Goal: Transaction & Acquisition: Purchase product/service

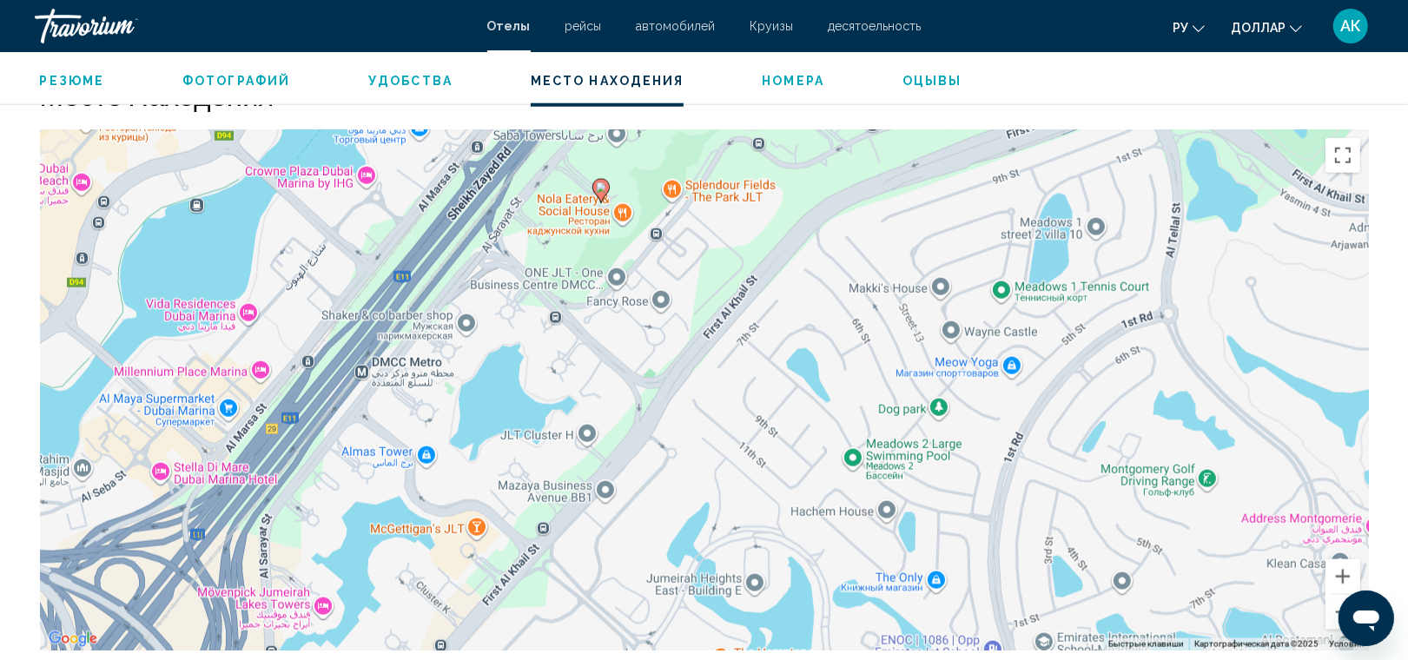
scroll to position [1654, 0]
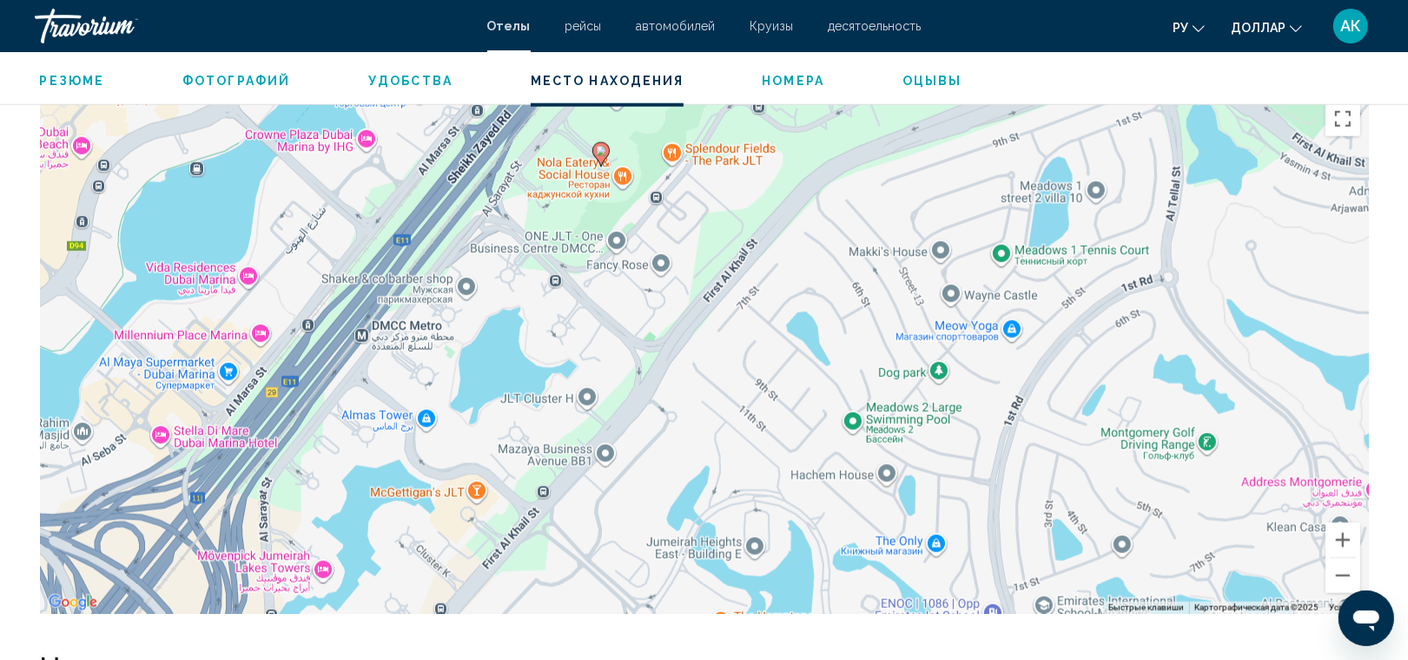
click at [604, 159] on icon "Main content" at bounding box center [600, 154] width 16 height 23
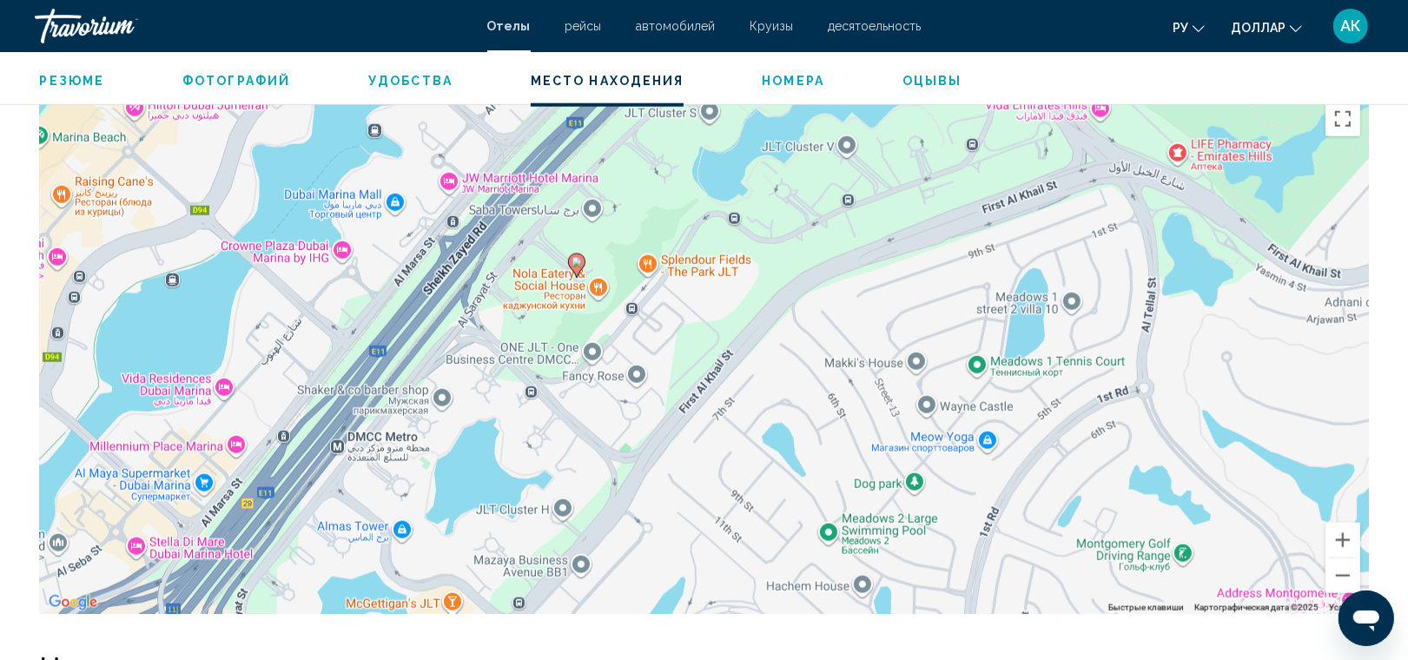
drag, startPoint x: 644, startPoint y: 196, endPoint x: 618, endPoint y: 314, distance: 120.1
click at [618, 314] on div "Активировщики переписываются с помоусом клавиатуры, намите Альт + Ввод. После т…" at bounding box center [704, 353] width 1329 height 521
click at [628, 272] on div "Активировщики переписываются с помоусом клавиатуры, намите Альт + Ввод. После т…" at bounding box center [704, 353] width 1329 height 521
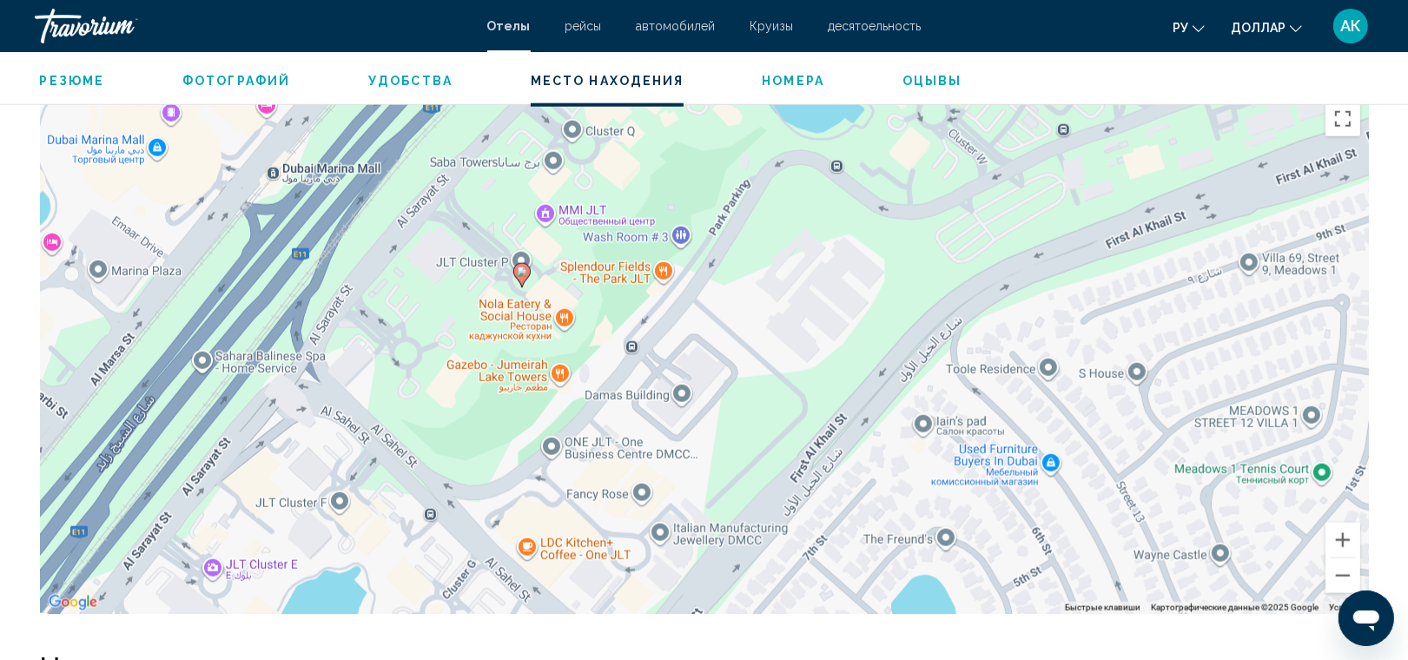
click at [561, 258] on div "Активировщики переписываются с помоусом клавиатуры, намите Альт + Ввод. После т…" at bounding box center [704, 353] width 1329 height 521
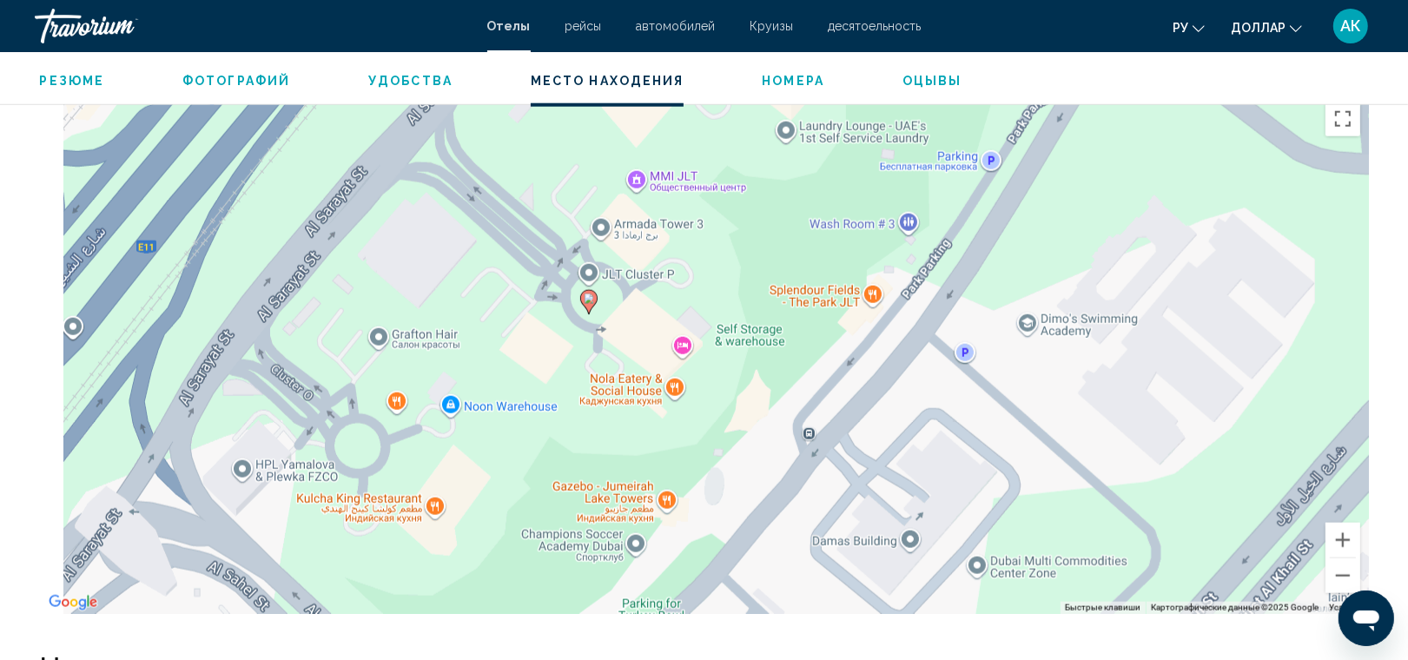
drag, startPoint x: 482, startPoint y: 321, endPoint x: 630, endPoint y: 332, distance: 148.9
click at [630, 332] on div "Активировщики переписываются с помоусом клавиатуры, намите Альт + Ввод. После т…" at bounding box center [704, 353] width 1329 height 521
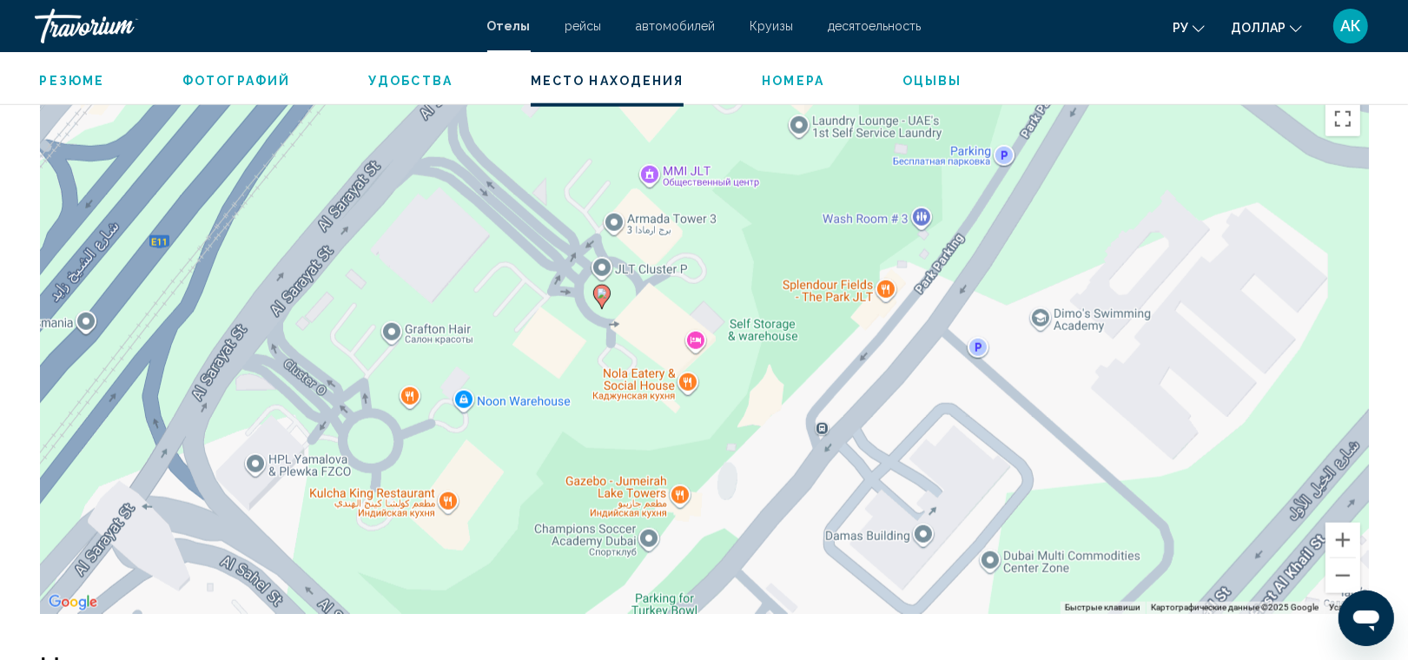
drag, startPoint x: 630, startPoint y: 333, endPoint x: 599, endPoint y: 311, distance: 38.1
click at [599, 311] on div "Активировщики переписываются с помоусом клавиатуры, намите Альт + Ввод. После т…" at bounding box center [704, 353] width 1329 height 521
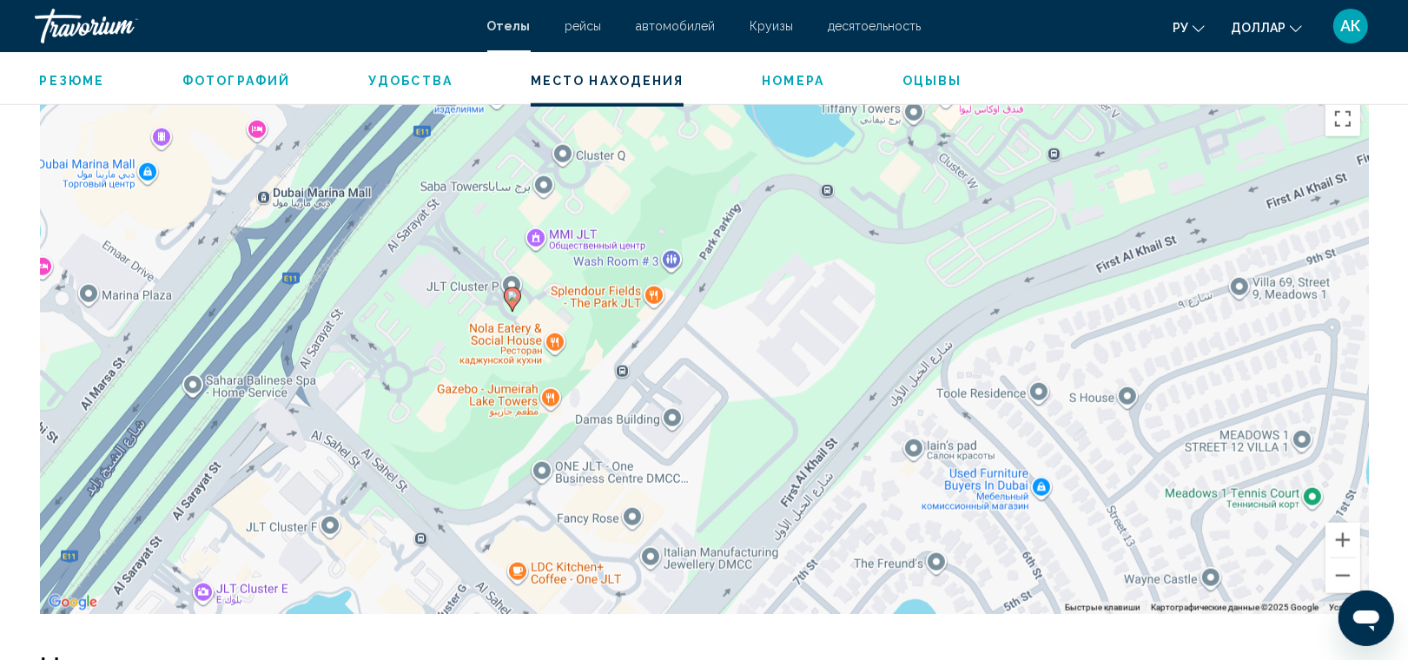
click at [469, 314] on div "Активировщики переписываются с помоусом клавиатуры, намите Альт + Ввод. После т…" at bounding box center [704, 353] width 1329 height 521
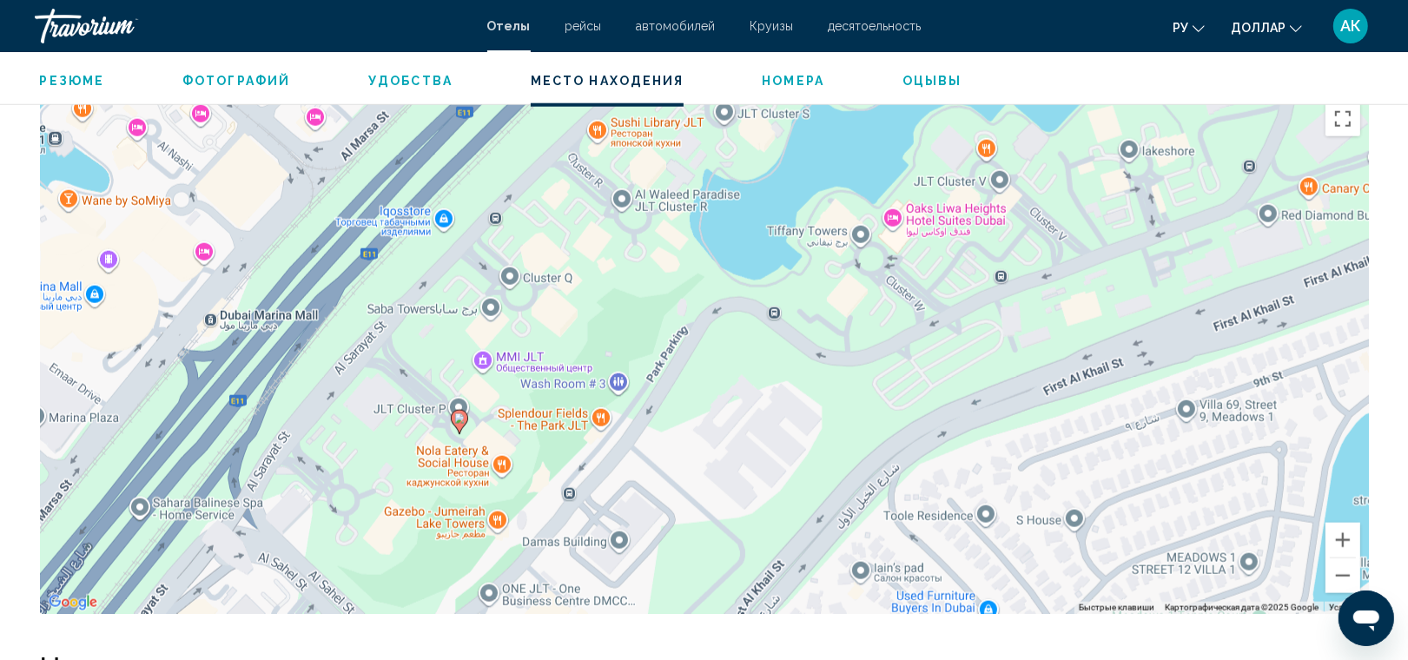
drag, startPoint x: 592, startPoint y: 226, endPoint x: 538, endPoint y: 353, distance: 138.6
click at [538, 353] on div "Активировщики переписываются с помоусом клавиатуры, намите Альт + Ввод. После т…" at bounding box center [704, 353] width 1329 height 521
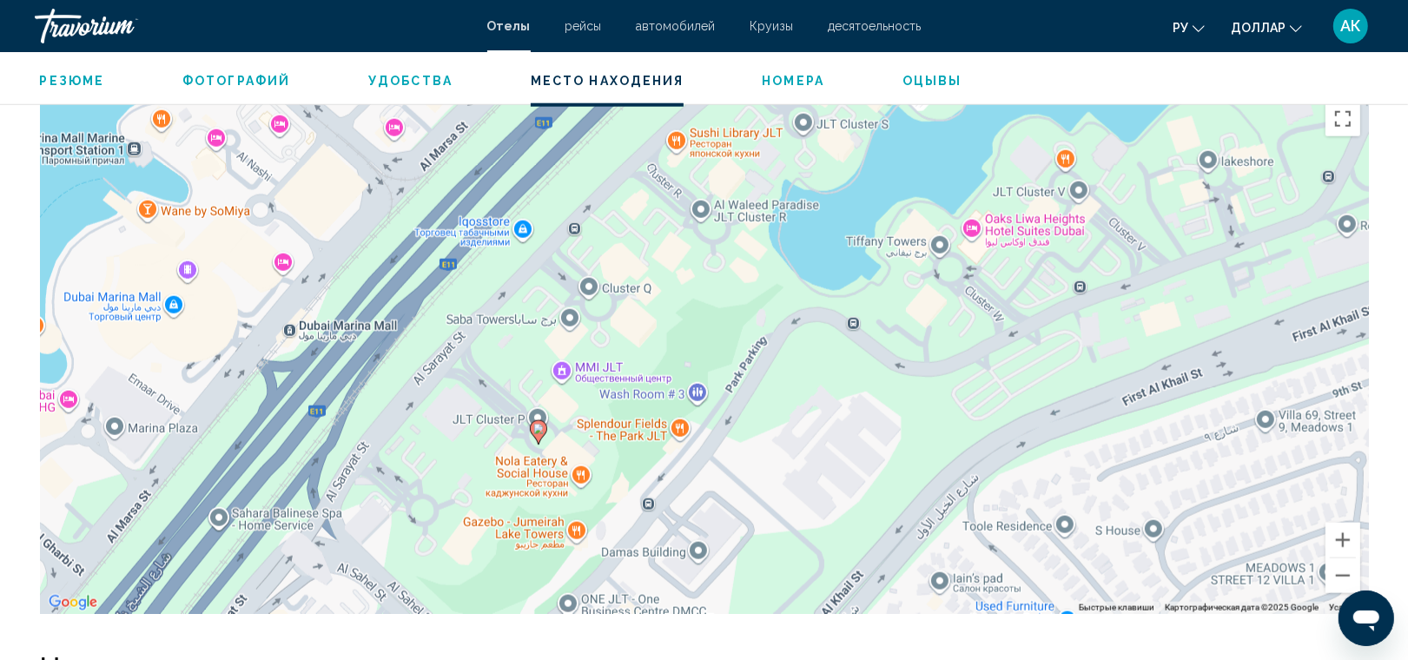
drag, startPoint x: 619, startPoint y: 272, endPoint x: 704, endPoint y: 281, distance: 85.6
click at [704, 281] on div "Активировщики переписываются с помоусом клавиатуры, намите Альт + Ввод. После т…" at bounding box center [704, 353] width 1329 height 521
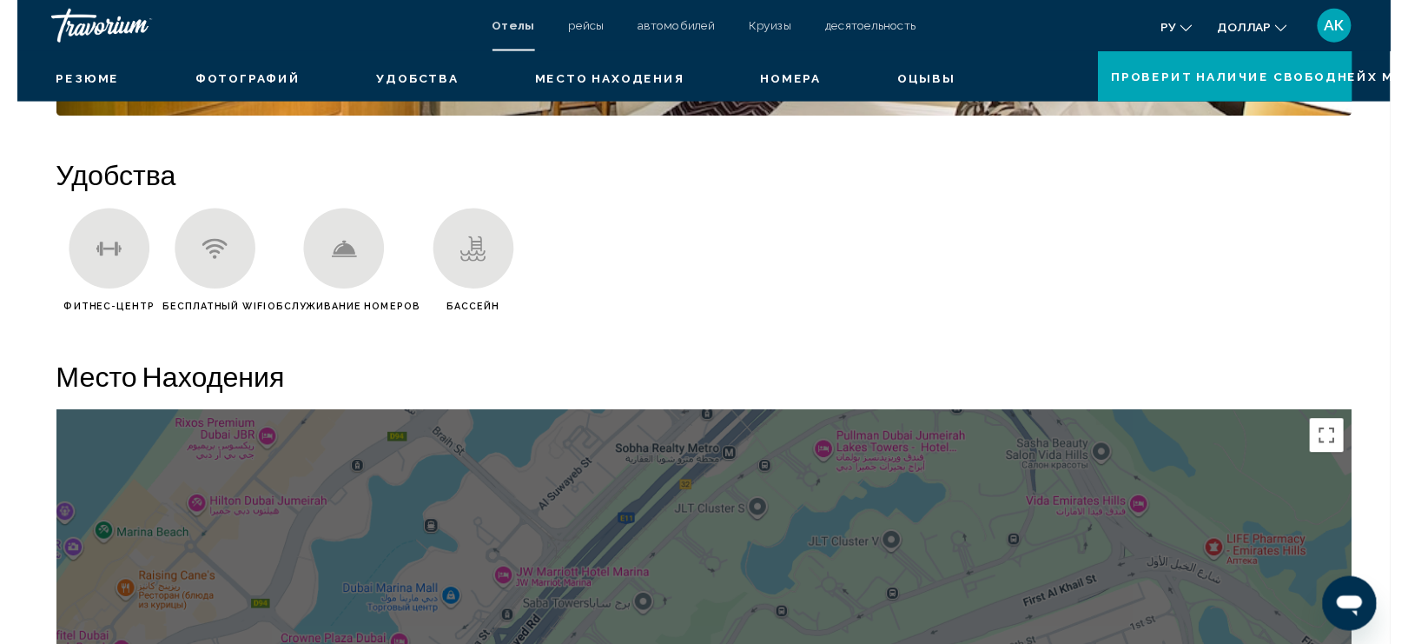
scroll to position [0, 0]
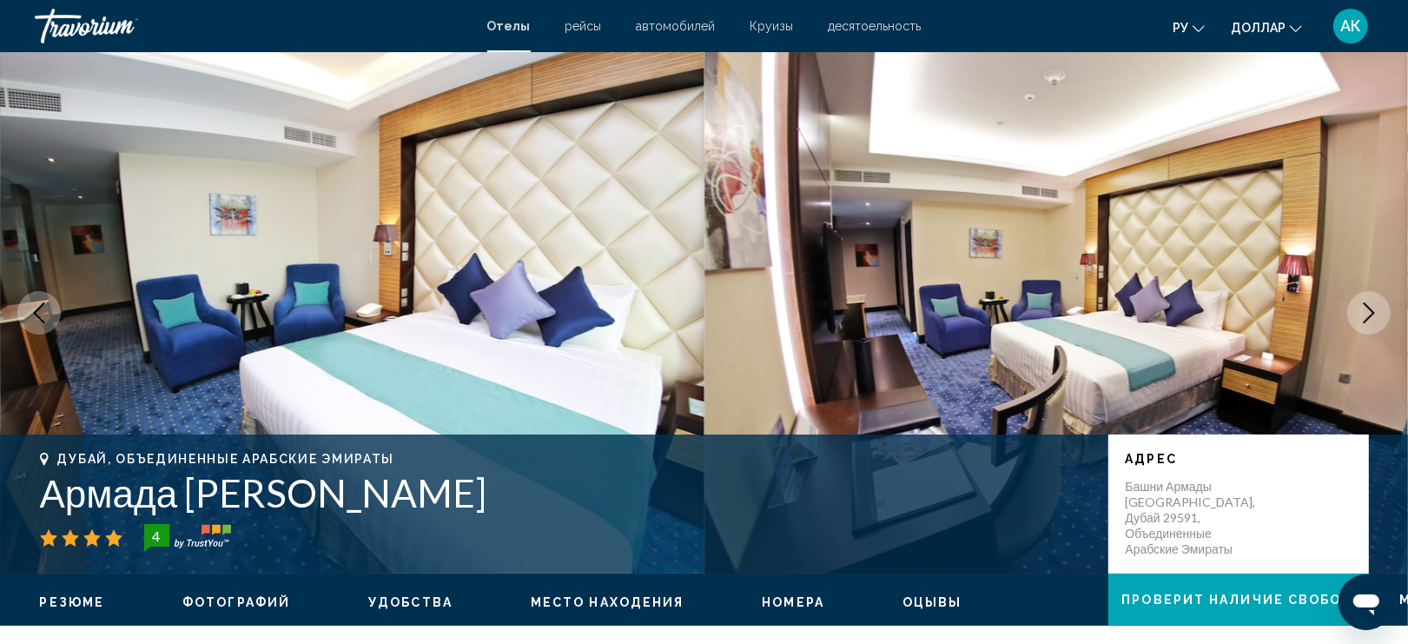
click at [1360, 306] on icon "Next image" at bounding box center [1368, 312] width 21 height 21
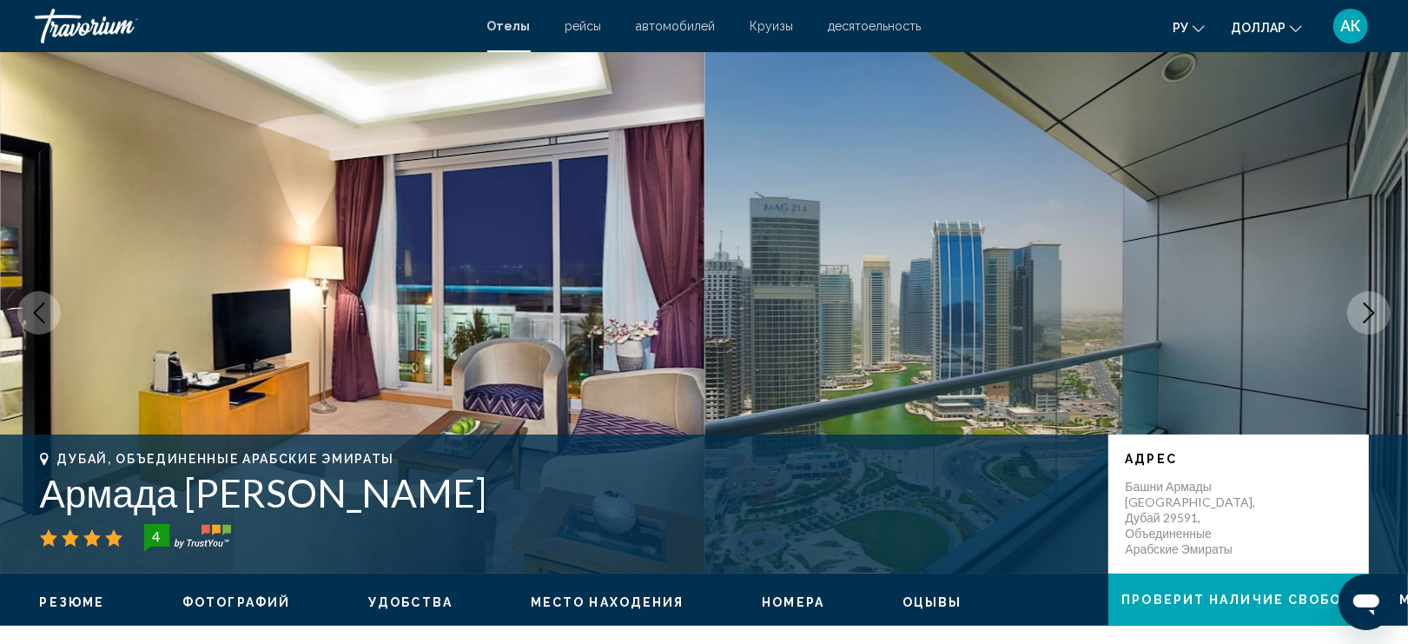
click at [1360, 306] on icon "Next image" at bounding box center [1368, 312] width 21 height 21
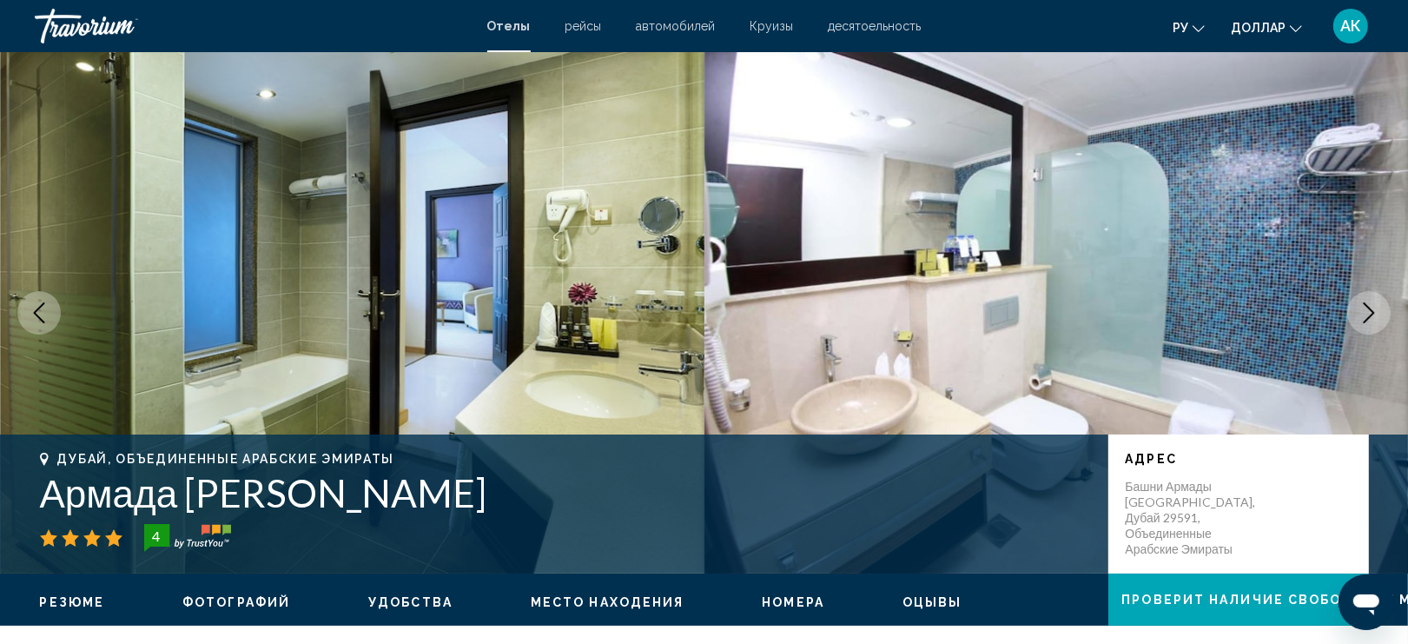
click at [1360, 306] on icon "Next image" at bounding box center [1368, 312] width 21 height 21
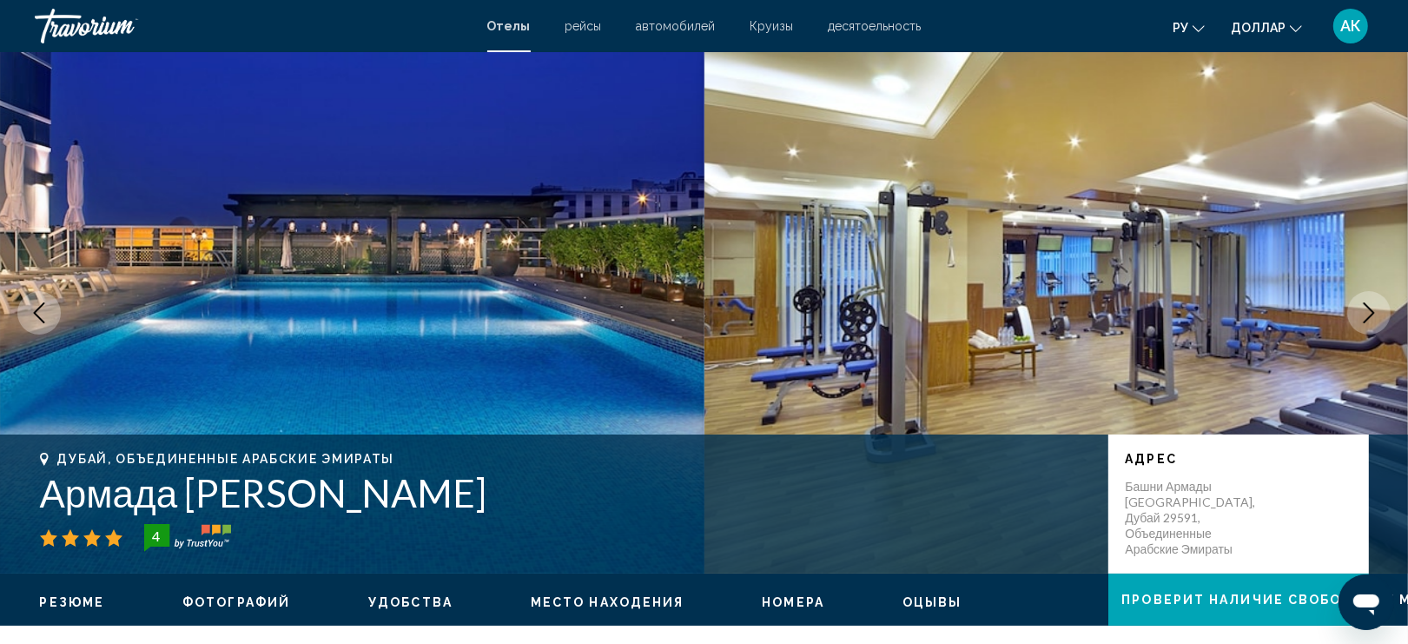
click at [1360, 306] on icon "Next image" at bounding box center [1368, 312] width 21 height 21
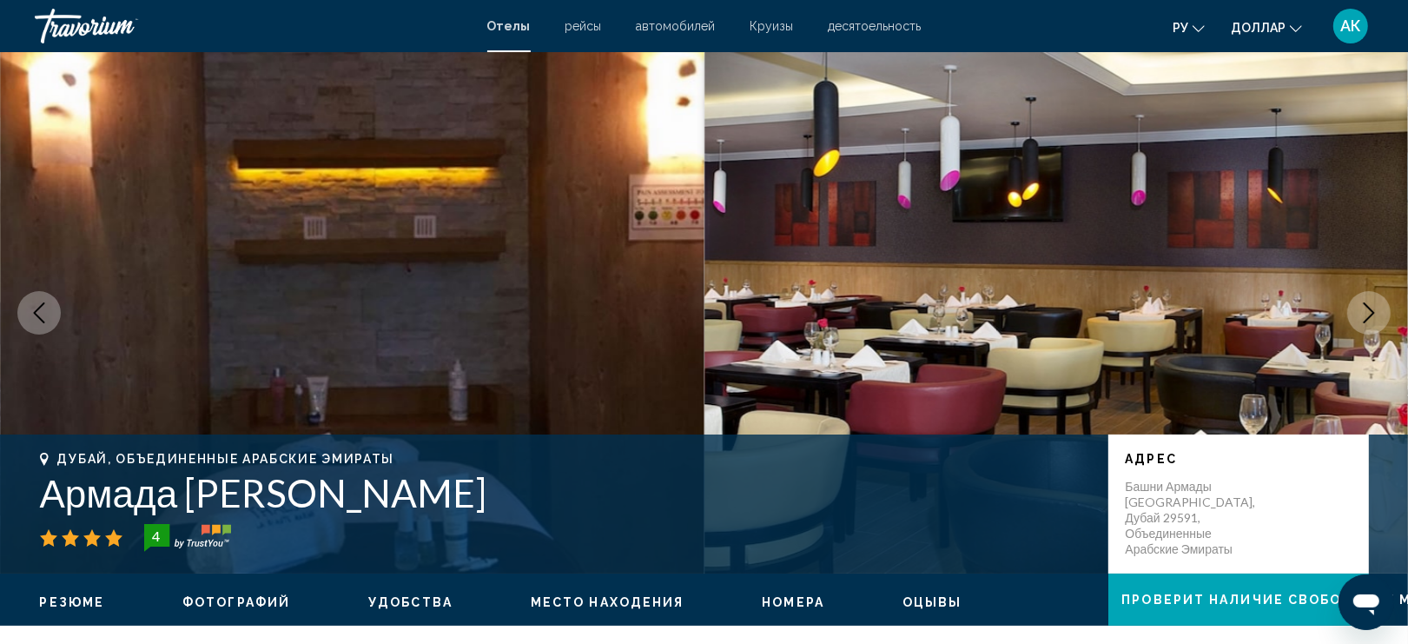
click at [1359, 306] on icon "Next image" at bounding box center [1368, 312] width 21 height 21
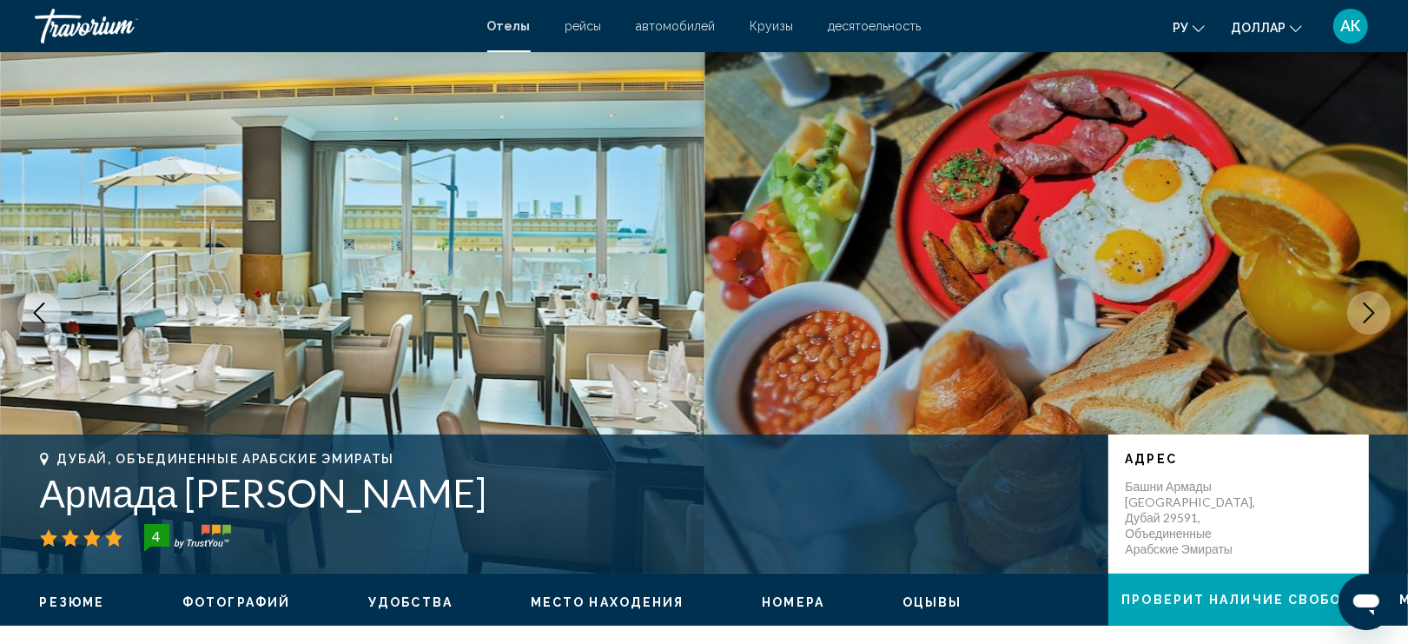
click at [1358, 306] on icon "Next image" at bounding box center [1368, 312] width 21 height 21
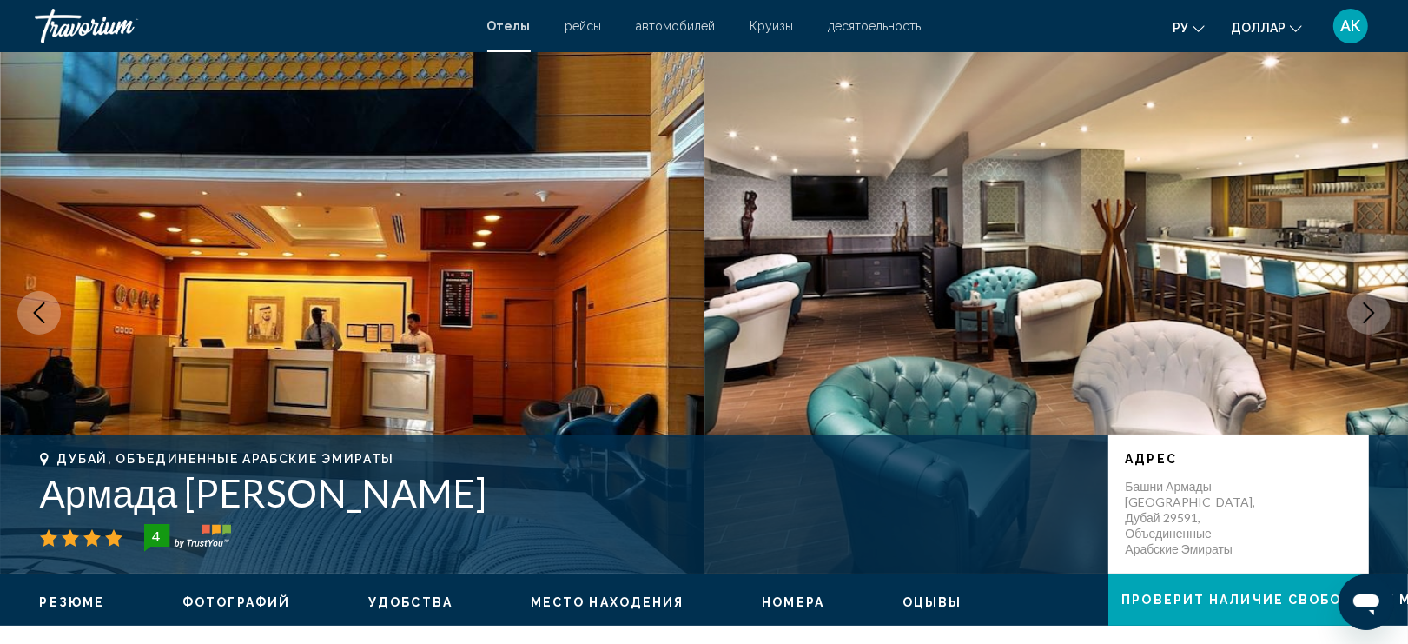
click at [1358, 306] on icon "Next image" at bounding box center [1368, 312] width 21 height 21
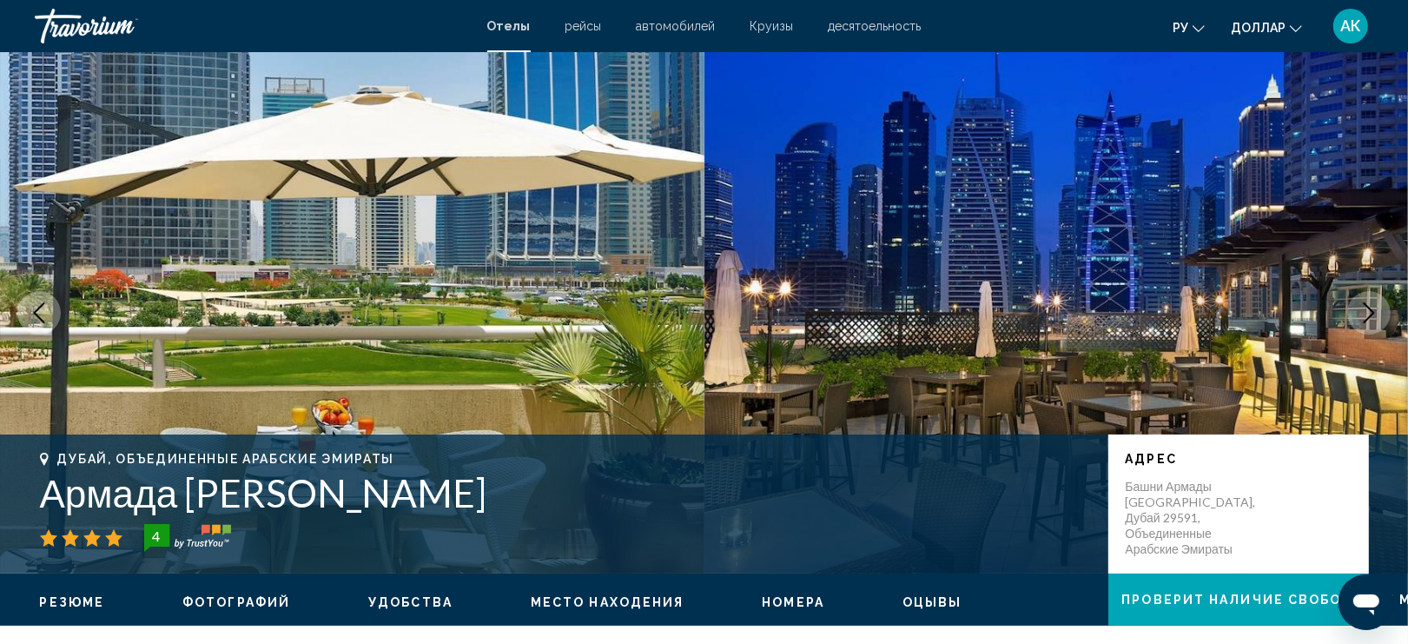
click at [1366, 313] on icon "Next image" at bounding box center [1368, 312] width 21 height 21
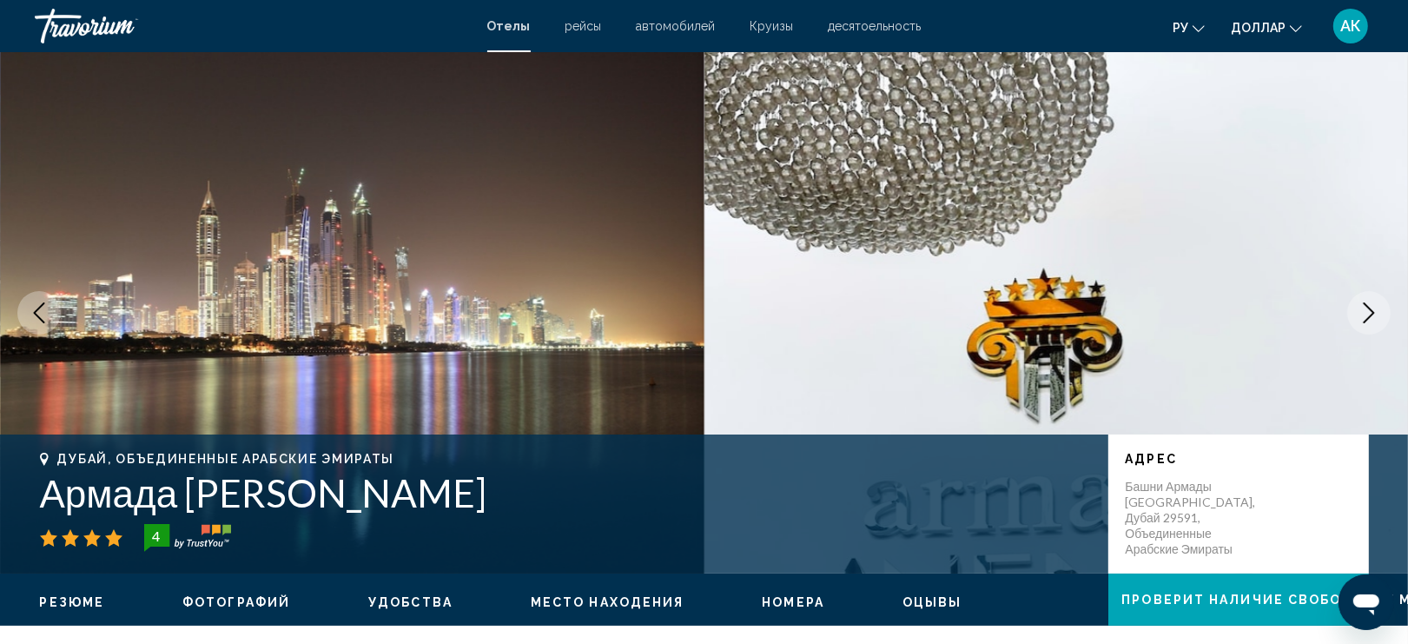
click at [29, 311] on icon "Previous image" at bounding box center [39, 312] width 21 height 21
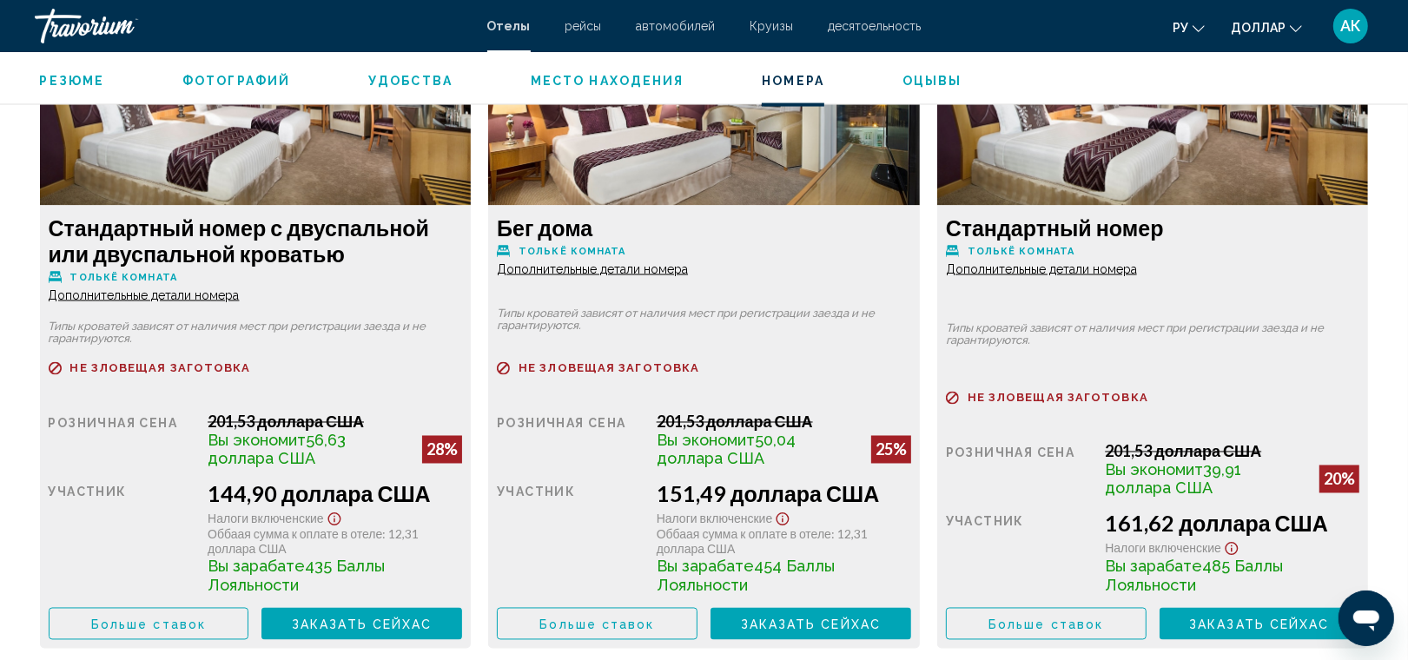
scroll to position [2475, 0]
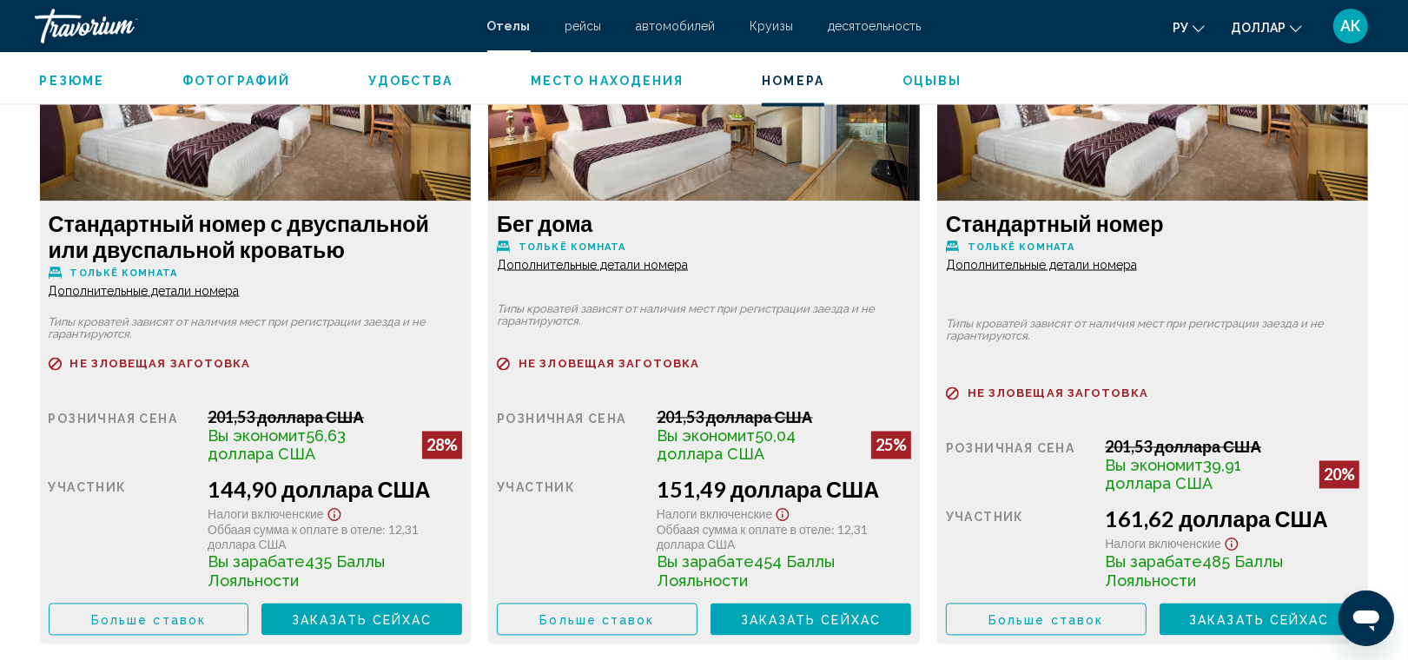
click at [202, 292] on span "Дополнительные детали номера" at bounding box center [144, 291] width 191 height 14
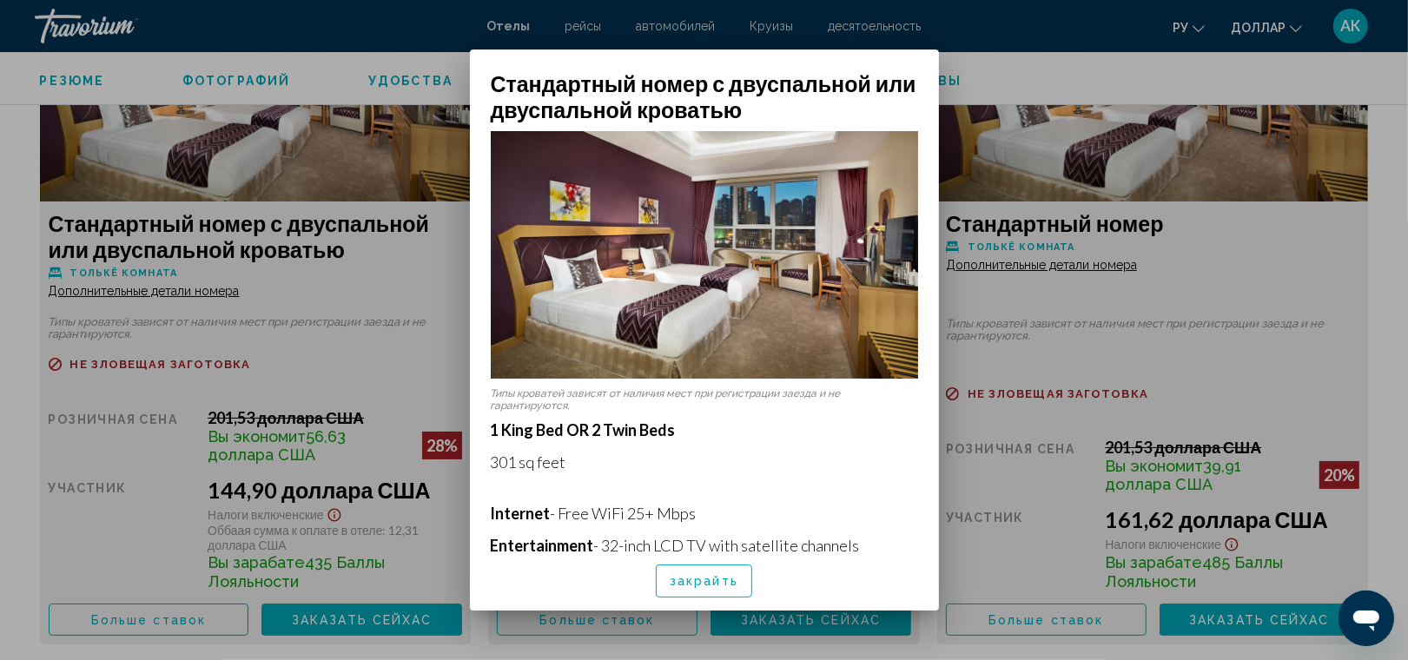
scroll to position [0, 0]
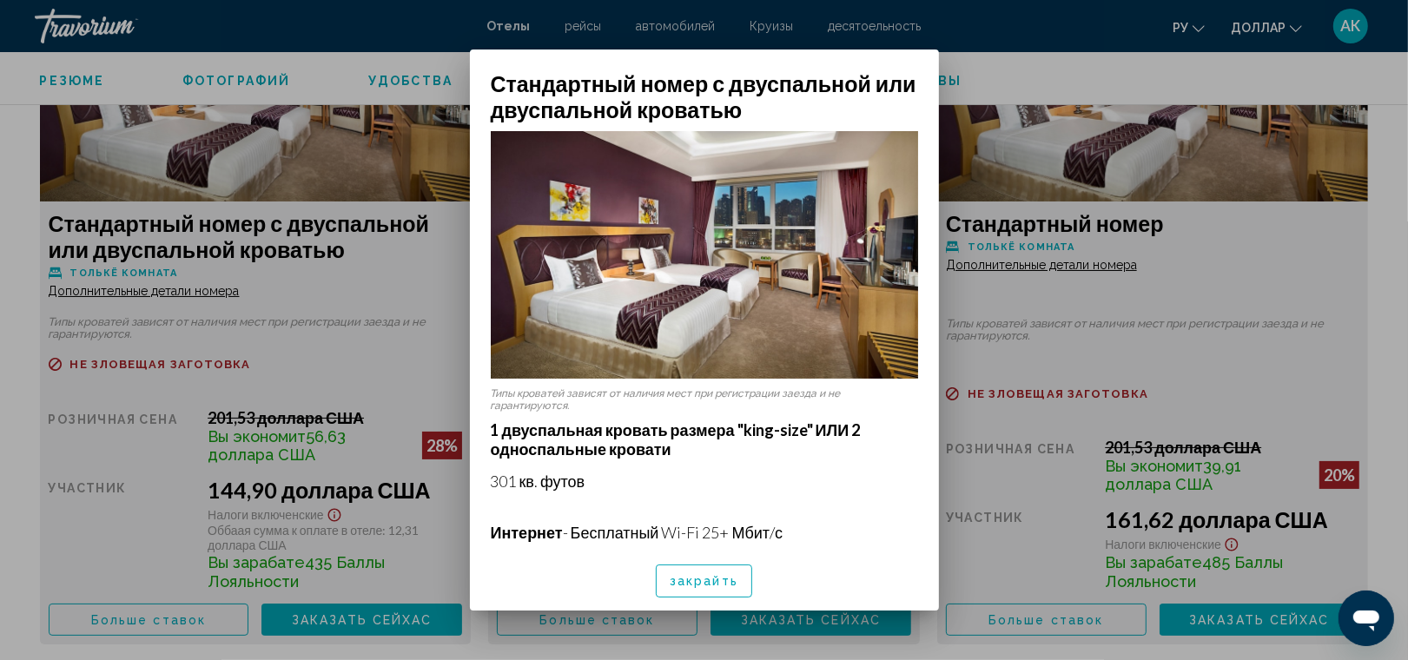
click at [700, 583] on span "закрайть" at bounding box center [704, 582] width 69 height 14
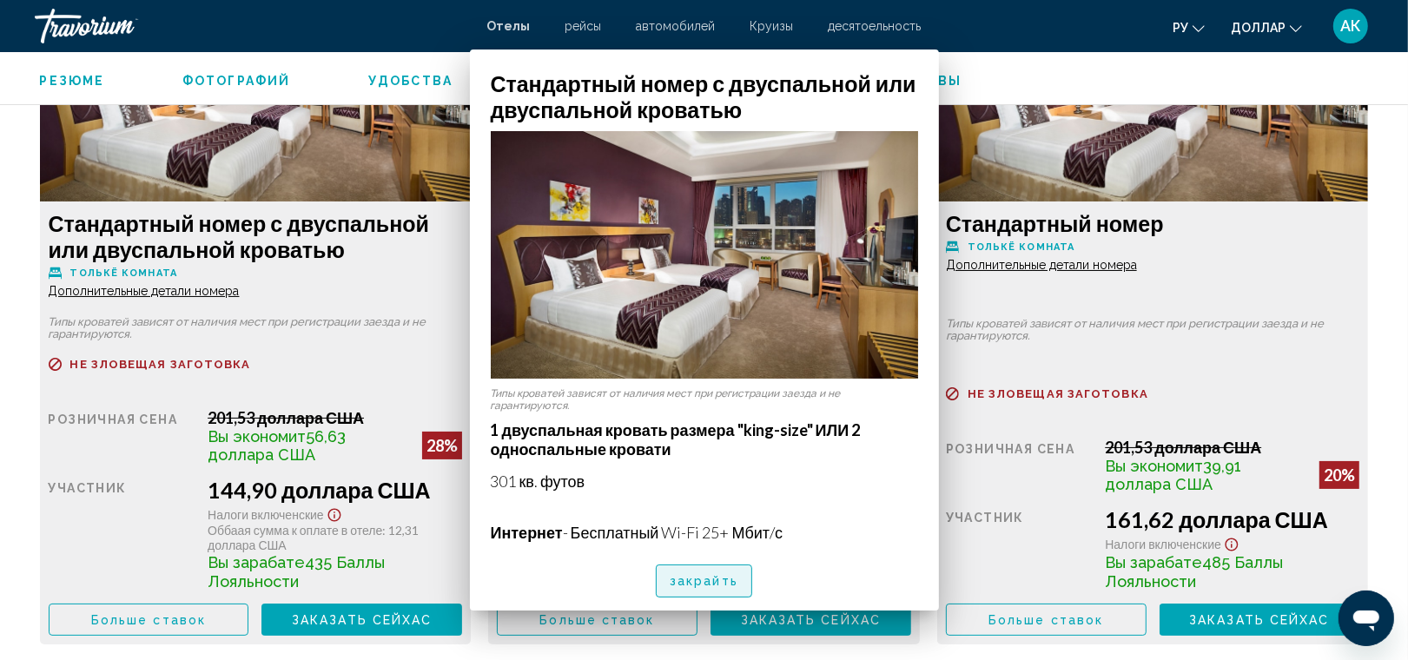
scroll to position [2475, 0]
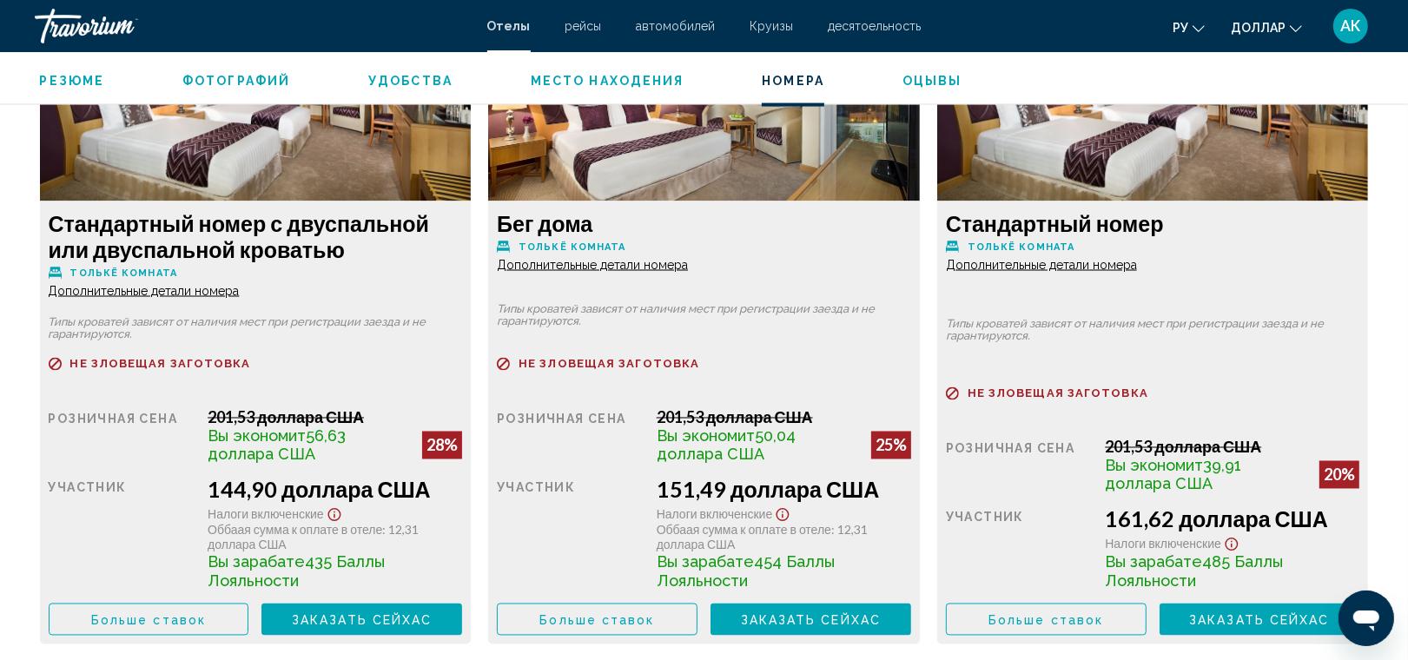
click at [240, 284] on span "Дополнительные детали номера" at bounding box center [144, 291] width 191 height 14
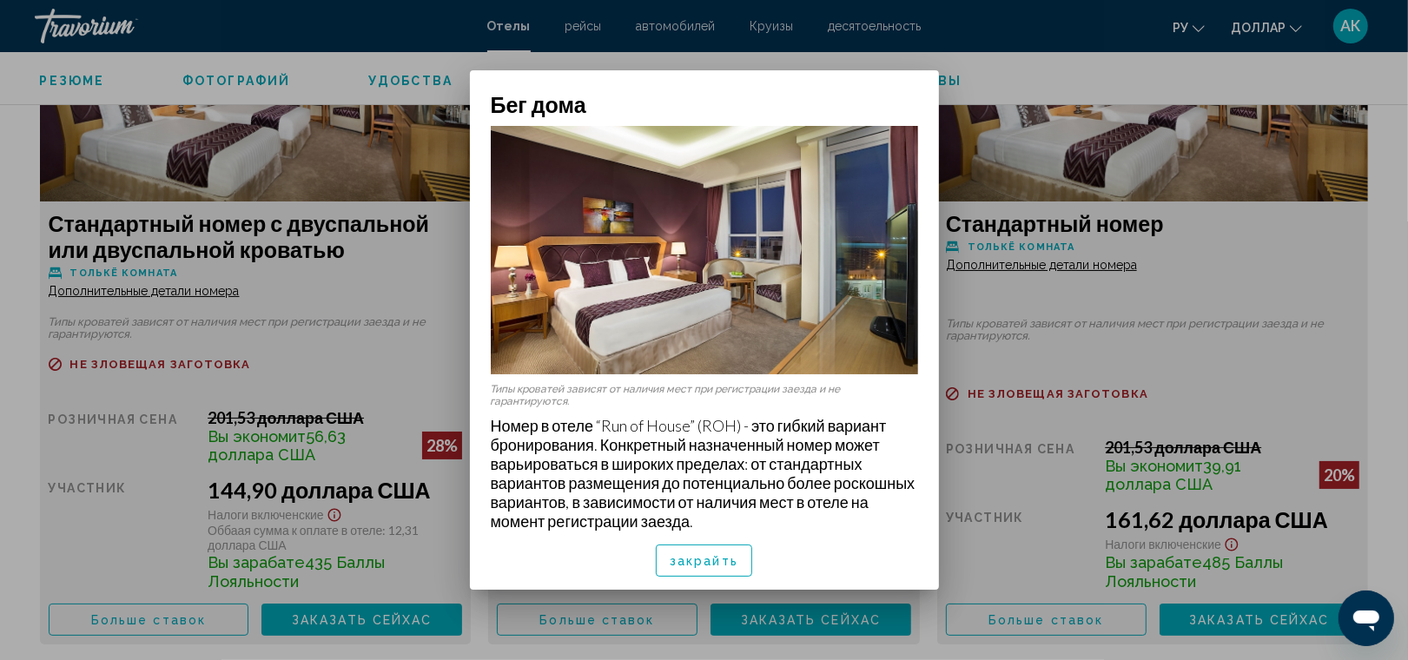
scroll to position [0, 0]
click at [696, 560] on span "закрайть" at bounding box center [704, 561] width 69 height 14
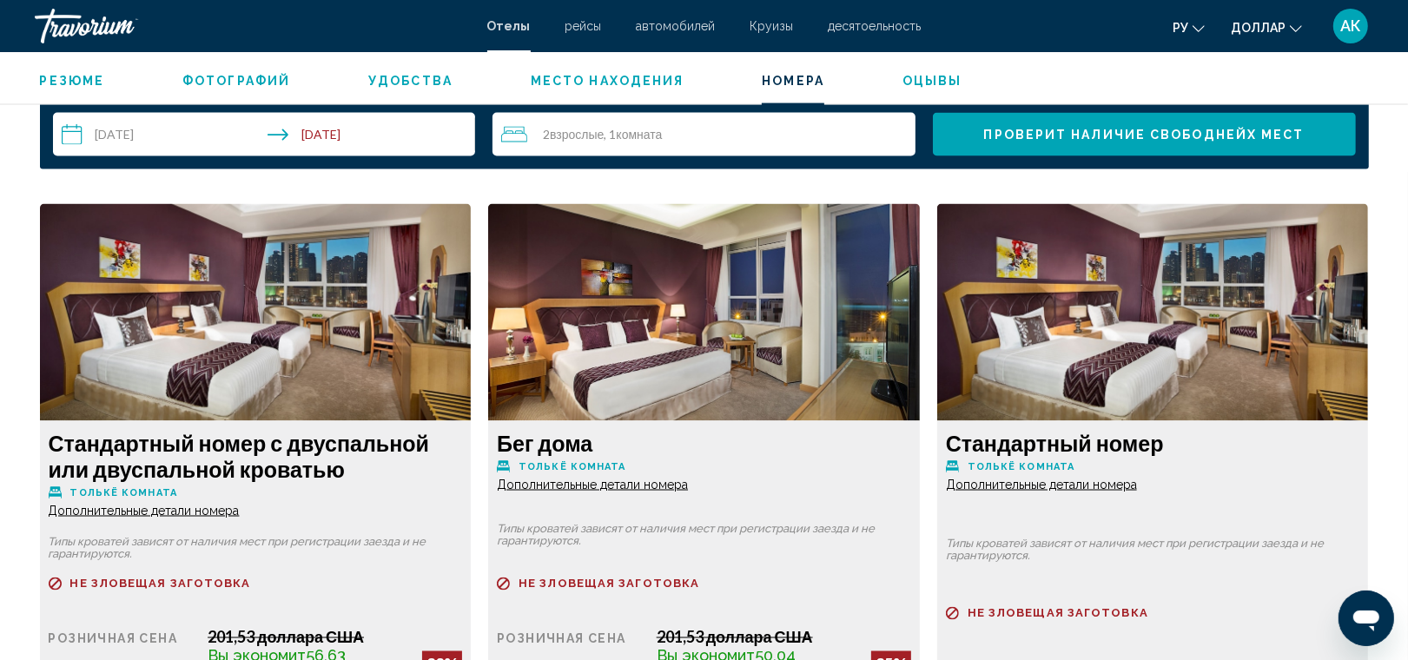
scroll to position [2294, 0]
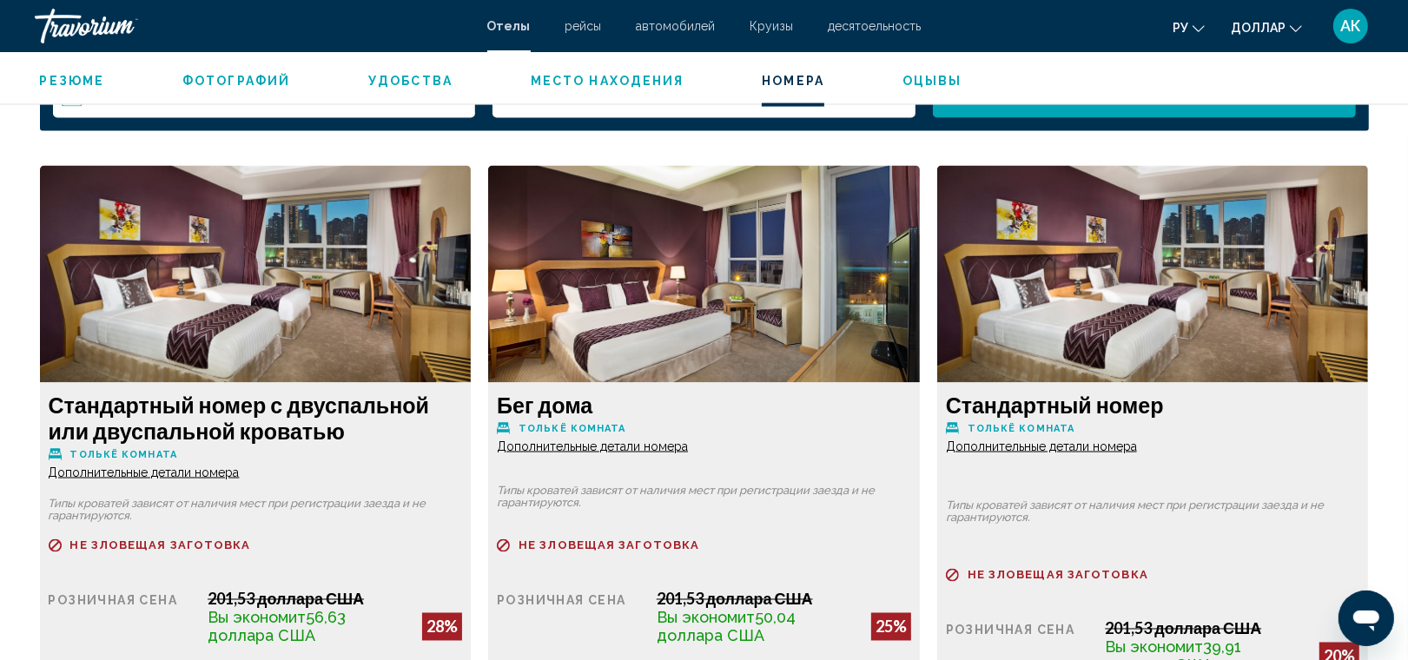
click at [240, 465] on span "Дополнительные детали номера" at bounding box center [144, 472] width 191 height 14
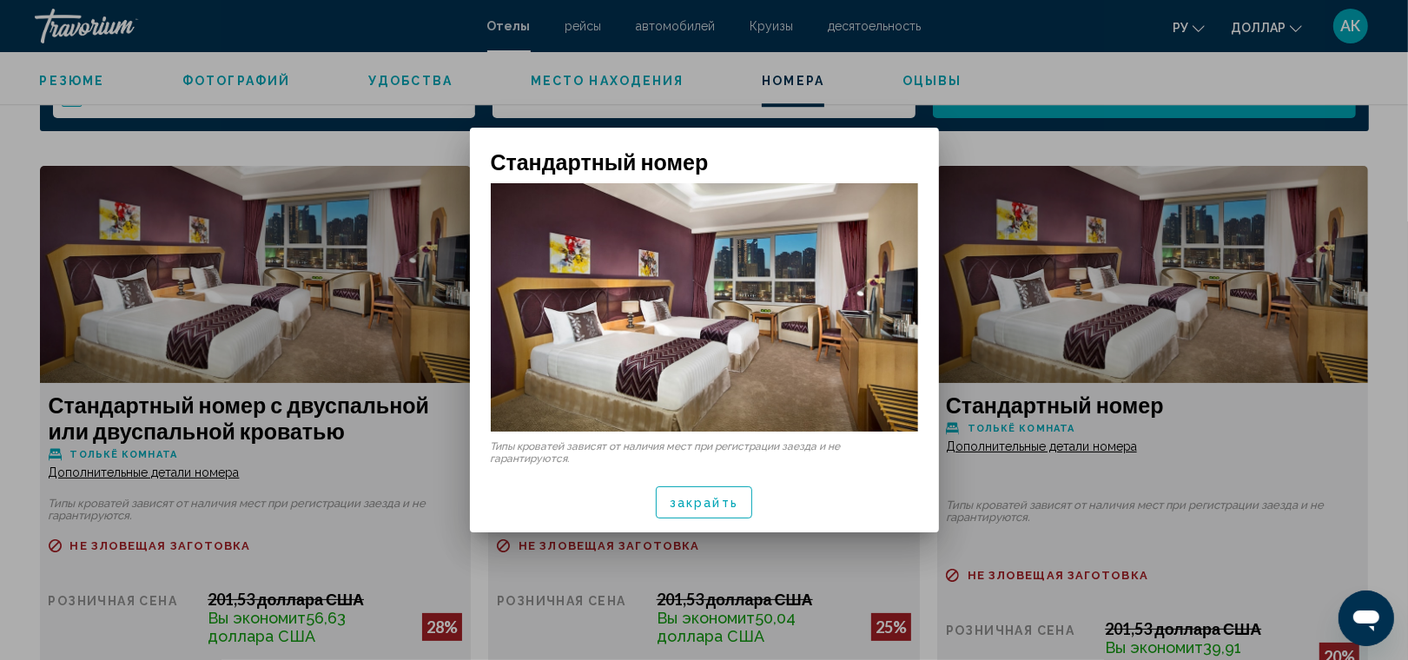
click at [710, 502] on span "закрайть" at bounding box center [704, 503] width 69 height 14
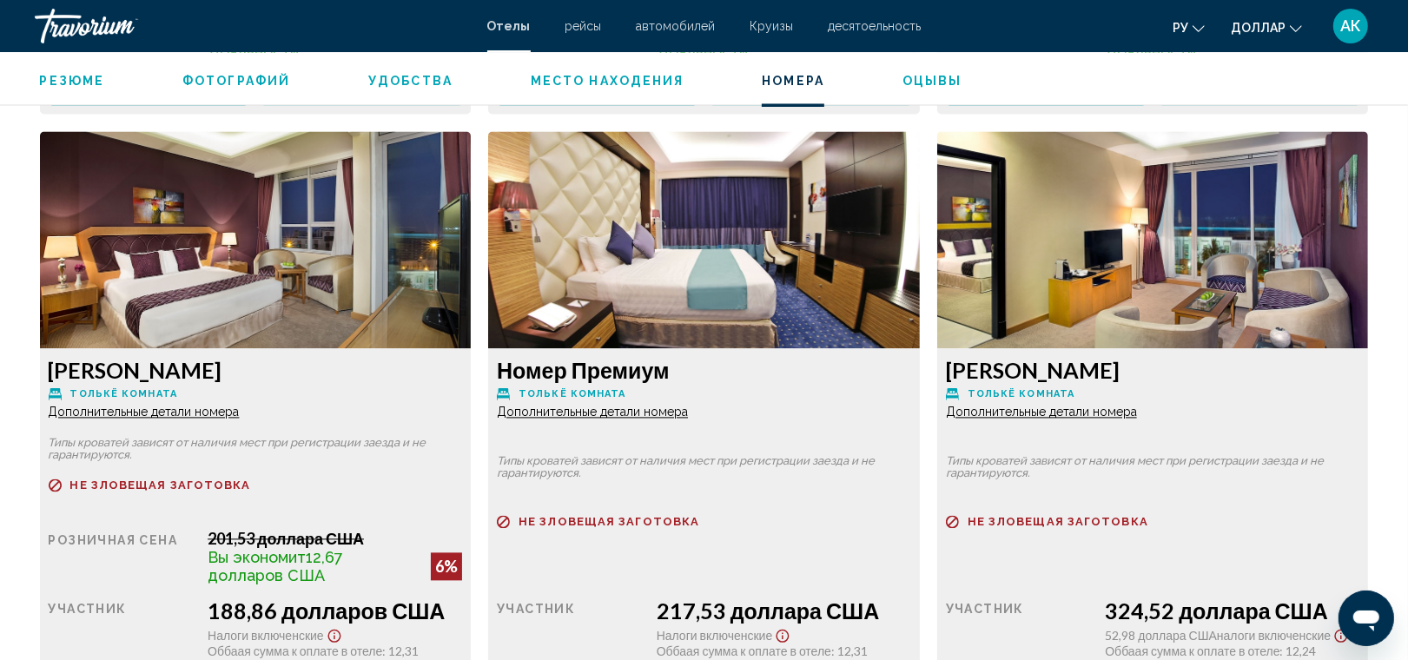
scroll to position [3014, 0]
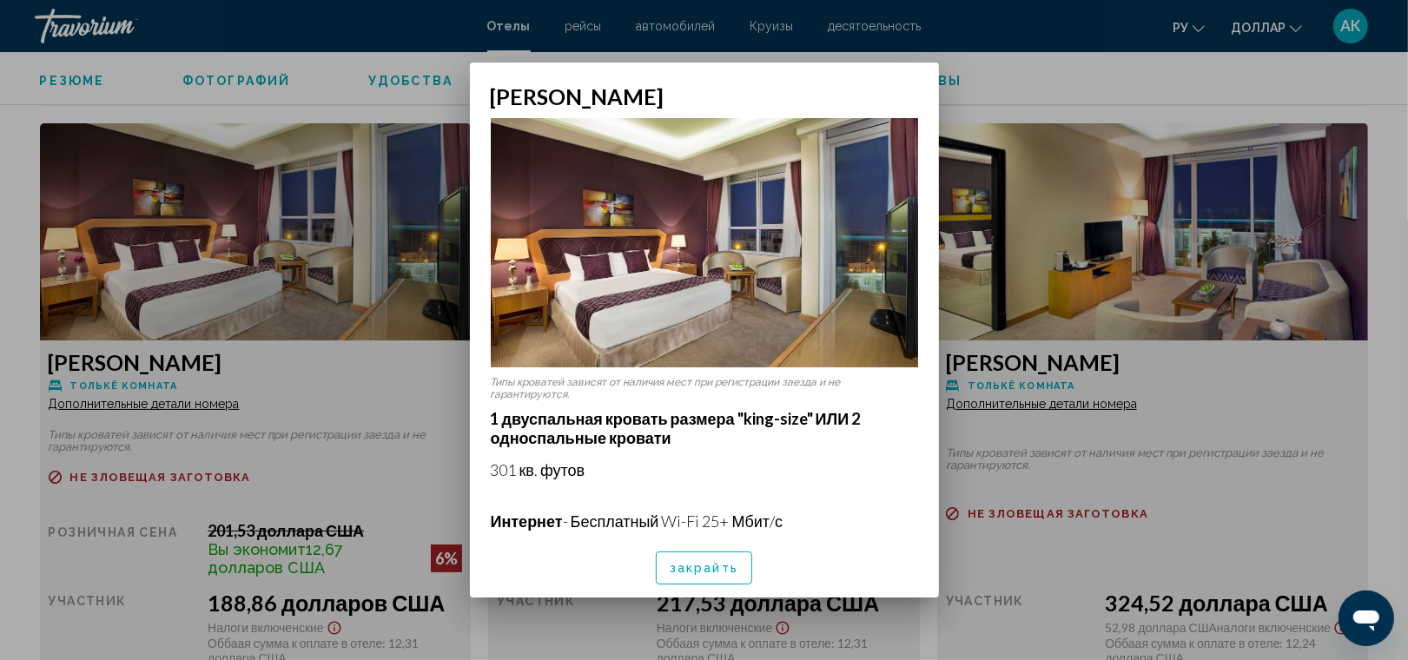
scroll to position [0, 0]
click at [592, 360] on div "Типы кроватей зависят от наличия мест при регистрации заезда и не гарантируются…" at bounding box center [704, 323] width 469 height 429
click at [688, 563] on span "закрайть" at bounding box center [704, 569] width 69 height 14
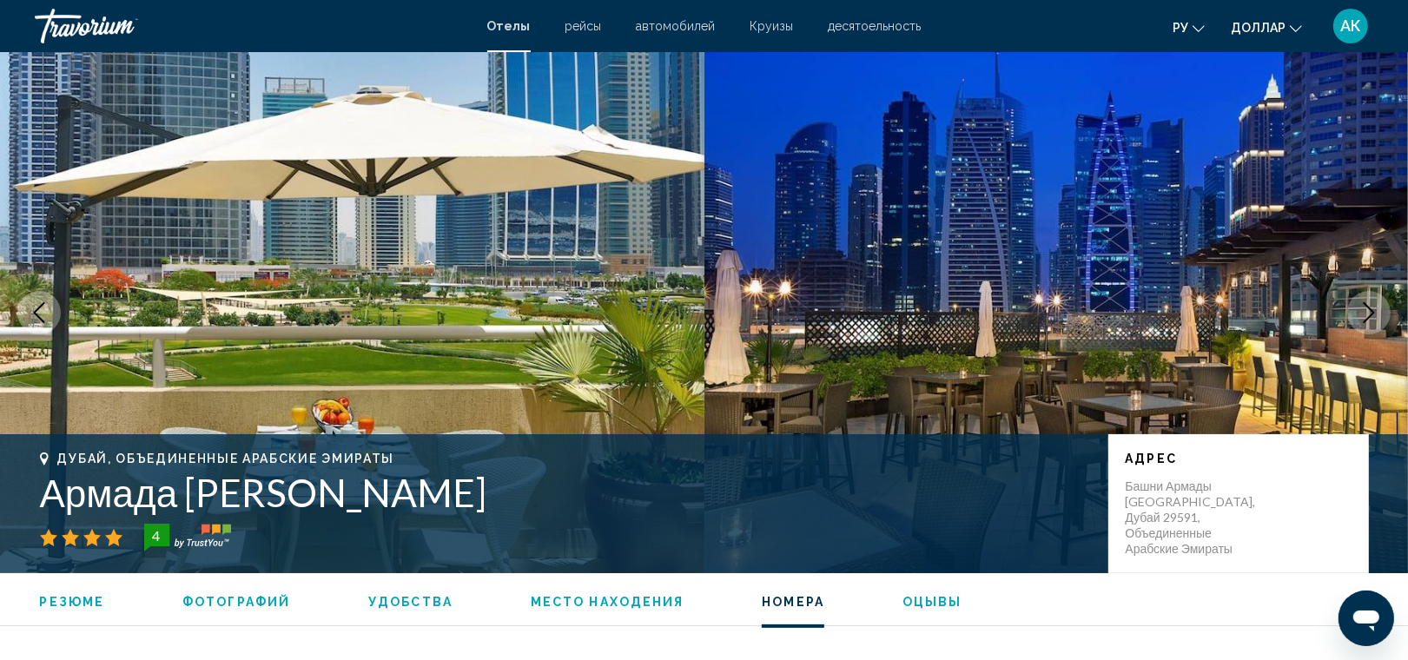
scroll to position [3014, 0]
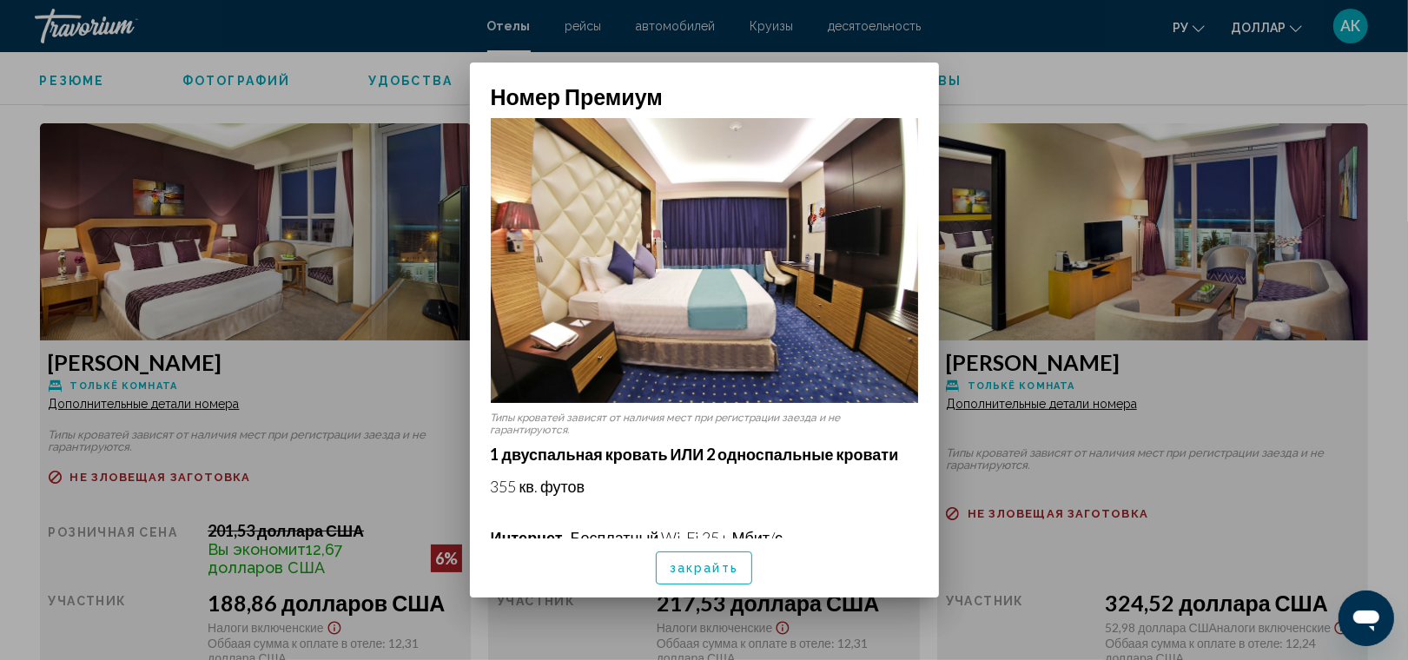
click at [719, 584] on button "закрайть" at bounding box center [704, 567] width 96 height 32
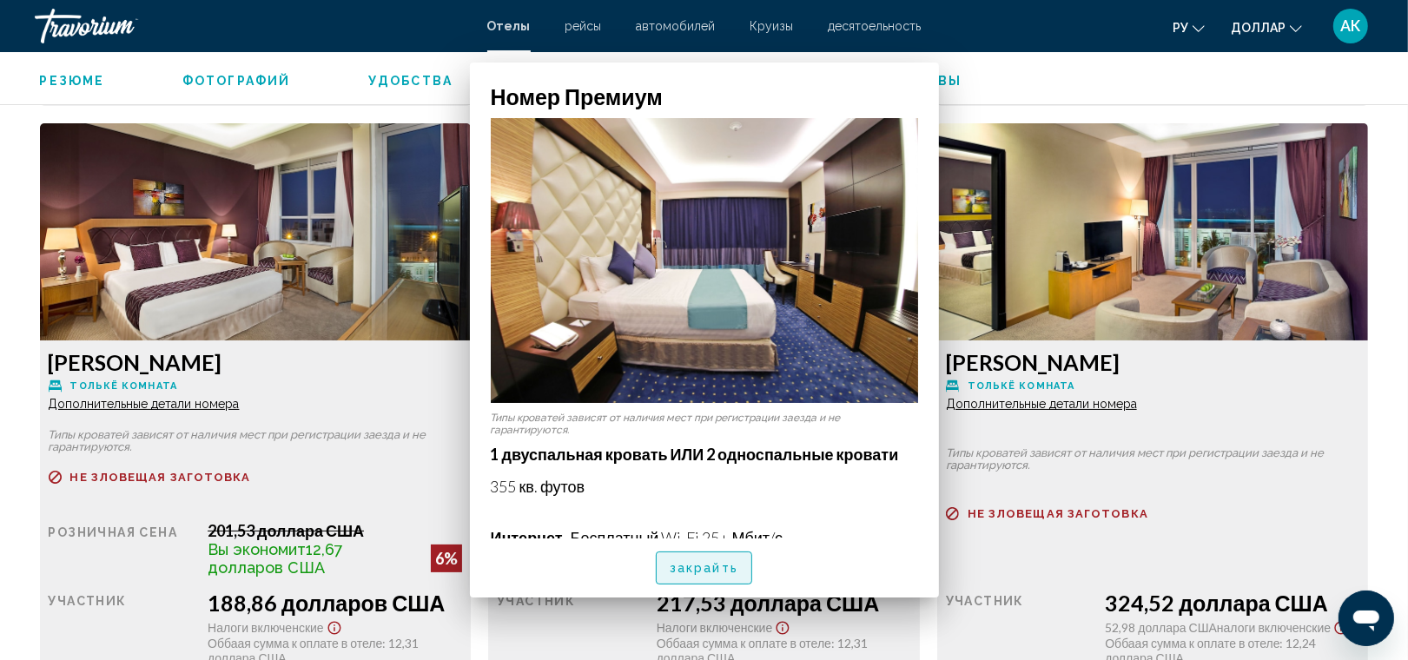
scroll to position [3014, 0]
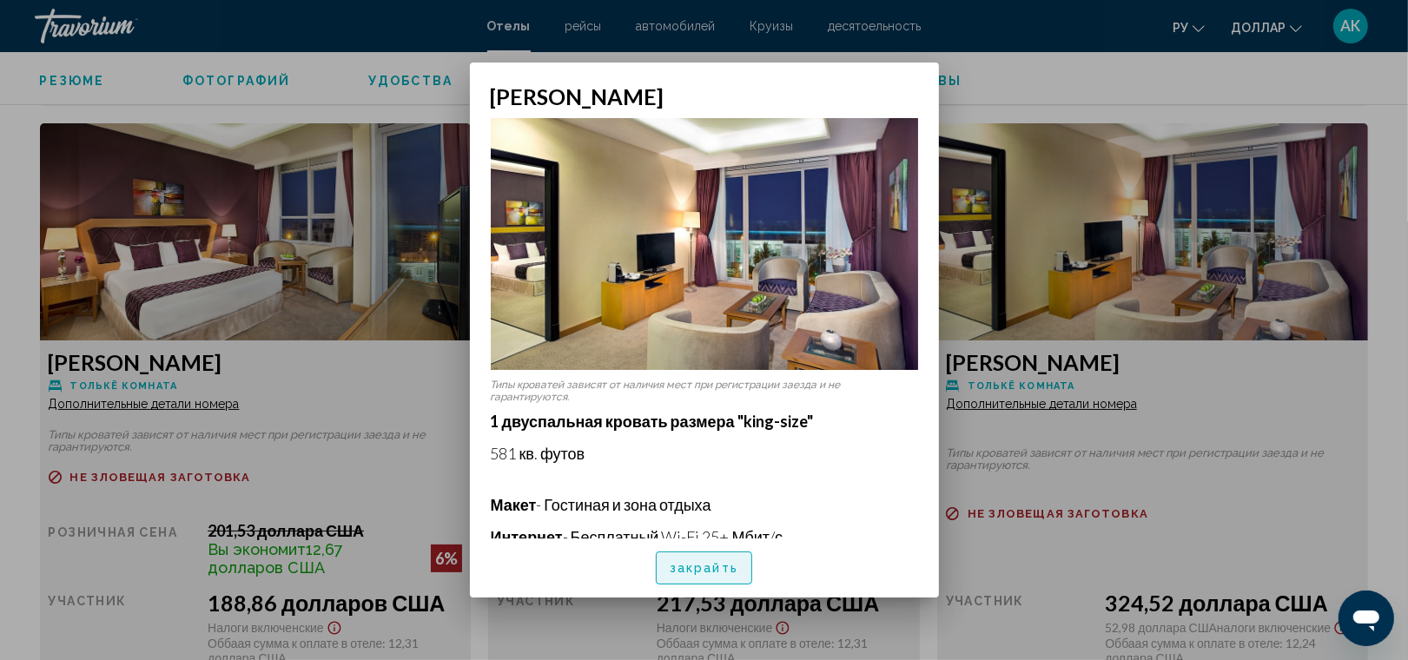
click at [705, 563] on span "закрайть" at bounding box center [704, 569] width 69 height 14
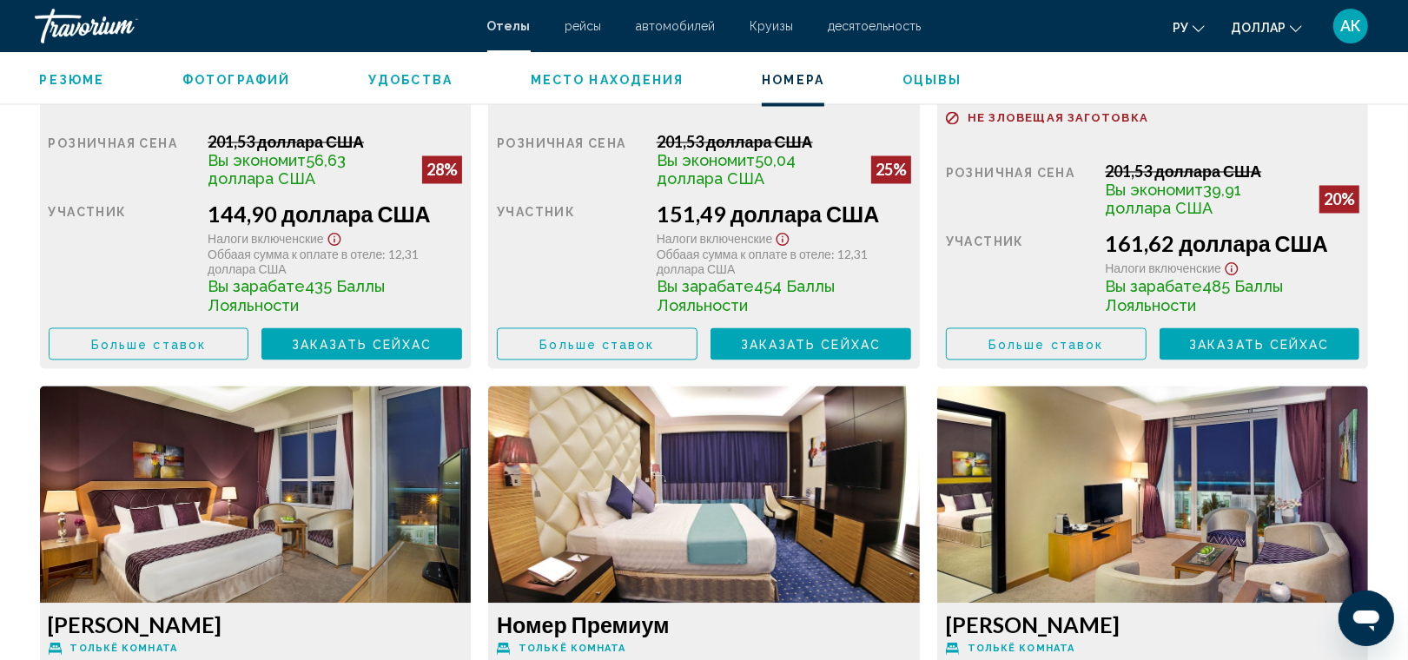
scroll to position [2742, 0]
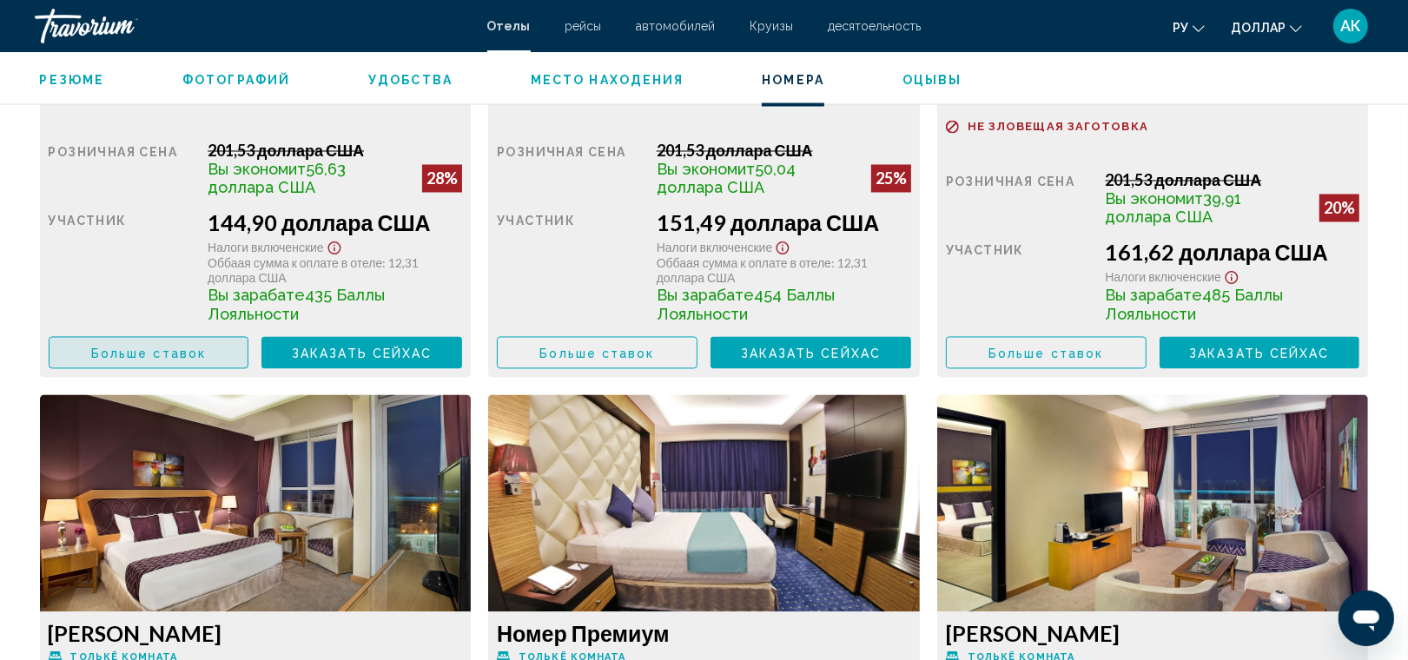
click at [176, 337] on button "Больше ставок" at bounding box center [149, 353] width 201 height 32
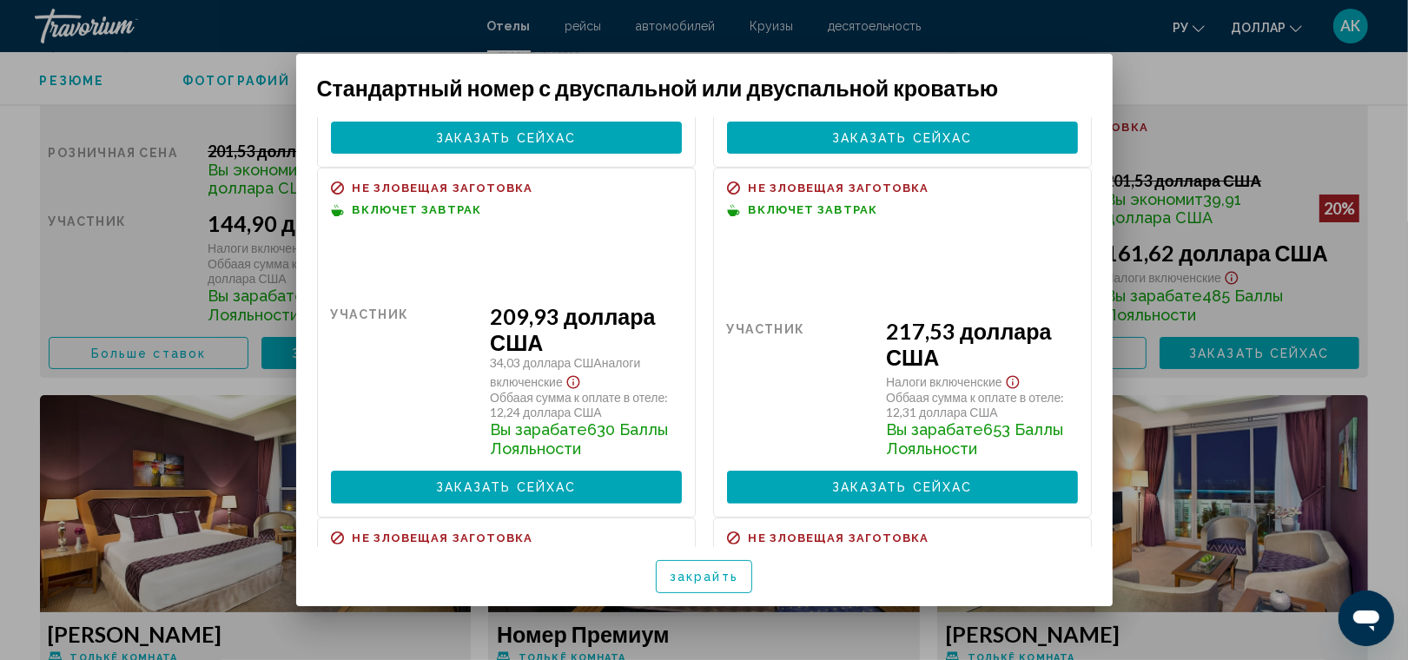
scroll to position [314, 0]
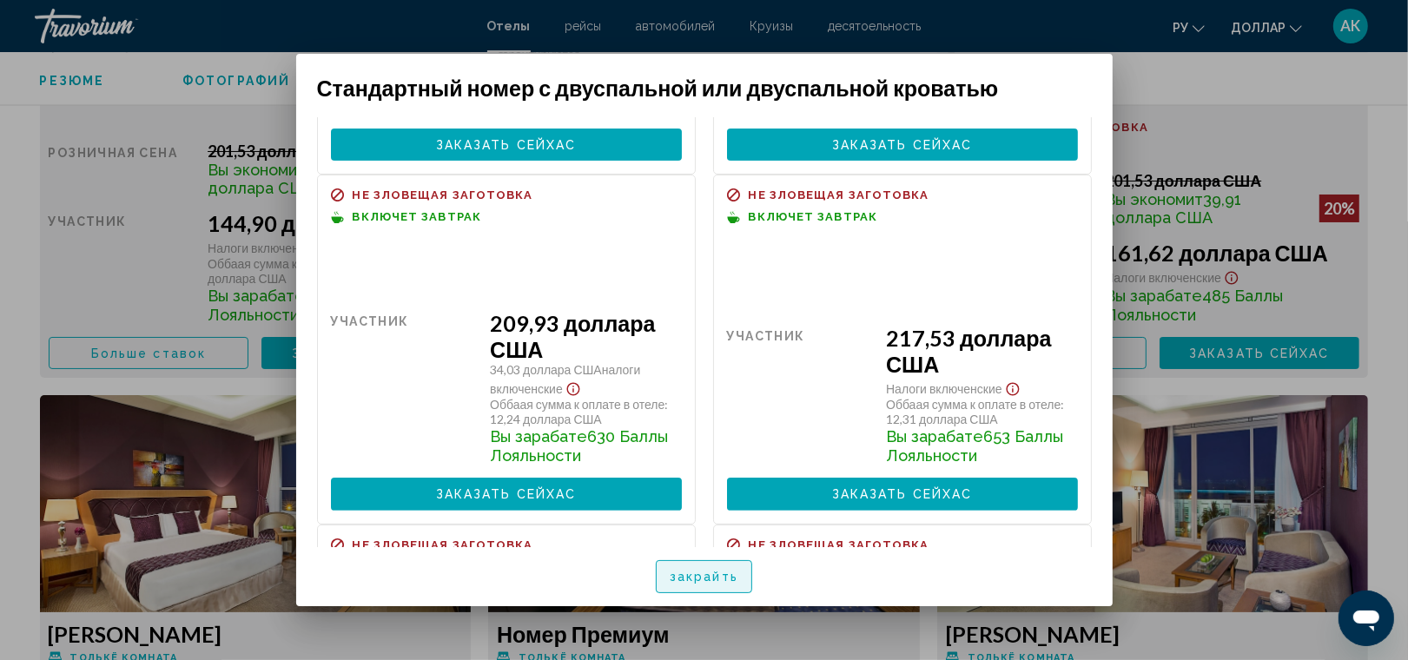
click at [696, 574] on span "закрайть" at bounding box center [704, 578] width 69 height 14
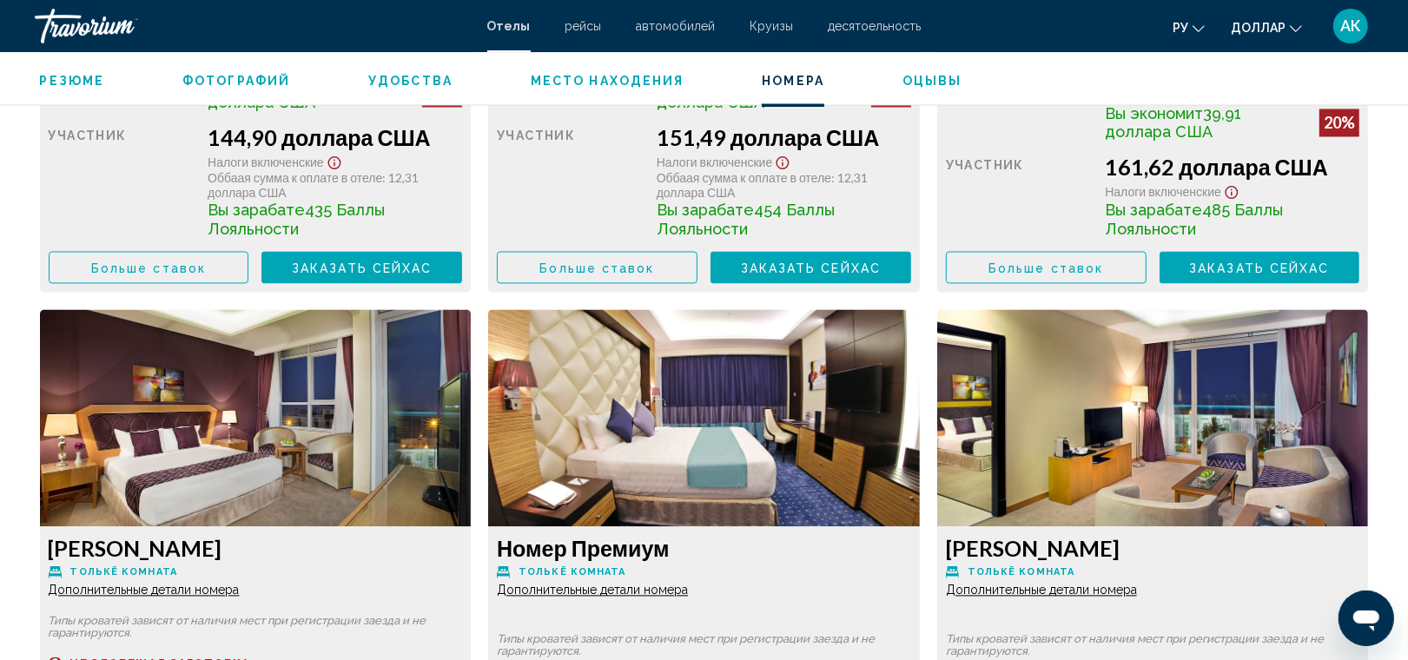
scroll to position [2785, 0]
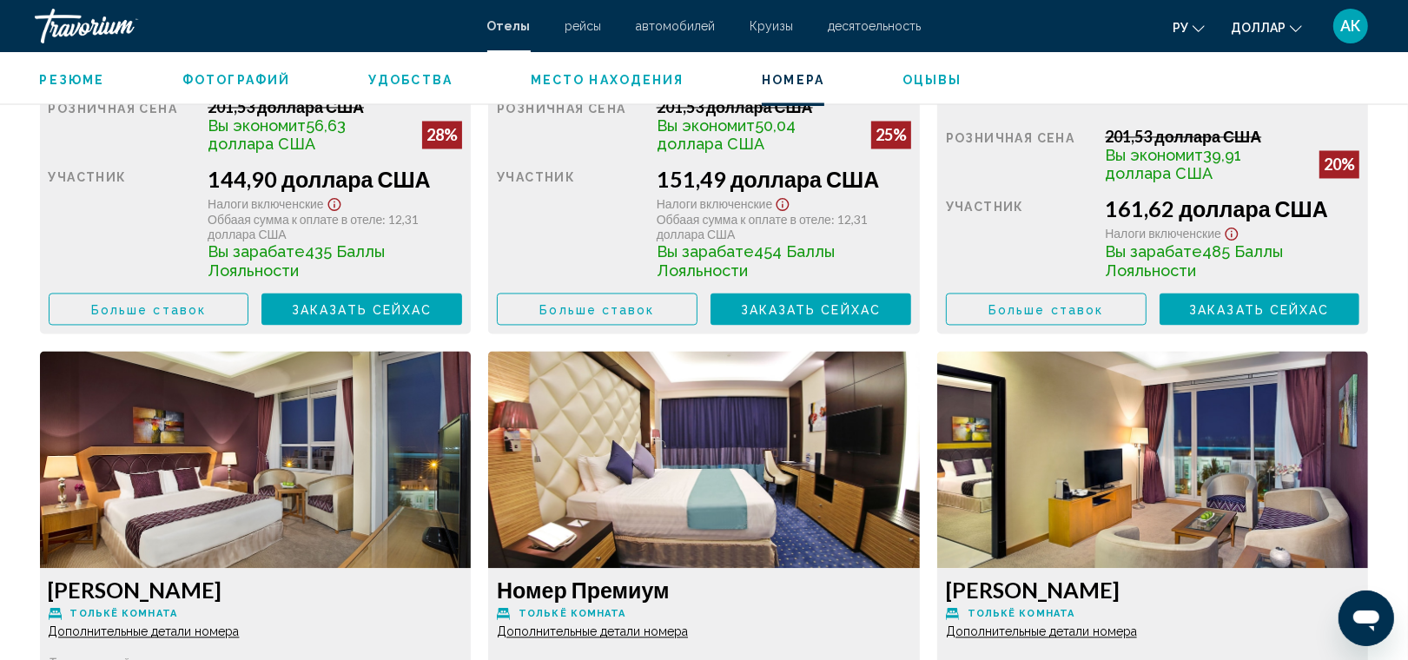
click at [166, 306] on span "Больше ставок" at bounding box center [148, 310] width 115 height 14
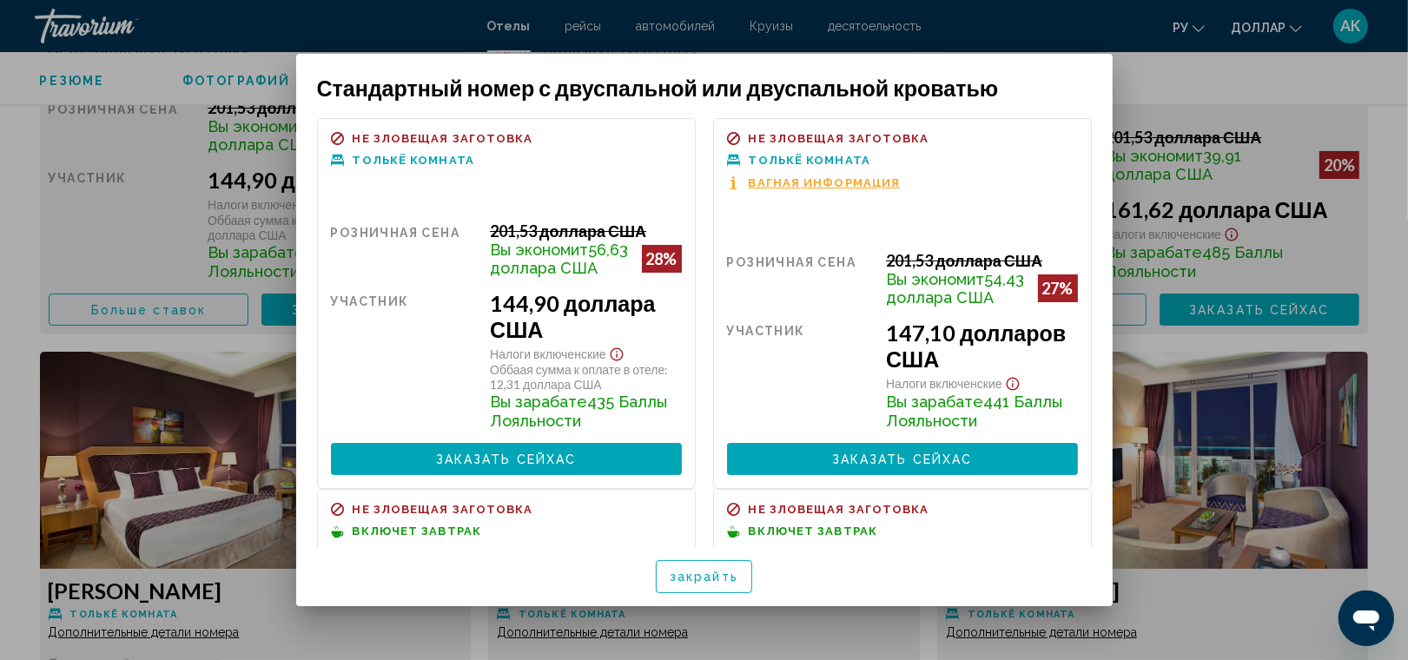
scroll to position [0, 0]
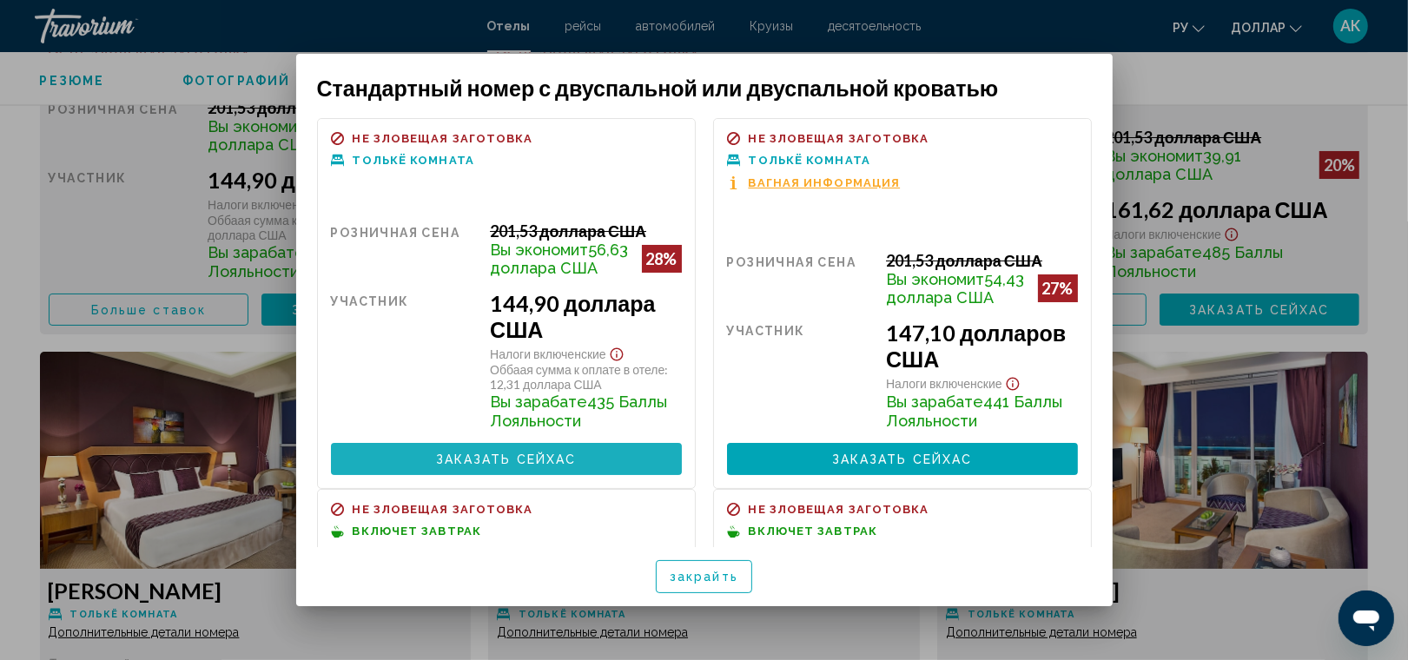
click at [525, 466] on span "Заказать сейхас" at bounding box center [506, 459] width 141 height 14
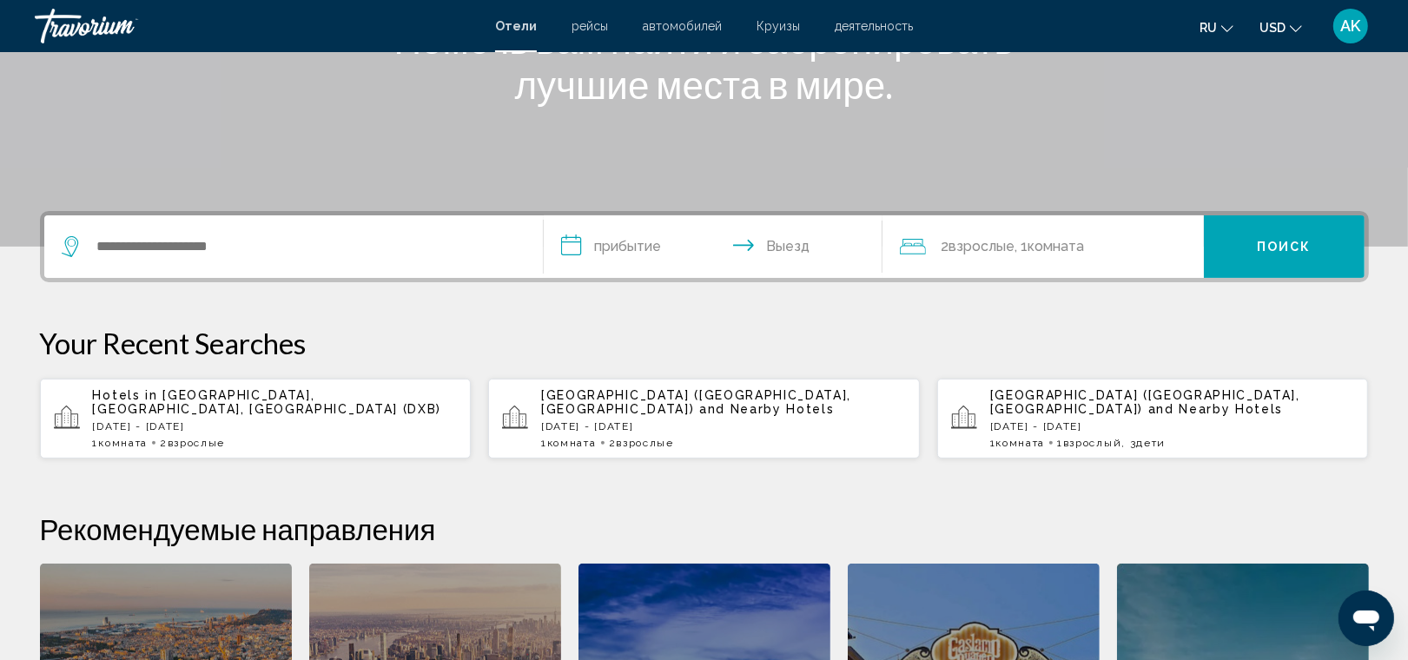
scroll to position [279, 0]
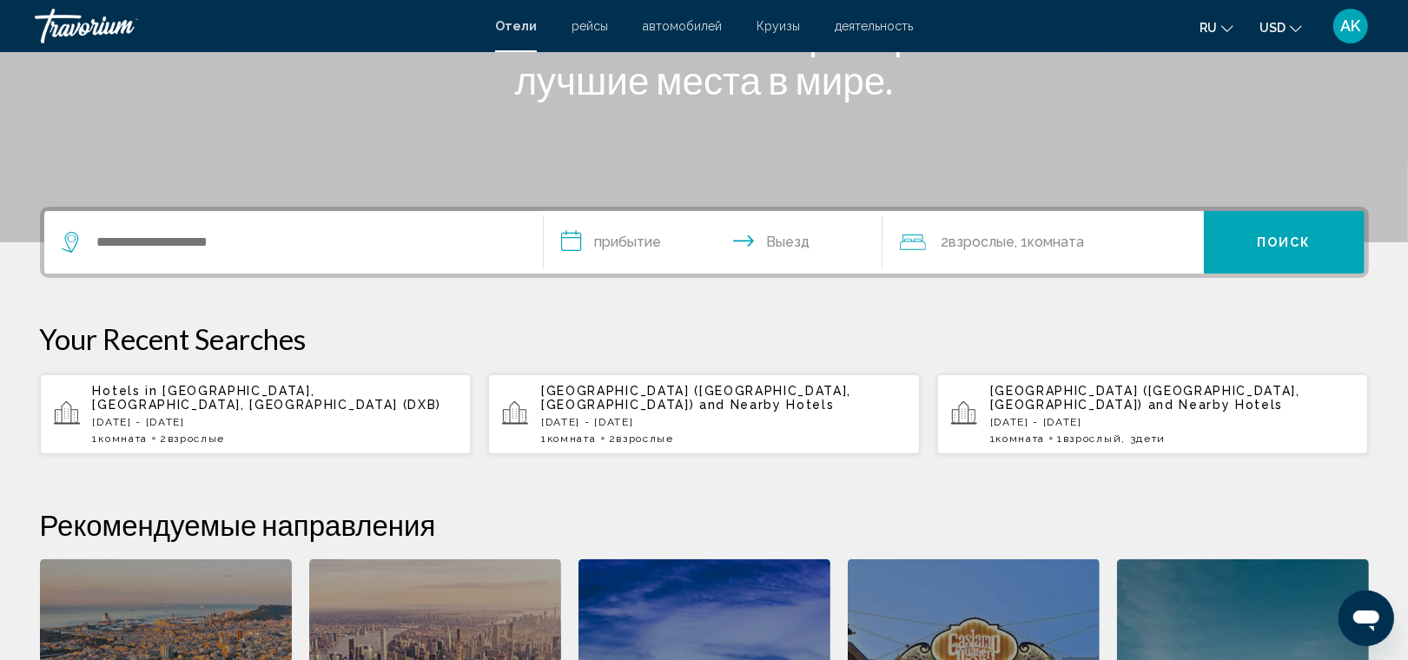
click at [317, 406] on p "Hotels in Dubai, Dubai Emirate, United Arab Emirates (DXB)" at bounding box center [275, 398] width 365 height 28
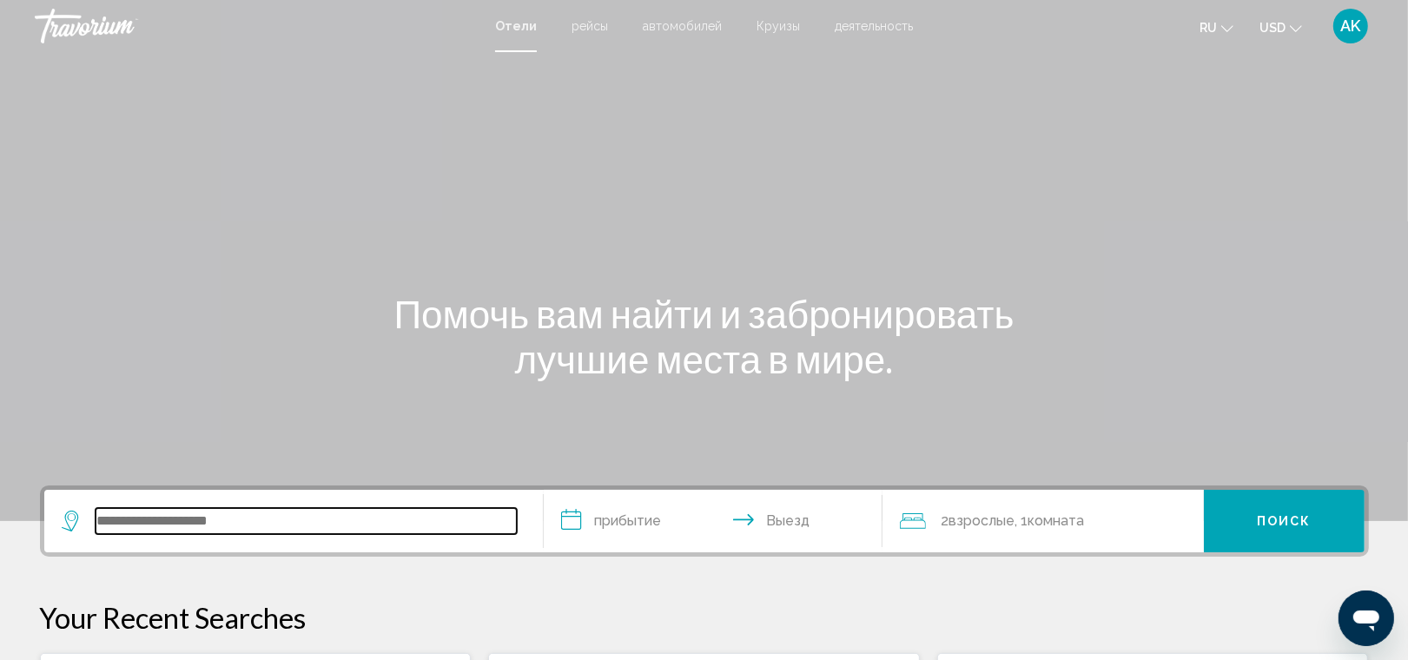
click at [180, 518] on input "Search widget" at bounding box center [306, 521] width 421 height 26
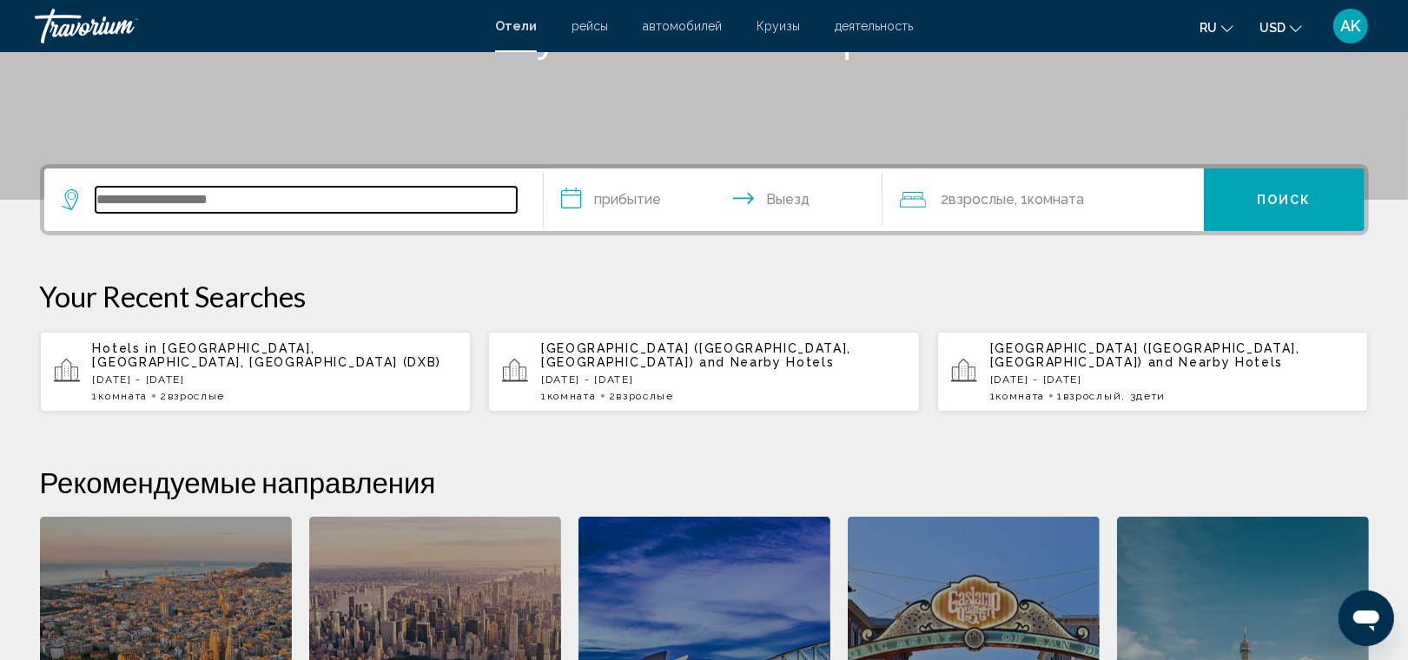
scroll to position [428, 0]
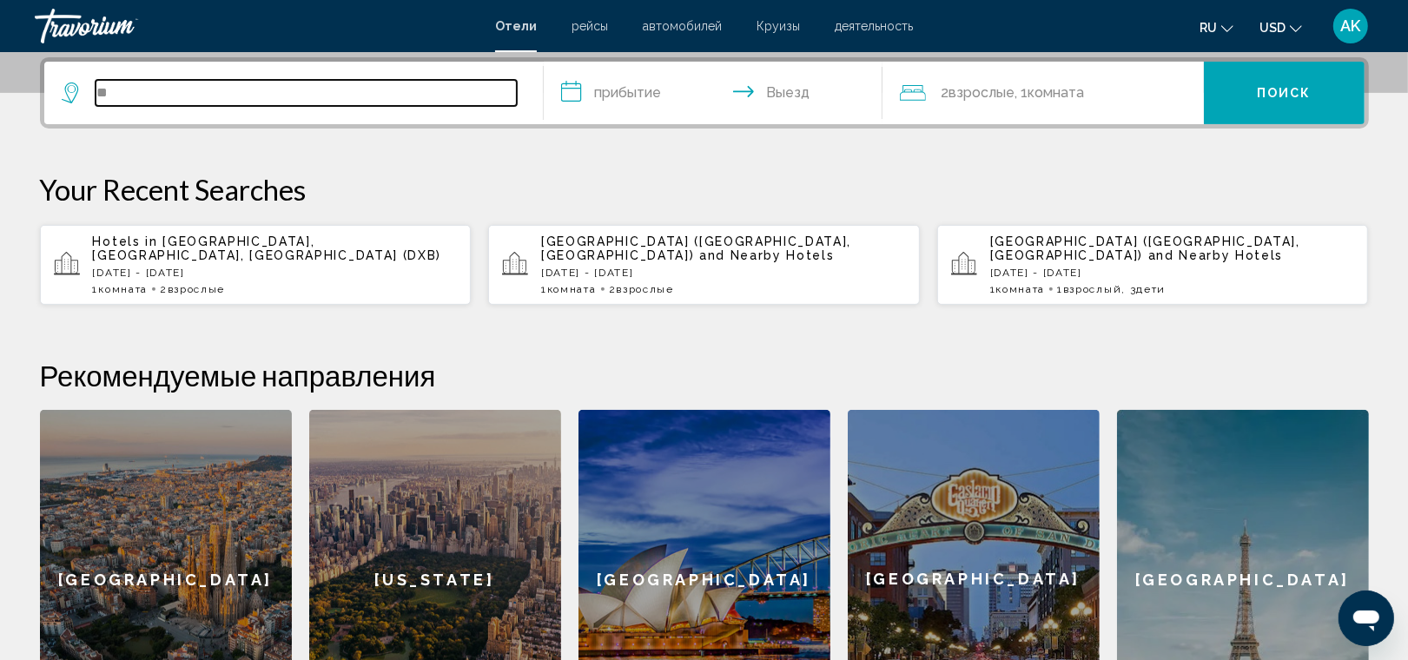
type input "*"
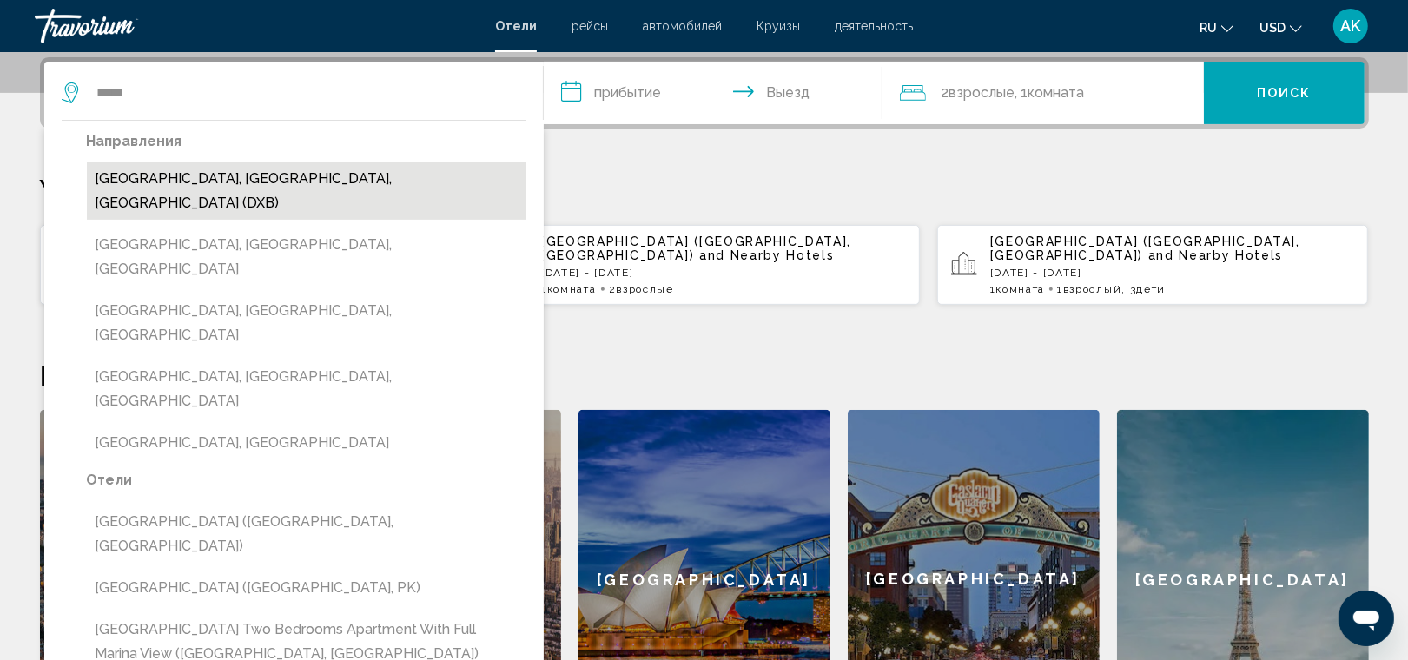
click at [298, 176] on button "[GEOGRAPHIC_DATA], [GEOGRAPHIC_DATA], [GEOGRAPHIC_DATA] (DXB)" at bounding box center [306, 190] width 439 height 57
type input "**********"
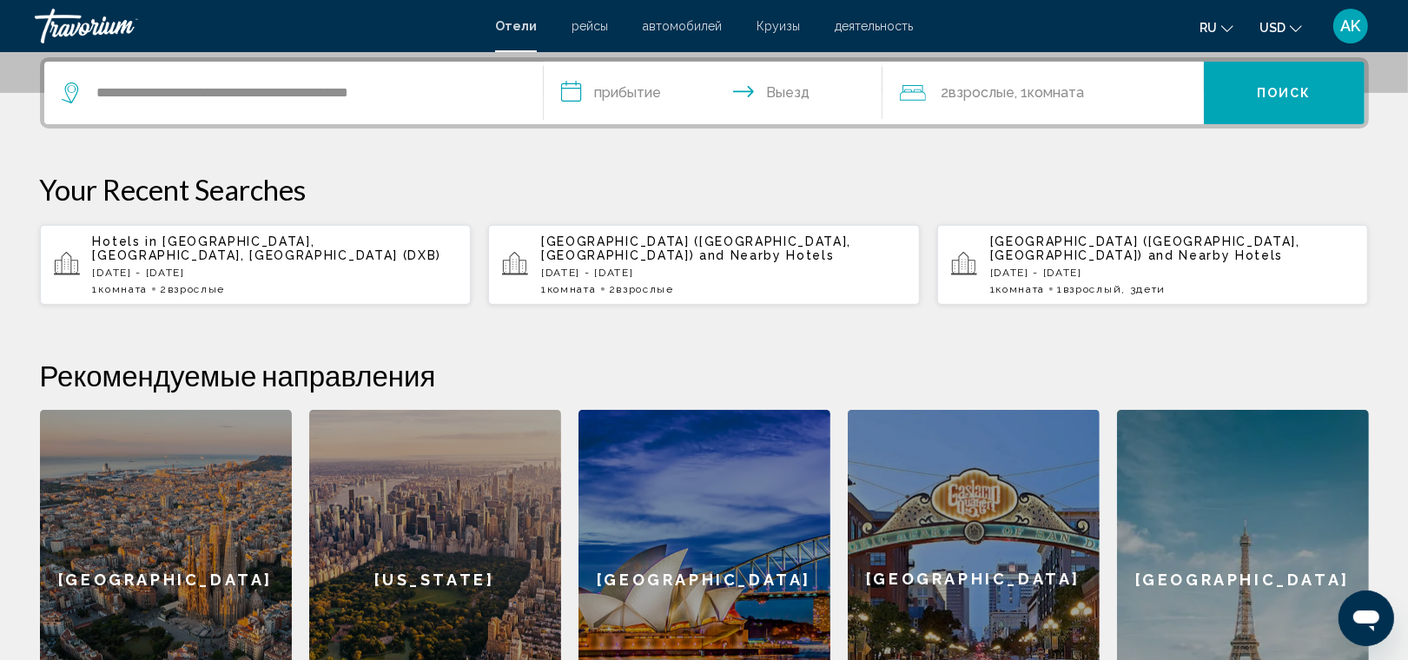
click at [630, 83] on input "**********" at bounding box center [717, 96] width 346 height 68
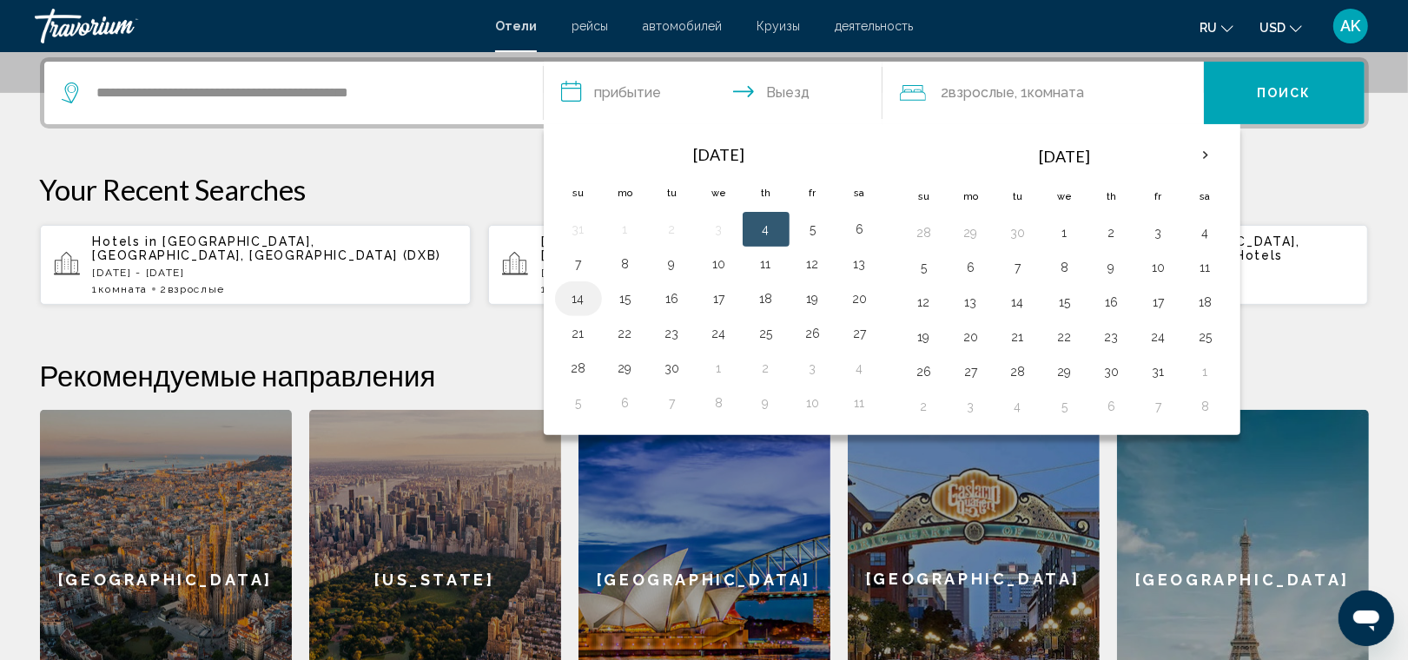
click at [579, 301] on button "14" at bounding box center [578, 299] width 28 height 24
click at [673, 298] on button "16" at bounding box center [672, 299] width 28 height 24
type input "**********"
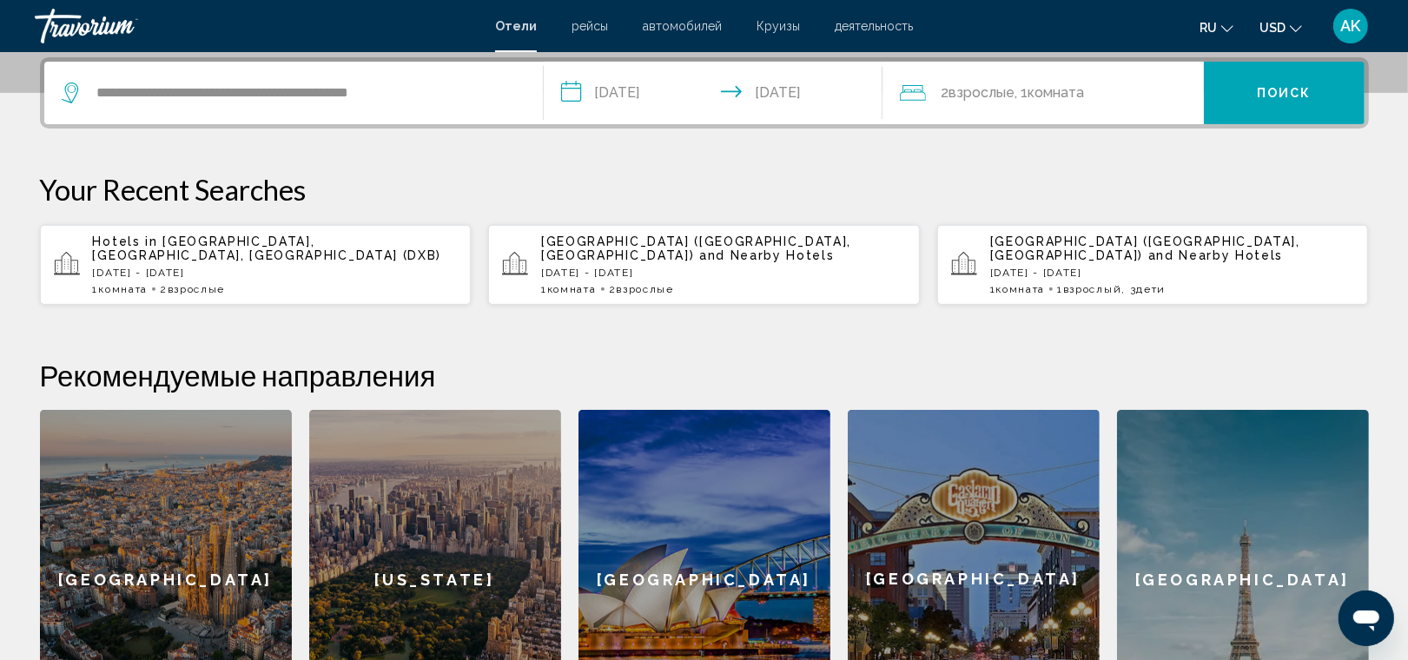
click at [1114, 85] on div "2 Взрослый Взрослые , 1 Комната номера" at bounding box center [1052, 93] width 304 height 24
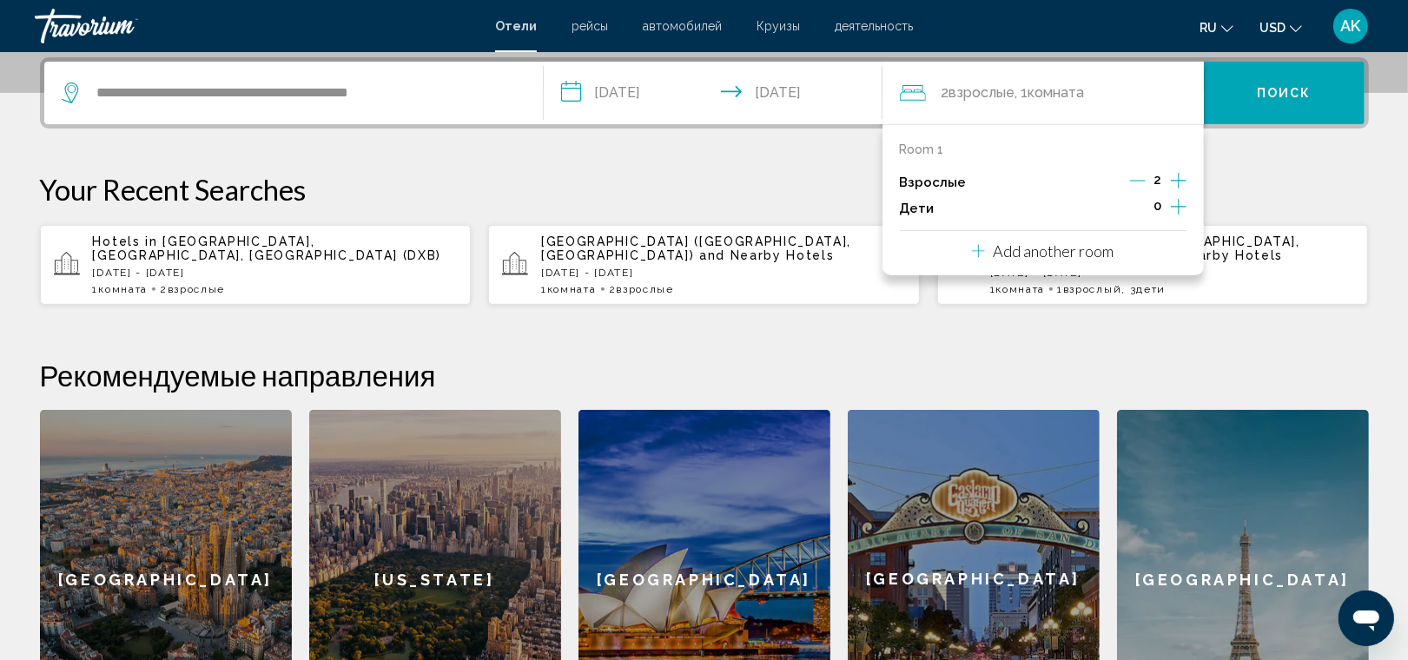
click at [1135, 178] on icon "Decrement adults" at bounding box center [1138, 181] width 16 height 16
click at [1178, 209] on icon "Increment children" at bounding box center [1179, 207] width 16 height 16
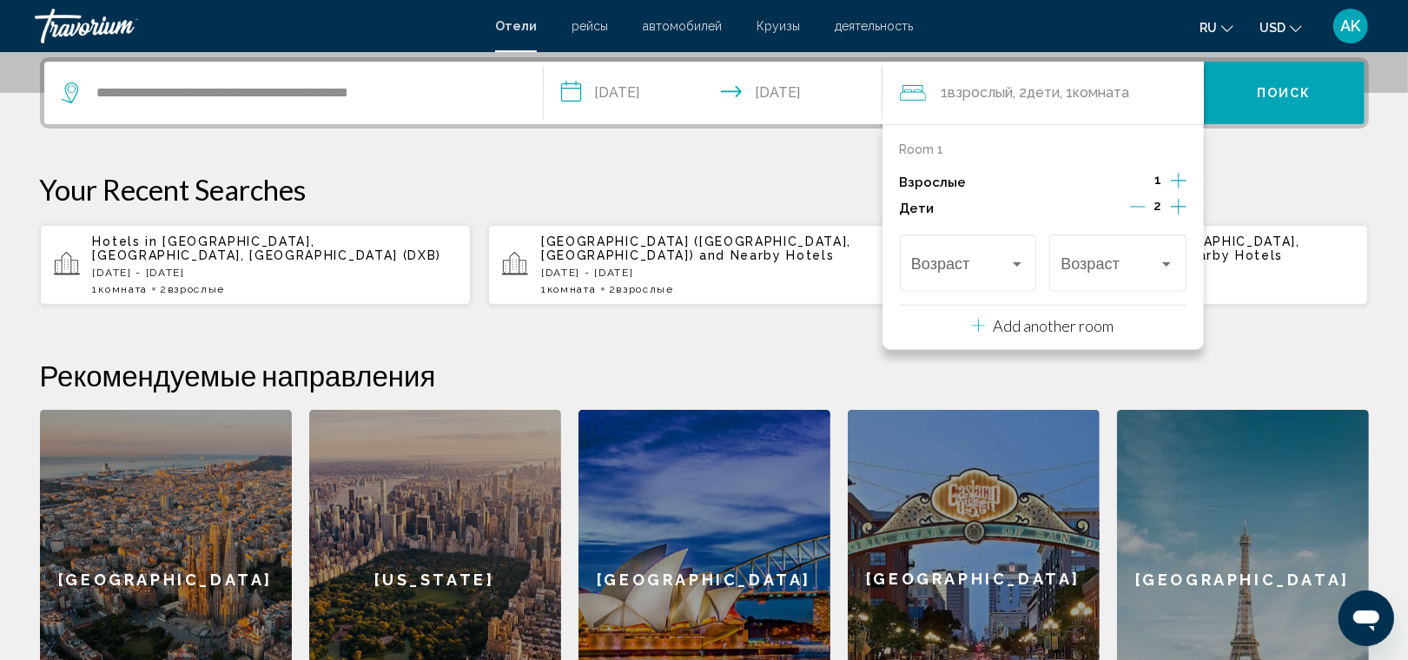
click at [1178, 209] on icon "Increment children" at bounding box center [1179, 207] width 16 height 16
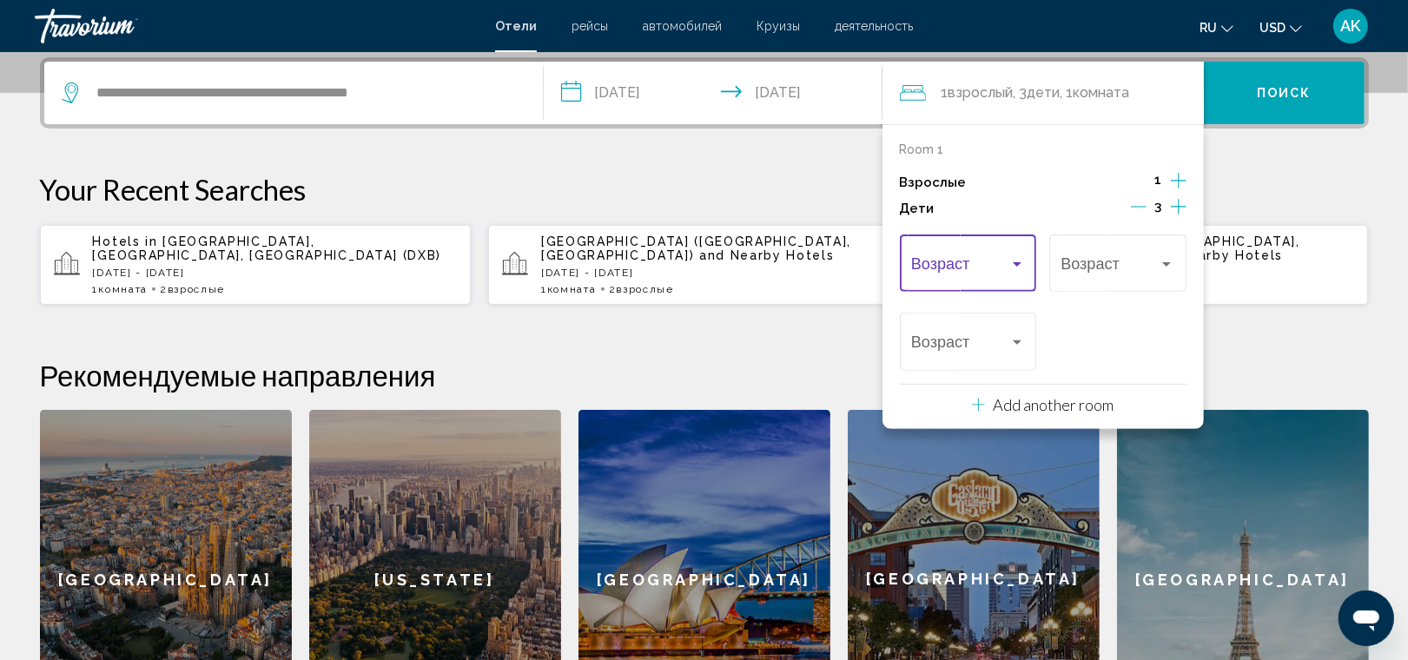
click at [1020, 267] on div "Travelers: 1 adult, 3 children" at bounding box center [1017, 264] width 16 height 14
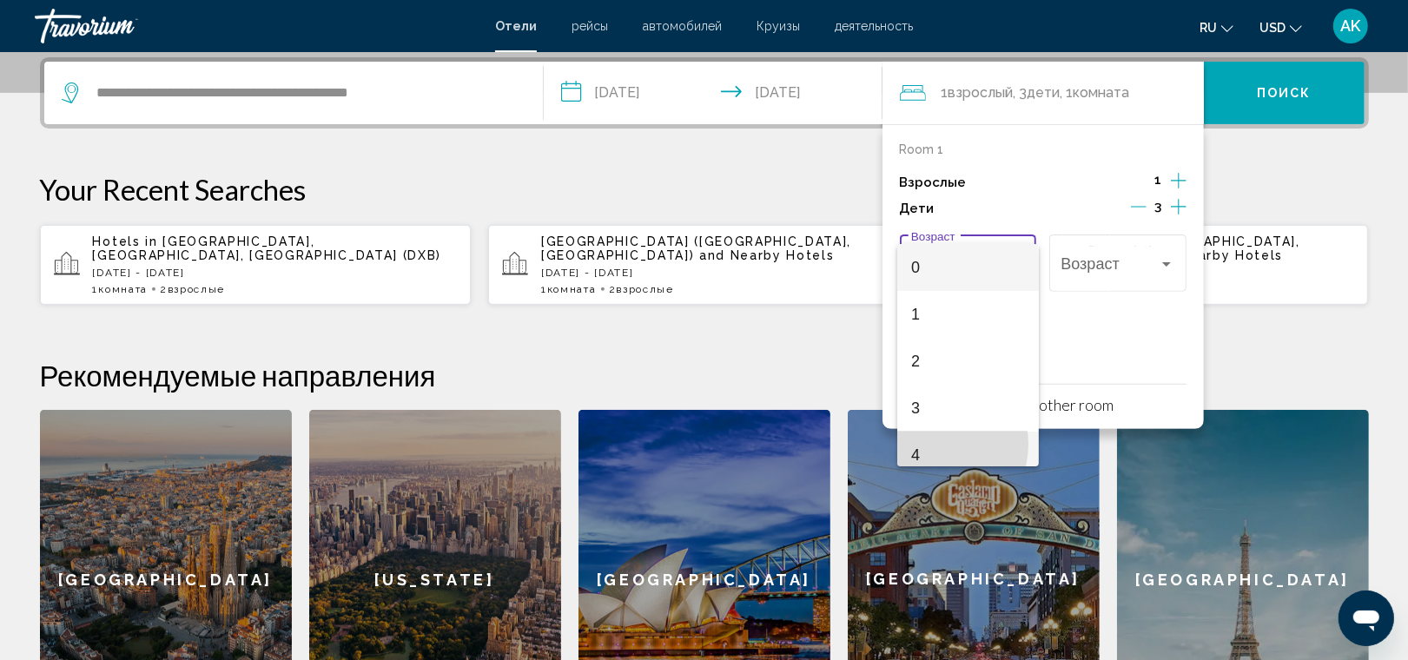
click at [932, 444] on span "4" at bounding box center [968, 455] width 114 height 47
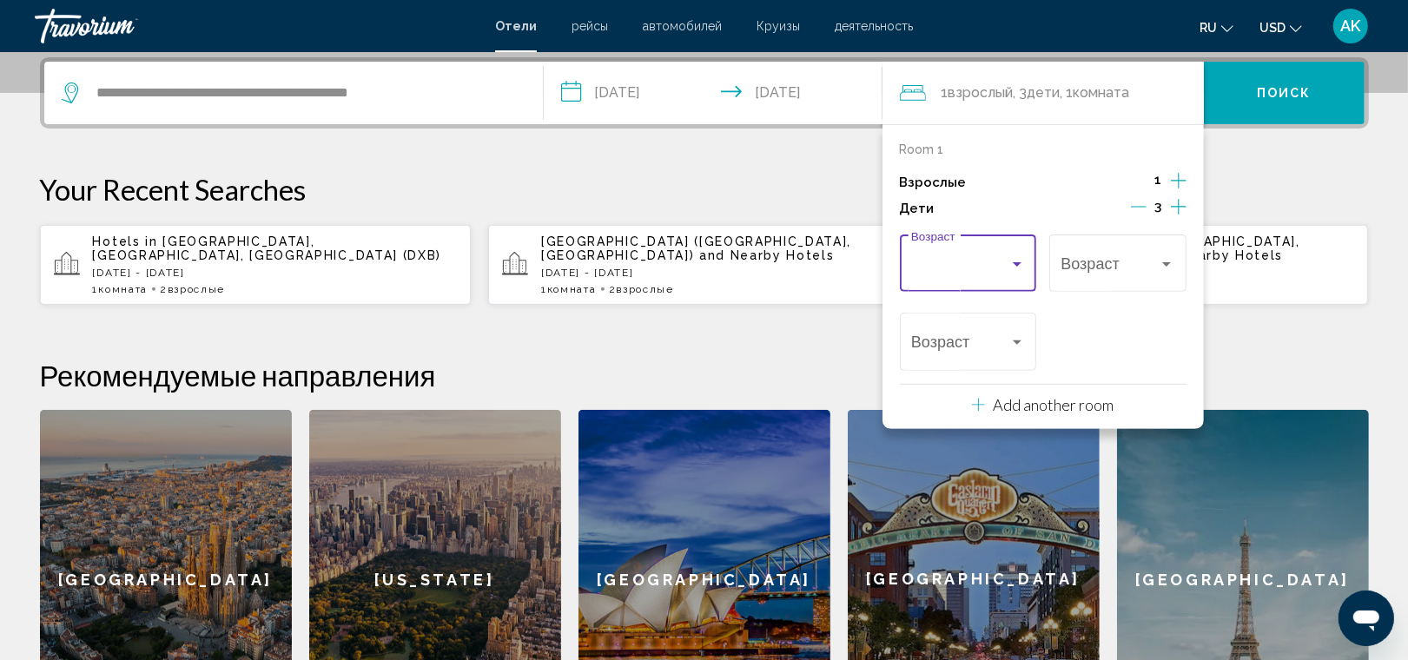
scroll to position [11, 0]
click at [1166, 266] on div "Travelers: 1 adult, 3 children" at bounding box center [1166, 264] width 9 height 4
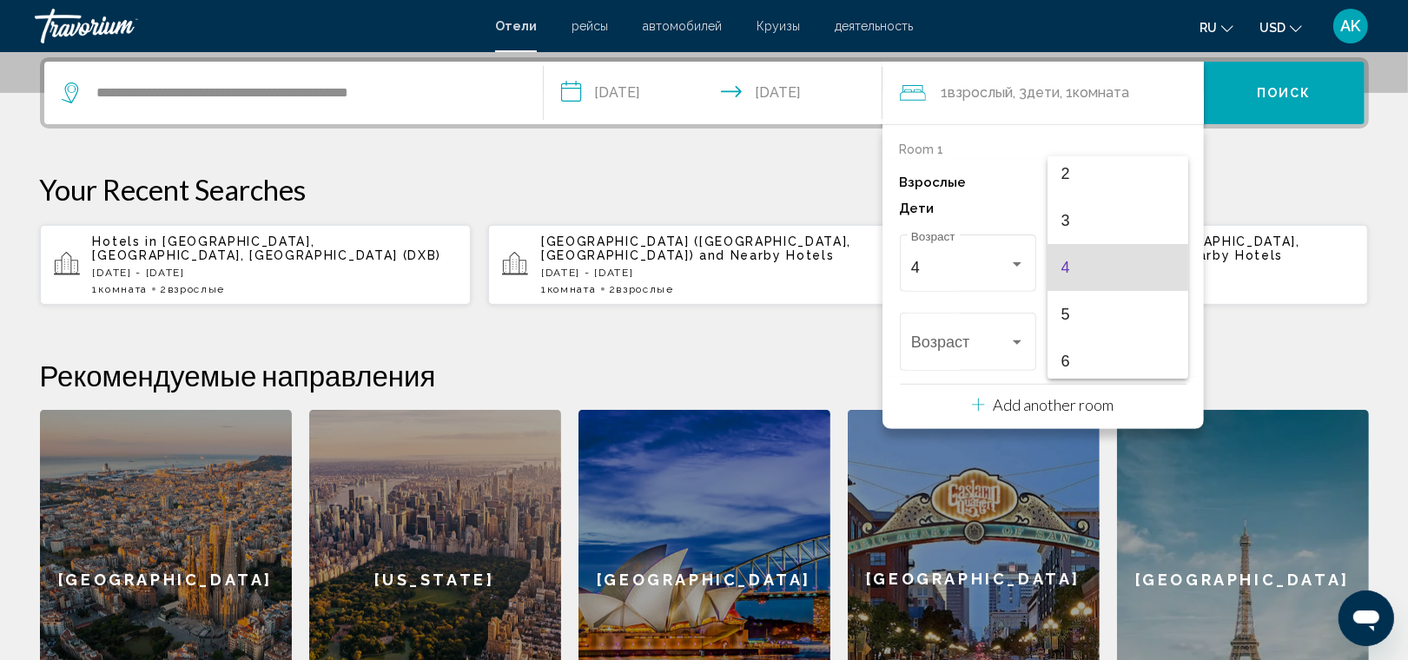
scroll to position [143, 0]
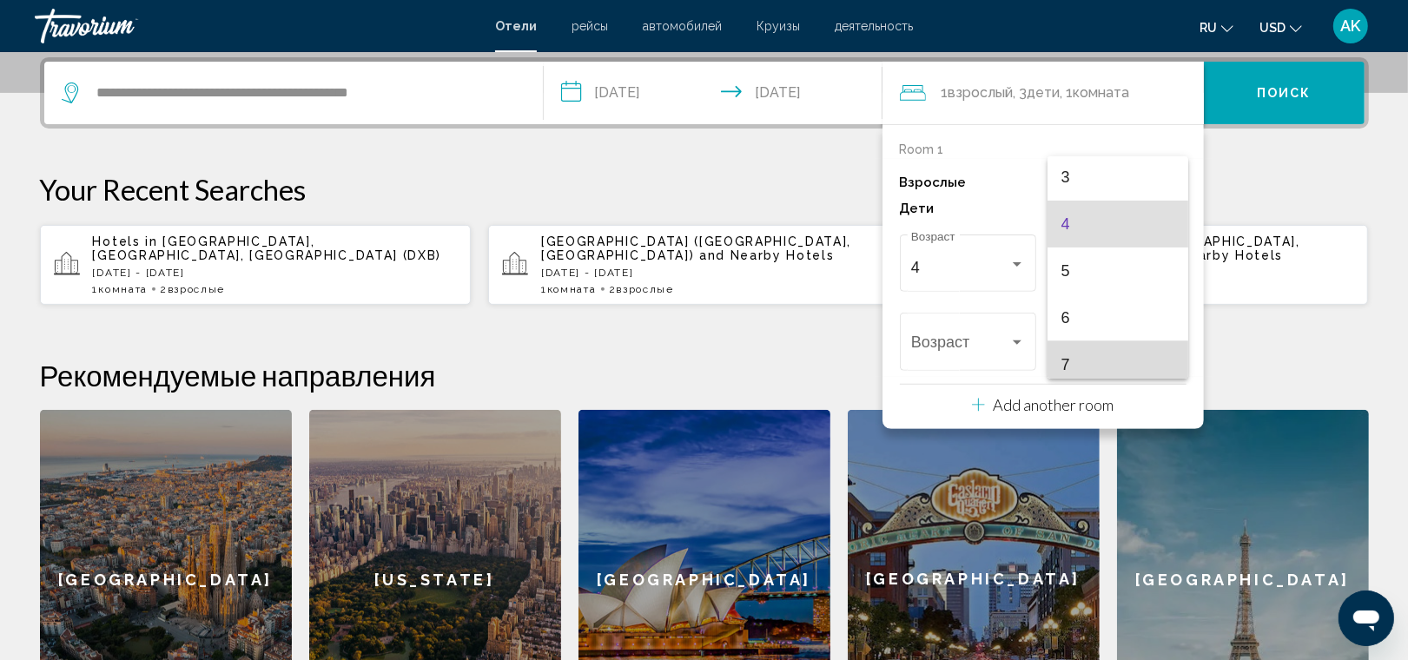
click at [1122, 360] on span "7" at bounding box center [1118, 364] width 114 height 47
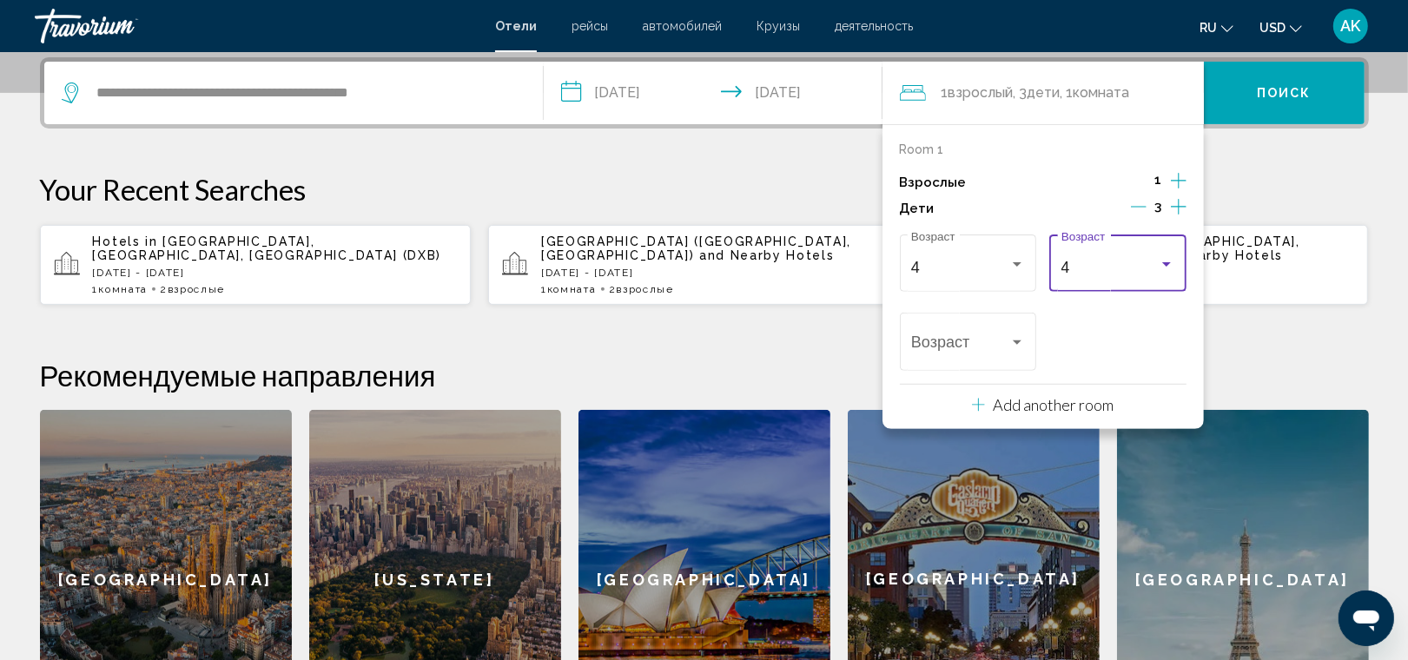
scroll to position [153, 0]
click at [1021, 344] on div "Travelers: 1 adult, 3 children" at bounding box center [1017, 343] width 16 height 14
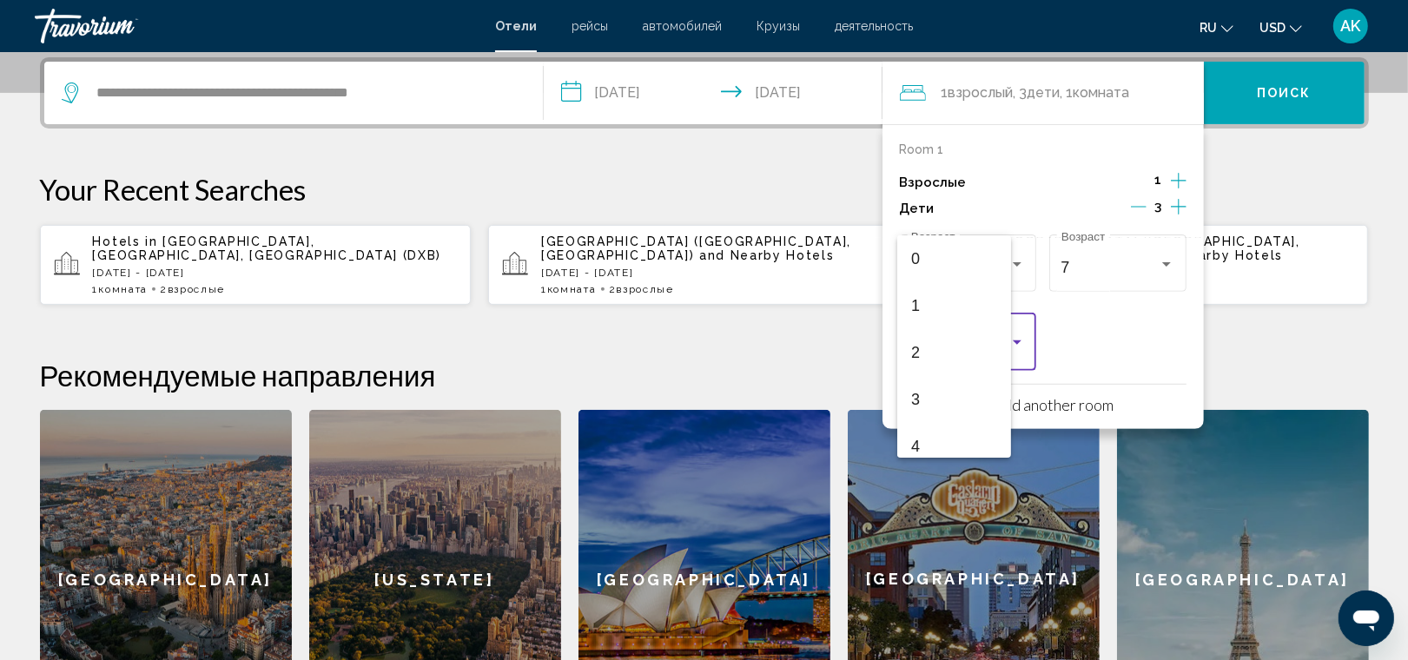
scroll to position [241, 0]
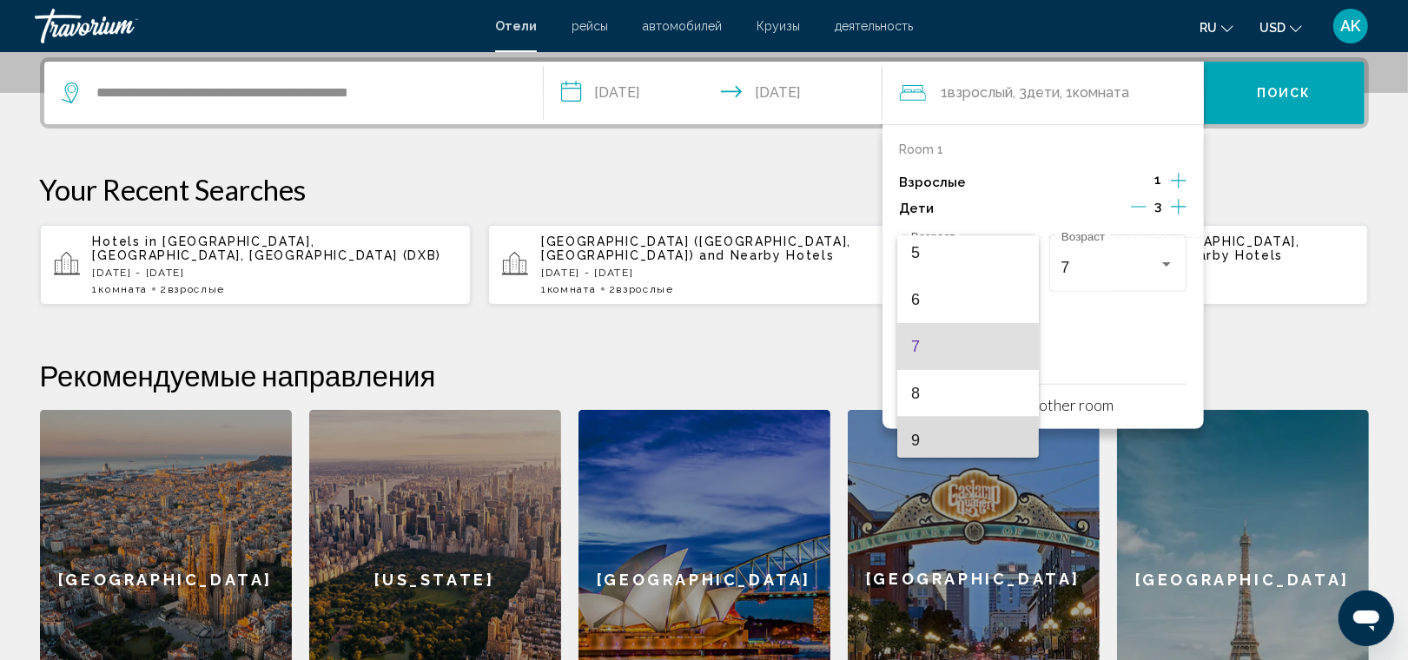
click at [983, 427] on span "9" at bounding box center [968, 440] width 114 height 47
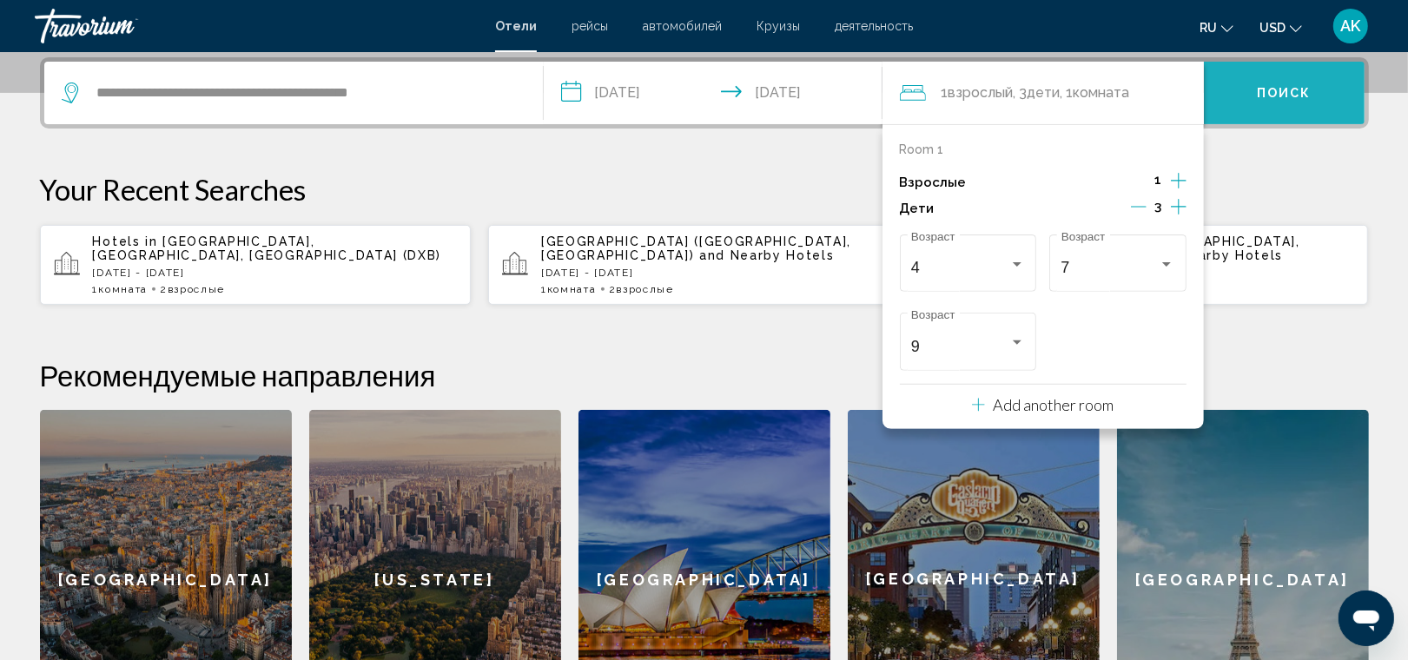
click at [1264, 79] on button "Поиск" at bounding box center [1284, 93] width 161 height 63
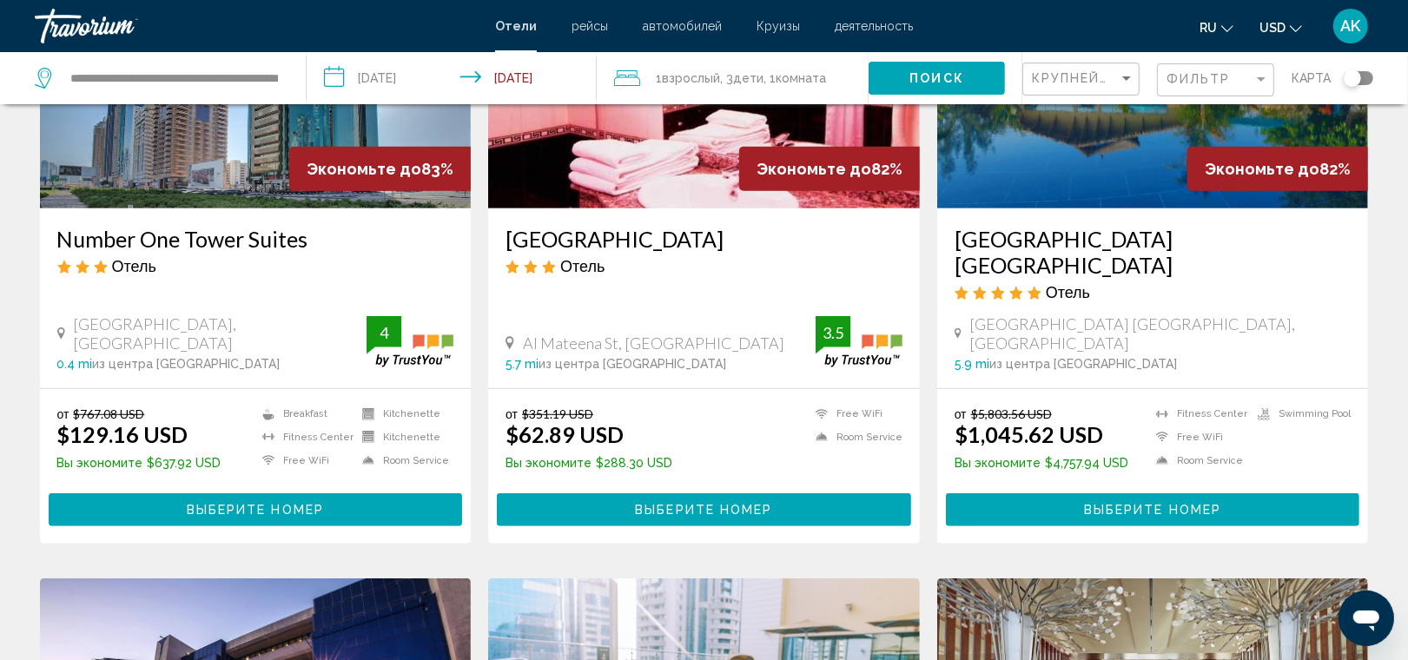
scroll to position [861, 0]
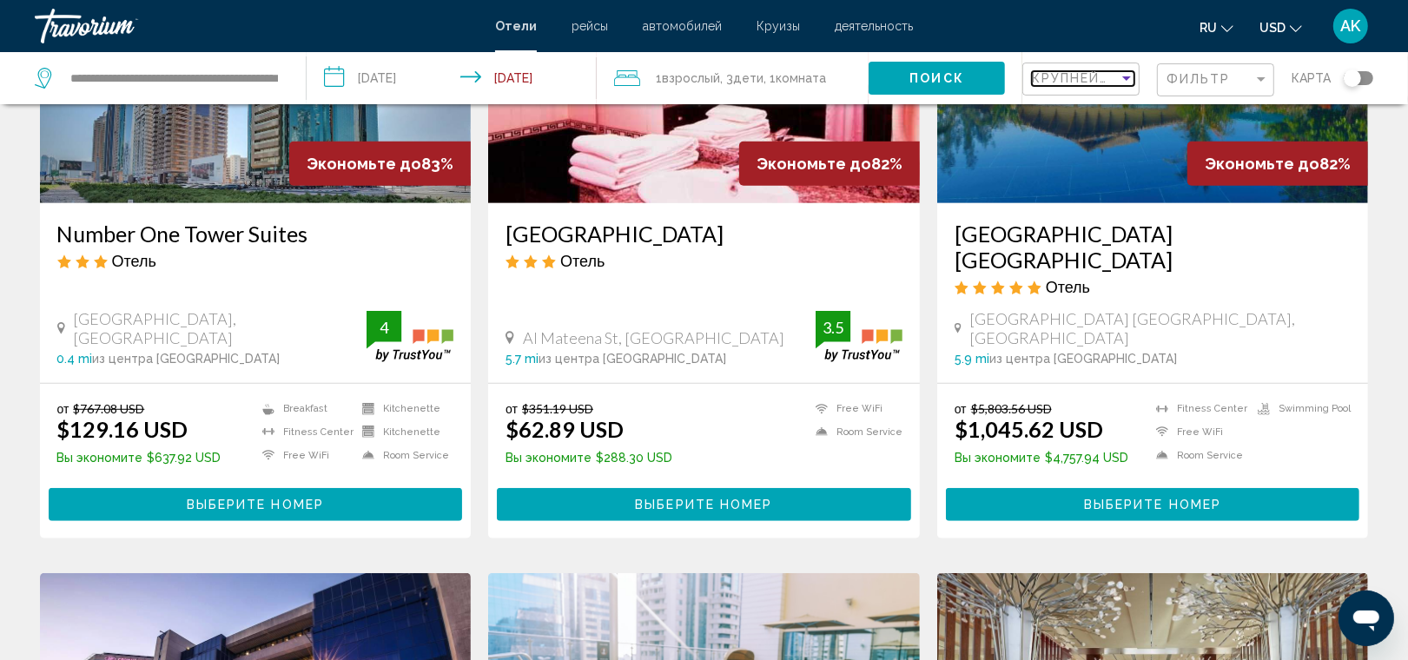
click at [1119, 83] on div "Sort by" at bounding box center [1127, 78] width 16 height 14
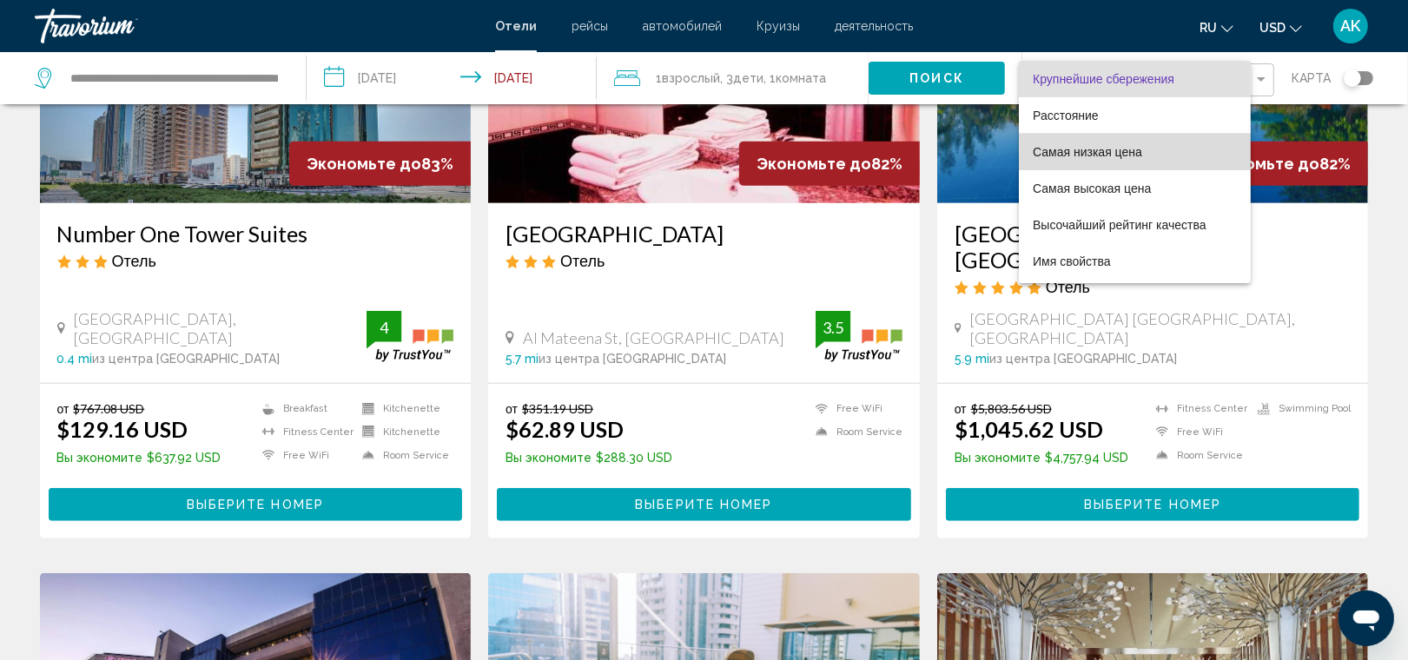
click at [1095, 156] on span "Самая низкая цена" at bounding box center [1087, 152] width 109 height 14
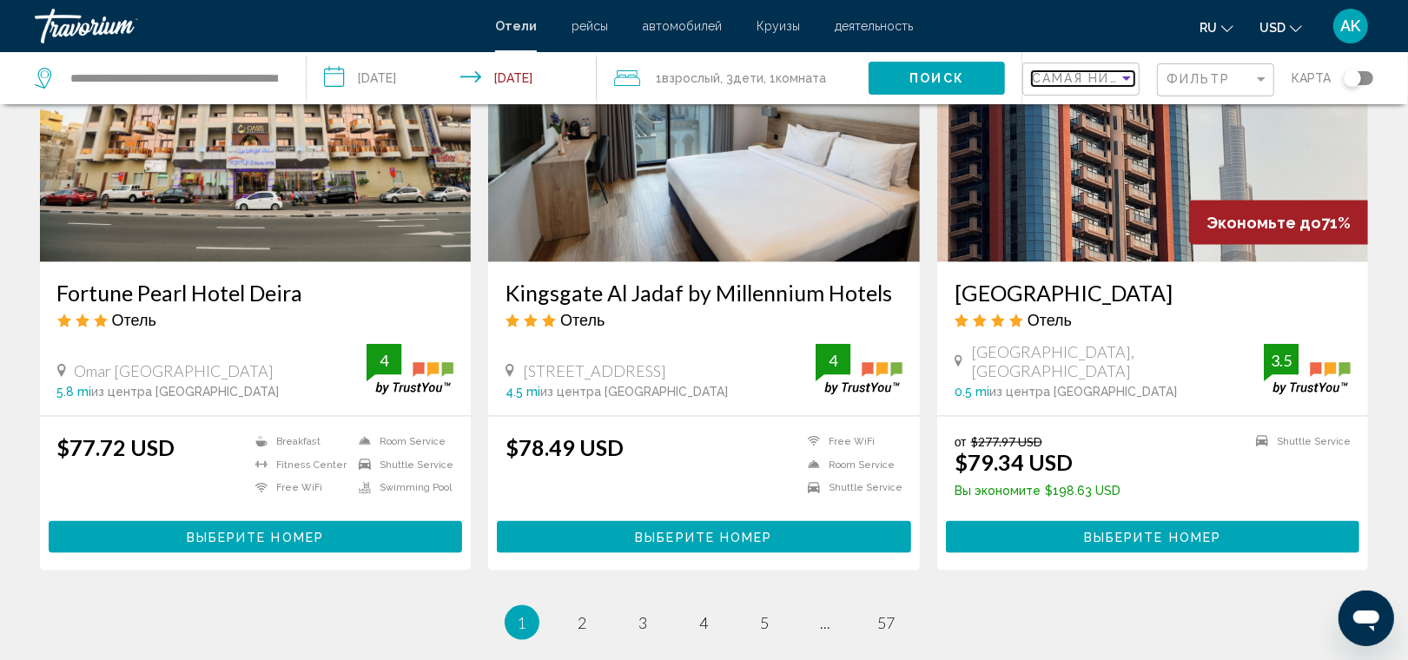
scroll to position [2098, 0]
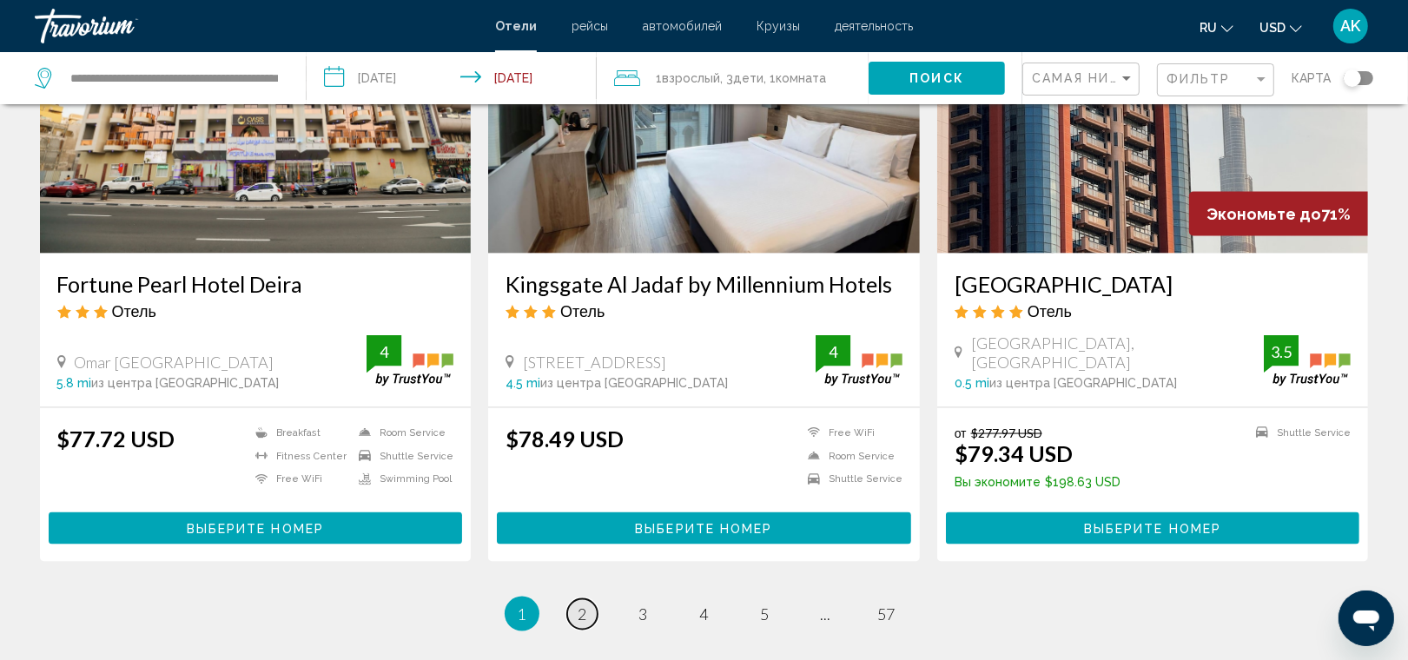
click at [584, 604] on span "2" at bounding box center [582, 613] width 9 height 19
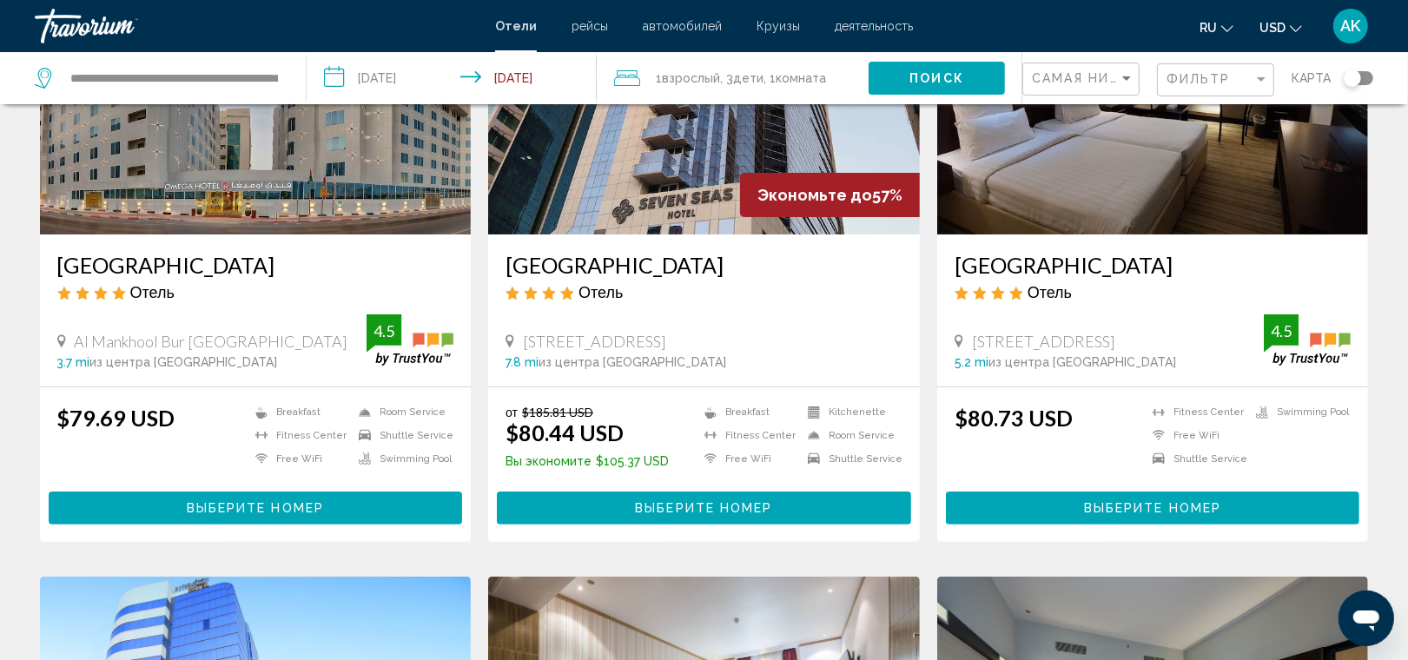
scroll to position [206, 0]
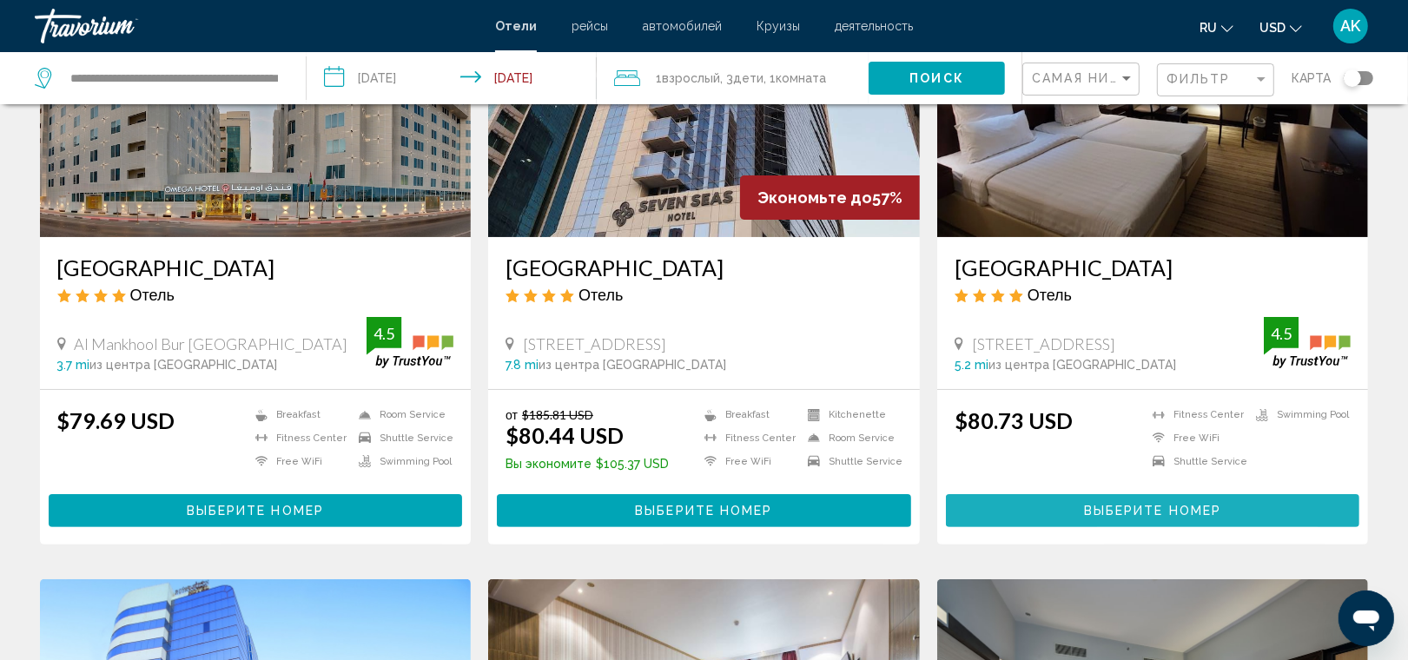
click at [1119, 496] on button "Выберите номер" at bounding box center [1153, 510] width 414 height 32
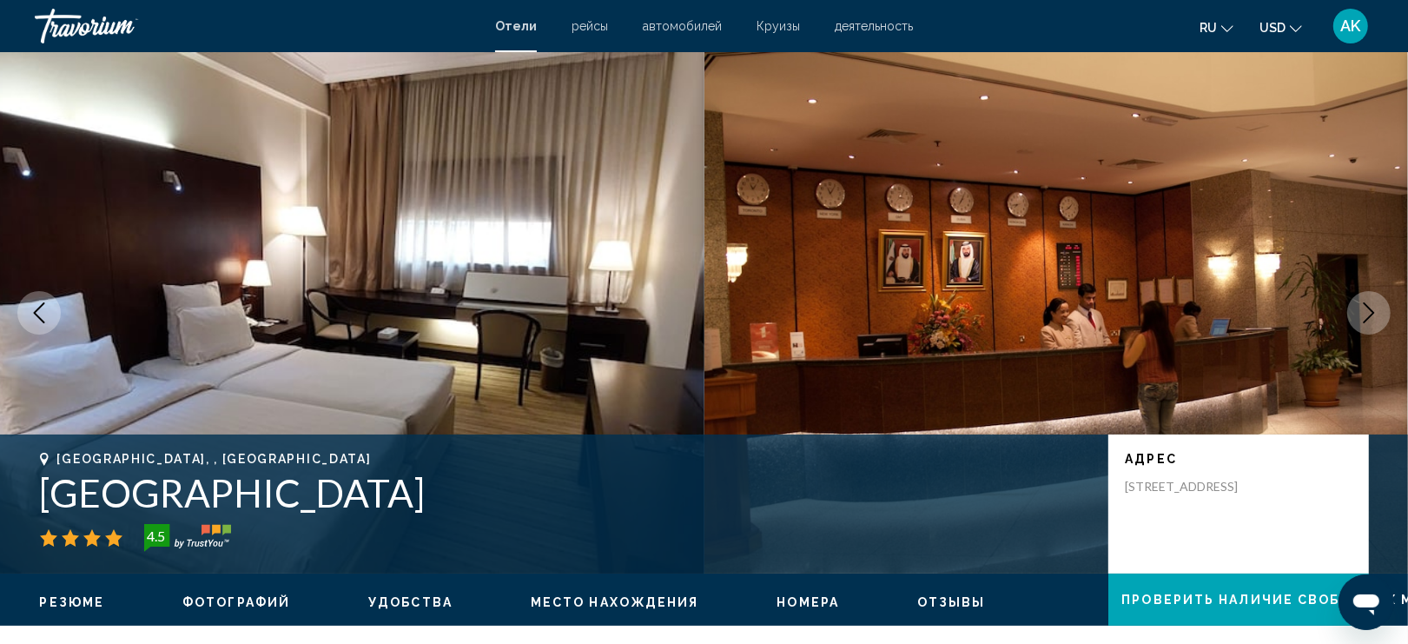
click at [1374, 314] on icon "Next image" at bounding box center [1368, 312] width 21 height 21
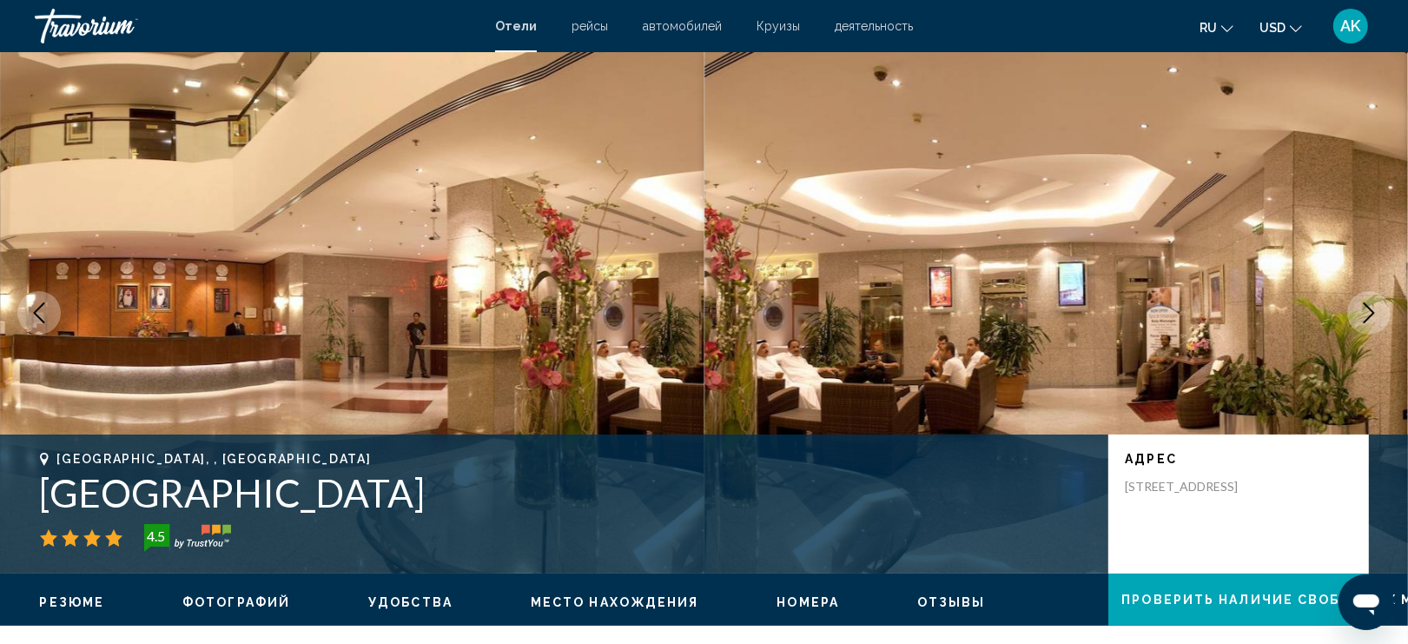
click at [1374, 314] on icon "Next image" at bounding box center [1368, 312] width 21 height 21
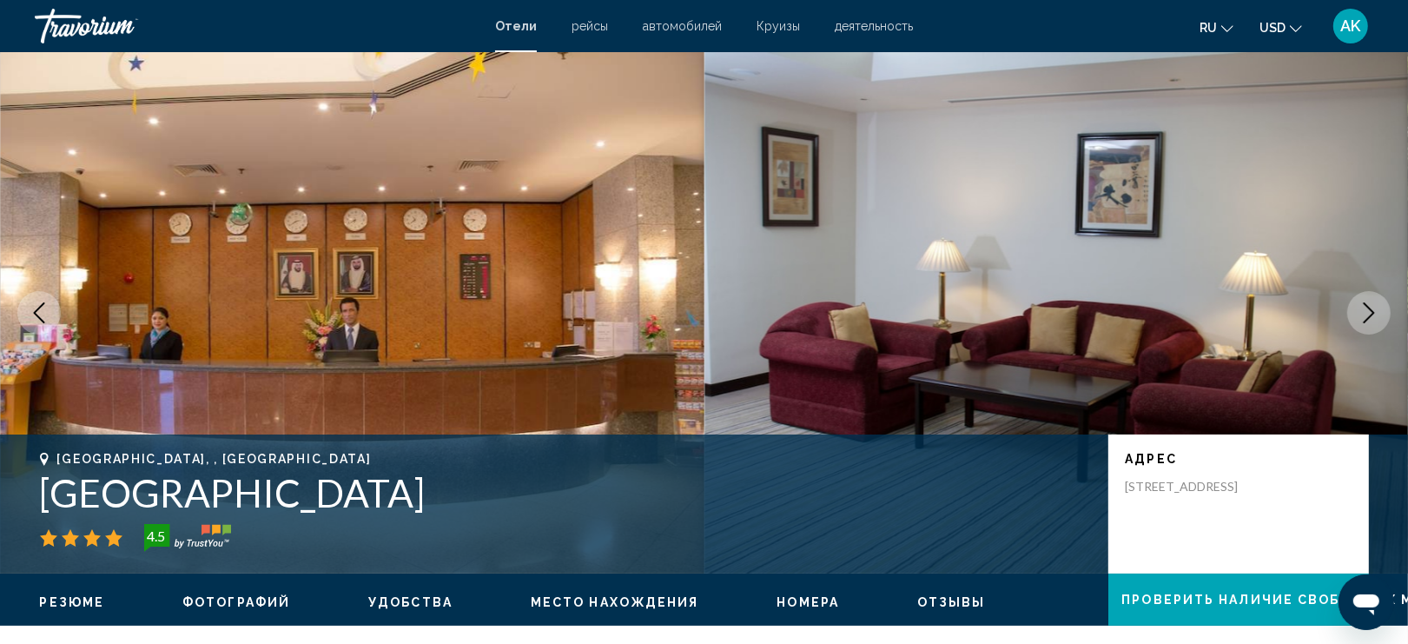
click at [1374, 314] on icon "Next image" at bounding box center [1368, 312] width 21 height 21
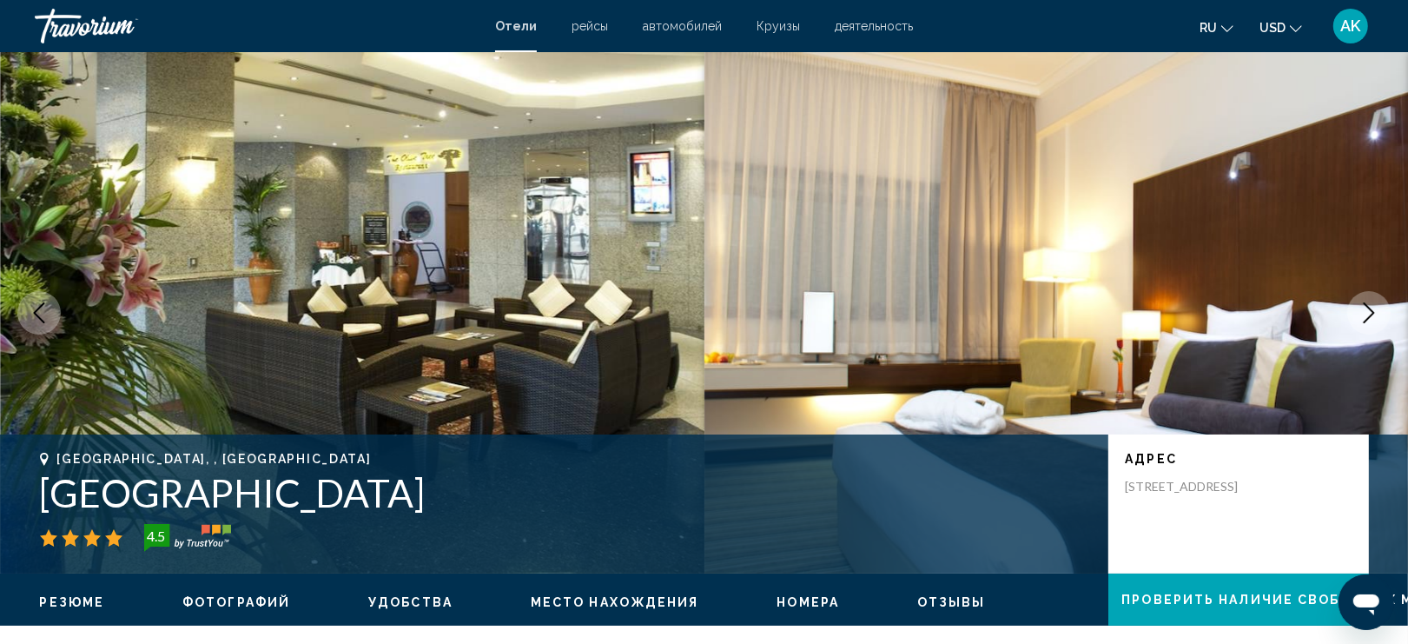
click at [1374, 314] on icon "Next image" at bounding box center [1368, 312] width 21 height 21
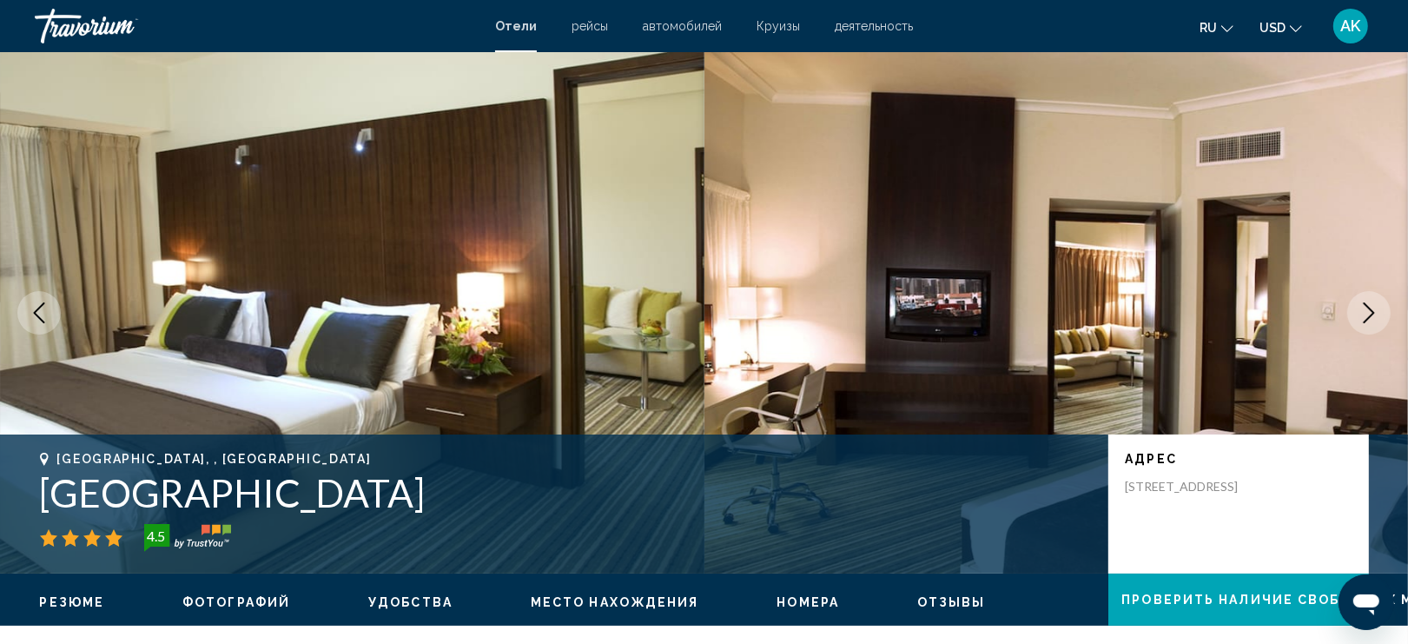
click at [1374, 314] on icon "Next image" at bounding box center [1368, 312] width 21 height 21
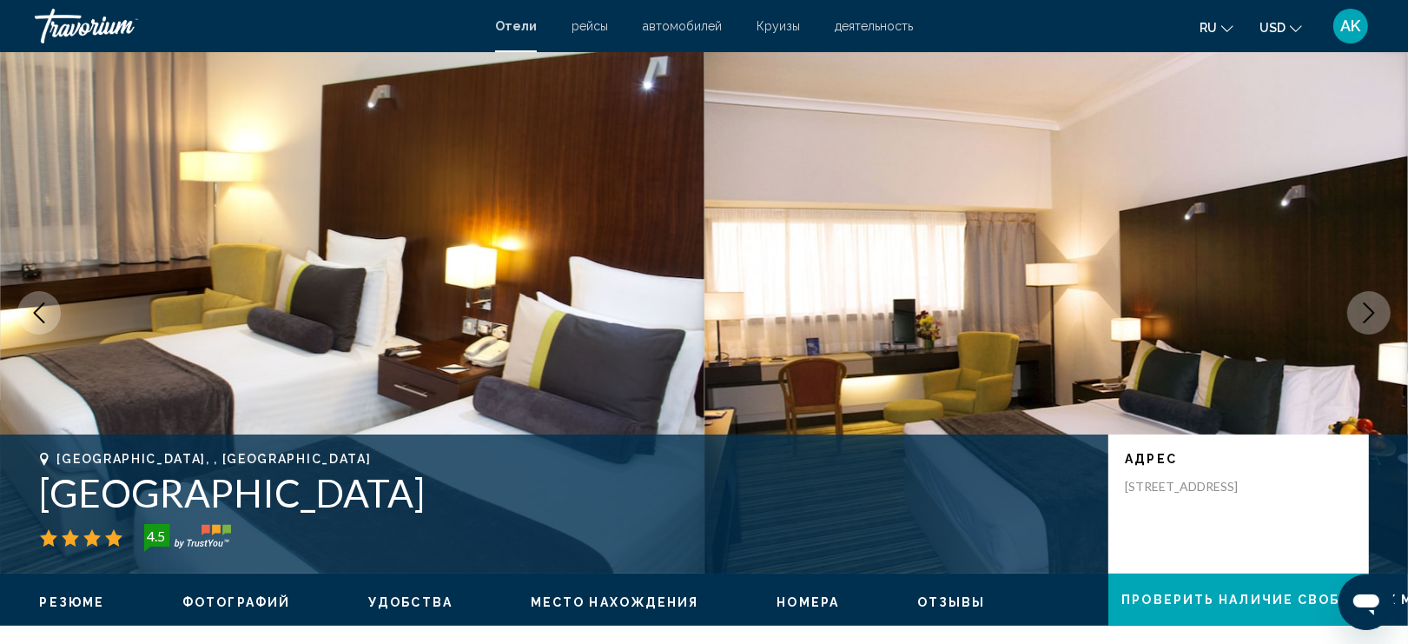
click at [1374, 314] on icon "Next image" at bounding box center [1368, 312] width 21 height 21
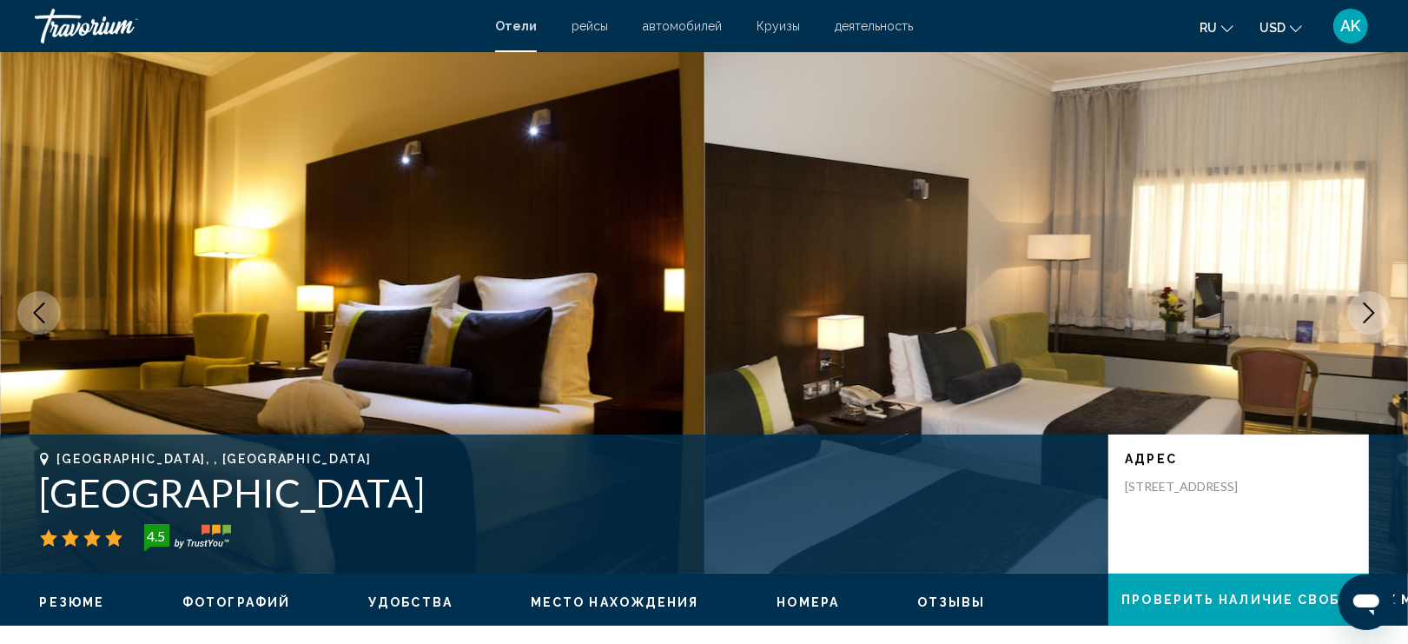
click at [1373, 314] on icon "Next image" at bounding box center [1368, 312] width 21 height 21
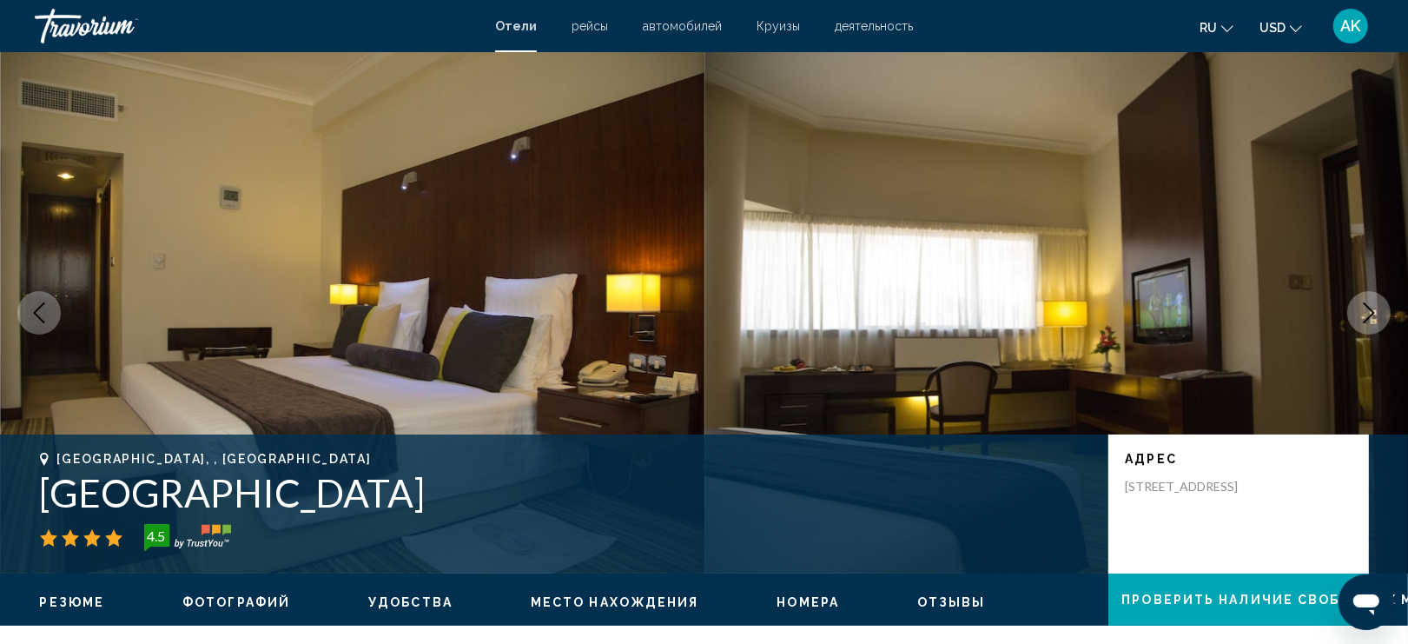
click at [1373, 314] on icon "Next image" at bounding box center [1368, 312] width 21 height 21
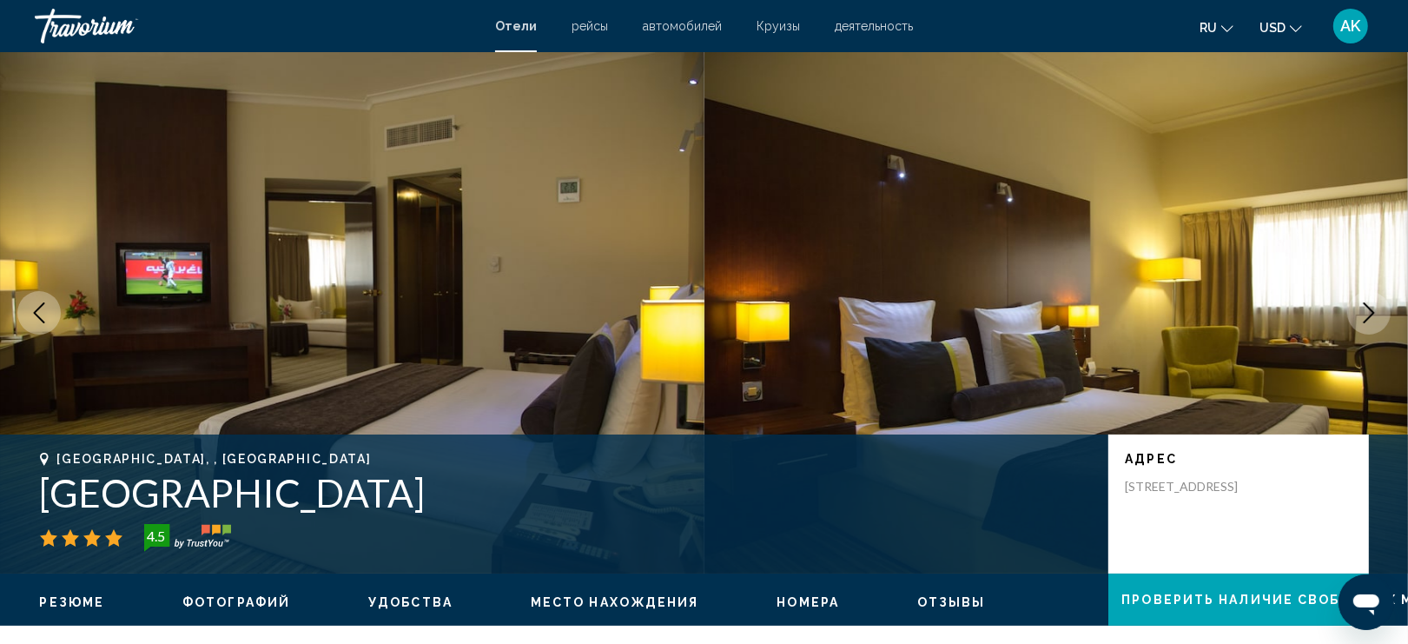
click at [1372, 314] on icon "Next image" at bounding box center [1368, 312] width 11 height 21
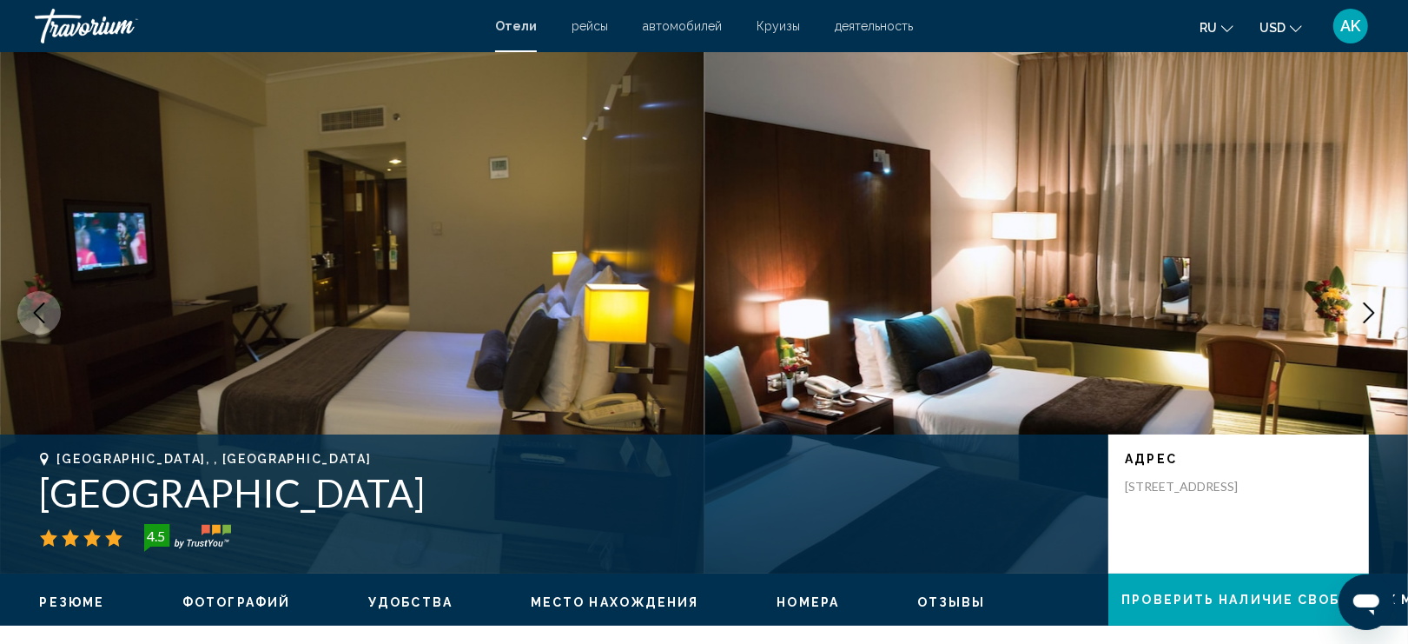
click at [1372, 314] on icon "Next image" at bounding box center [1368, 312] width 11 height 21
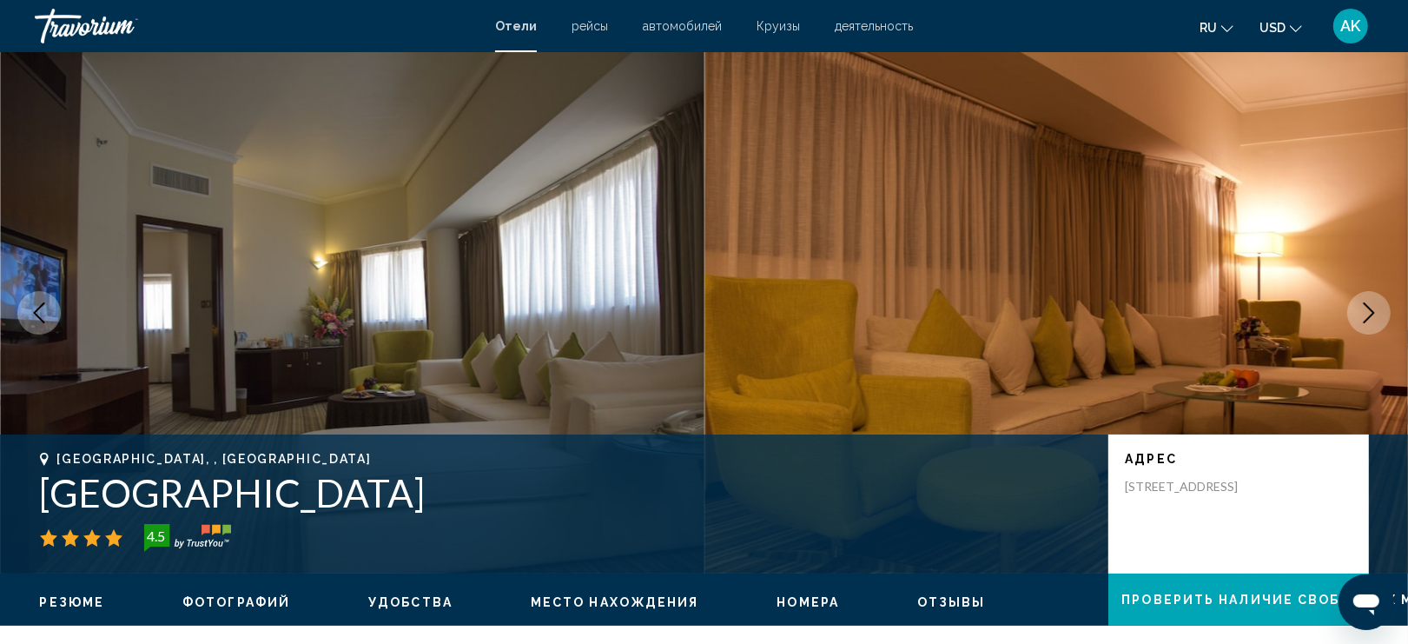
click at [1370, 314] on icon "Next image" at bounding box center [1368, 312] width 11 height 21
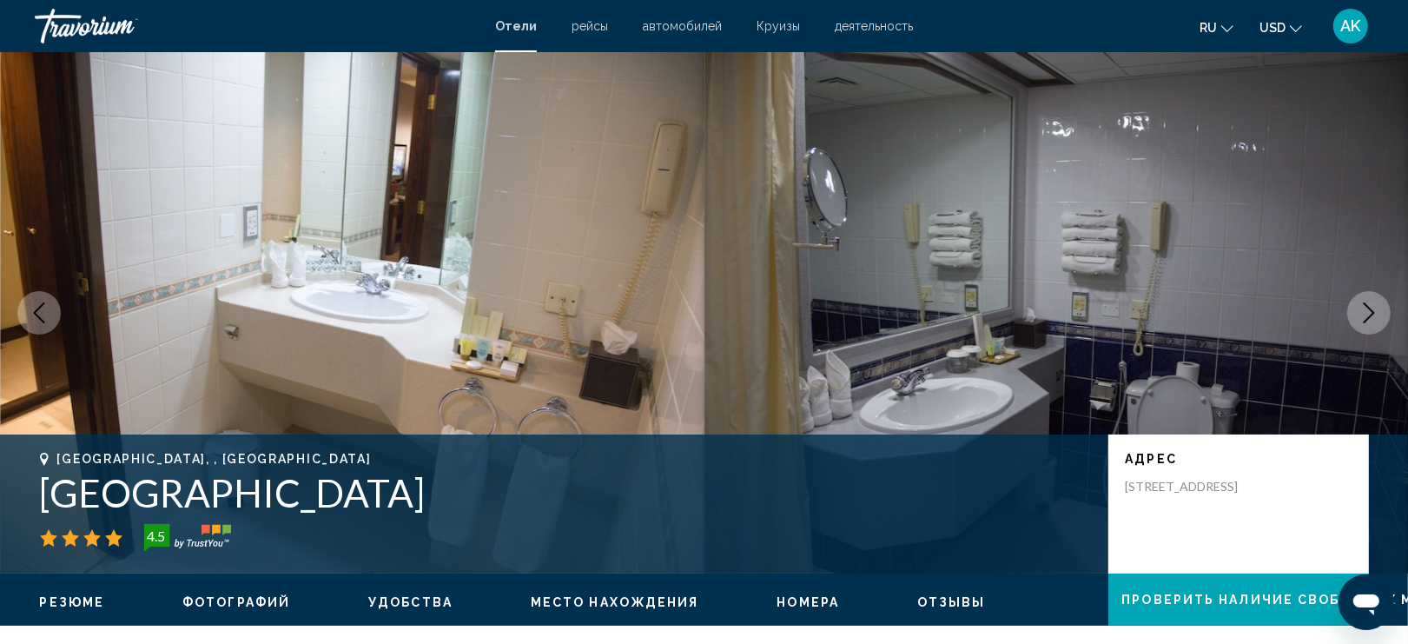
click at [1370, 314] on icon "Next image" at bounding box center [1368, 312] width 11 height 21
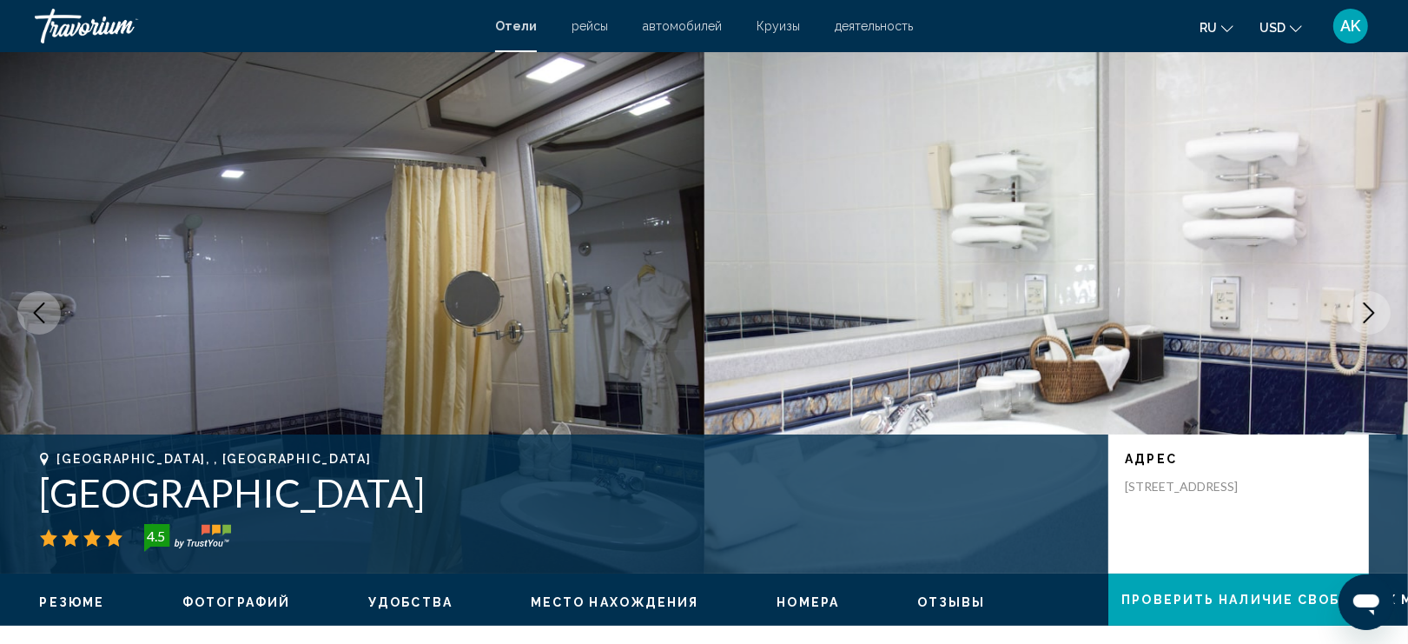
click at [1370, 314] on icon "Next image" at bounding box center [1368, 312] width 11 height 21
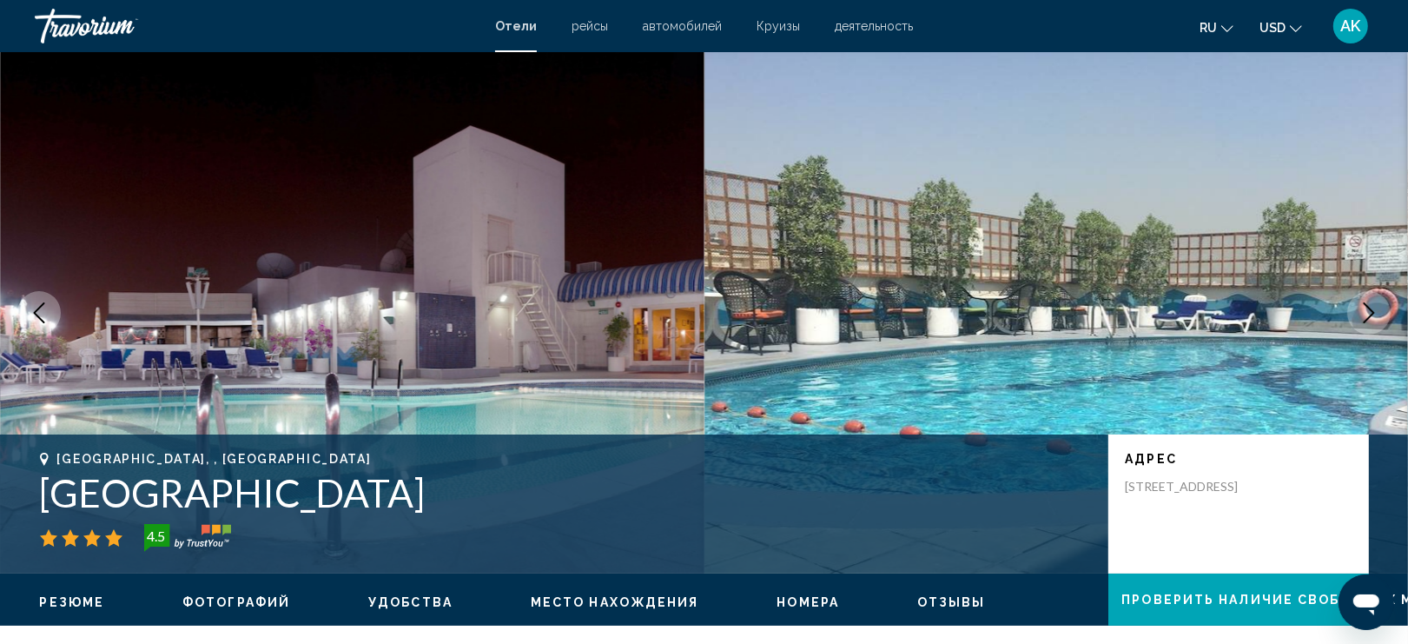
click at [1370, 314] on icon "Next image" at bounding box center [1368, 312] width 11 height 21
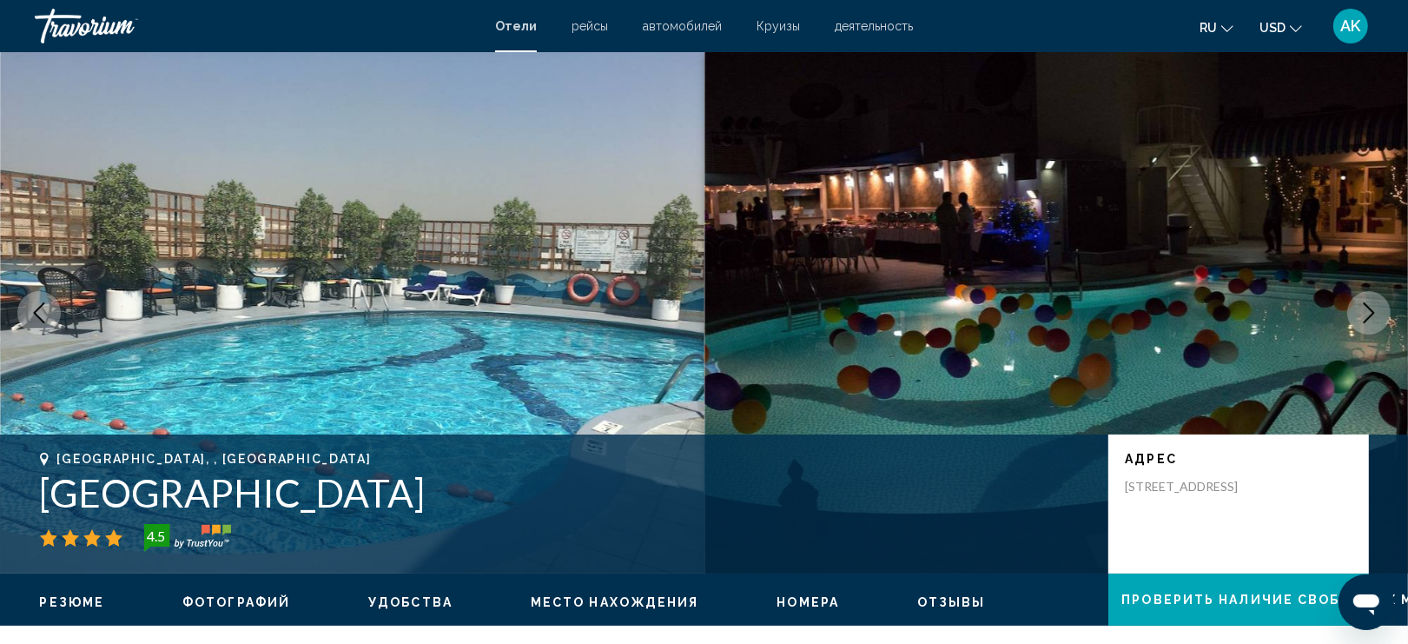
click at [1370, 314] on icon "Next image" at bounding box center [1368, 312] width 11 height 21
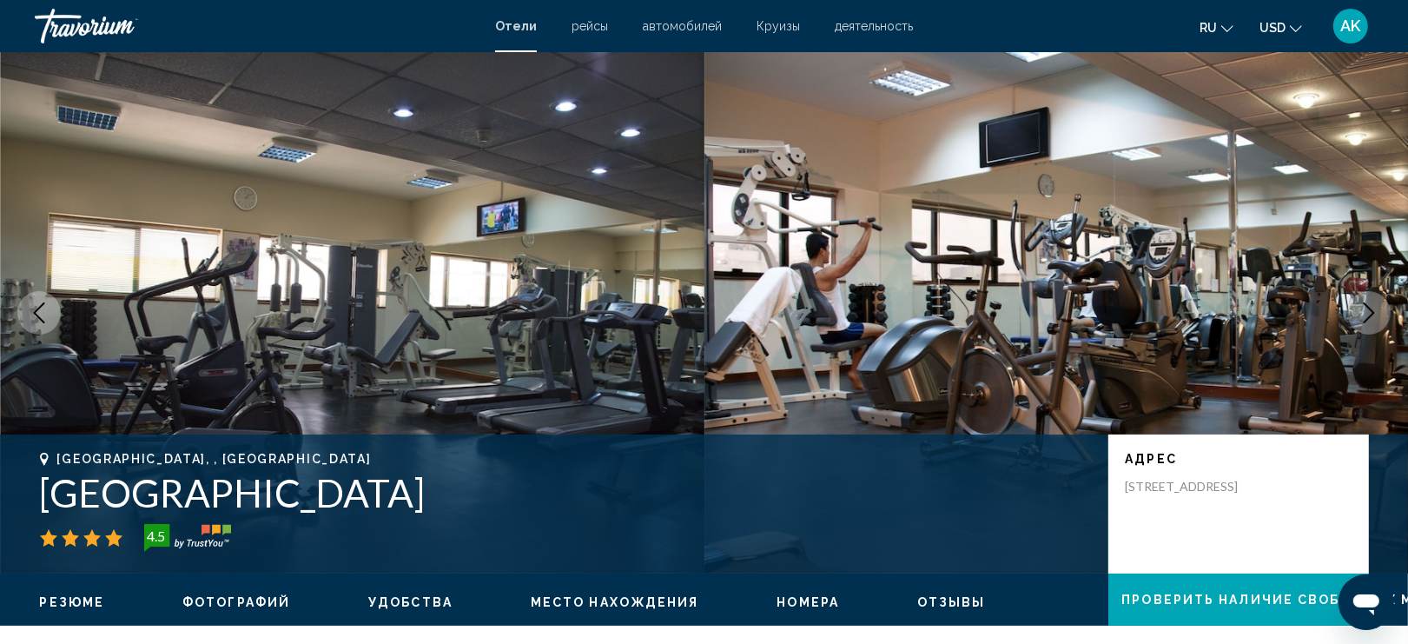
click at [1370, 314] on icon "Next image" at bounding box center [1368, 312] width 11 height 21
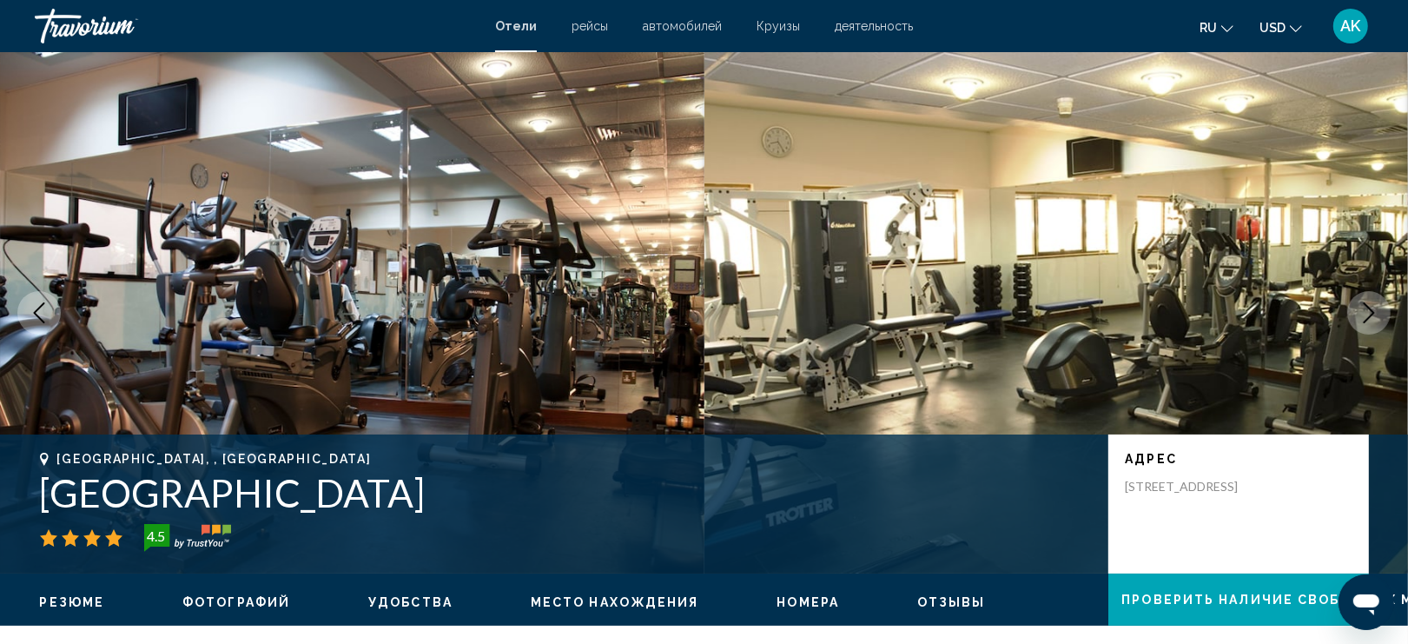
click at [1370, 315] on icon "Next image" at bounding box center [1368, 312] width 11 height 21
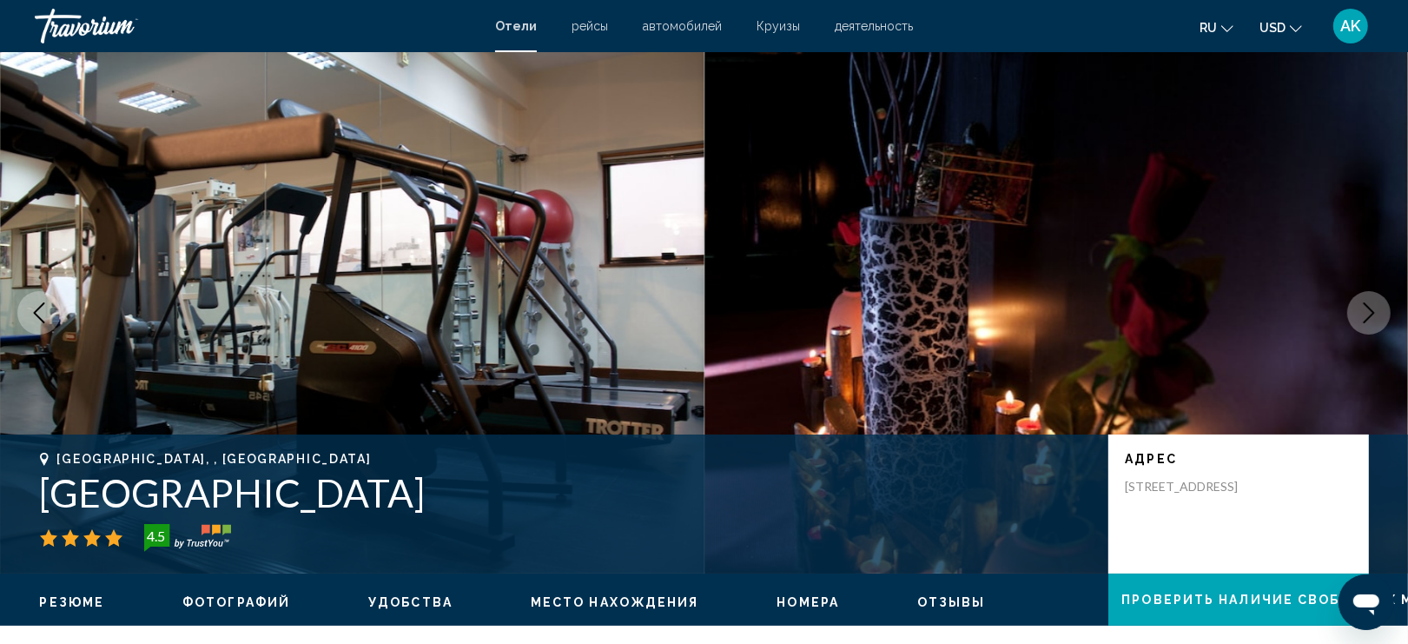
click at [1370, 315] on icon "Next image" at bounding box center [1368, 312] width 11 height 21
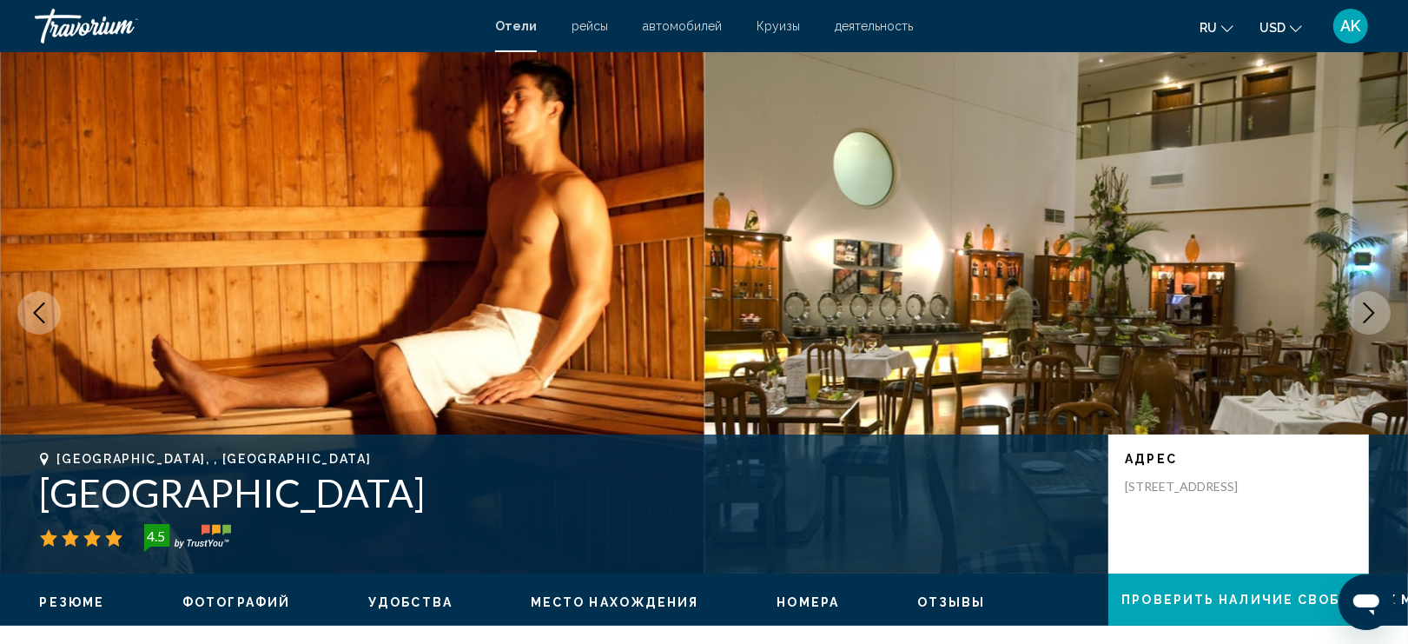
click at [1370, 315] on icon "Next image" at bounding box center [1368, 312] width 11 height 21
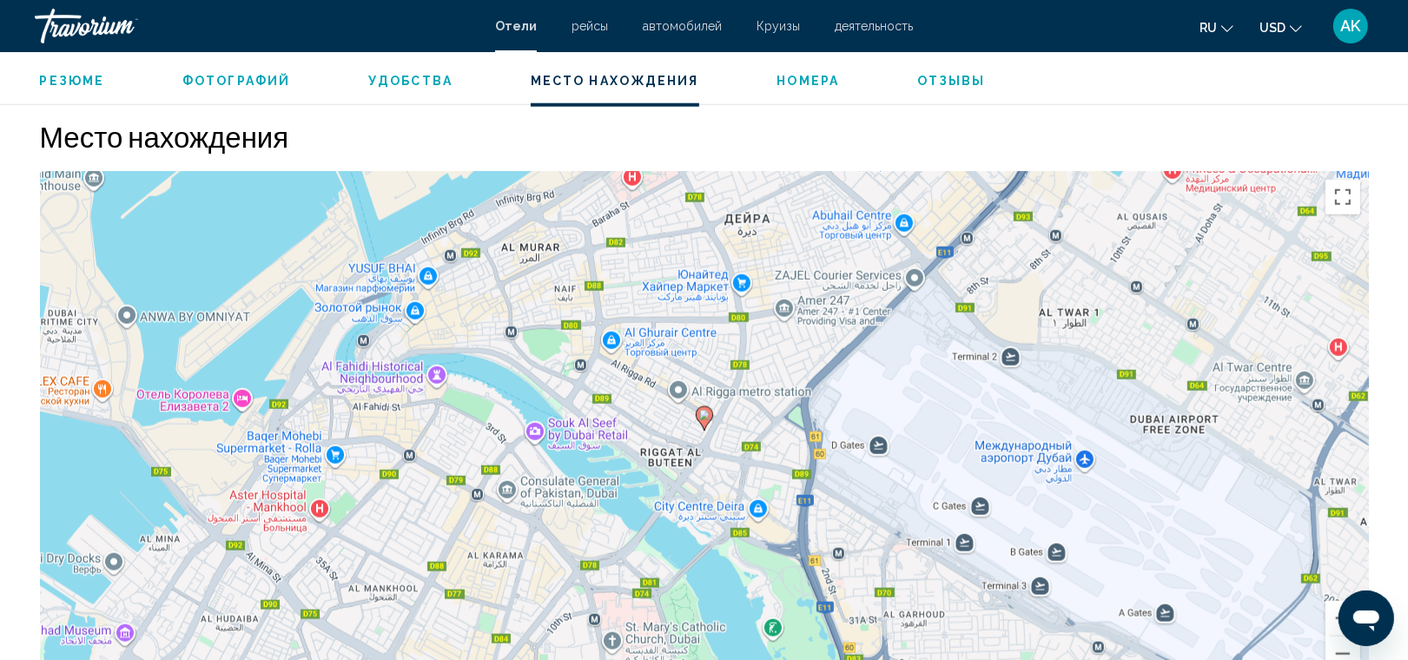
scroll to position [1592, 0]
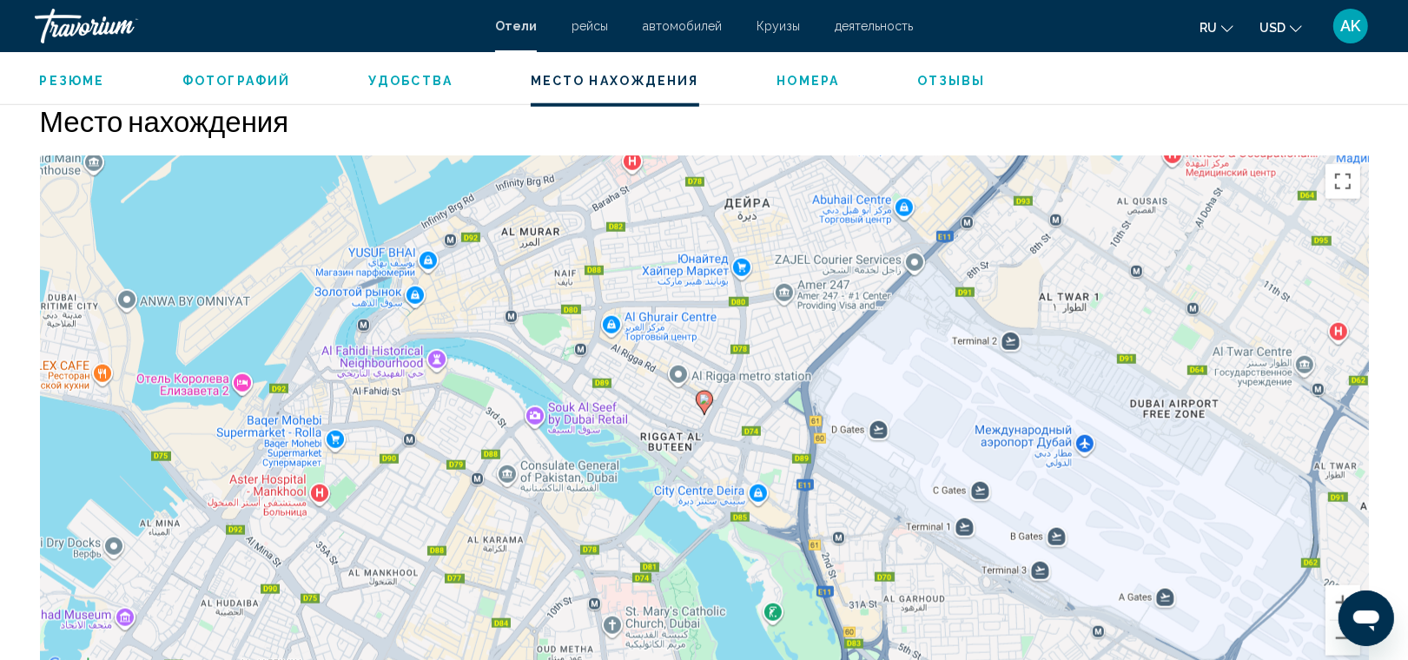
click at [730, 419] on div "Чтобы активировать перетаскивание с помощью клавиатуры, нажмите Alt + Ввод. Пос…" at bounding box center [704, 415] width 1329 height 521
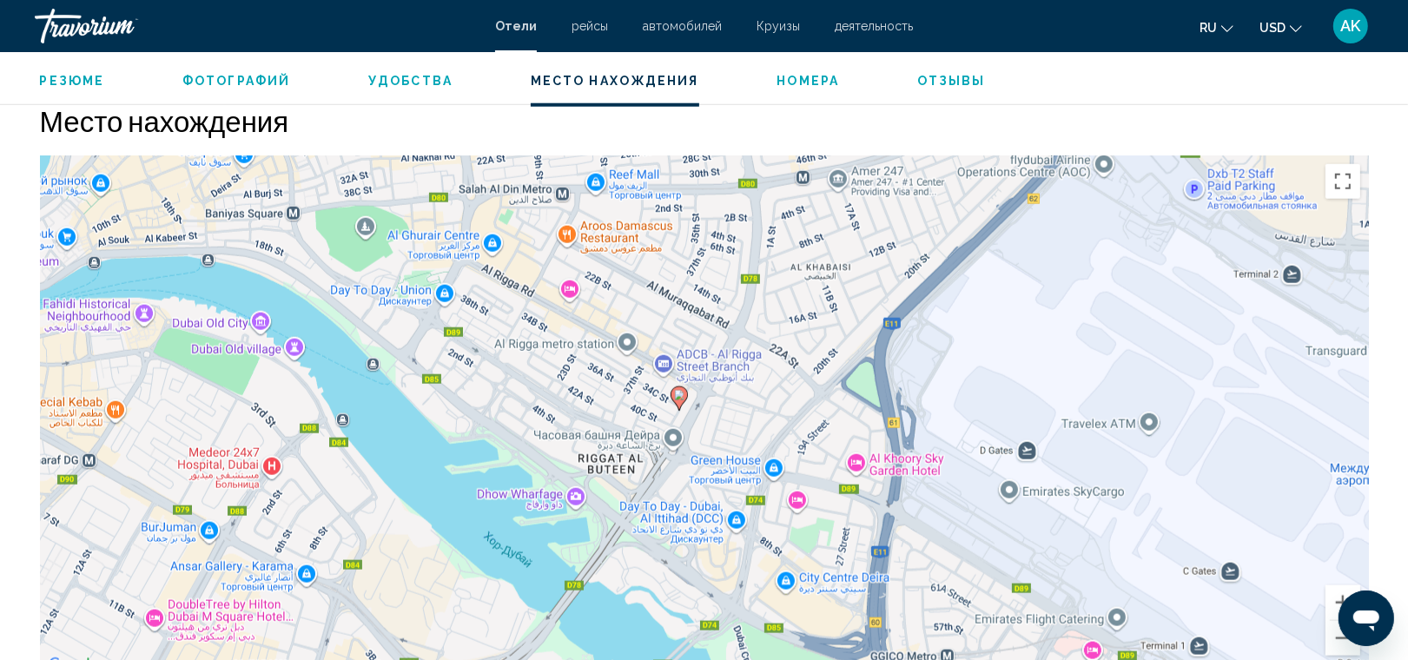
click at [670, 402] on gmp-advanced-marker "Main content" at bounding box center [678, 399] width 17 height 26
click at [631, 402] on div "Чтобы активировать перетаскивание с помощью клавиатуры, нажмите Alt + Ввод. Пос…" at bounding box center [704, 415] width 1329 height 521
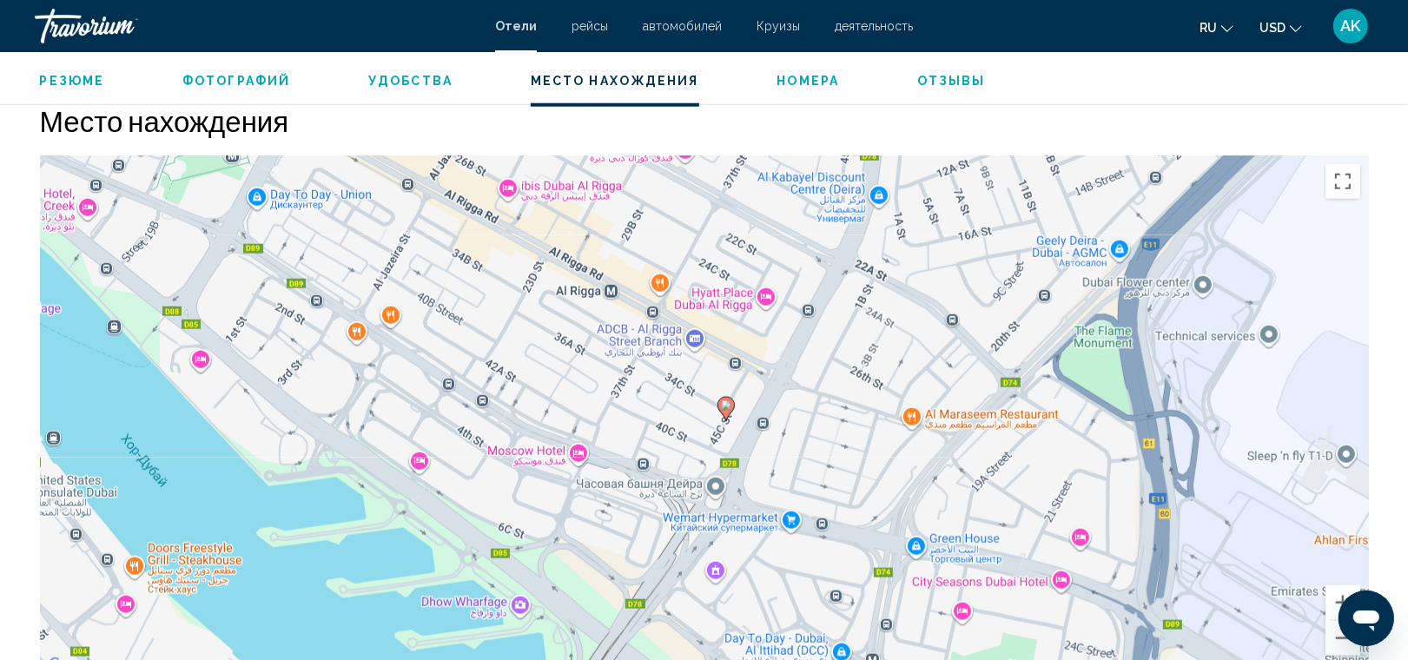
click at [671, 384] on div "Чтобы активировать перетаскивание с помощью клавиатуры, нажмите Alt + Ввод. Пос…" at bounding box center [704, 415] width 1329 height 521
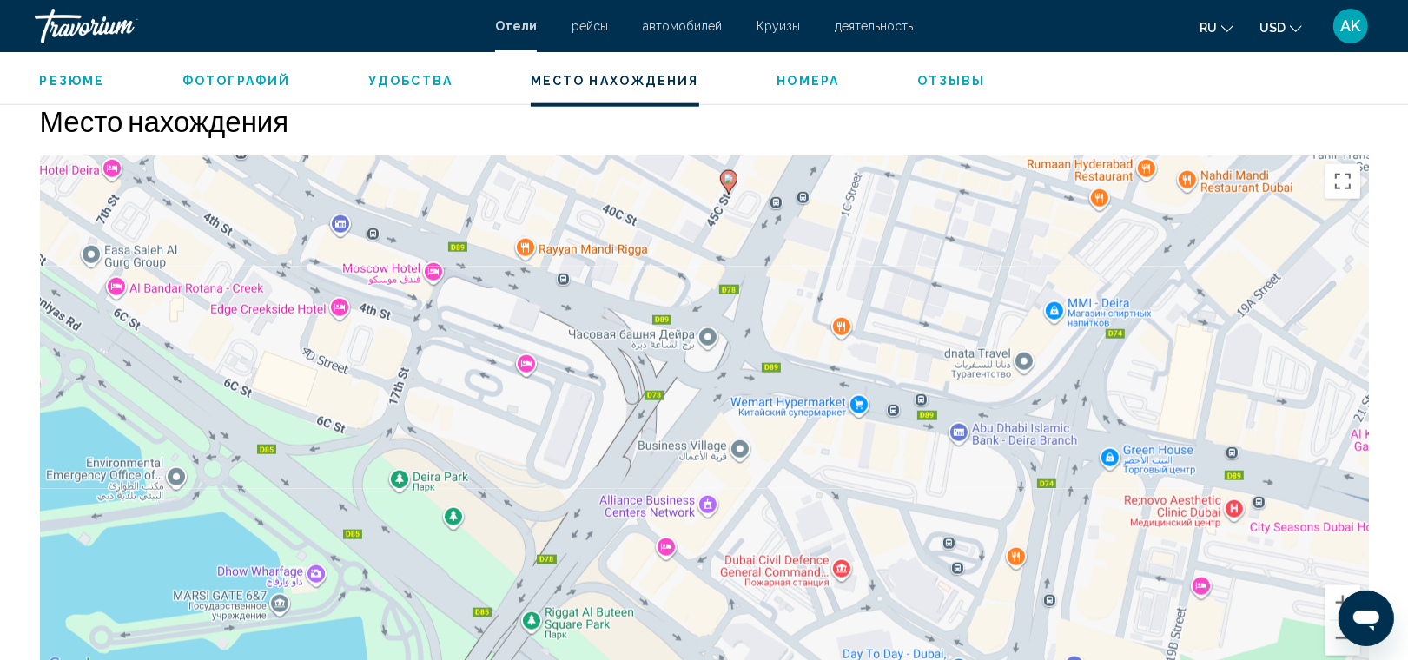
drag, startPoint x: 705, startPoint y: 436, endPoint x: 653, endPoint y: 154, distance: 287.0
click at [653, 155] on gm-map "← Переместить влево → Переместить вправо ↑ Переместить вверх ↓ Переместить вниз…" at bounding box center [704, 415] width 1329 height 521
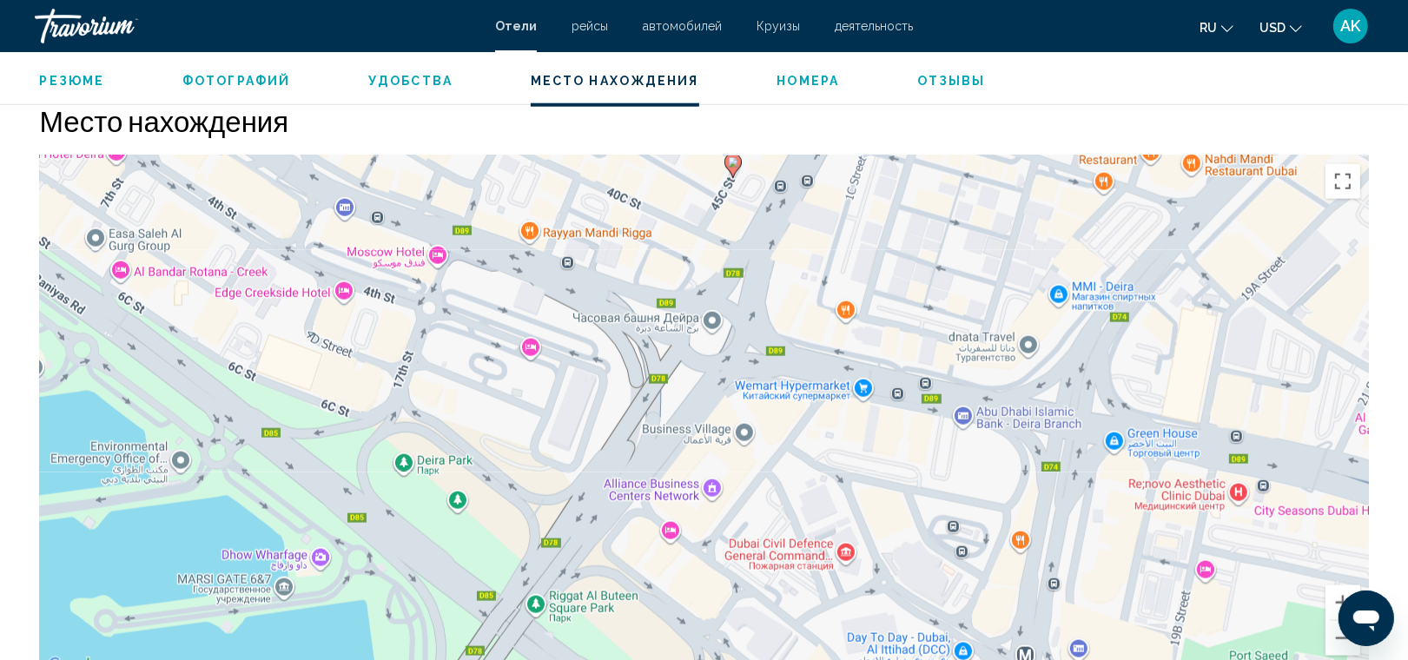
drag, startPoint x: 663, startPoint y: 285, endPoint x: 671, endPoint y: 263, distance: 23.4
click at [671, 263] on div "Чтобы активировать перетаскивание с помощью клавиатуры, нажмите Alt + Ввод. Пос…" at bounding box center [704, 415] width 1329 height 521
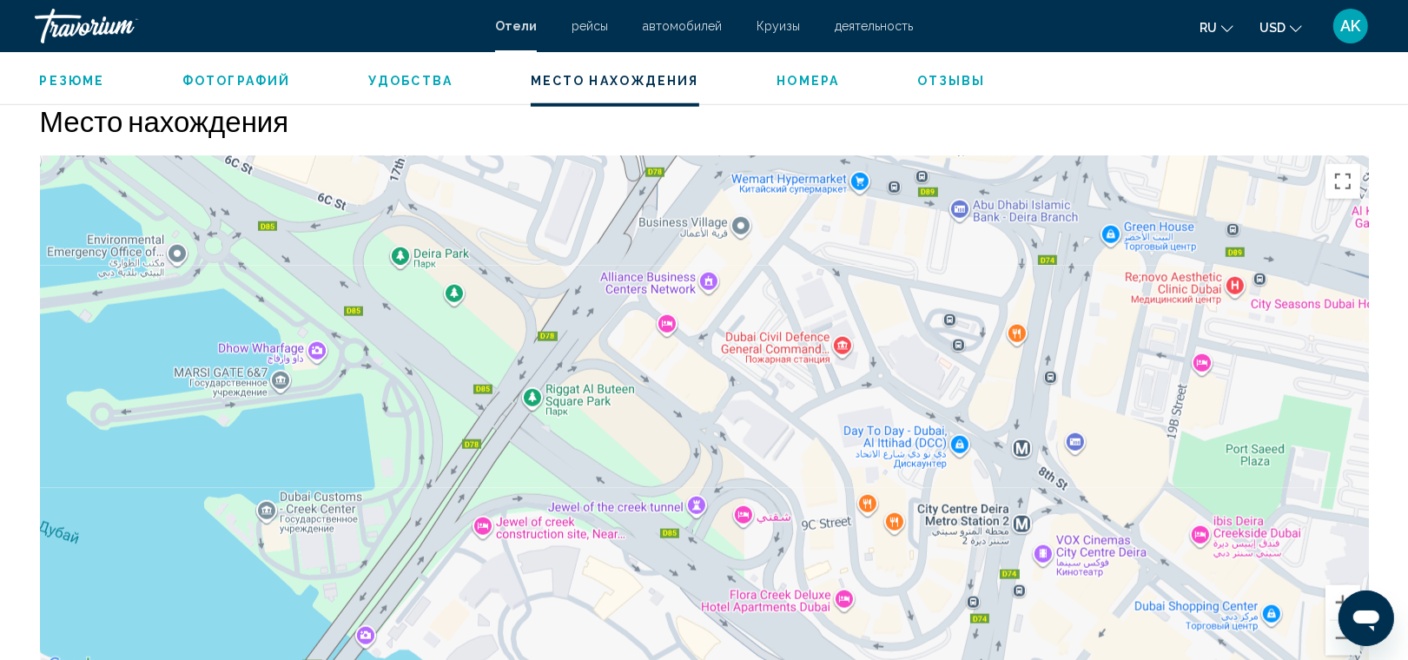
drag, startPoint x: 735, startPoint y: 426, endPoint x: 731, endPoint y: 198, distance: 227.6
click at [731, 198] on div "Чтобы активировать перетаскивание с помощью клавиатуры, нажмите Alt + Ввод. Пос…" at bounding box center [704, 415] width 1329 height 521
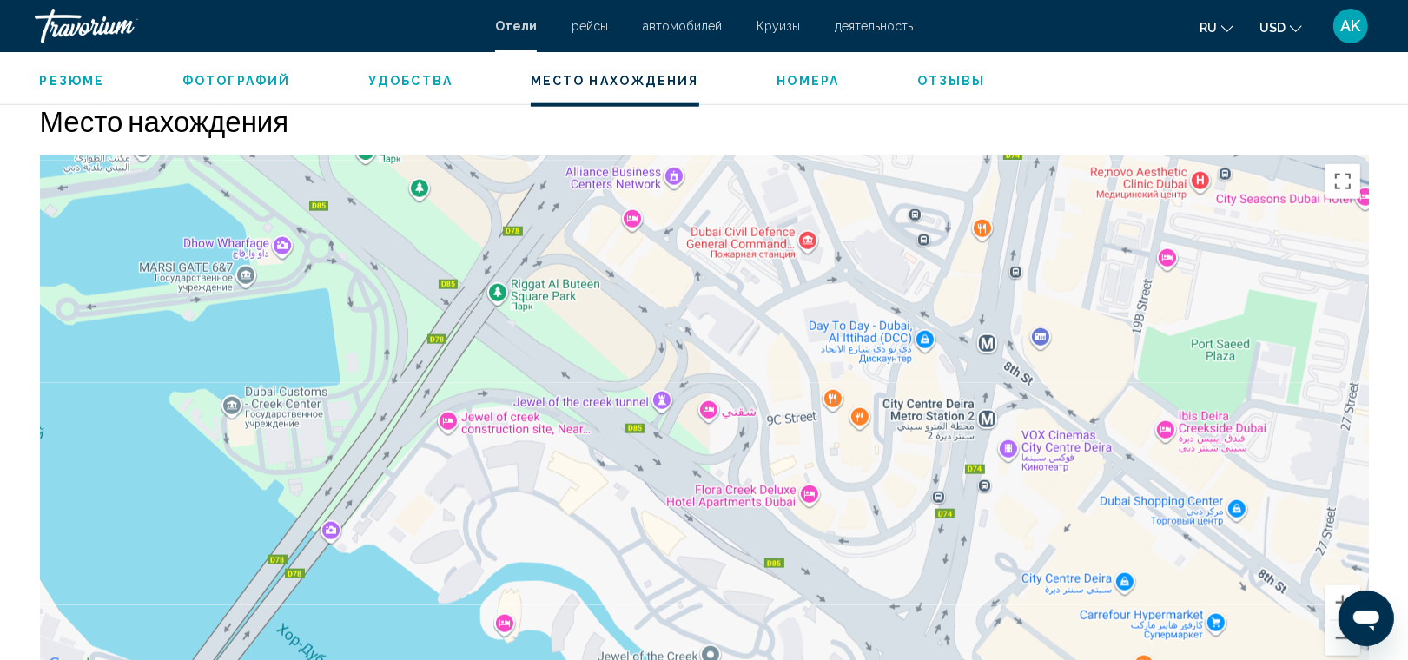
drag, startPoint x: 948, startPoint y: 485, endPoint x: 908, endPoint y: 391, distance: 101.9
click at [908, 391] on div "Чтобы активировать перетаскивание с помощью клавиатуры, нажмите Alt + Ввод. Пос…" at bounding box center [704, 415] width 1329 height 521
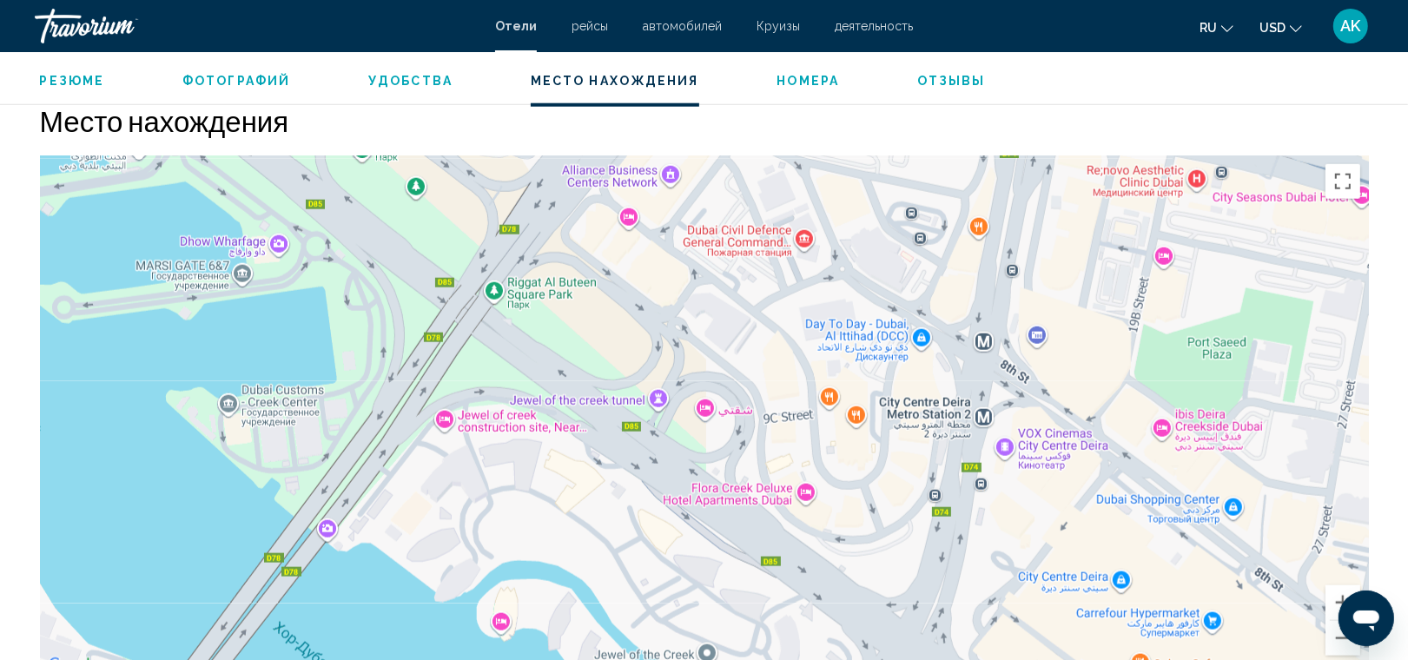
click at [844, 419] on div "Чтобы активировать перетаскивание с помощью клавиатуры, нажмите Alt + Ввод. Пос…" at bounding box center [704, 415] width 1329 height 521
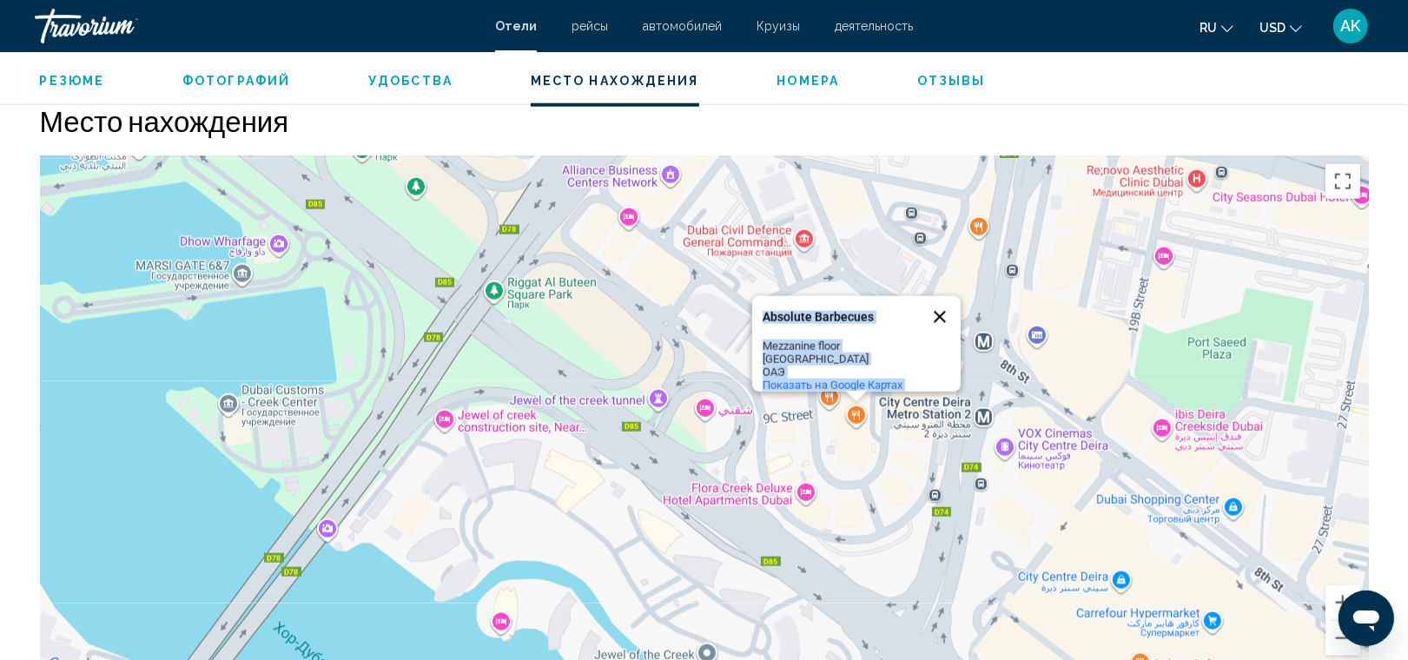
click at [936, 298] on button "Закрыть" at bounding box center [940, 317] width 42 height 42
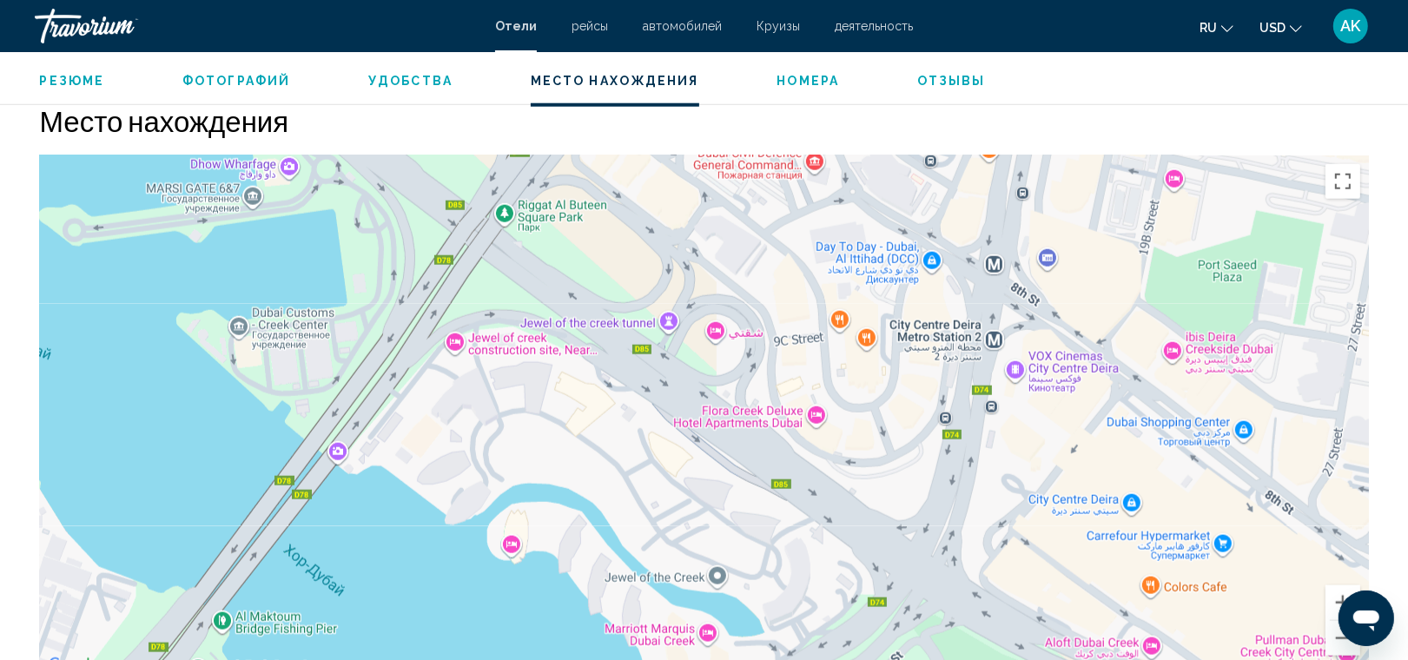
drag, startPoint x: 778, startPoint y: 350, endPoint x: 789, endPoint y: 269, distance: 81.4
click at [789, 269] on div "Чтобы активировать перетаскивание с помощью клавиатуры, нажмите Alt + Ввод. Пос…" at bounding box center [704, 415] width 1329 height 521
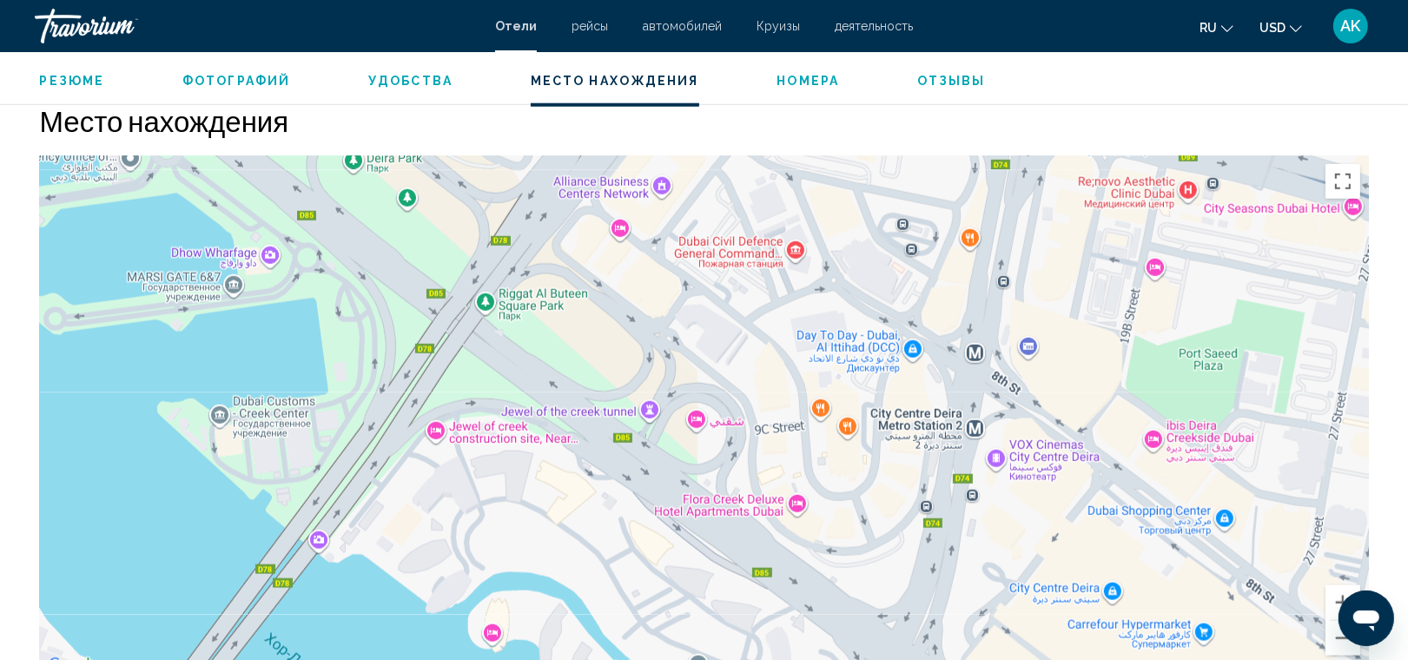
drag, startPoint x: 1006, startPoint y: 362, endPoint x: 986, endPoint y: 452, distance: 92.5
click at [986, 452] on div "Чтобы активировать перетаскивание с помощью клавиатуры, нажмите Alt + Ввод. Пос…" at bounding box center [704, 415] width 1329 height 521
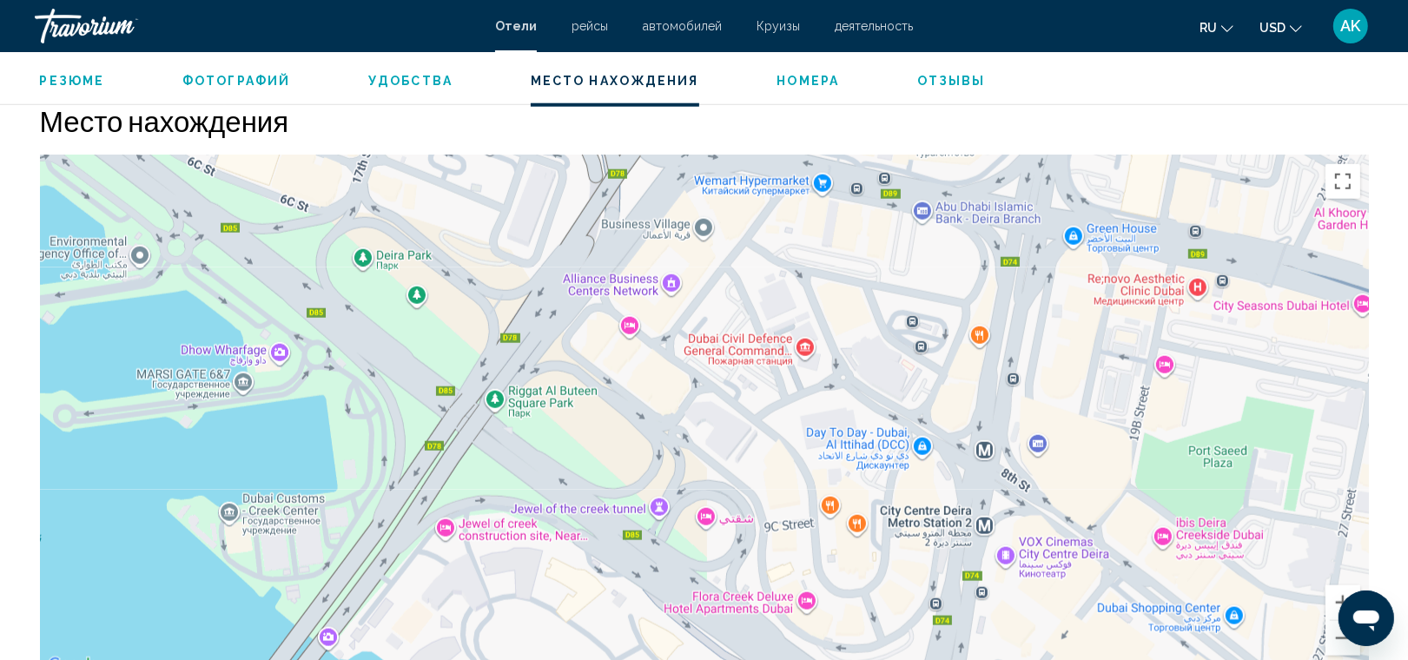
drag, startPoint x: 918, startPoint y: 380, endPoint x: 927, endPoint y: 479, distance: 100.2
click at [927, 479] on div "Чтобы активировать перетаскивание с помощью клавиатуры, нажмите Alt + Ввод. Пос…" at bounding box center [704, 415] width 1329 height 521
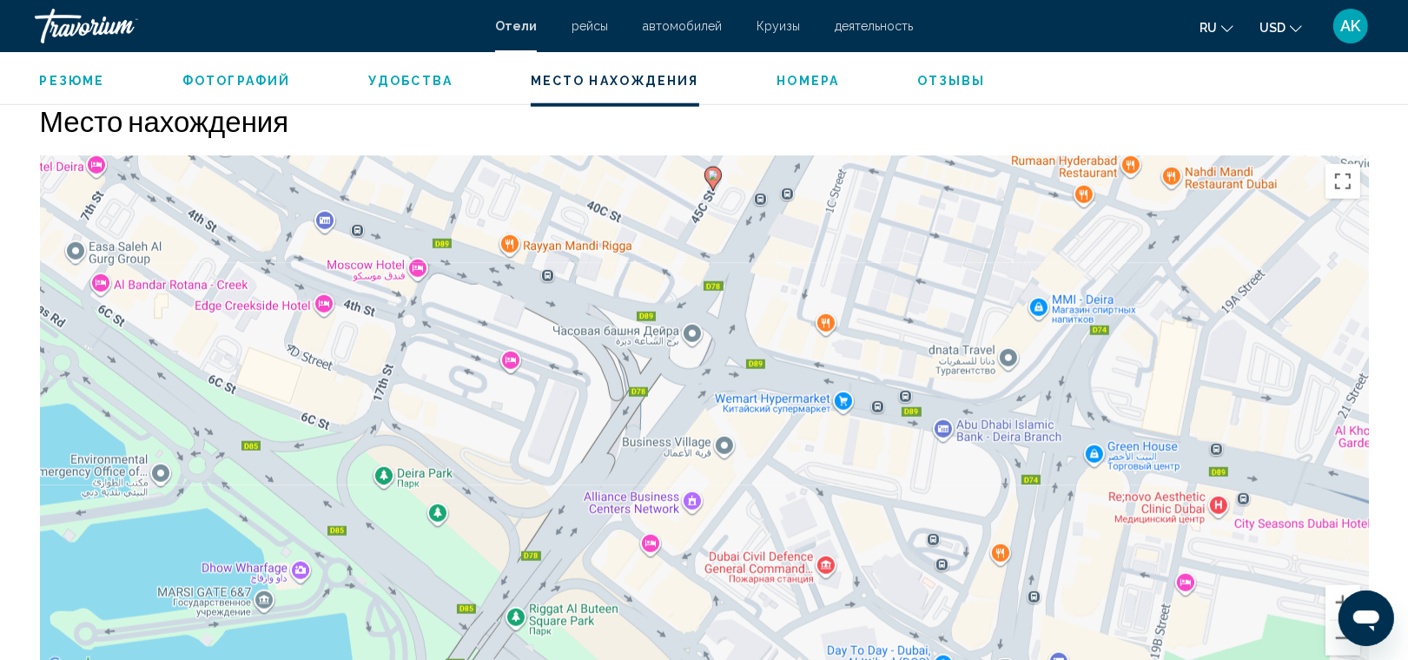
drag, startPoint x: 848, startPoint y: 287, endPoint x: 870, endPoint y: 537, distance: 250.3
click at [870, 537] on div "Чтобы активировать перетаскивание с помощью клавиатуры, нажмите Alt + Ввод. Пос…" at bounding box center [704, 415] width 1329 height 521
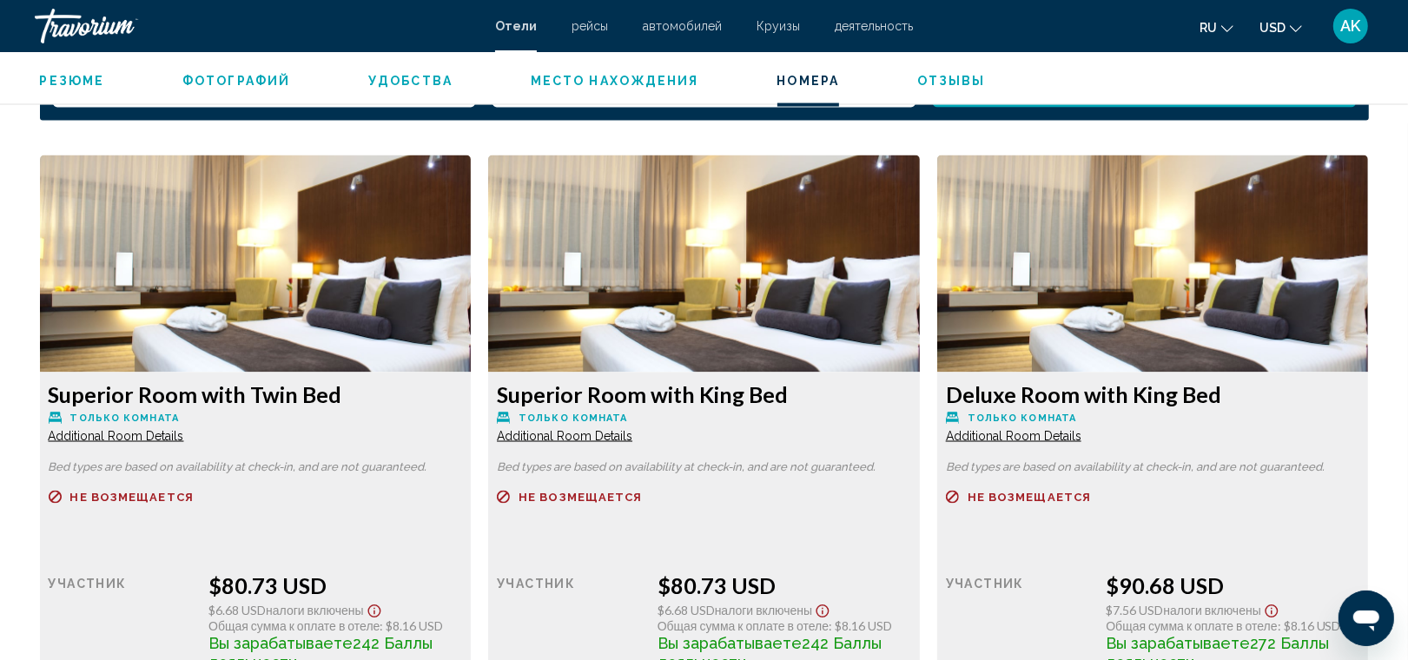
scroll to position [2294, 0]
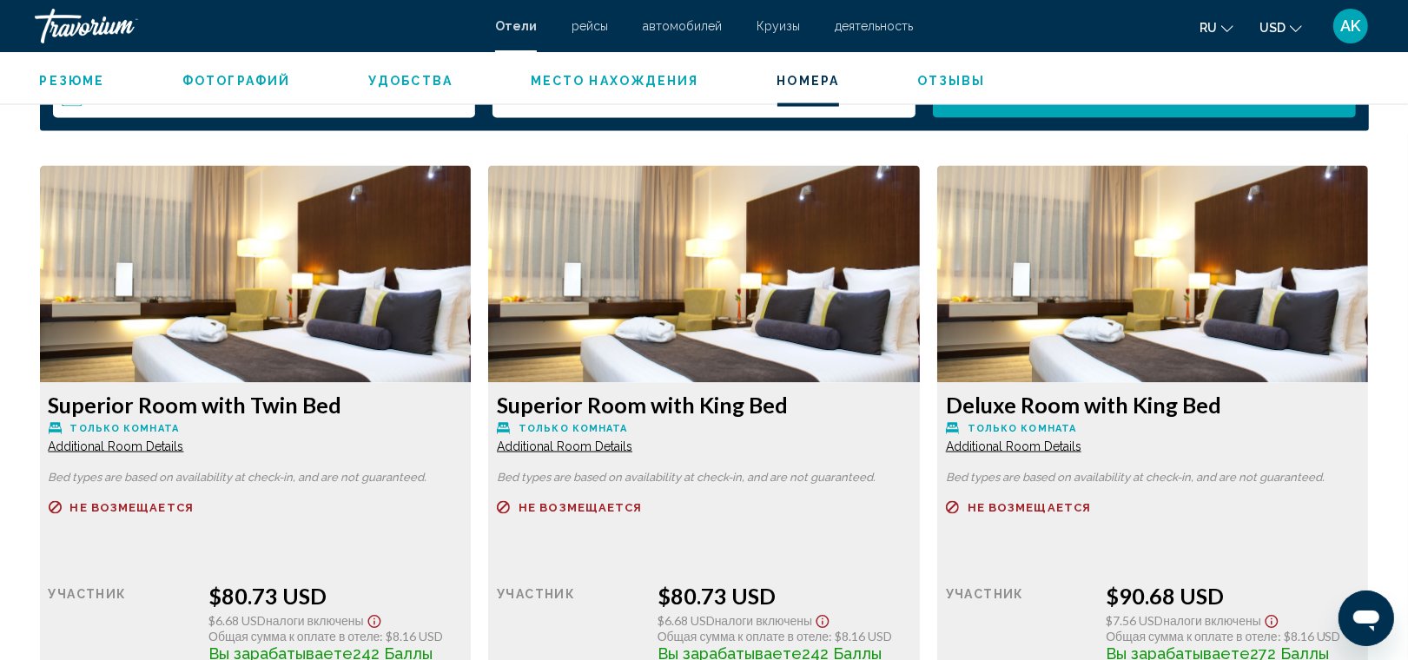
click at [159, 440] on span "Additional Room Details" at bounding box center [116, 446] width 135 height 14
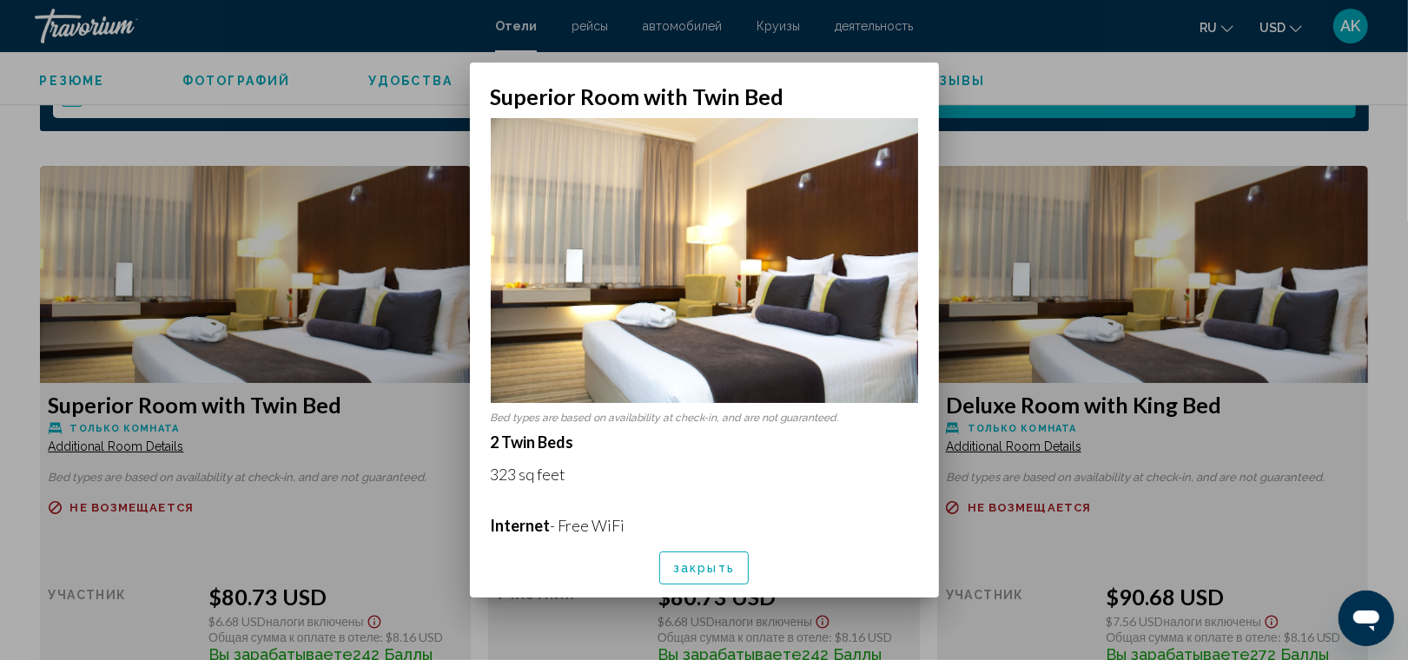
click at [687, 562] on span "закрыть" at bounding box center [704, 569] width 62 height 14
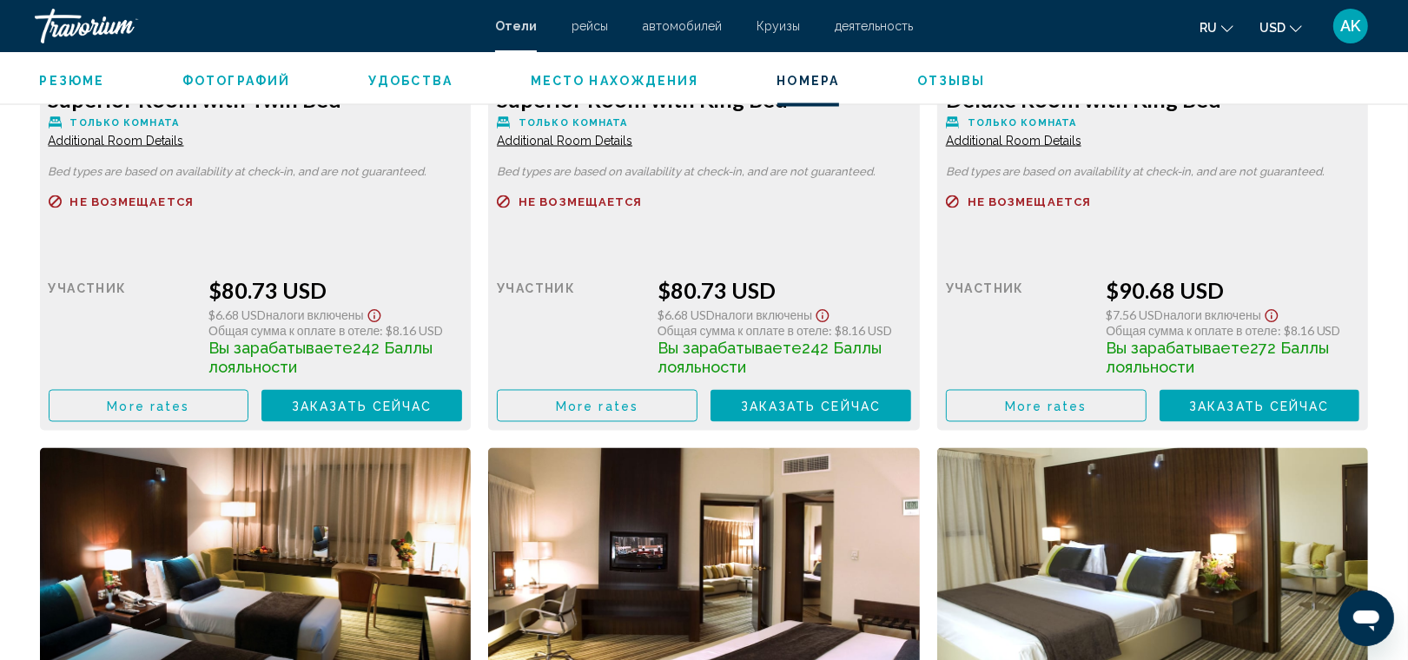
scroll to position [2503, 0]
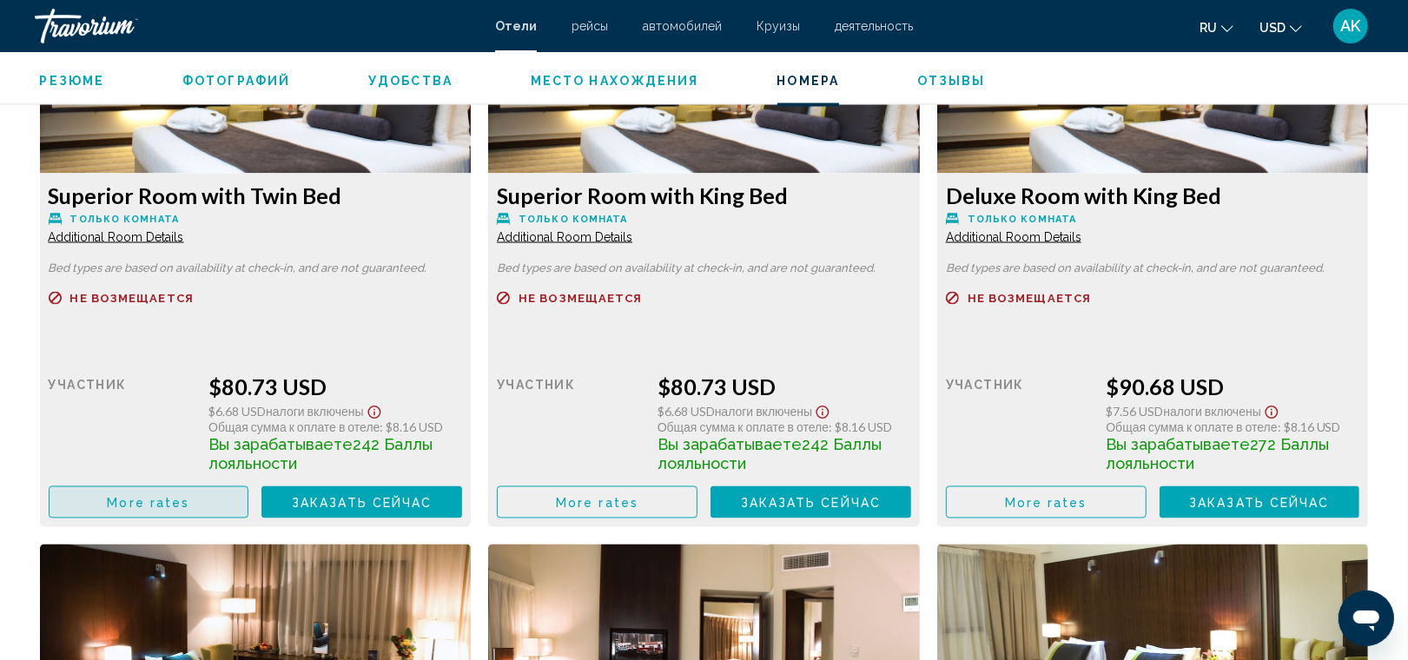
click at [187, 499] on span "More rates" at bounding box center [148, 503] width 83 height 14
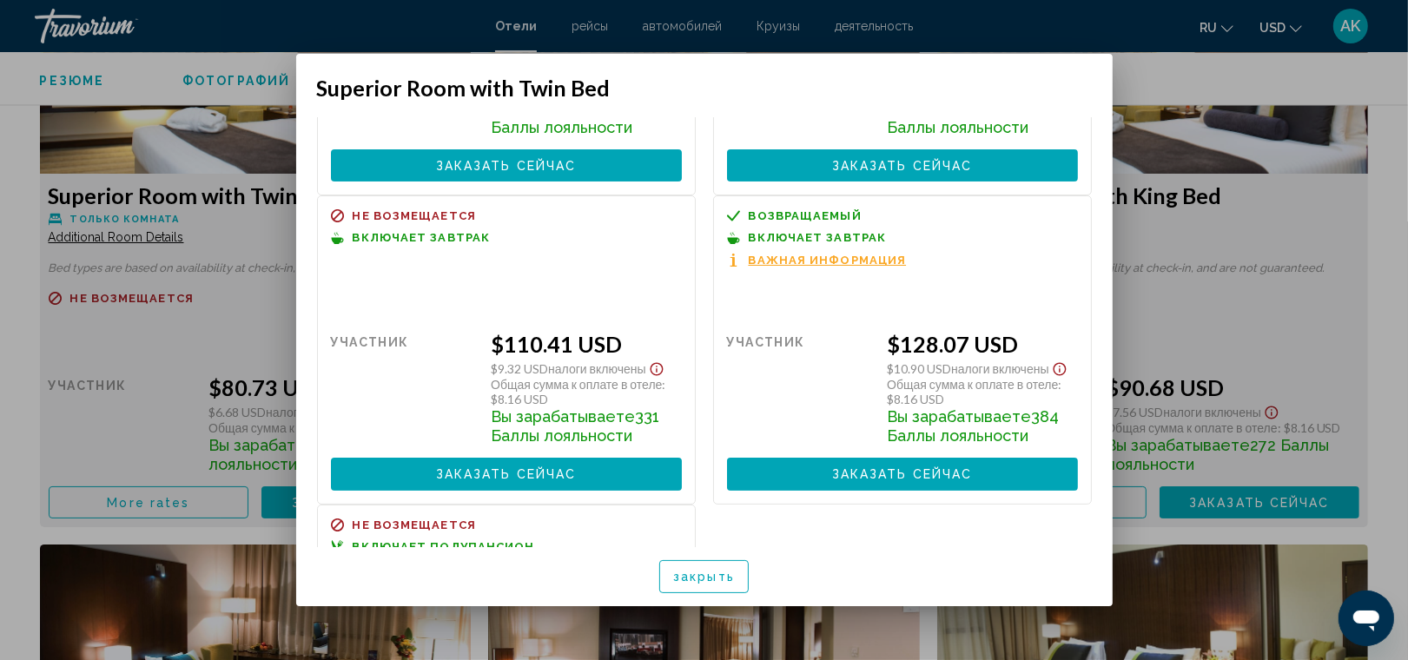
scroll to position [231, 0]
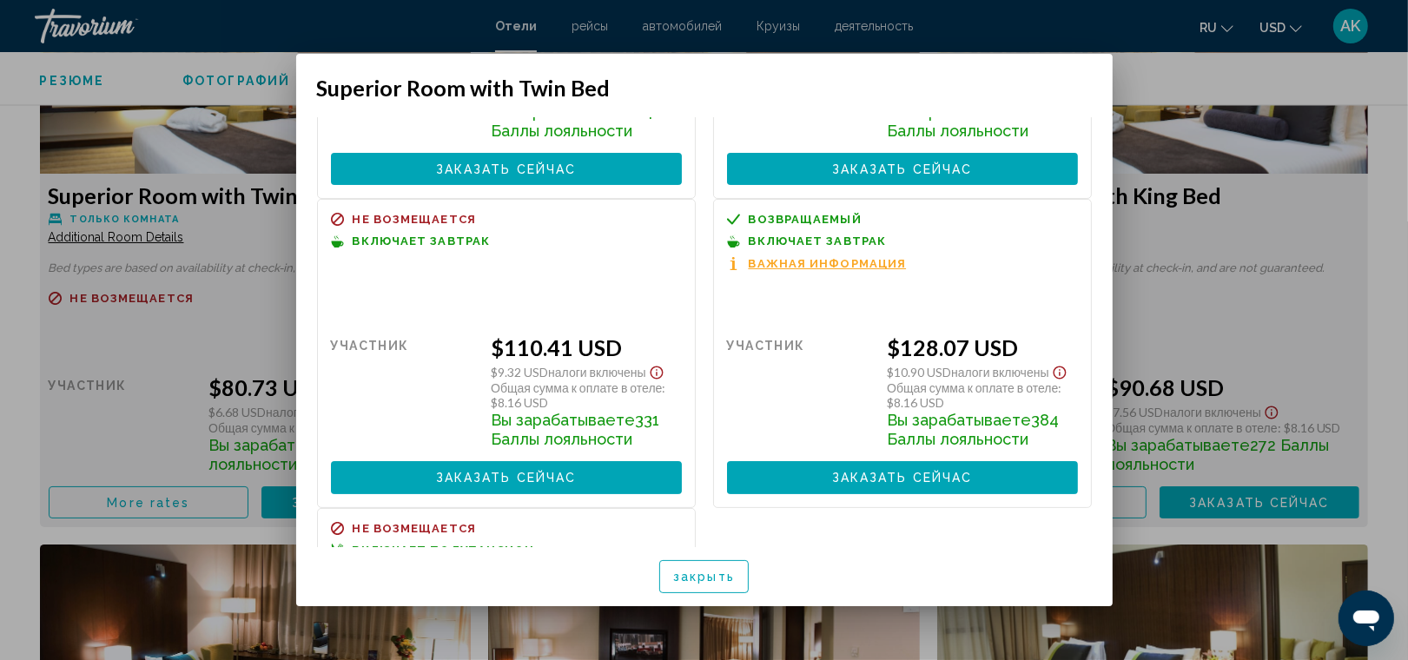
click at [695, 571] on span "закрыть" at bounding box center [704, 578] width 62 height 14
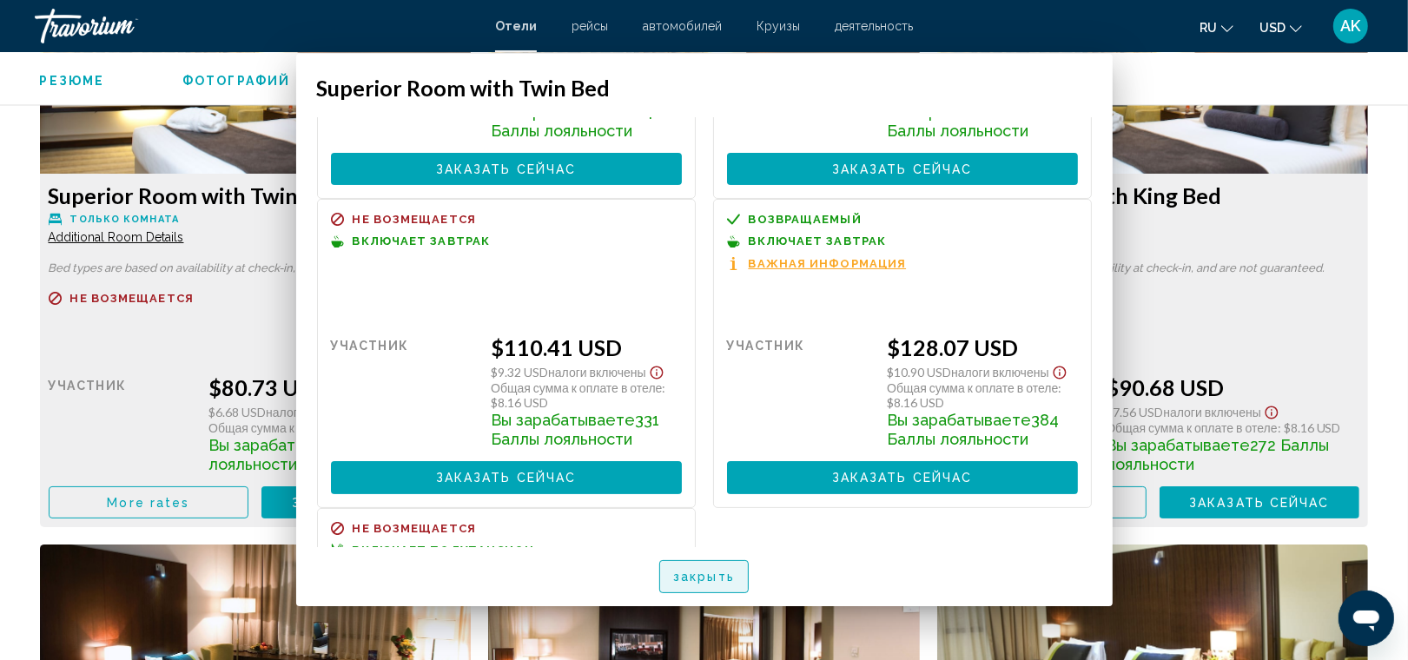
scroll to position [2503, 0]
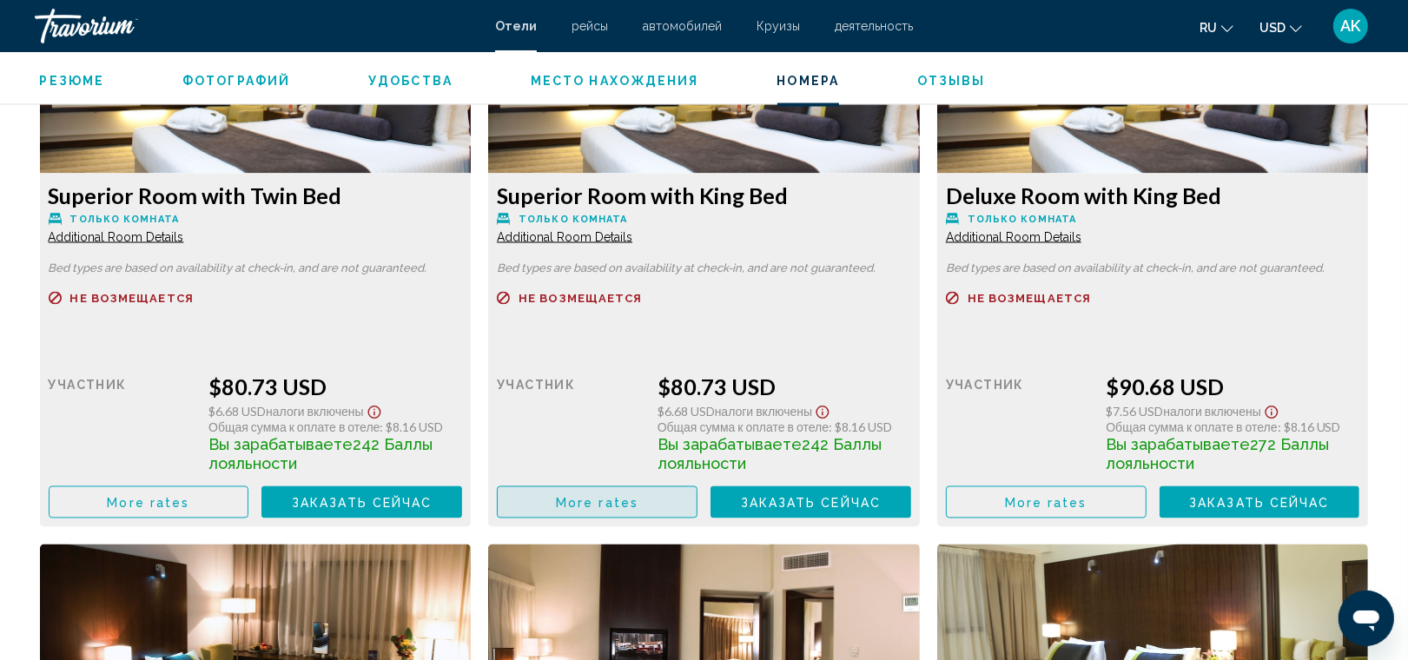
click at [625, 496] on span "More rates" at bounding box center [597, 503] width 83 height 14
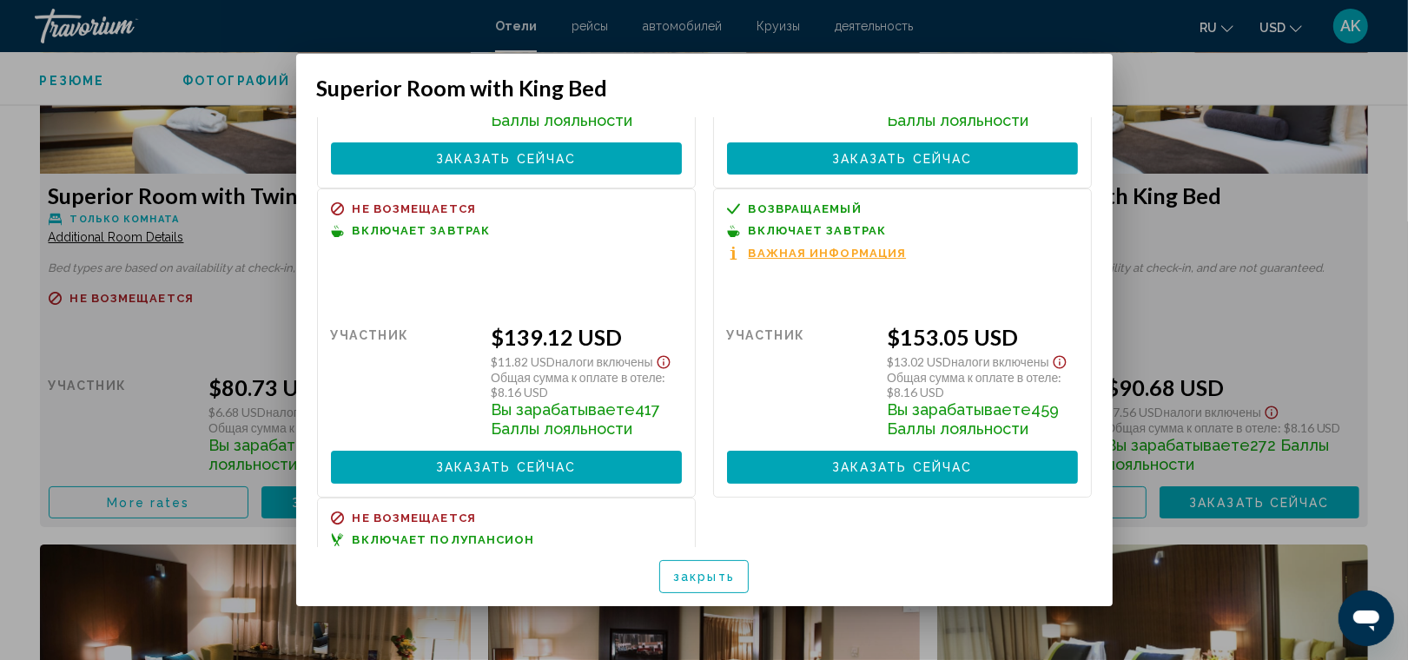
scroll to position [230, 0]
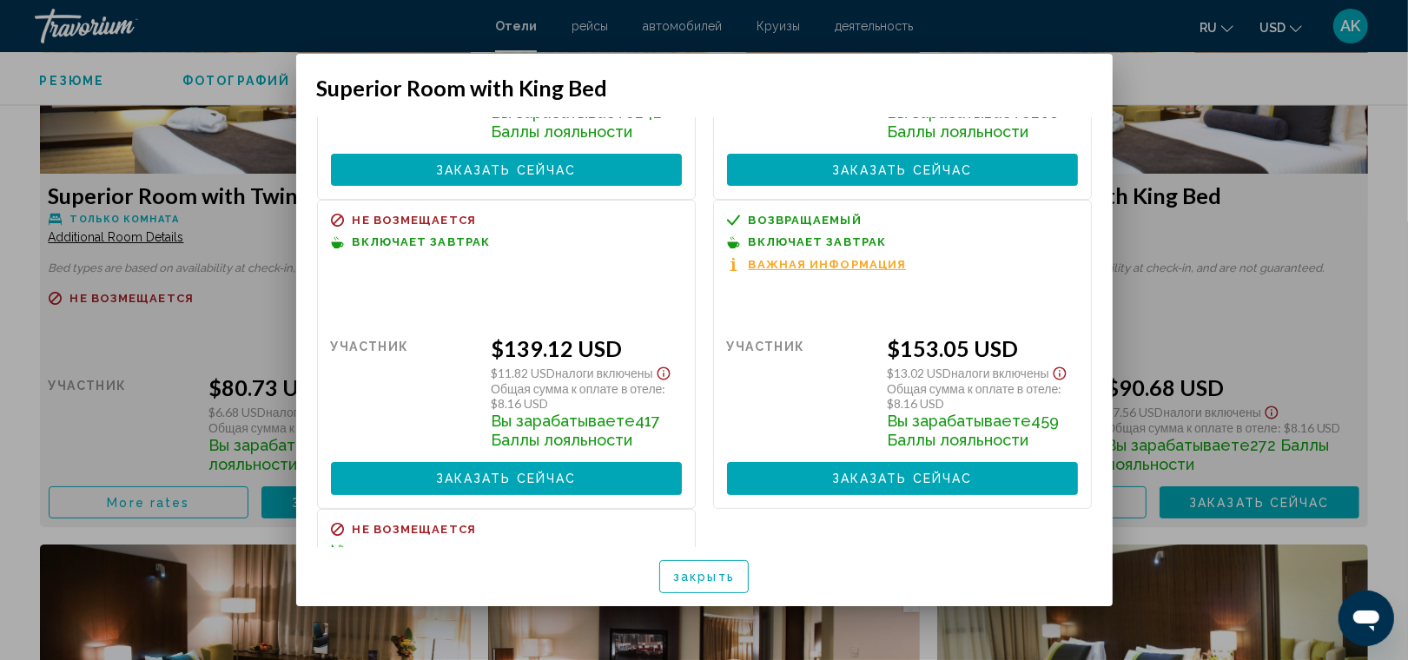
click at [710, 576] on span "закрыть" at bounding box center [704, 578] width 62 height 14
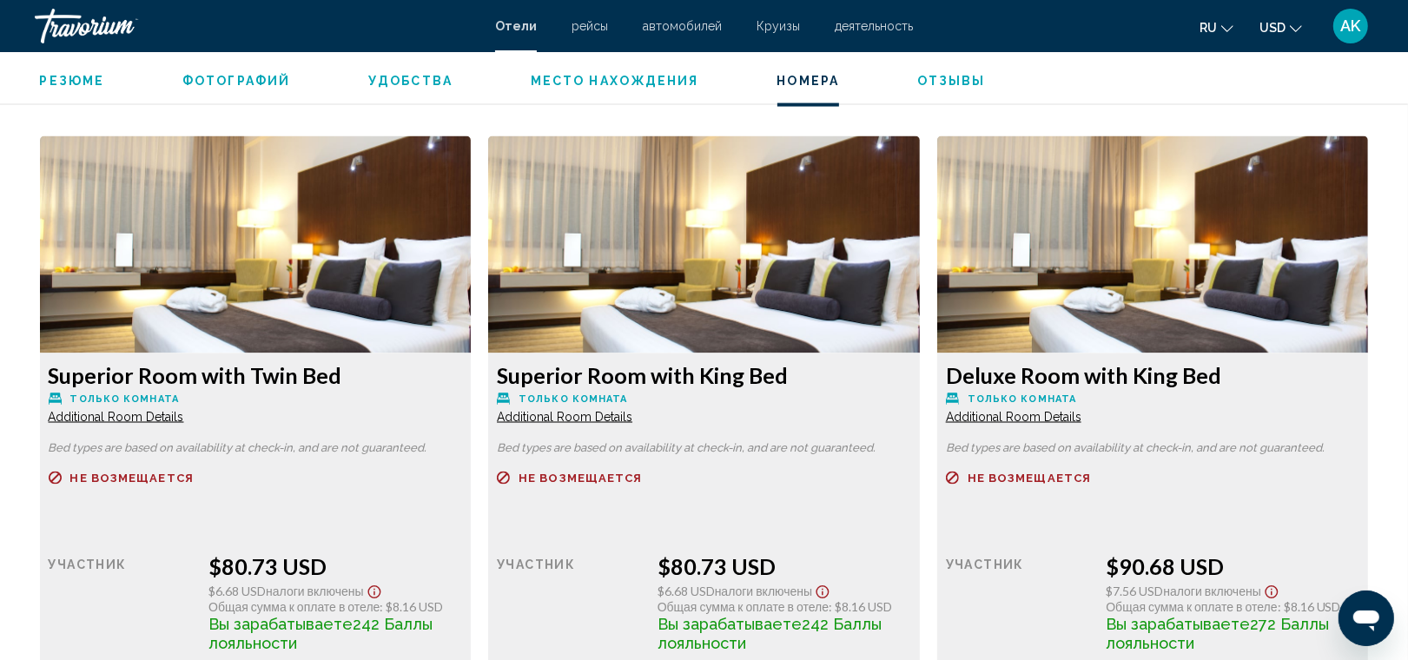
scroll to position [2304, 0]
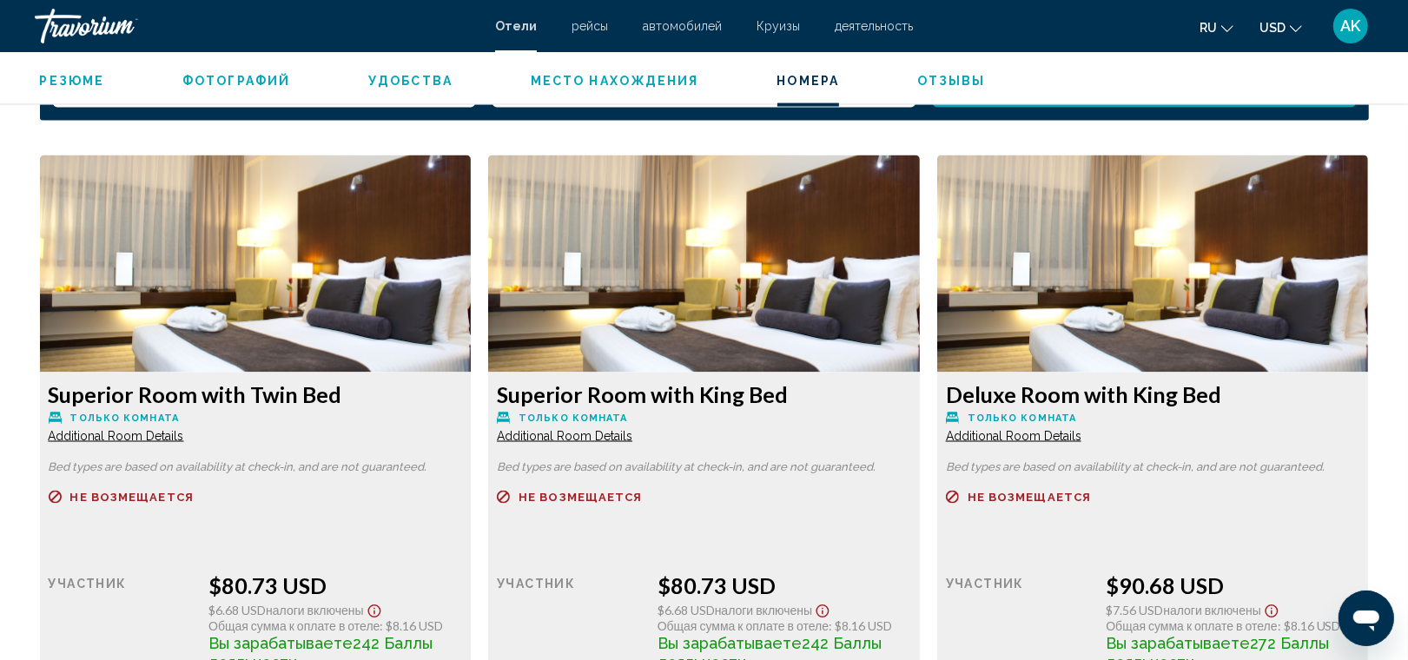
click at [184, 440] on span "Additional Room Details" at bounding box center [116, 436] width 135 height 14
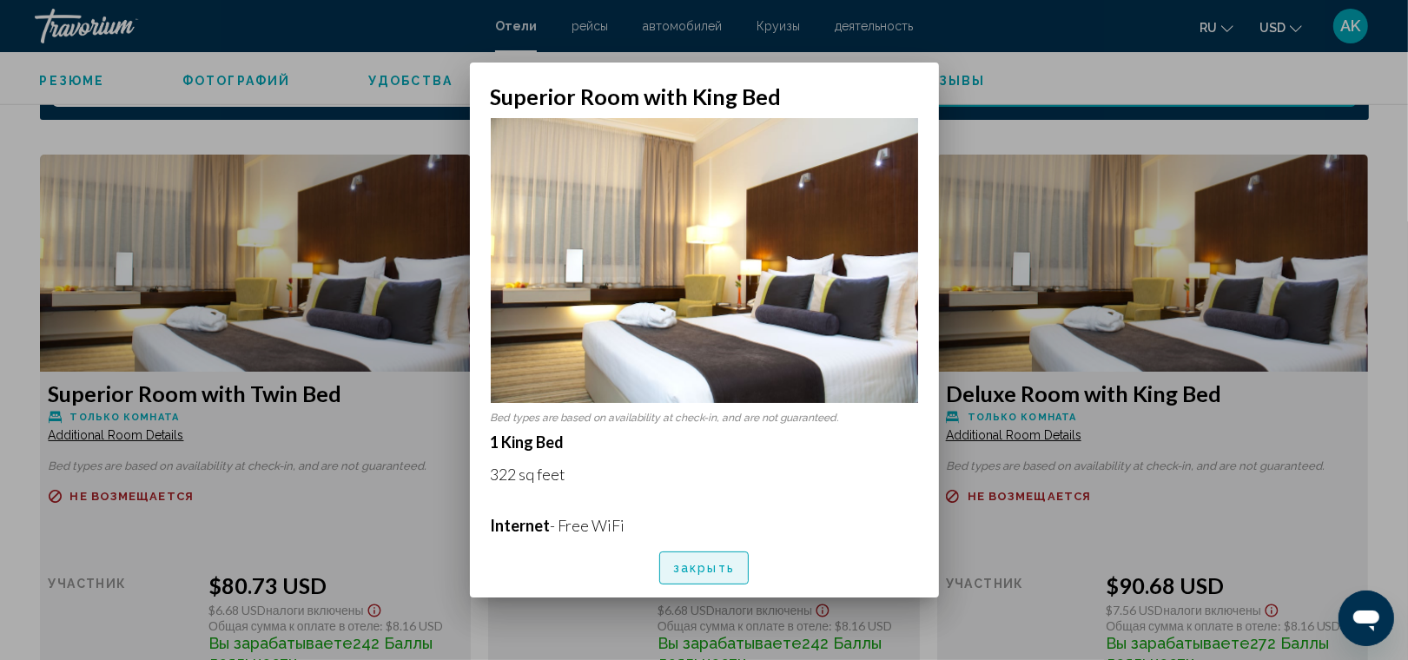
click at [696, 565] on span "закрыть" at bounding box center [704, 569] width 62 height 14
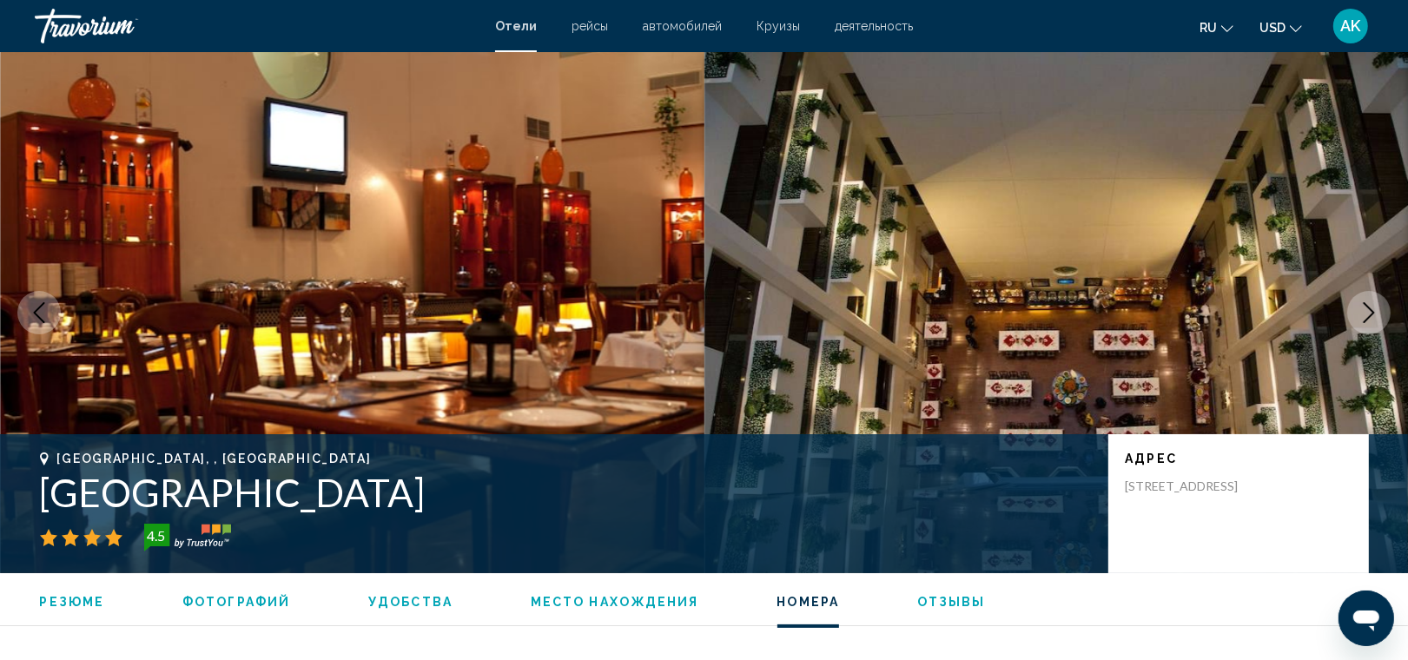
scroll to position [2304, 0]
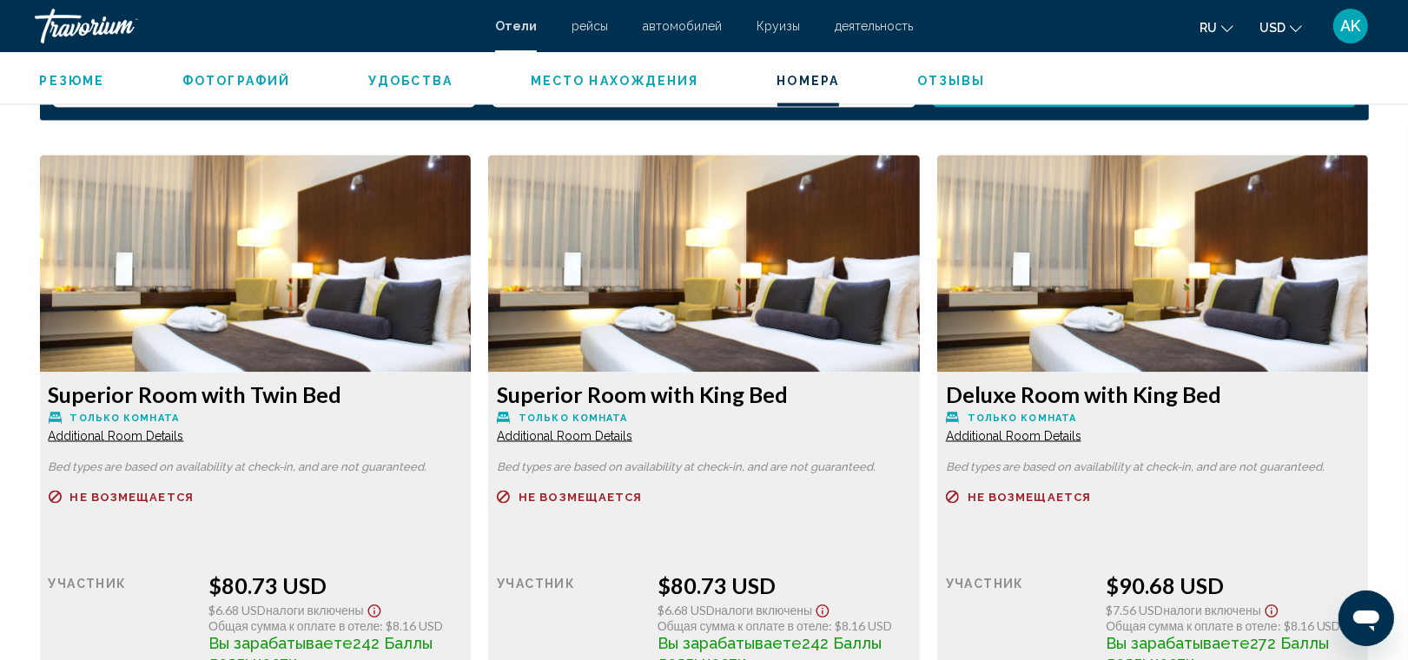
click at [184, 435] on span "Additional Room Details" at bounding box center [116, 436] width 135 height 14
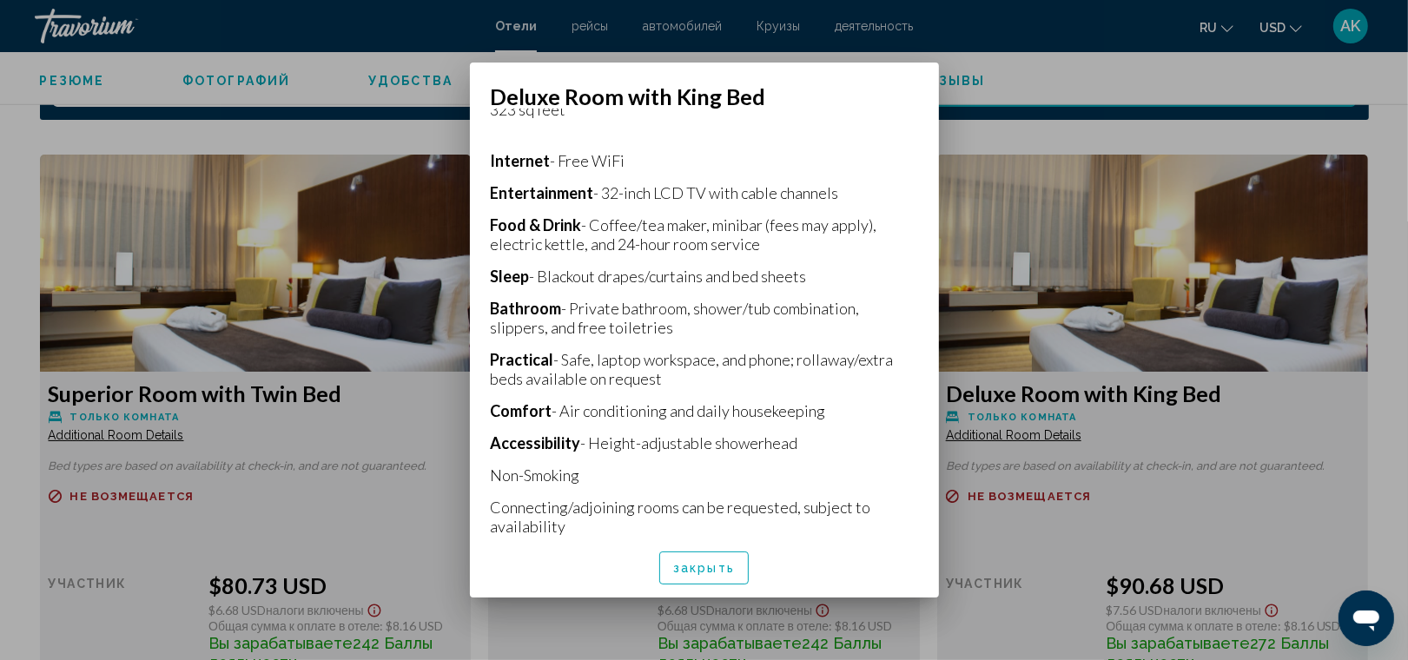
scroll to position [335, 0]
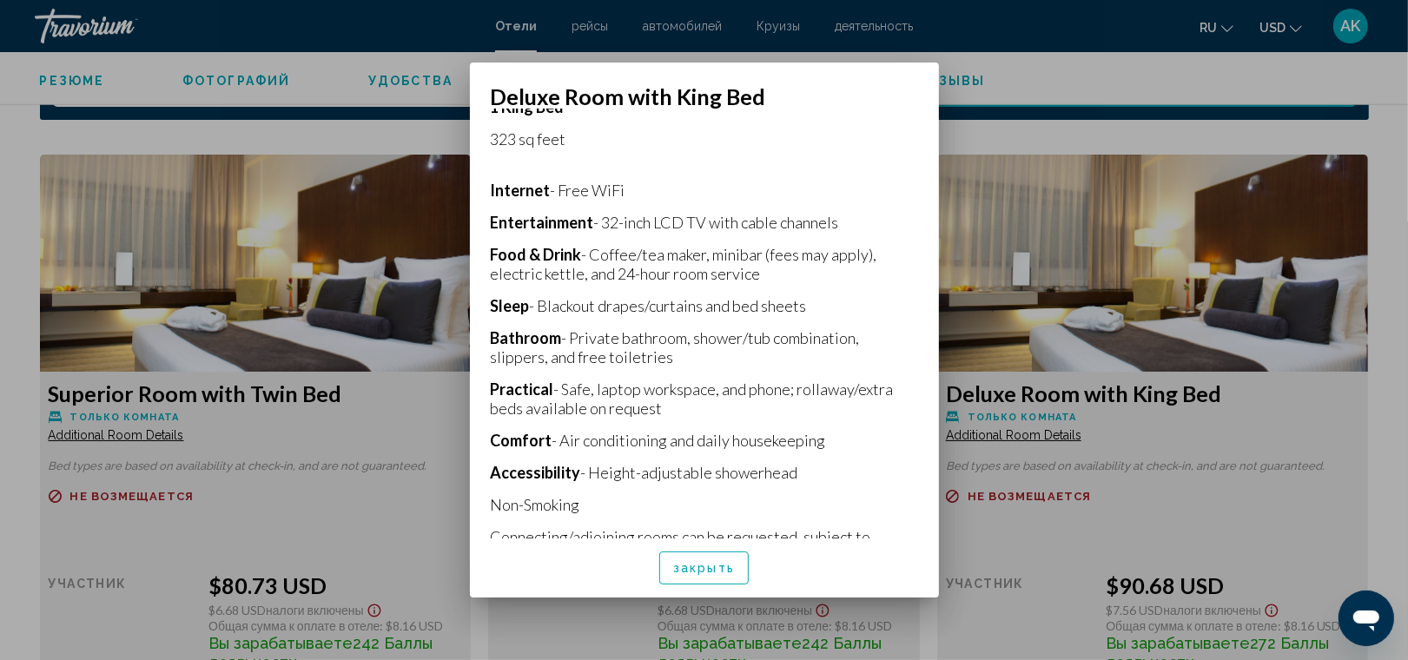
click at [700, 565] on span "закрыть" at bounding box center [704, 569] width 62 height 14
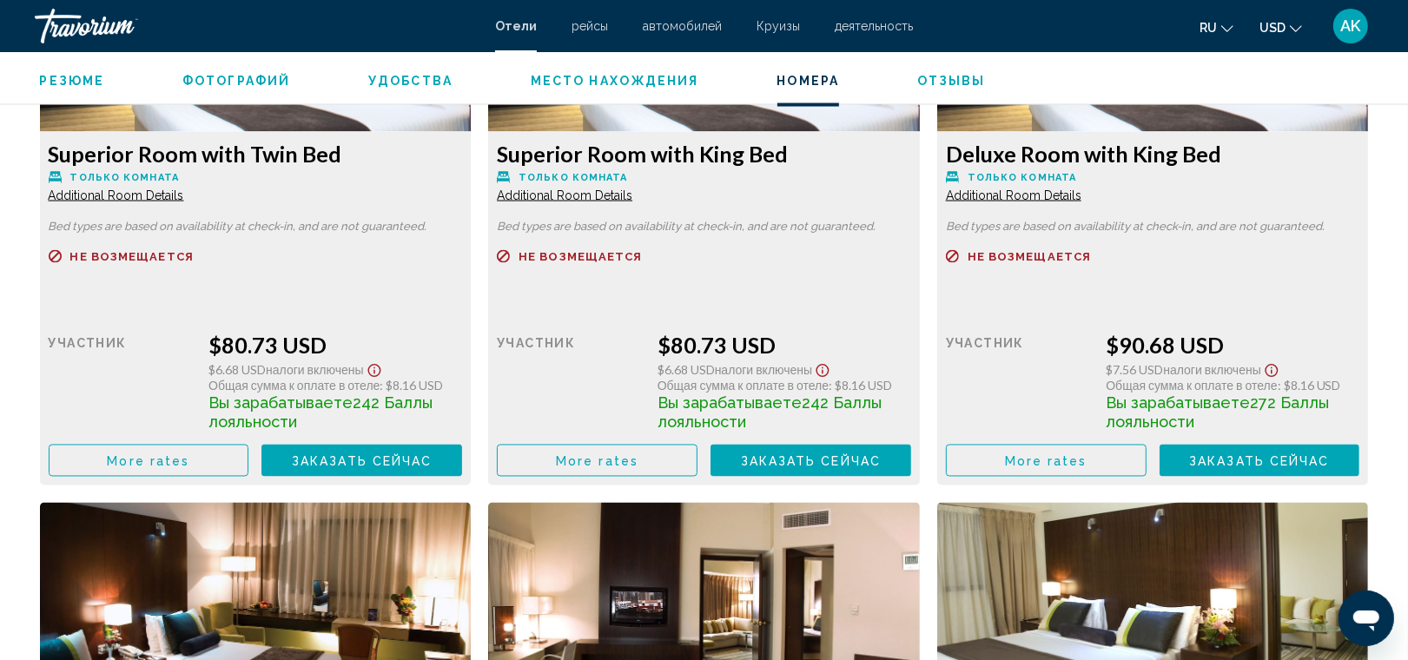
scroll to position [2551, 0]
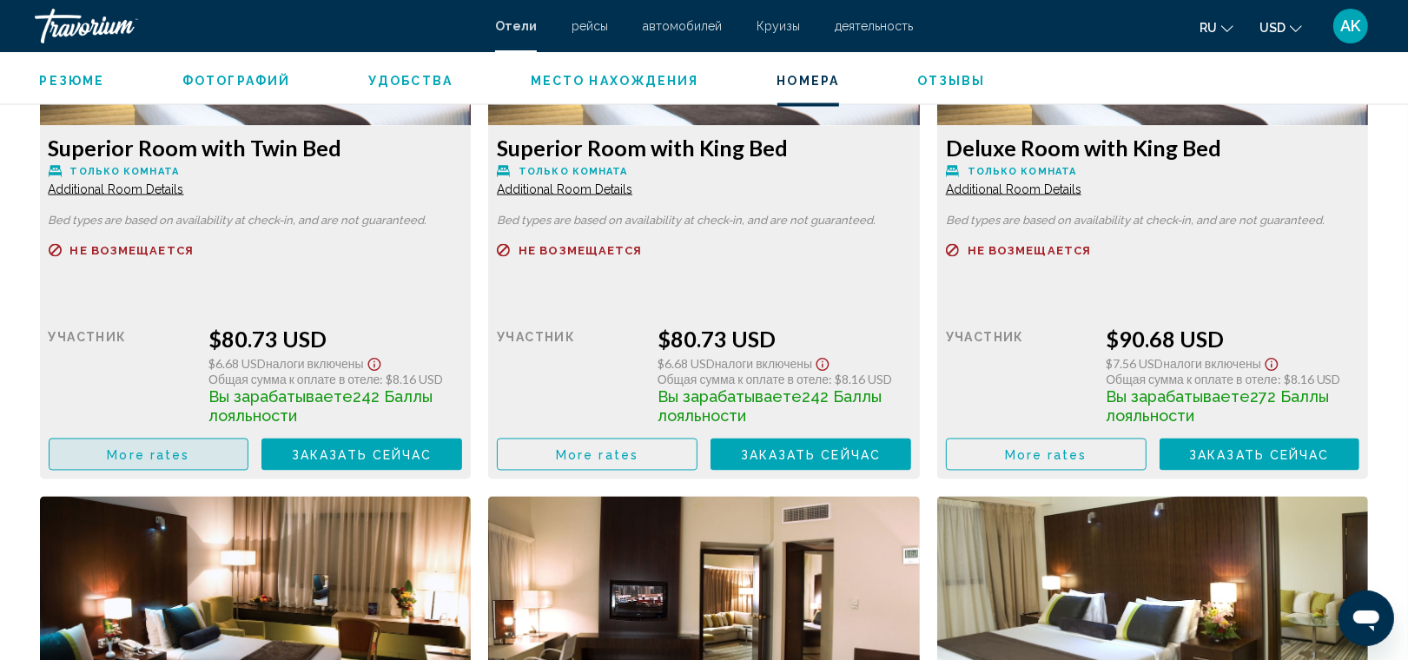
click at [194, 449] on button "More rates" at bounding box center [149, 455] width 201 height 32
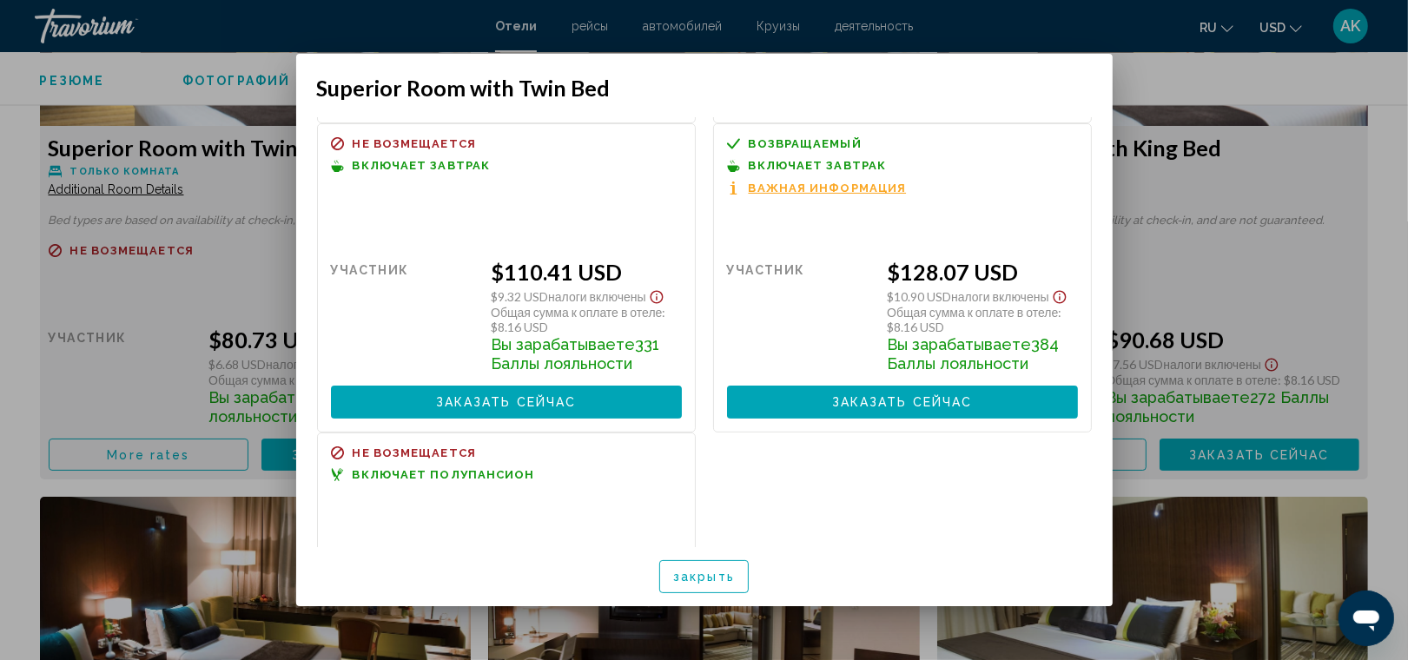
scroll to position [314, 0]
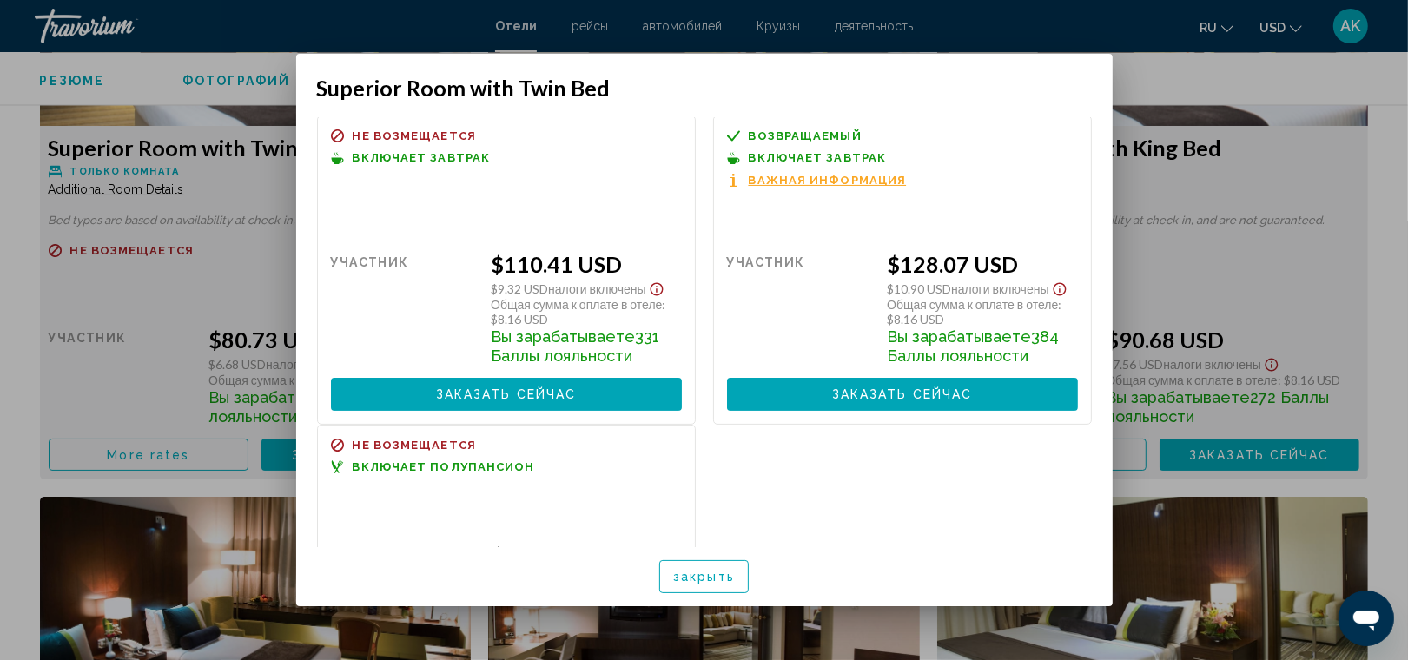
click at [716, 571] on span "закрыть" at bounding box center [704, 578] width 62 height 14
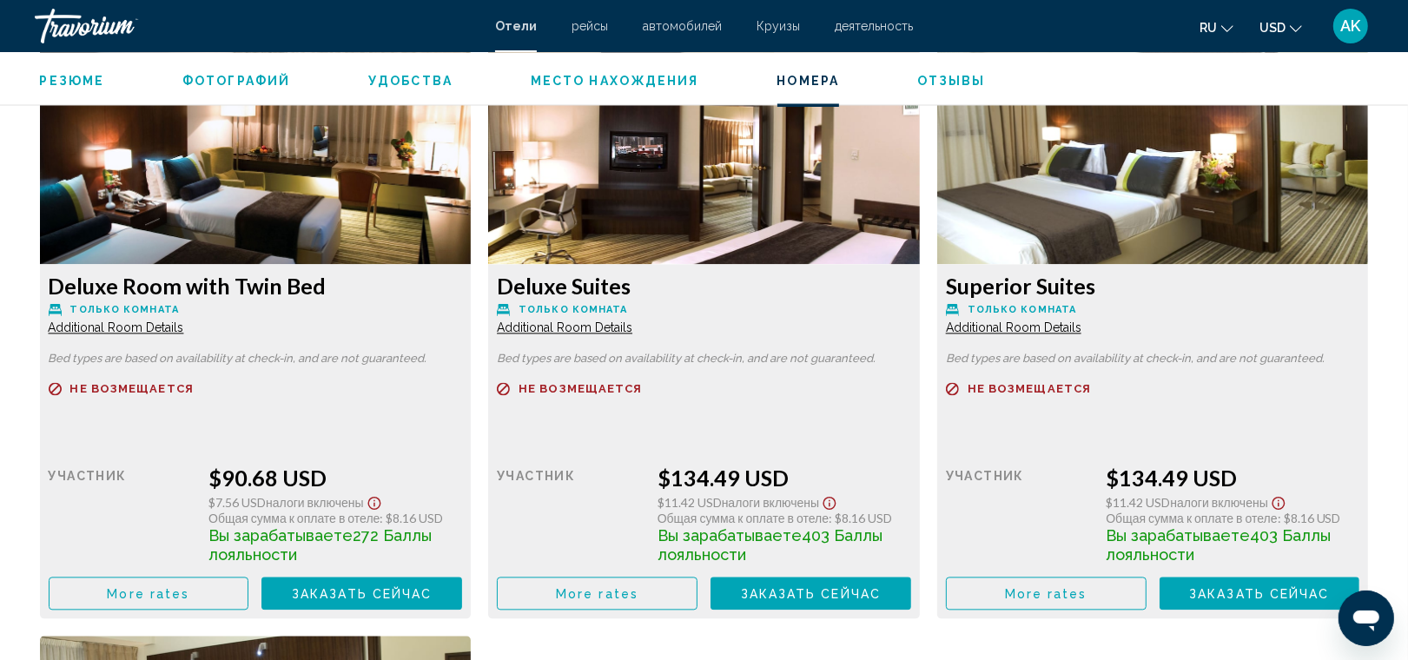
scroll to position [2999, 0]
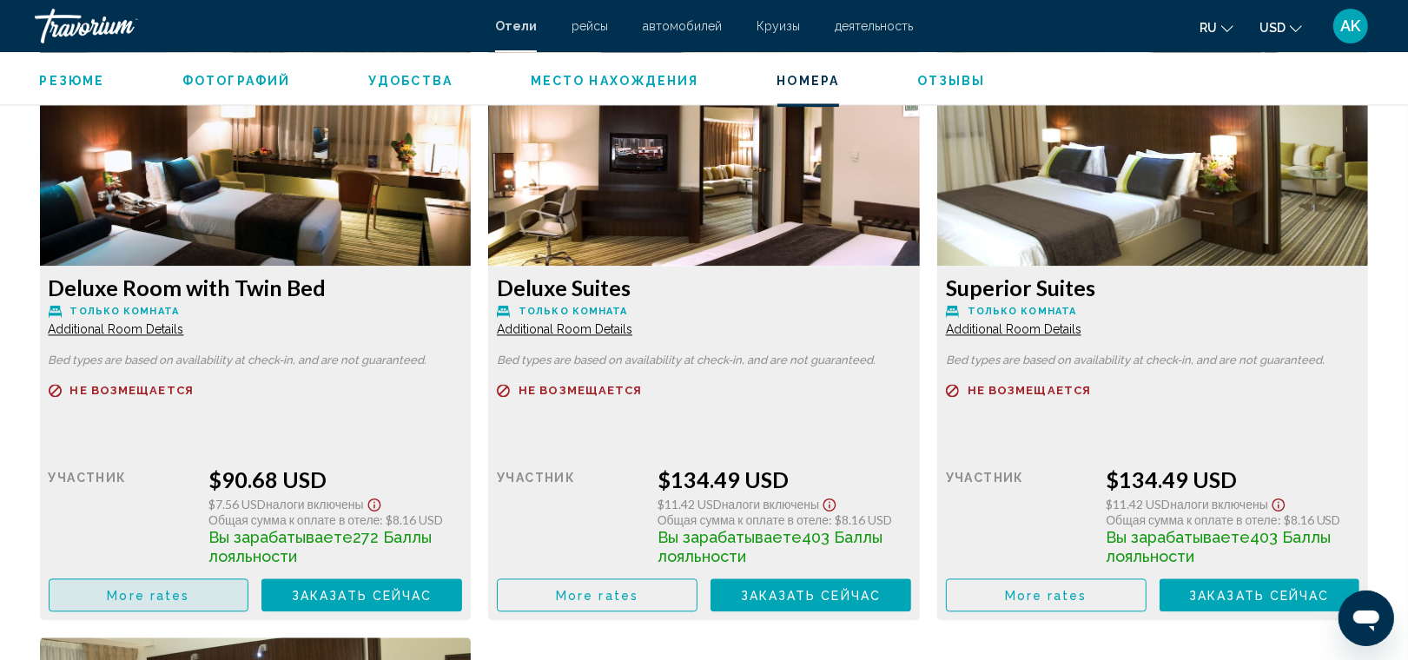
click at [163, 589] on span "More rates" at bounding box center [148, 596] width 83 height 14
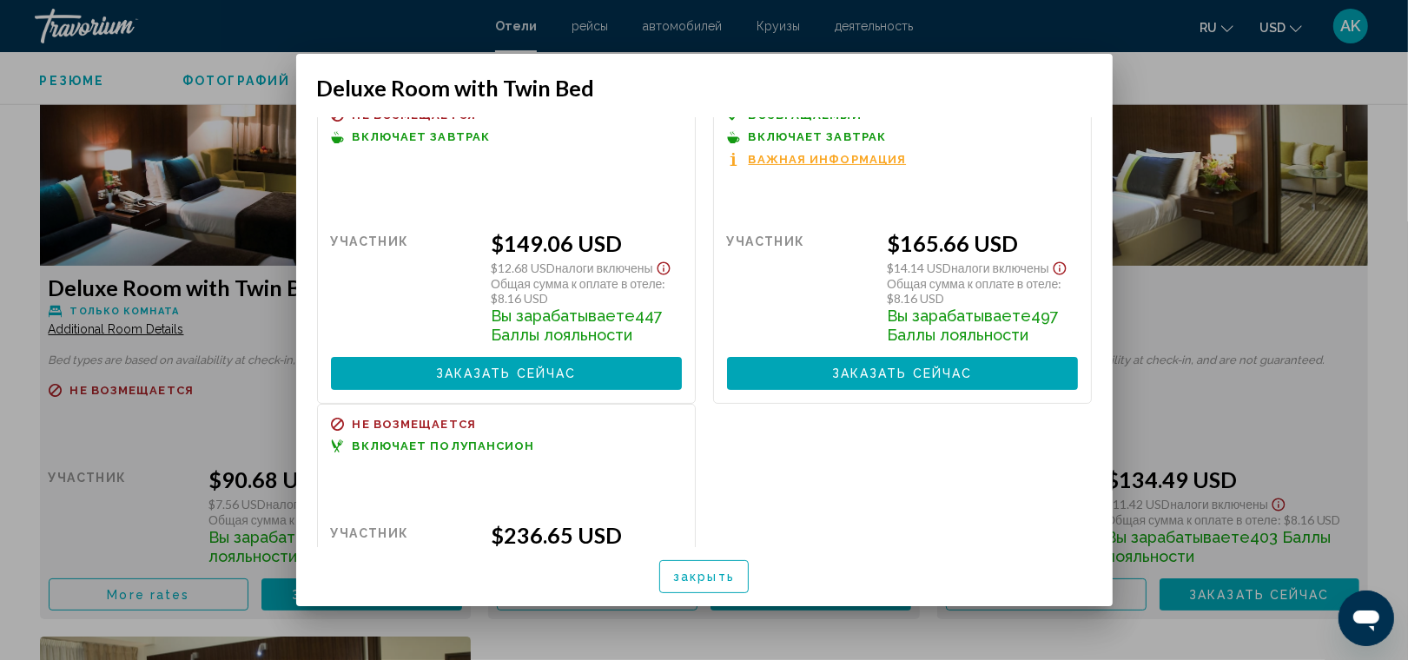
scroll to position [354, 0]
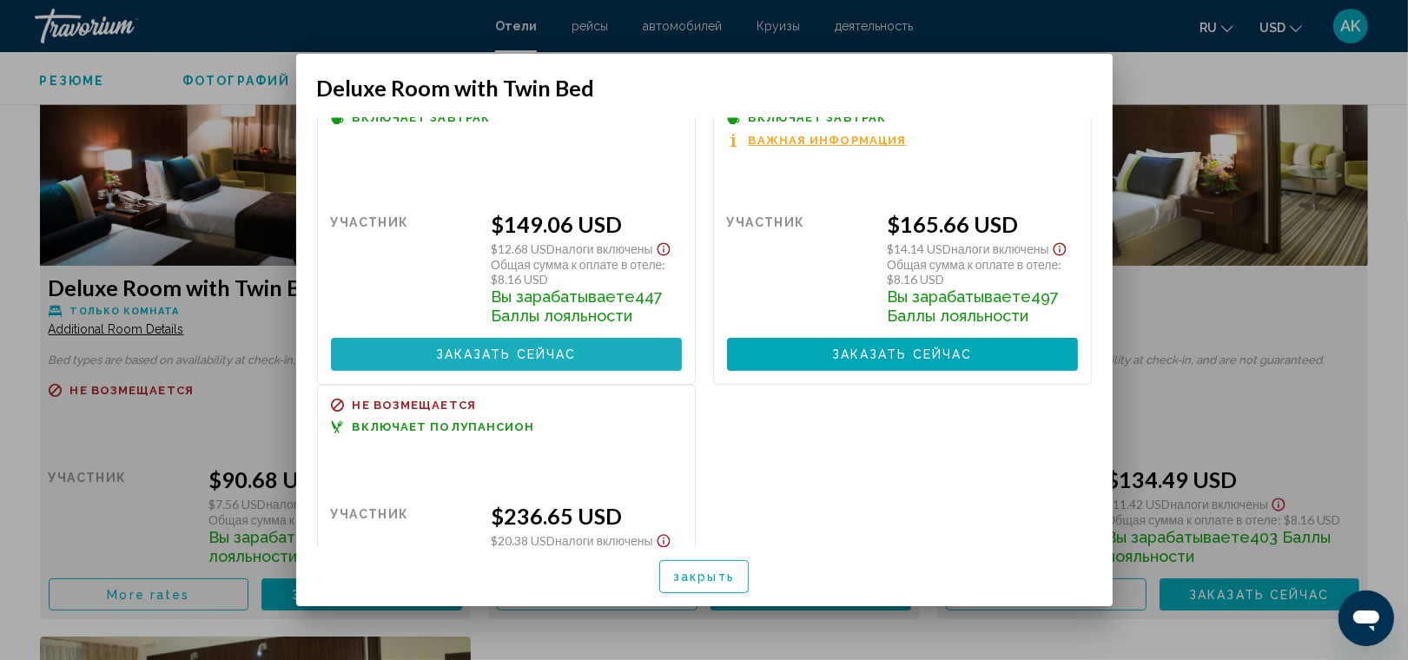
click at [564, 362] on span "Заказать сейчас" at bounding box center [506, 355] width 141 height 14
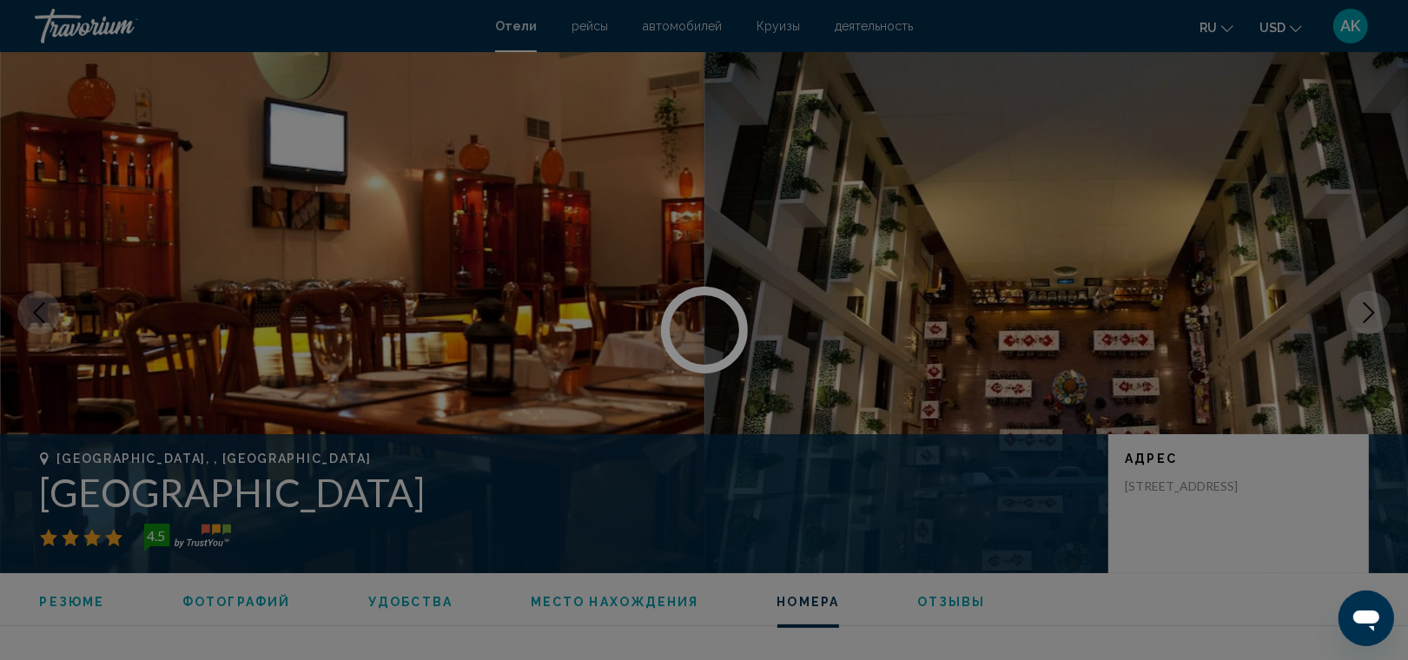
scroll to position [2999, 0]
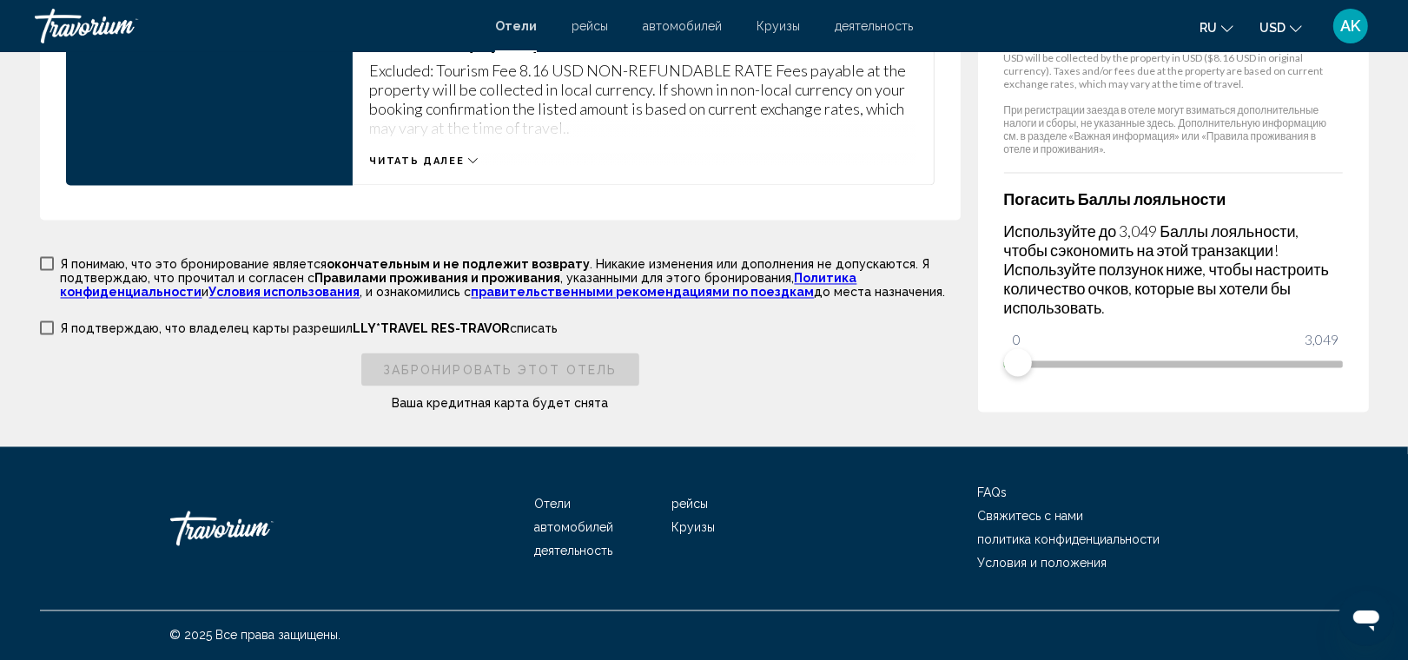
scroll to position [2440, 0]
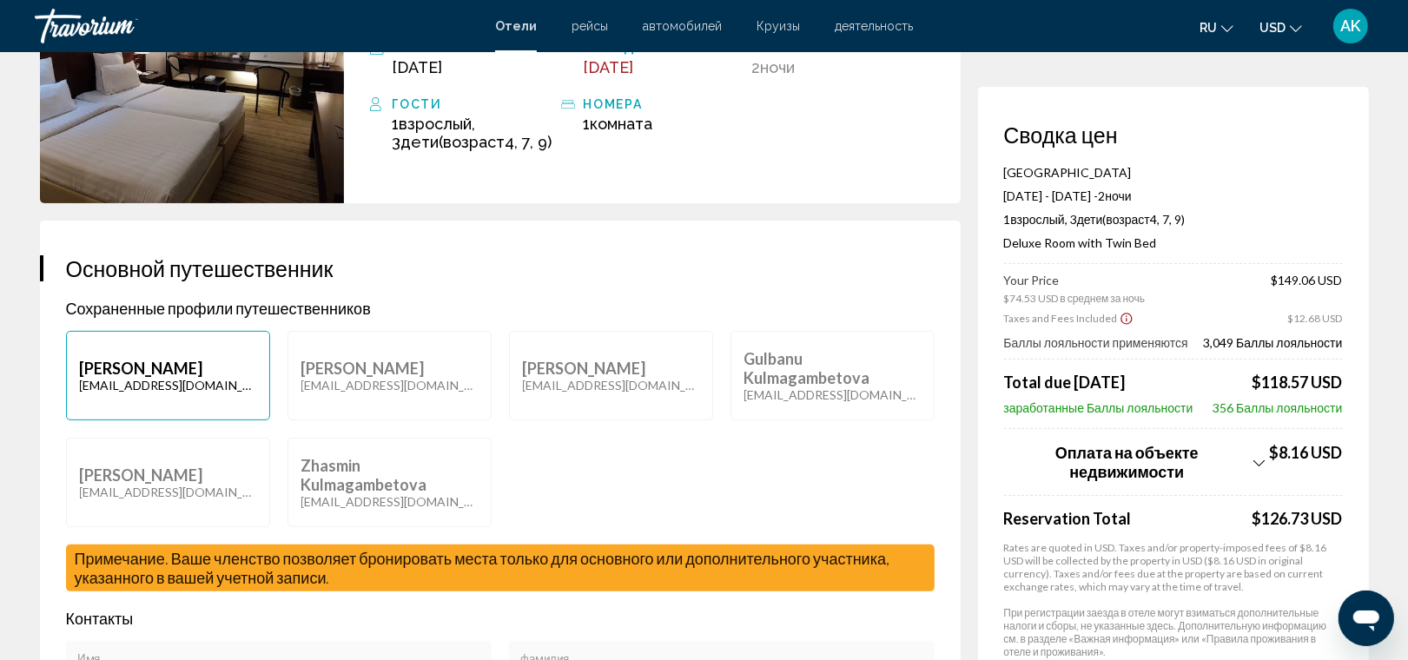
scroll to position [0, 0]
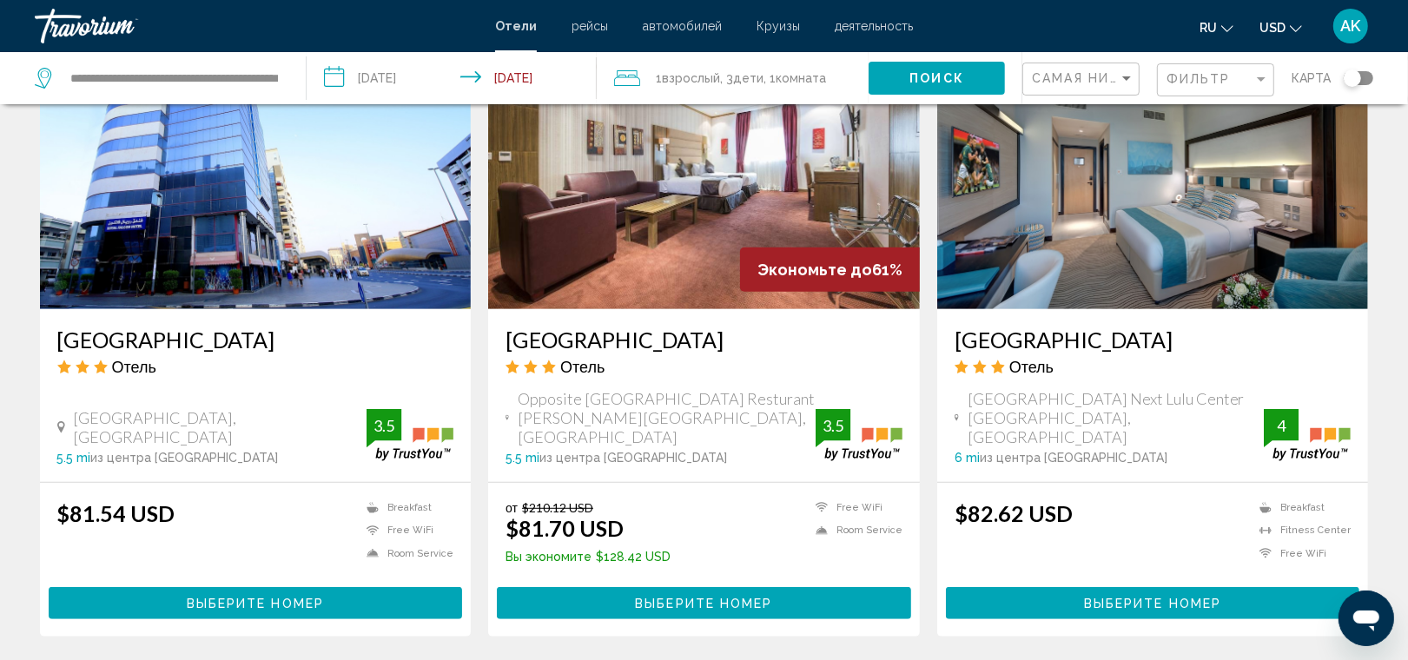
scroll to position [796, 0]
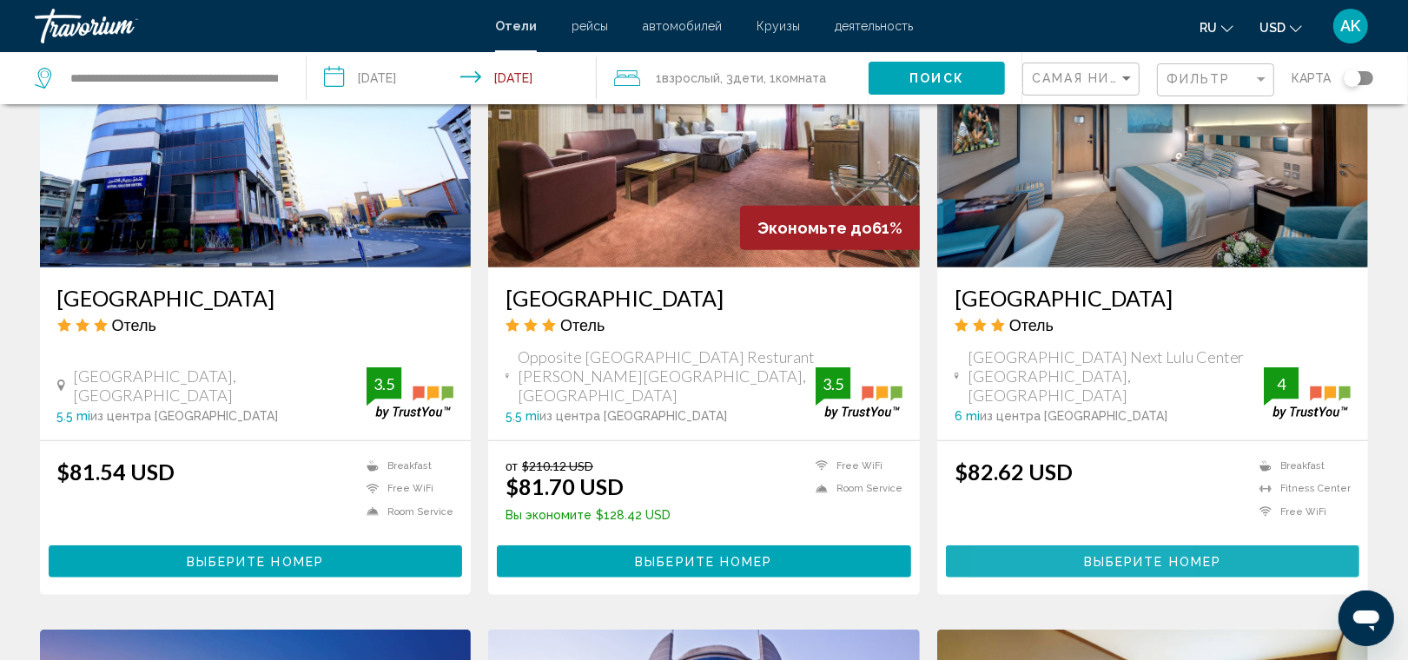
click at [1055, 545] on button "Выберите номер" at bounding box center [1153, 561] width 414 height 32
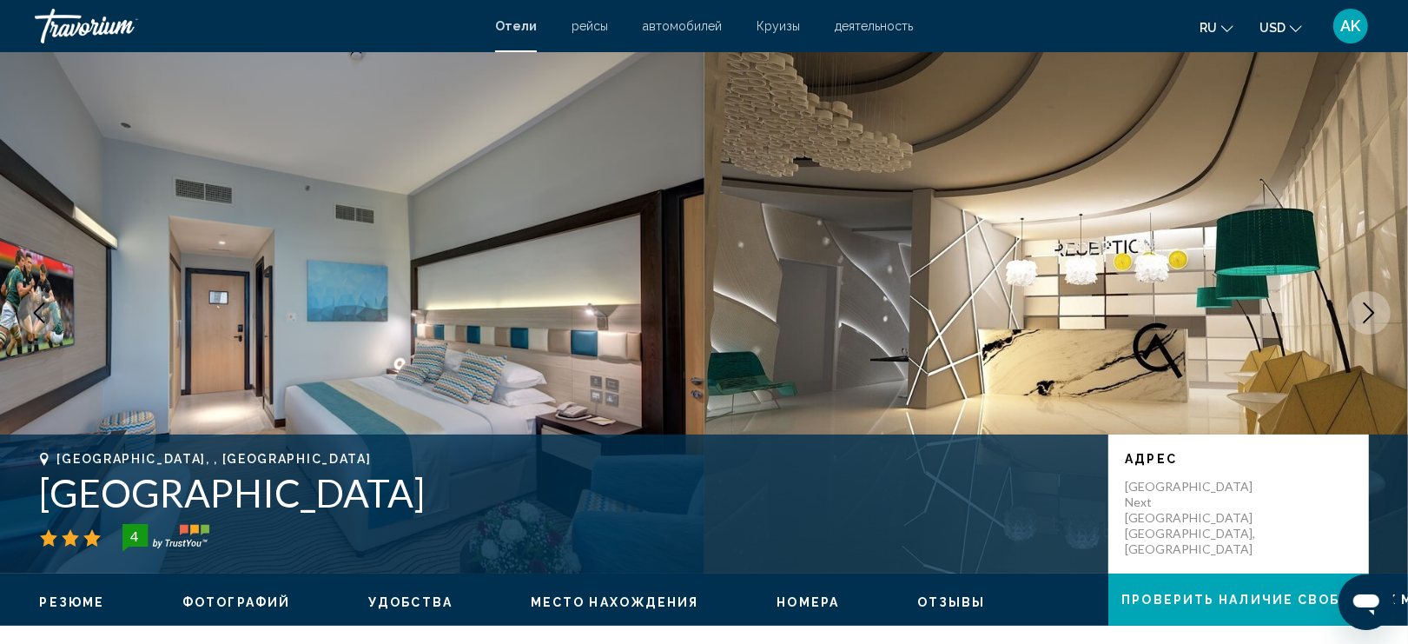
click at [1355, 309] on button "Next image" at bounding box center [1368, 312] width 43 height 43
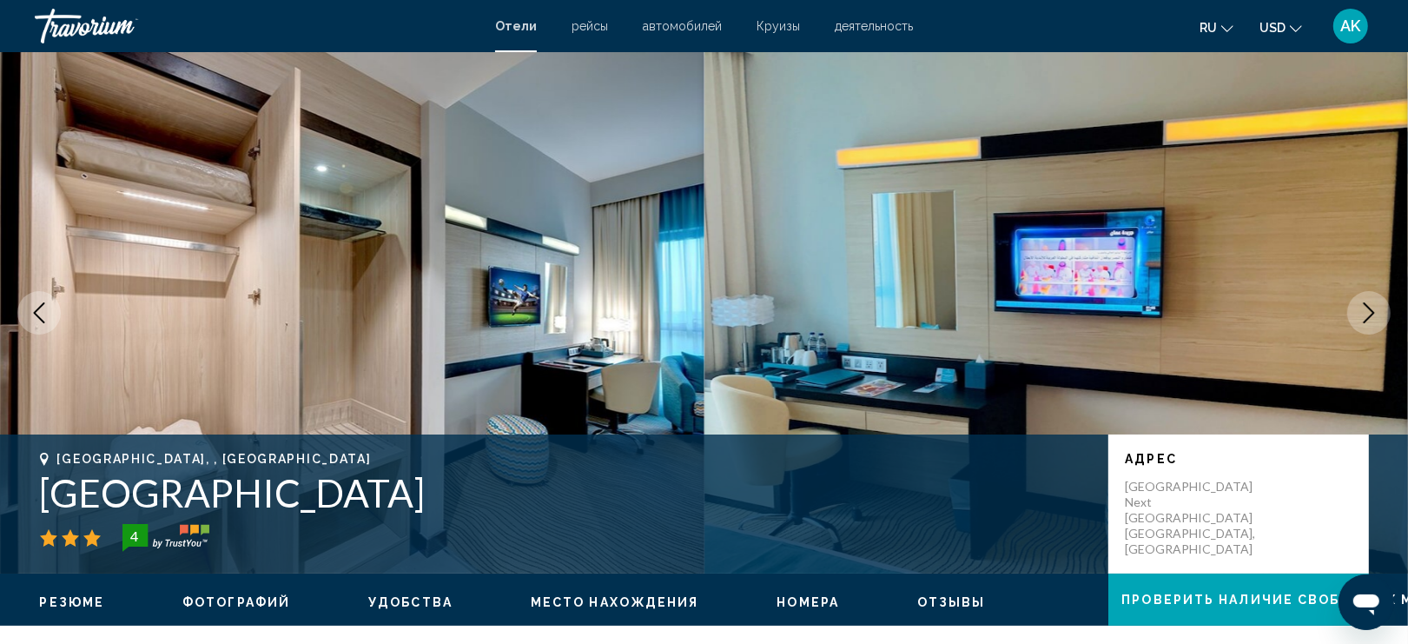
click at [1355, 309] on button "Next image" at bounding box center [1368, 312] width 43 height 43
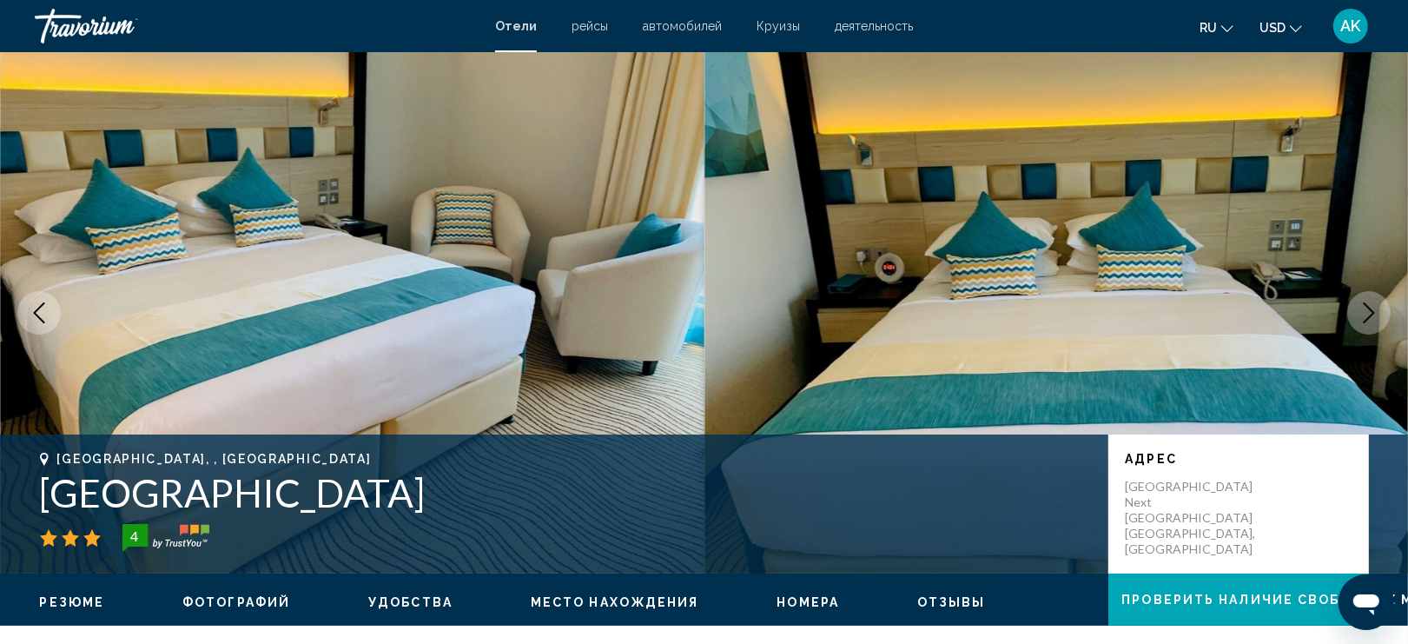
click at [1355, 310] on button "Next image" at bounding box center [1368, 312] width 43 height 43
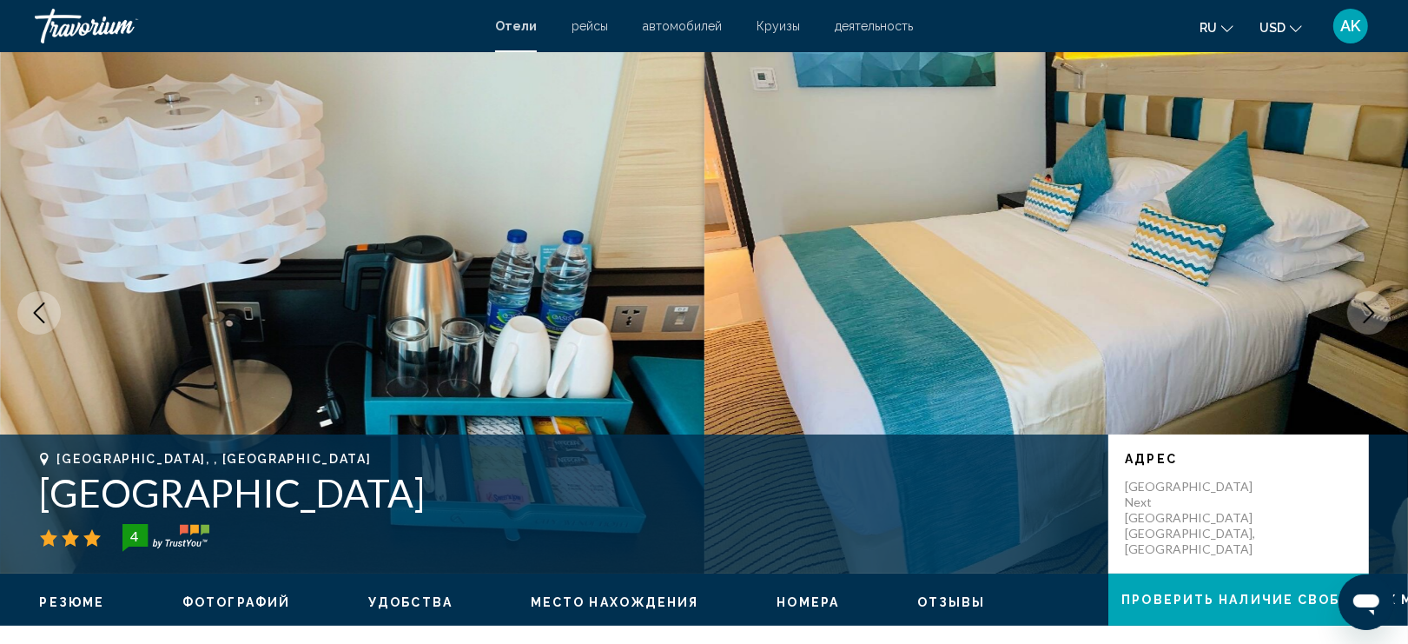
click at [1355, 311] on button "Next image" at bounding box center [1368, 312] width 43 height 43
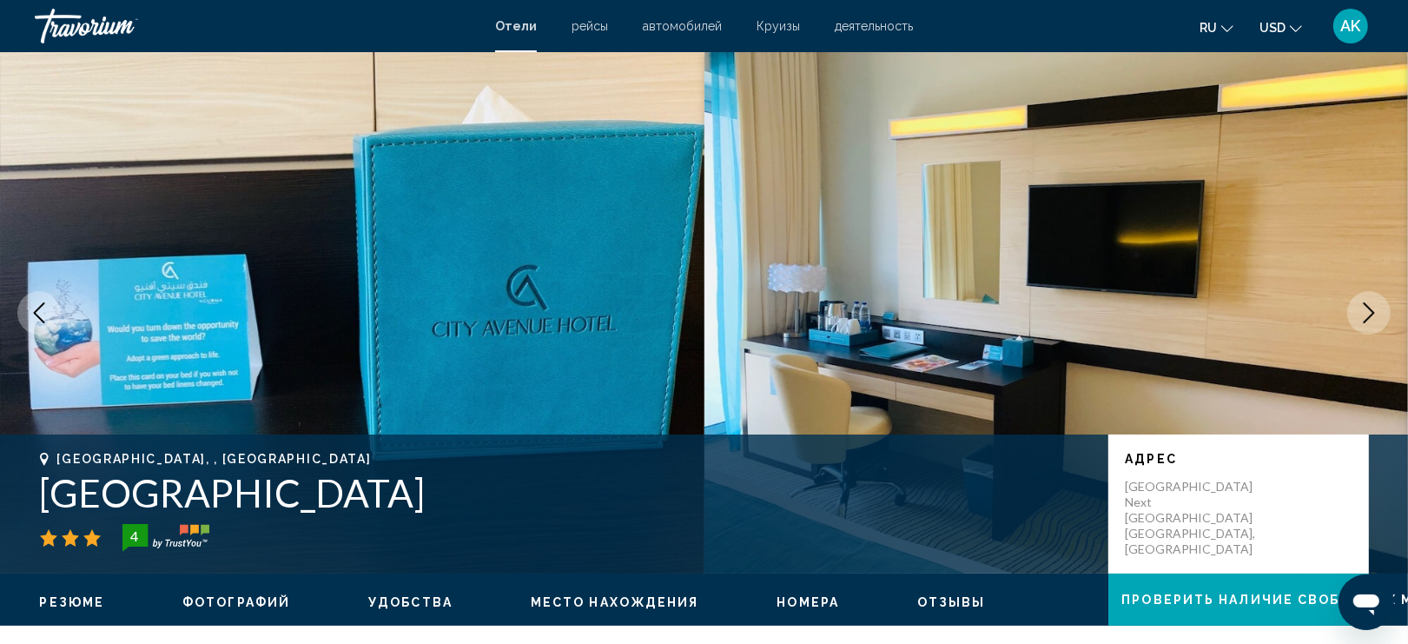
click at [1355, 311] on button "Next image" at bounding box center [1368, 312] width 43 height 43
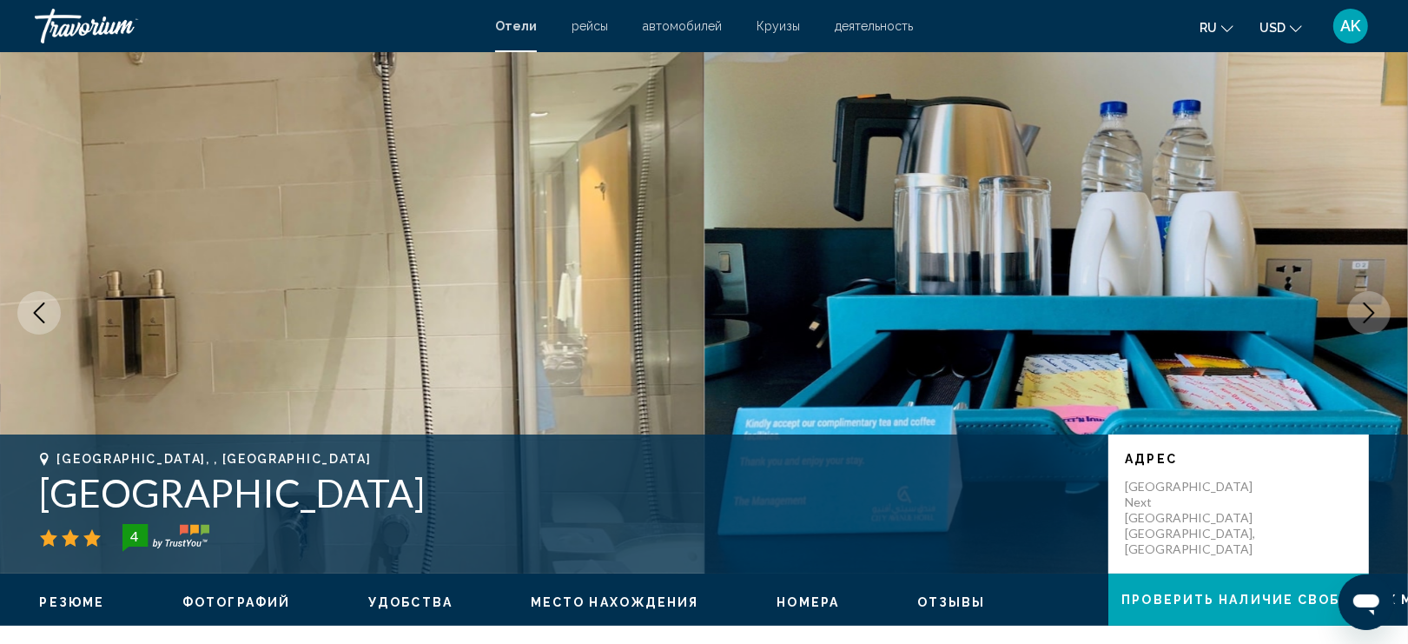
click at [1355, 313] on button "Next image" at bounding box center [1368, 312] width 43 height 43
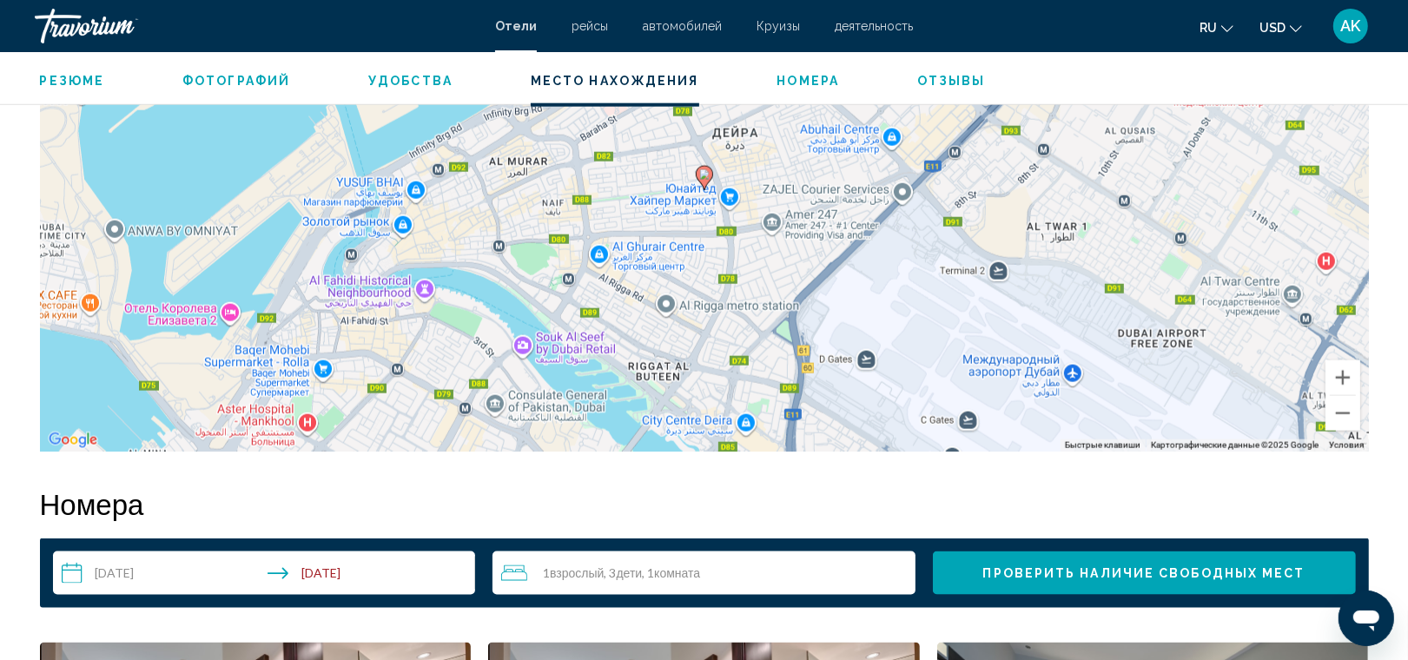
scroll to position [1831, 0]
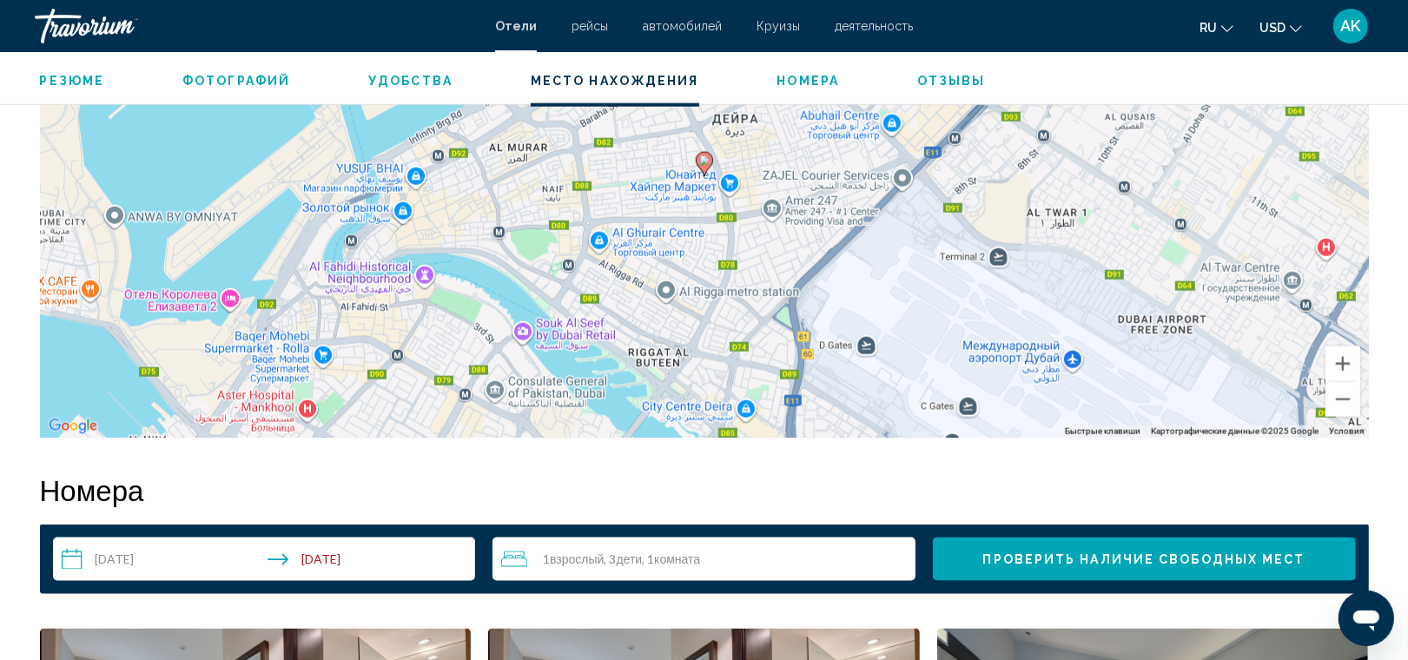
click at [726, 215] on div "Чтобы активировать перетаскивание с помощью клавиатуры, нажмите Alt + Ввод. Пос…" at bounding box center [704, 177] width 1329 height 521
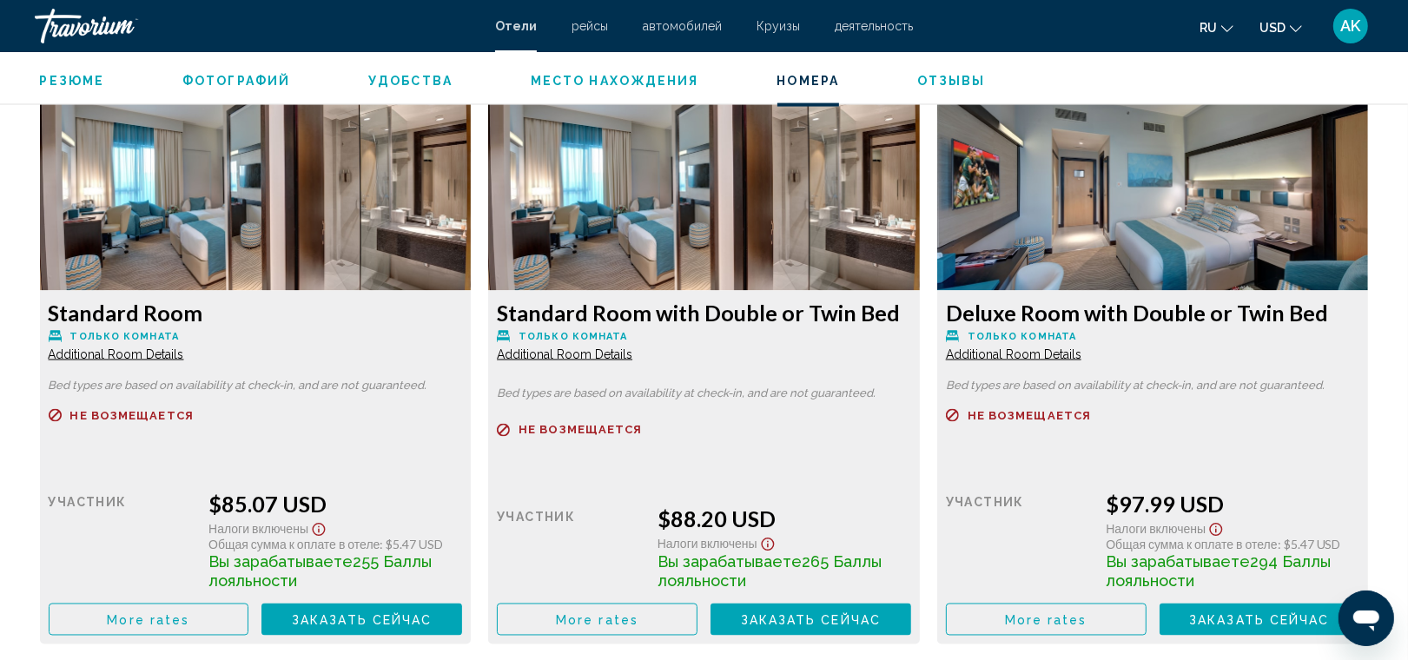
scroll to position [2381, 0]
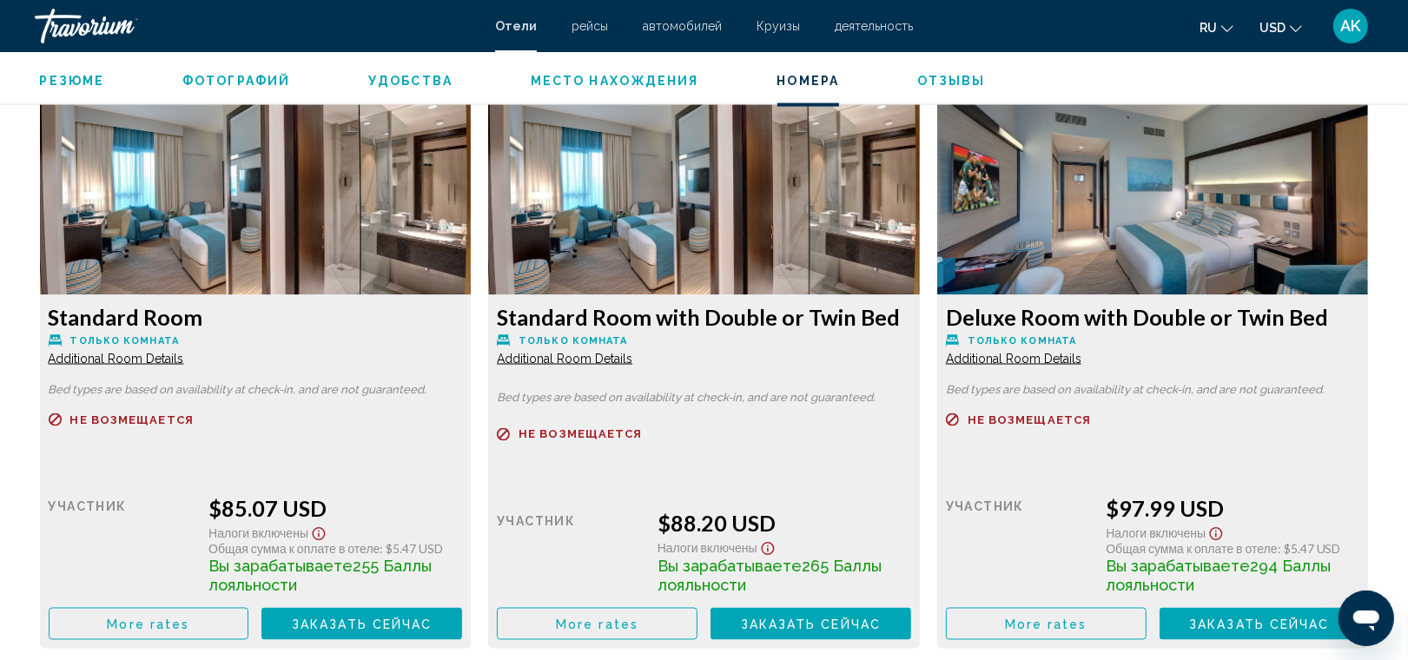
click at [139, 353] on div "Standard Room Только комната Additional Room Details" at bounding box center [256, 335] width 414 height 63
click at [139, 353] on span "Additional Room Details" at bounding box center [116, 359] width 135 height 14
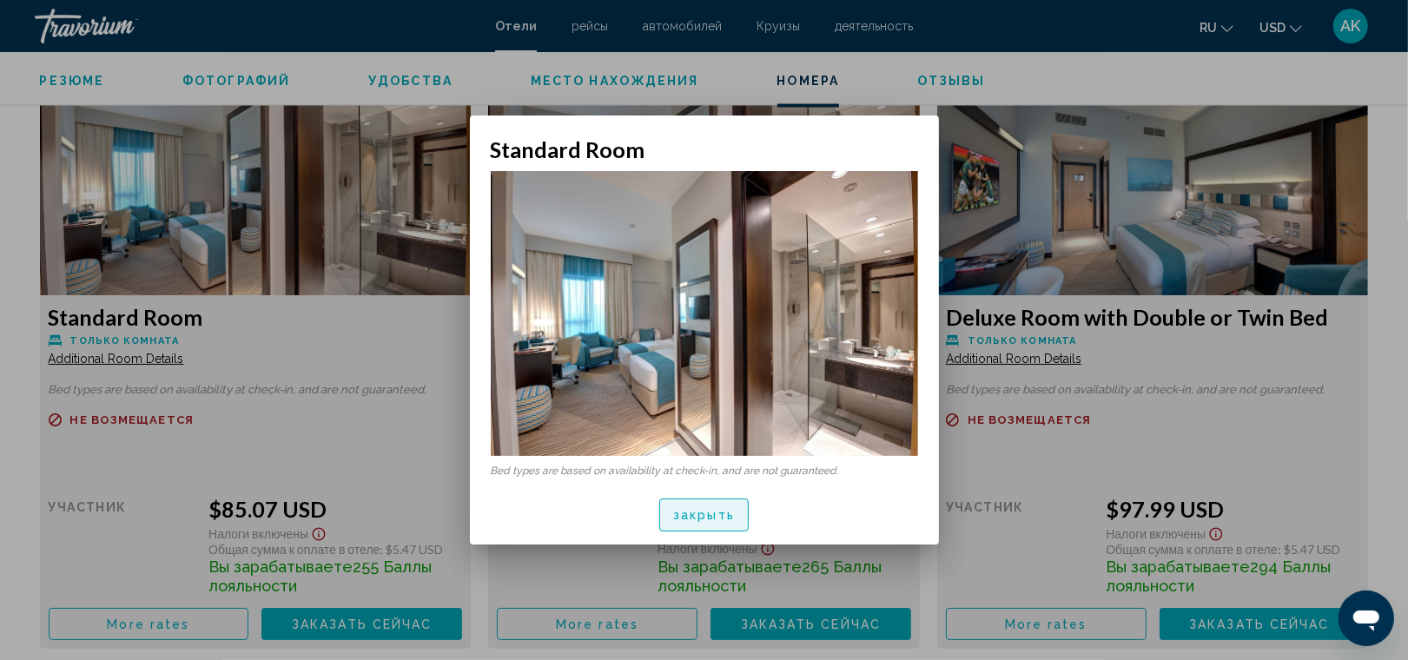
click at [696, 511] on span "закрыть" at bounding box center [704, 516] width 62 height 14
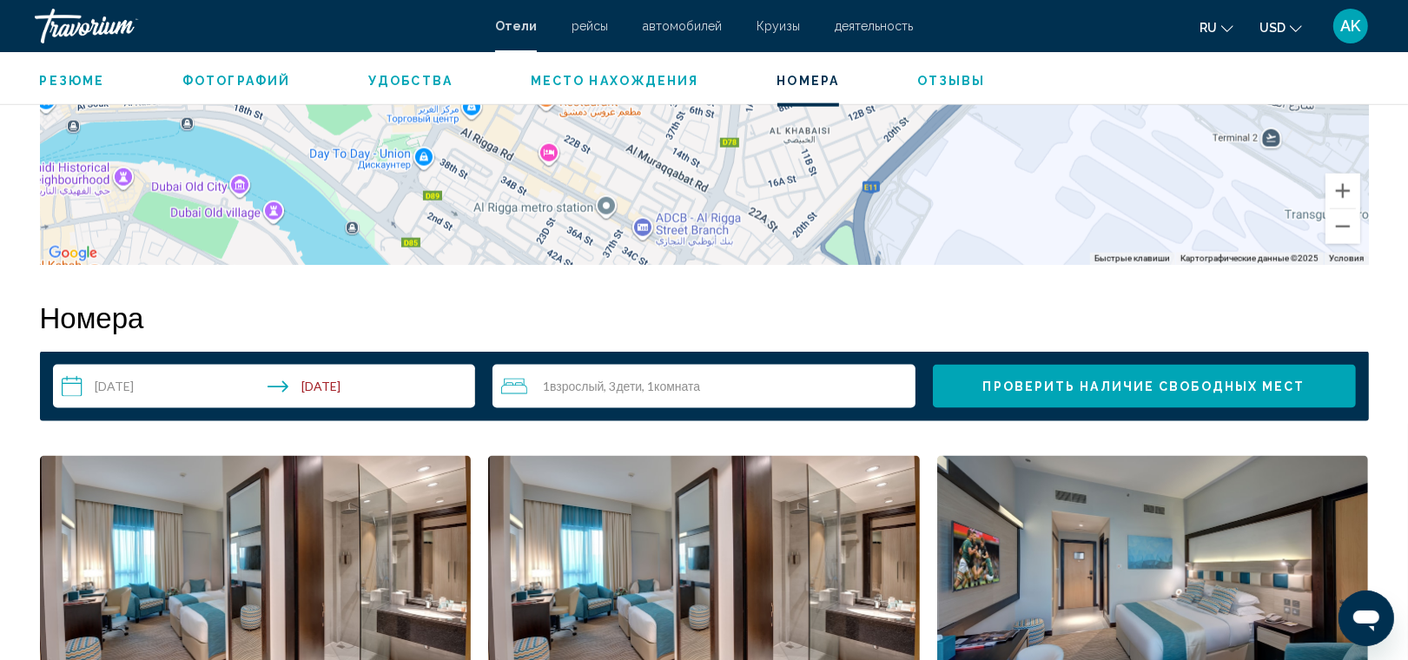
scroll to position [1929, 0]
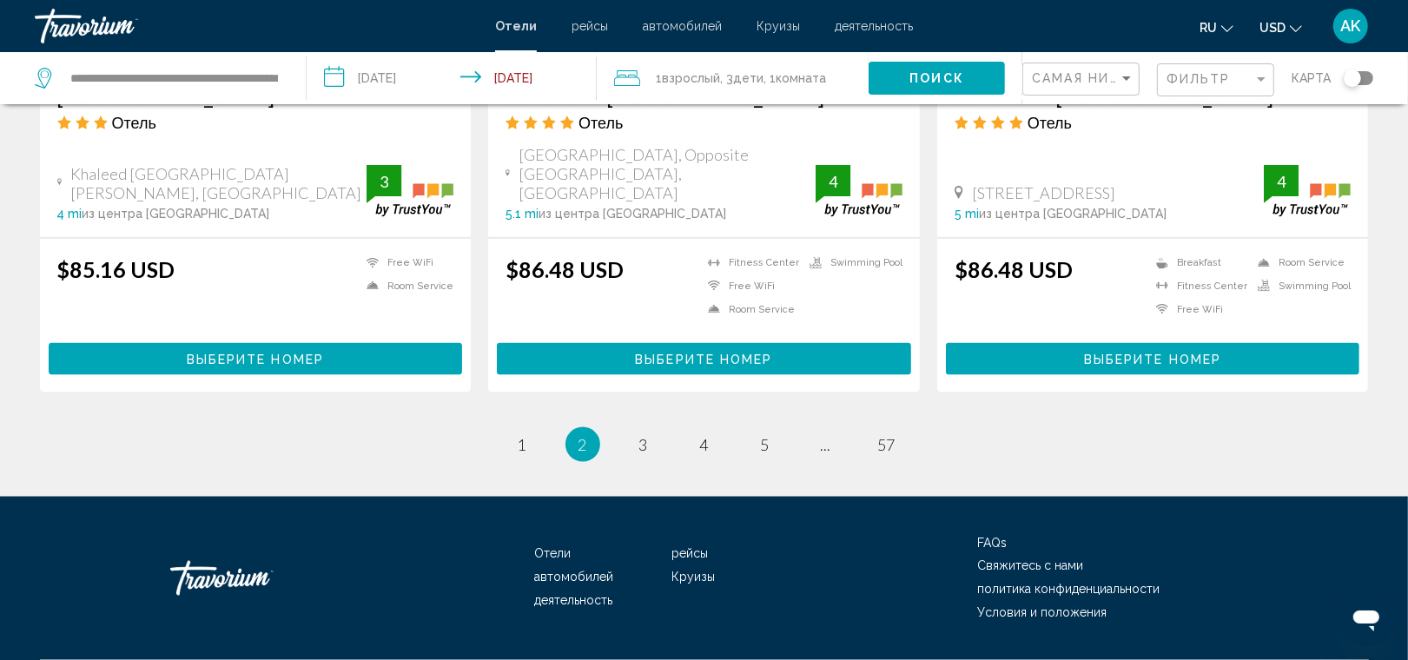
scroll to position [2269, 0]
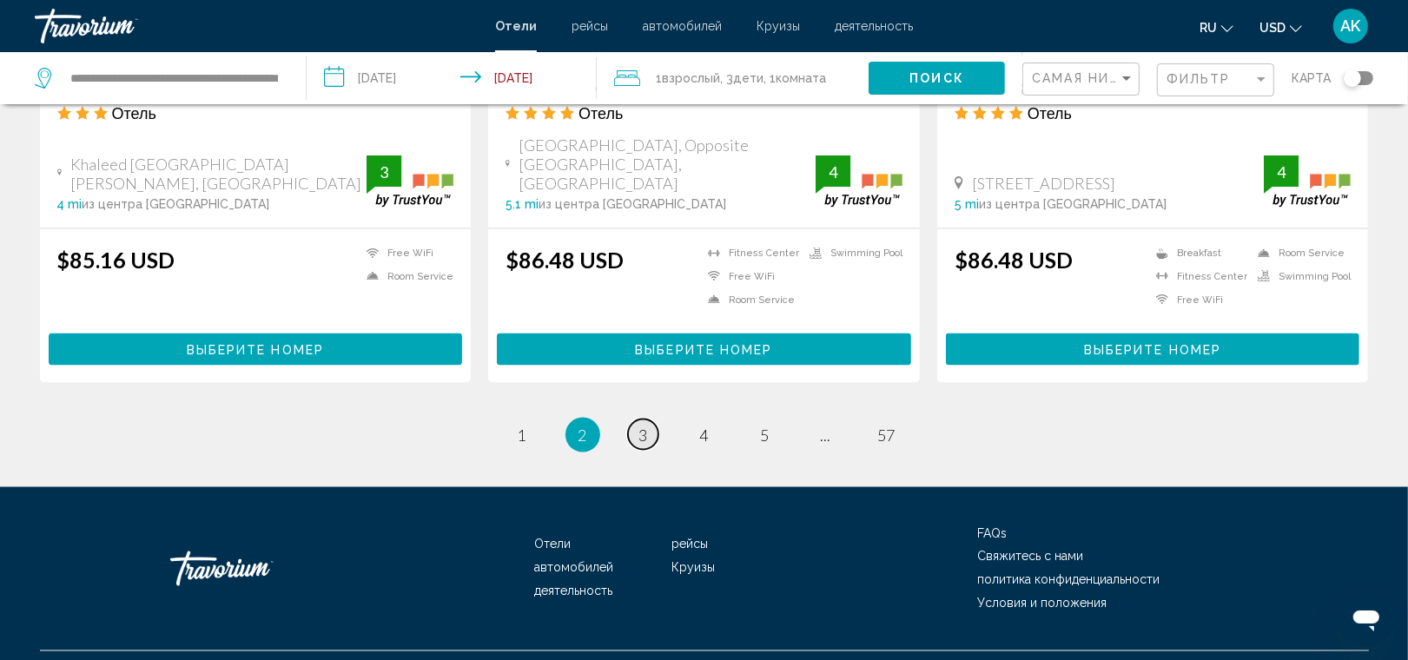
click at [643, 426] on span "3" at bounding box center [643, 435] width 9 height 19
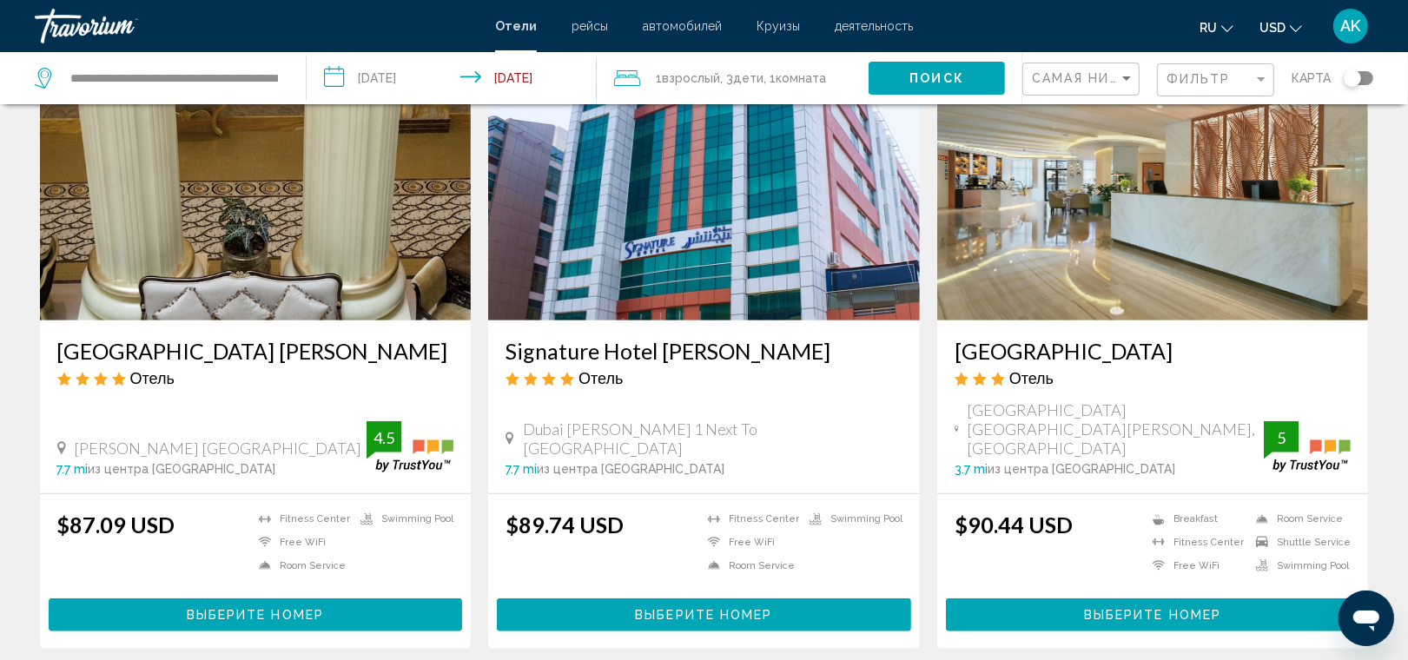
scroll to position [770, 0]
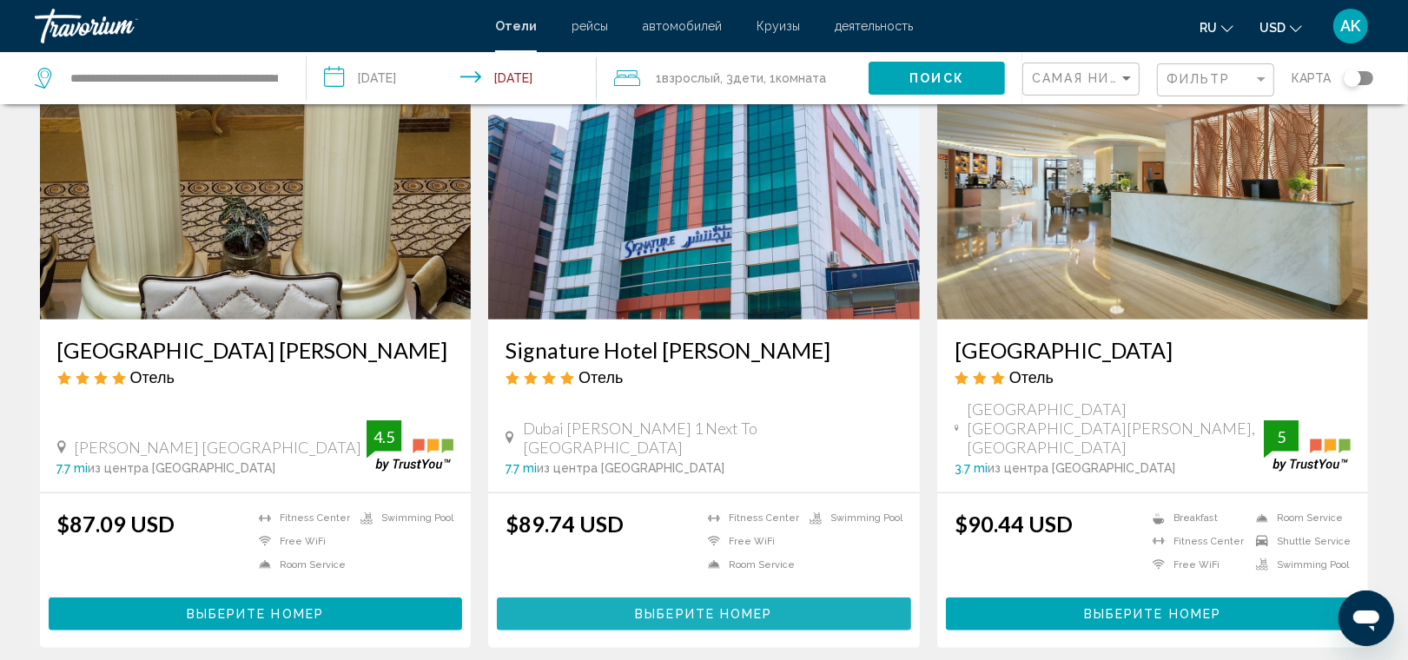
click at [687, 608] on span "Выберите номер" at bounding box center [703, 615] width 137 height 14
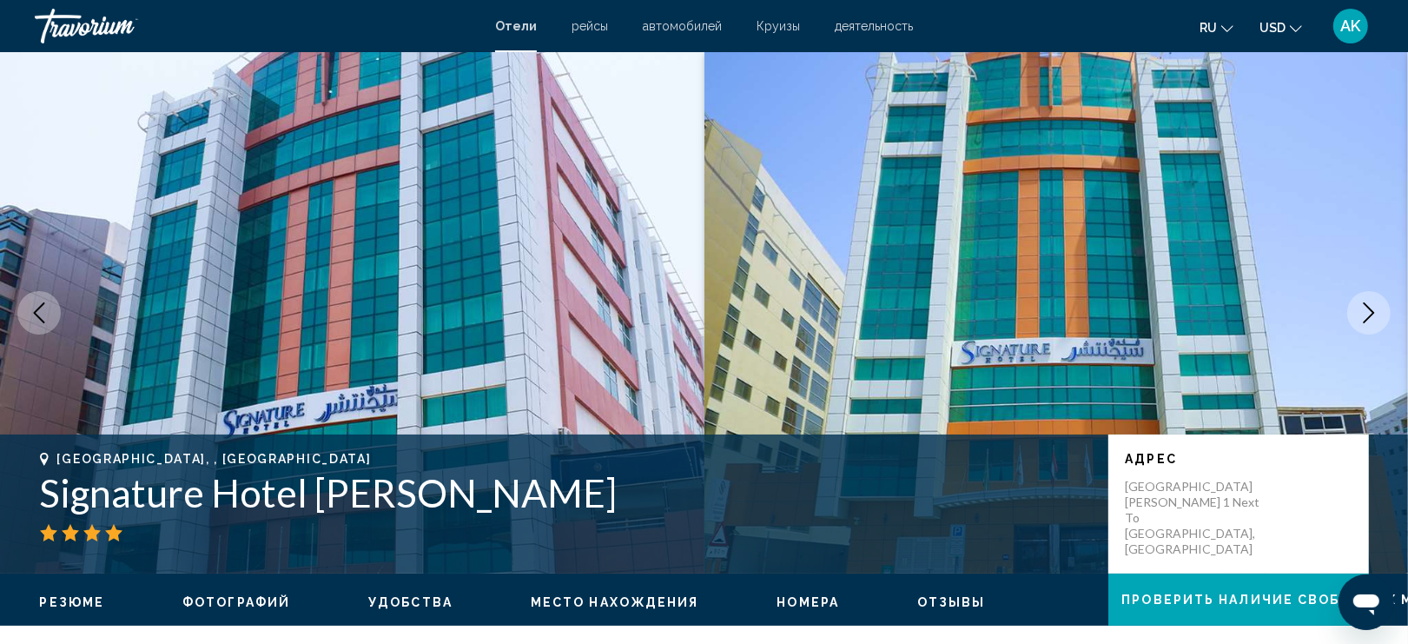
click at [1375, 314] on icon "Next image" at bounding box center [1368, 312] width 21 height 21
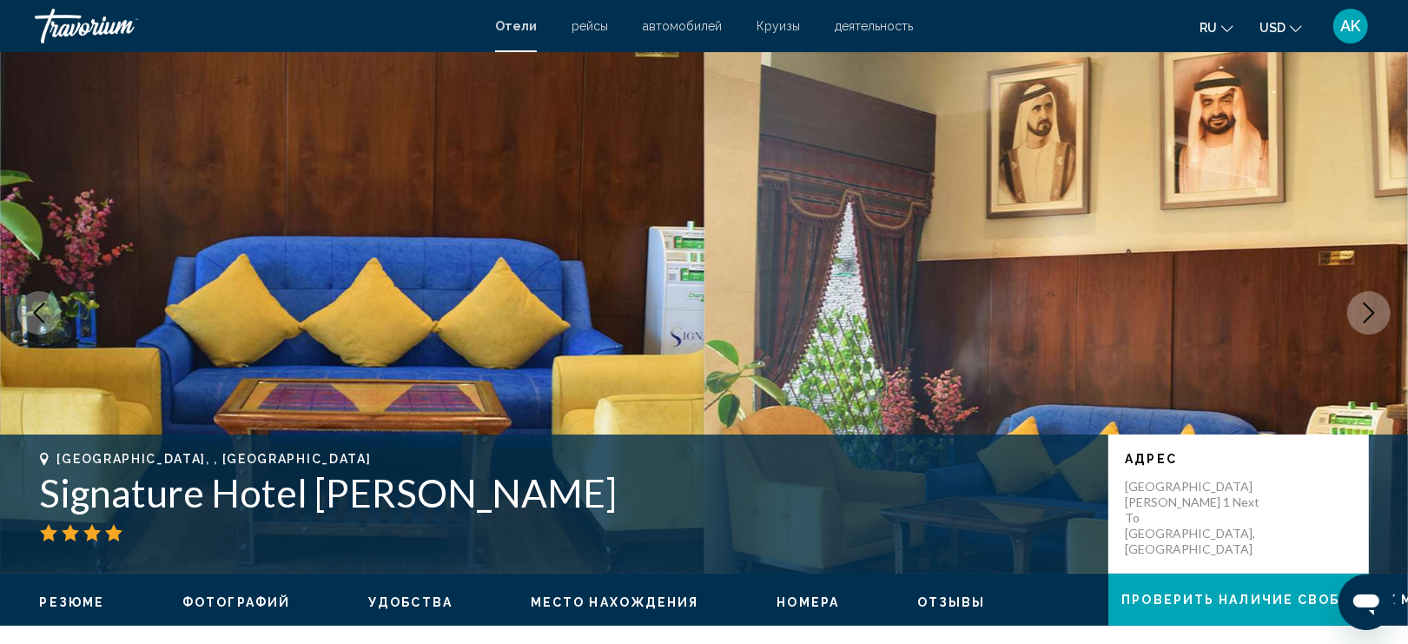
click at [1369, 313] on icon "Next image" at bounding box center [1368, 312] width 21 height 21
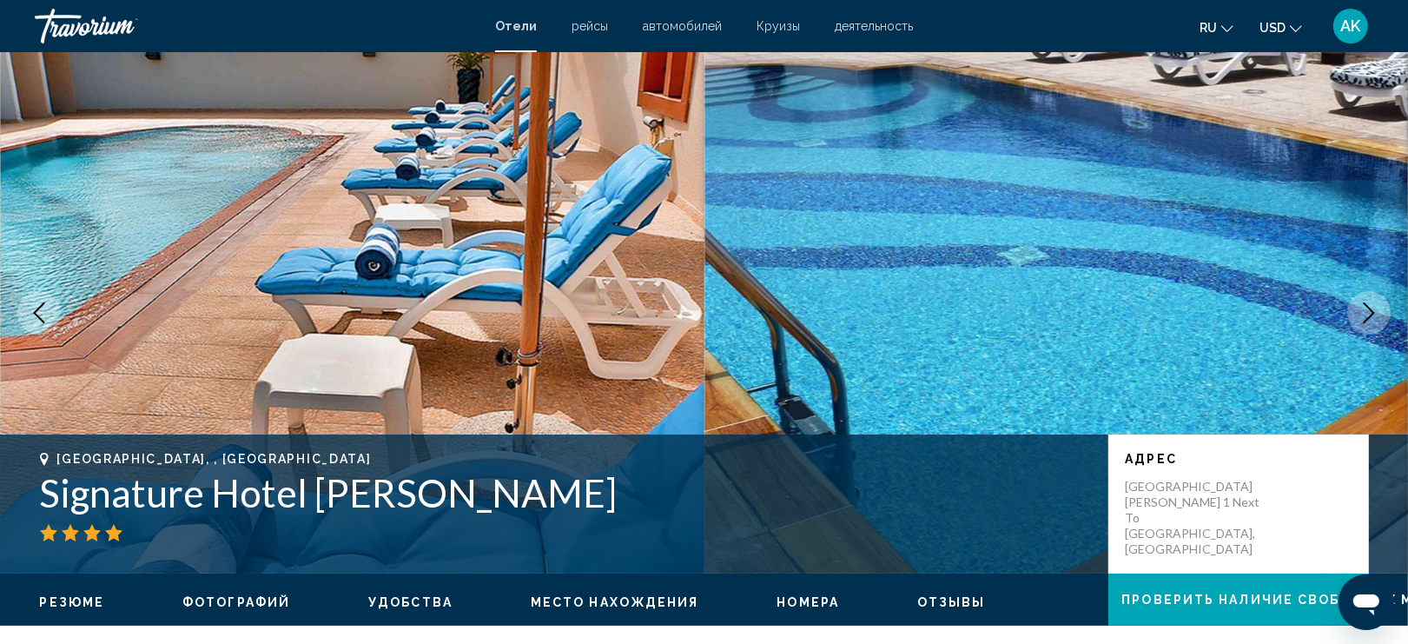
click at [1369, 313] on icon "Next image" at bounding box center [1368, 312] width 21 height 21
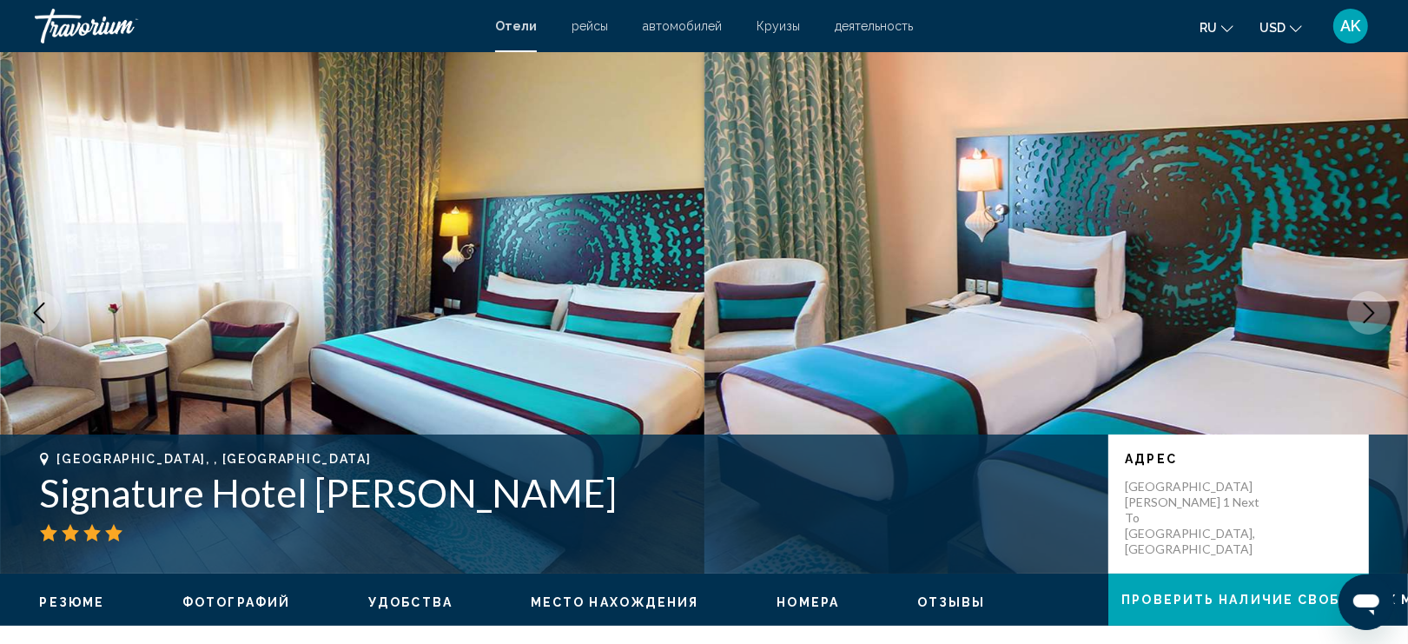
click at [1369, 313] on icon "Next image" at bounding box center [1368, 312] width 21 height 21
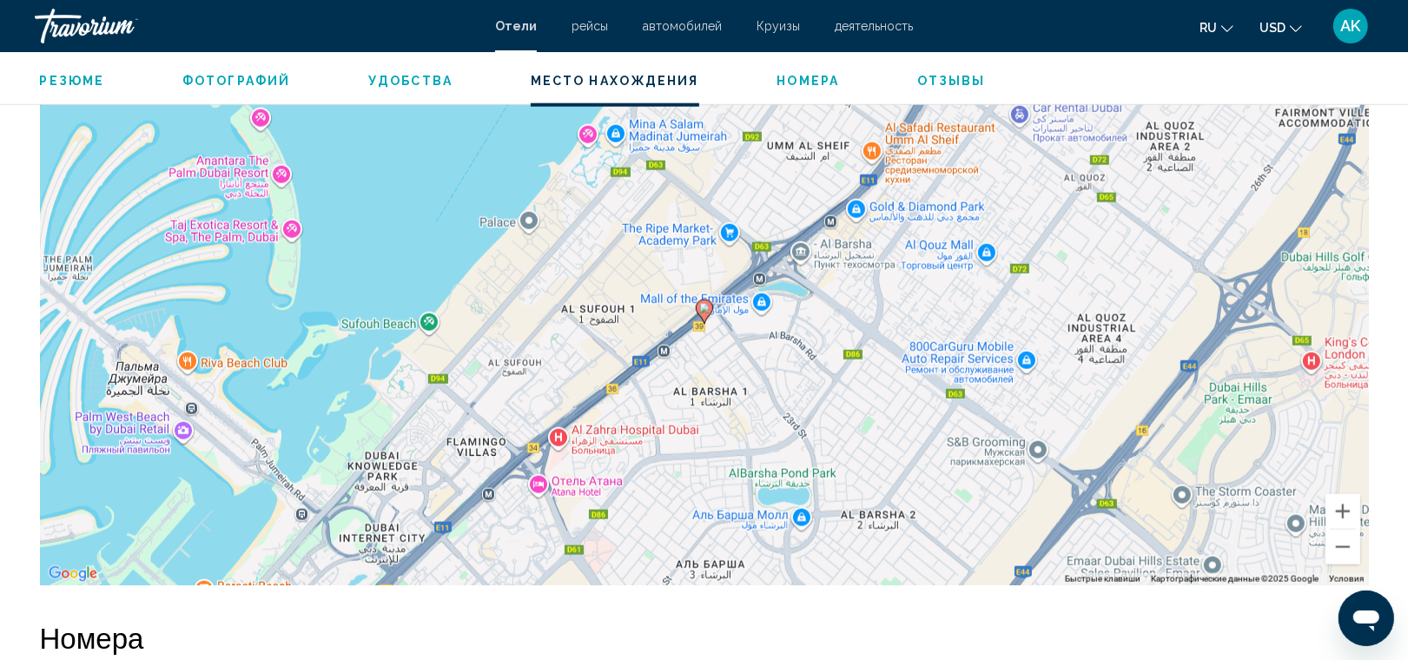
scroll to position [1734, 0]
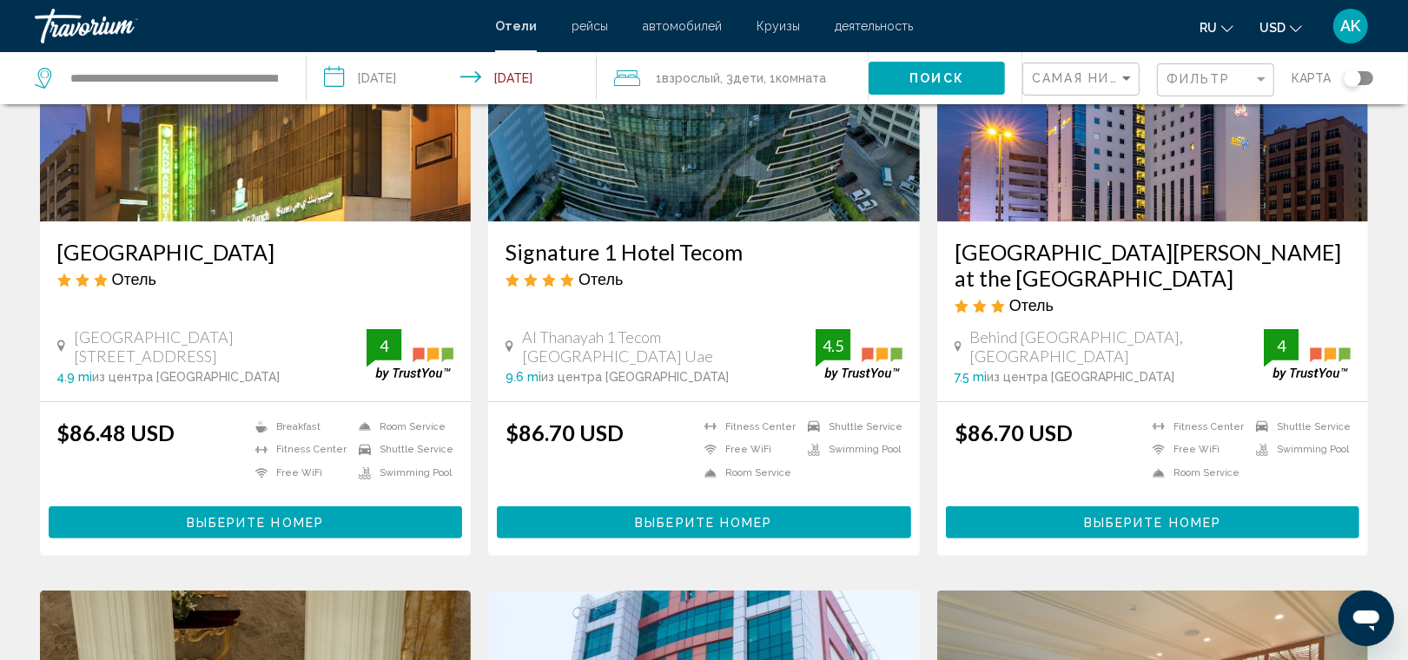
scroll to position [307, 0]
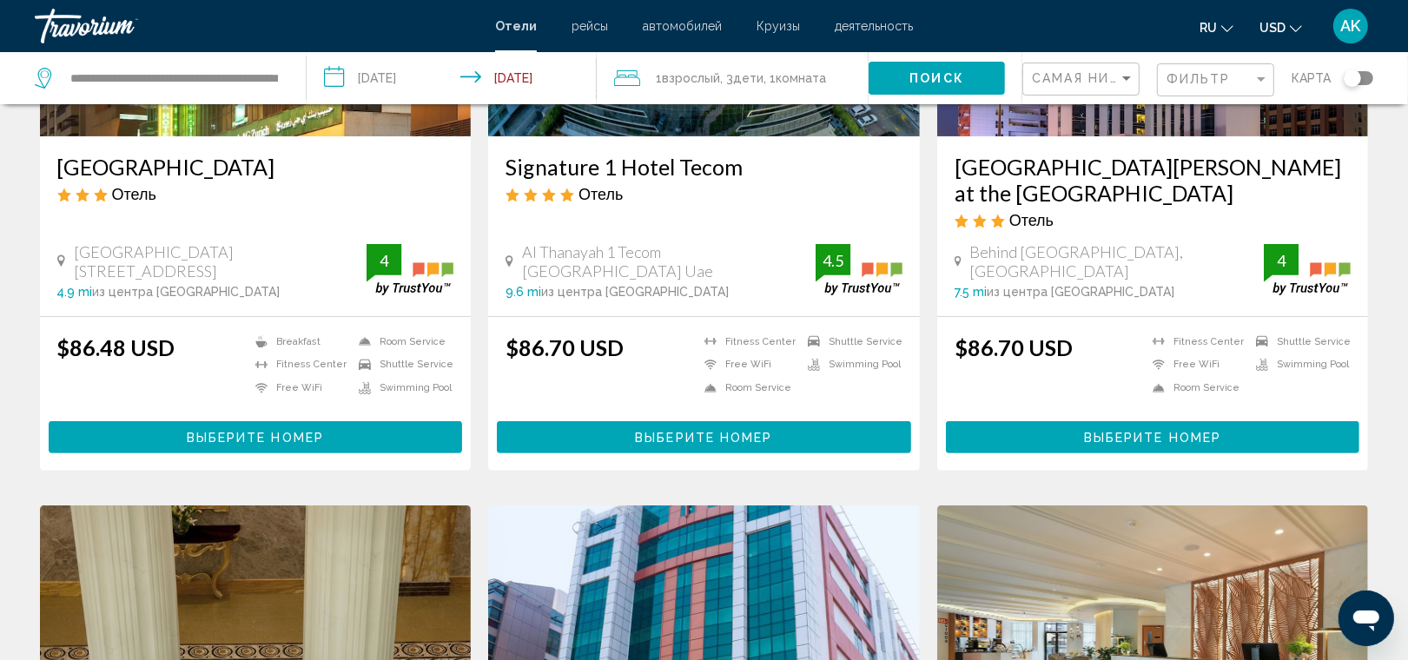
click at [1122, 431] on span "Выберите номер" at bounding box center [1152, 438] width 137 height 14
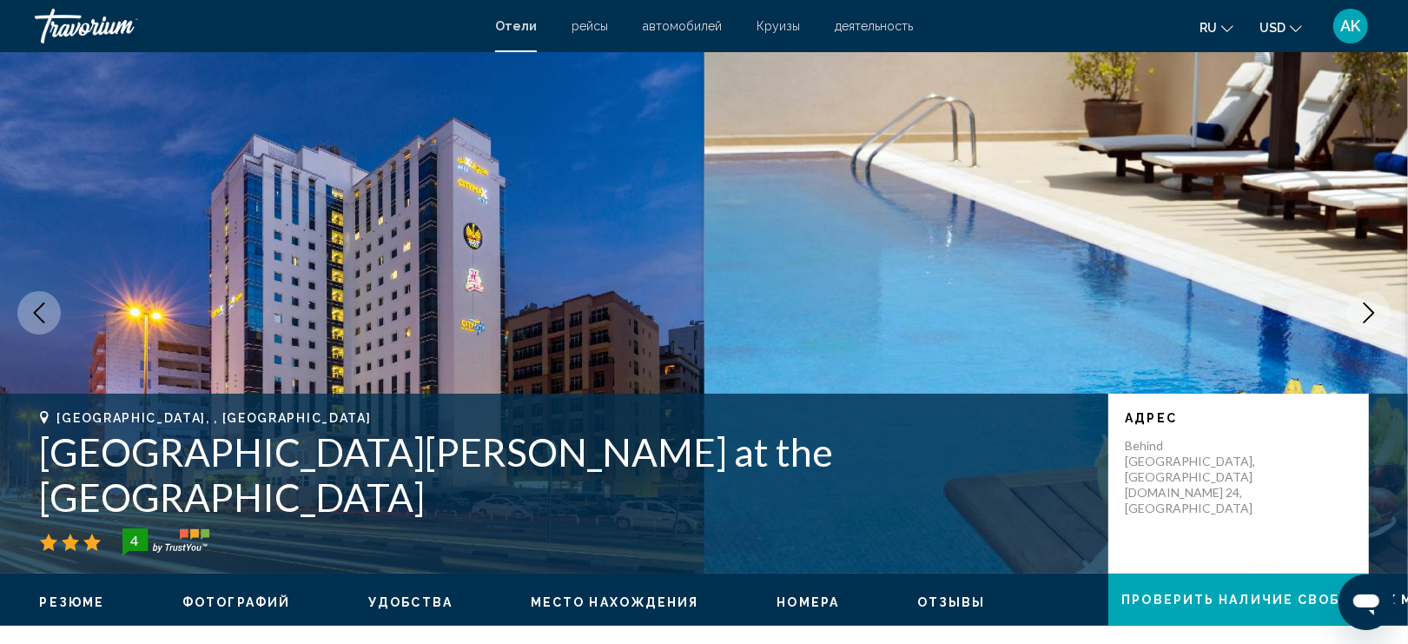
click at [1372, 313] on icon "Next image" at bounding box center [1368, 312] width 21 height 21
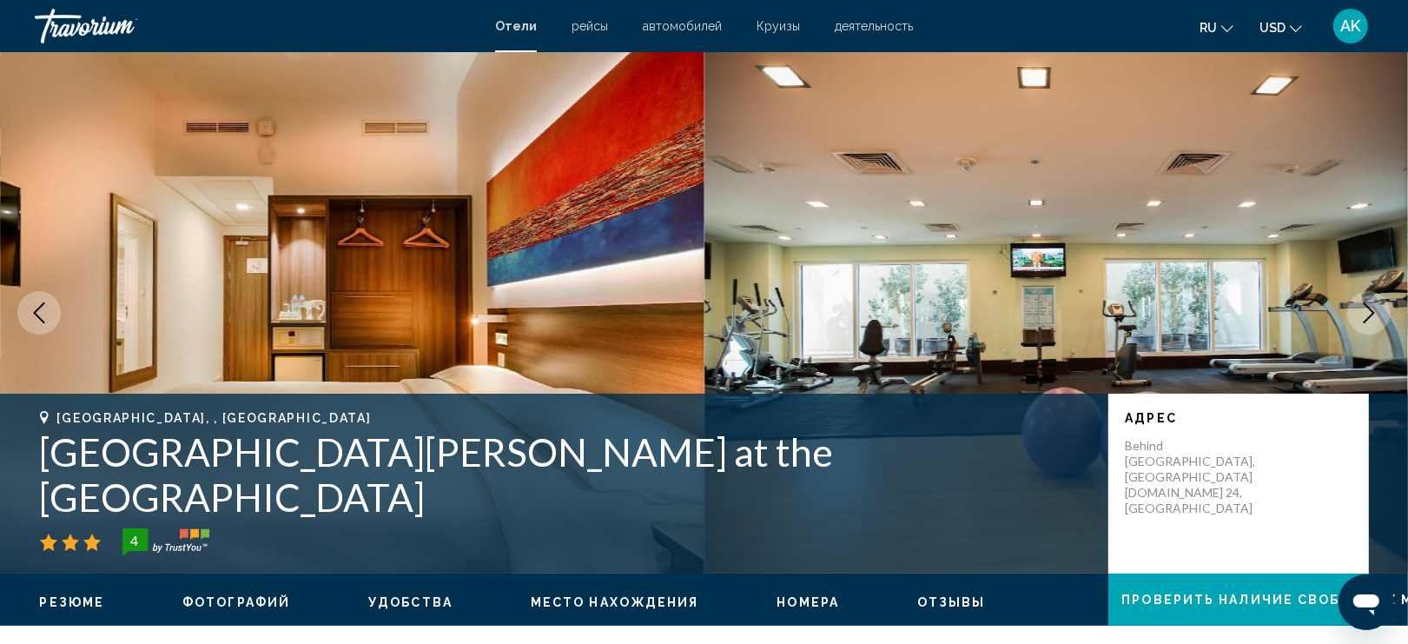
click at [1372, 313] on icon "Next image" at bounding box center [1368, 312] width 21 height 21
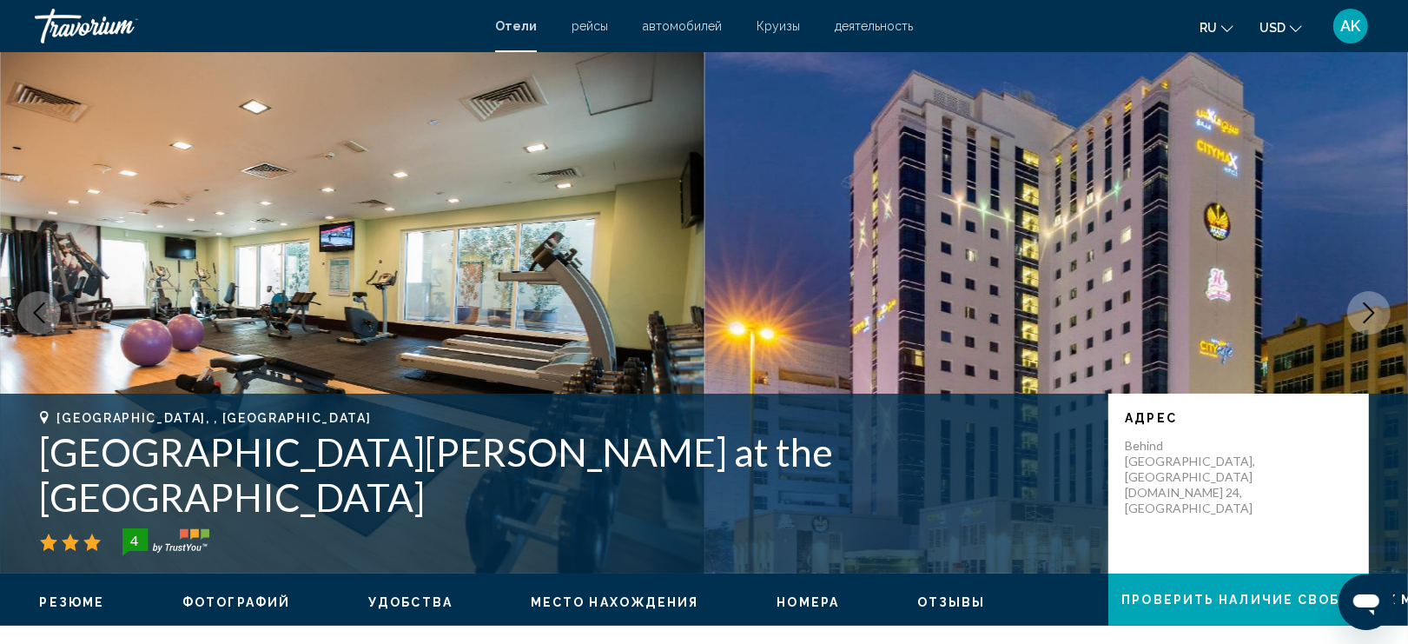
click at [1372, 313] on icon "Next image" at bounding box center [1368, 312] width 21 height 21
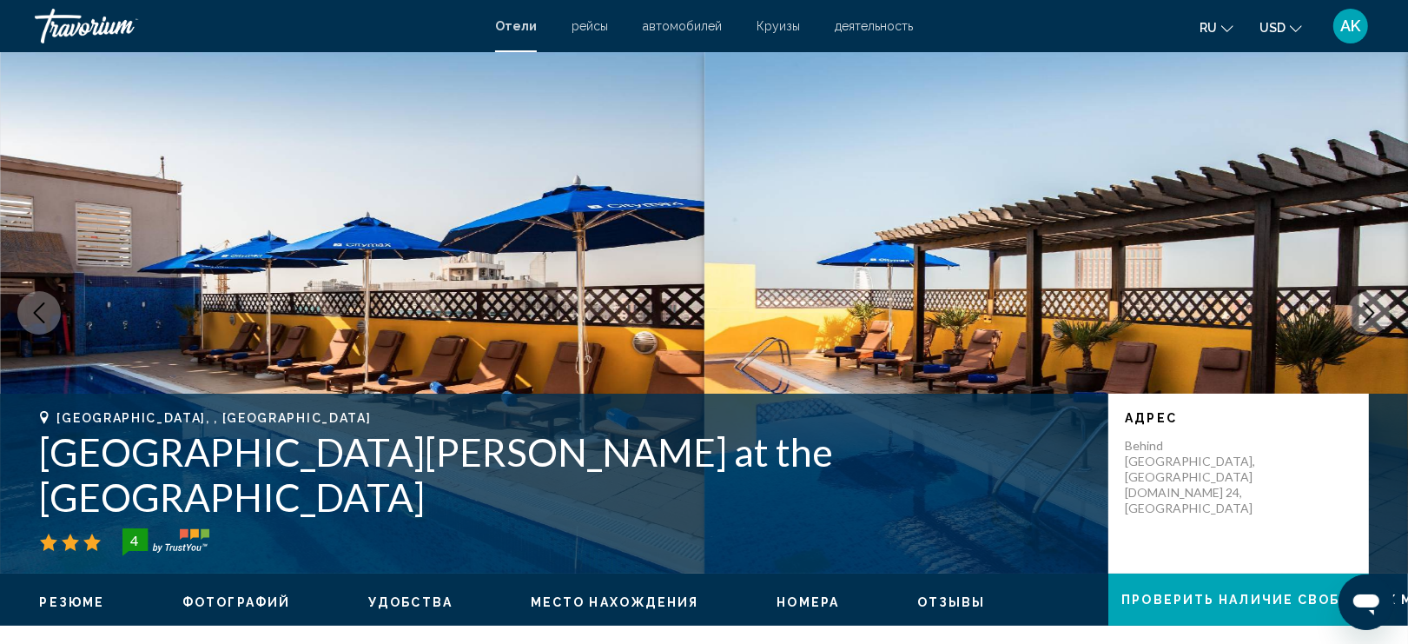
click at [1372, 314] on icon "Next image" at bounding box center [1368, 312] width 11 height 21
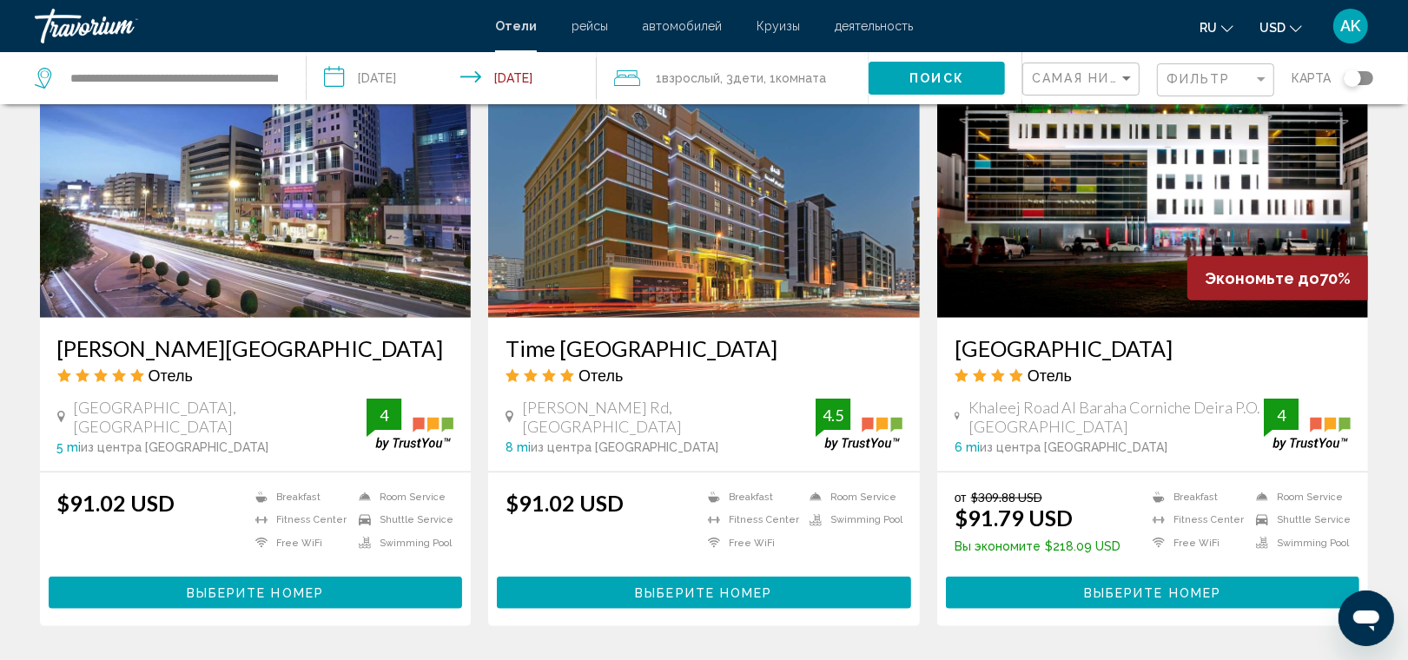
scroll to position [1416, 0]
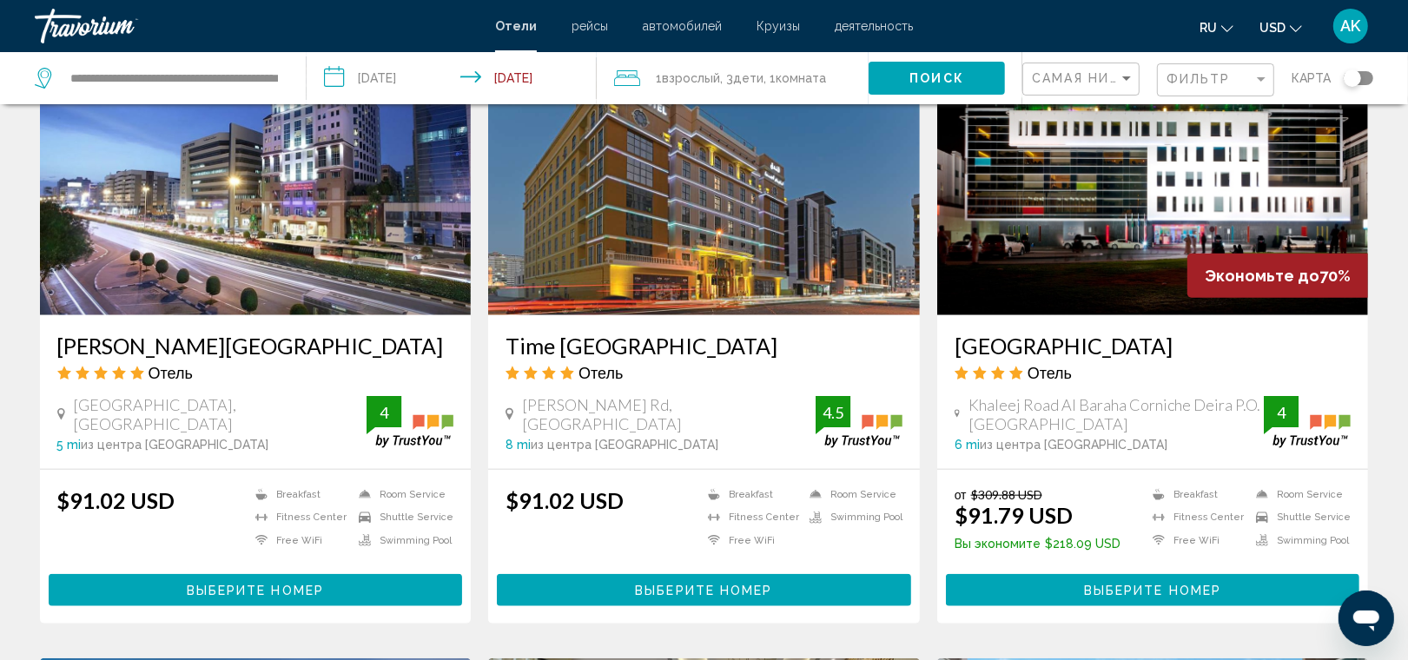
click at [205, 584] on span "Выберите номер" at bounding box center [255, 591] width 137 height 14
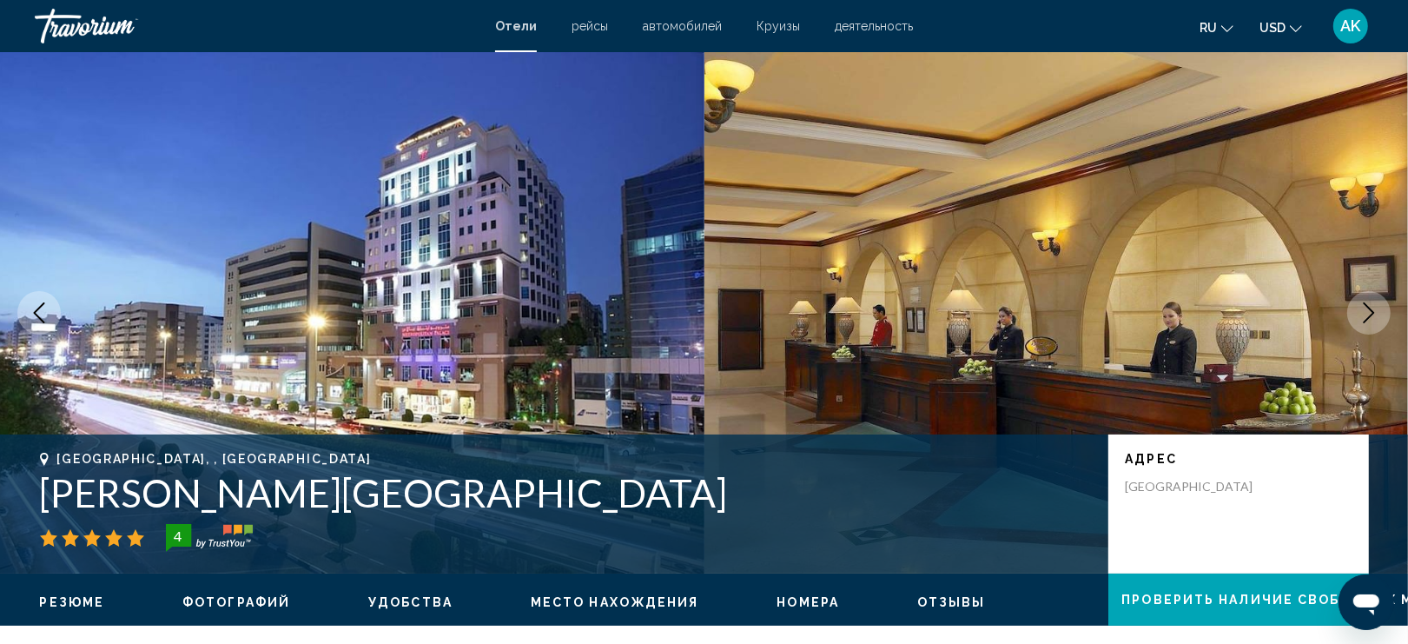
click at [1373, 310] on icon "Next image" at bounding box center [1368, 312] width 21 height 21
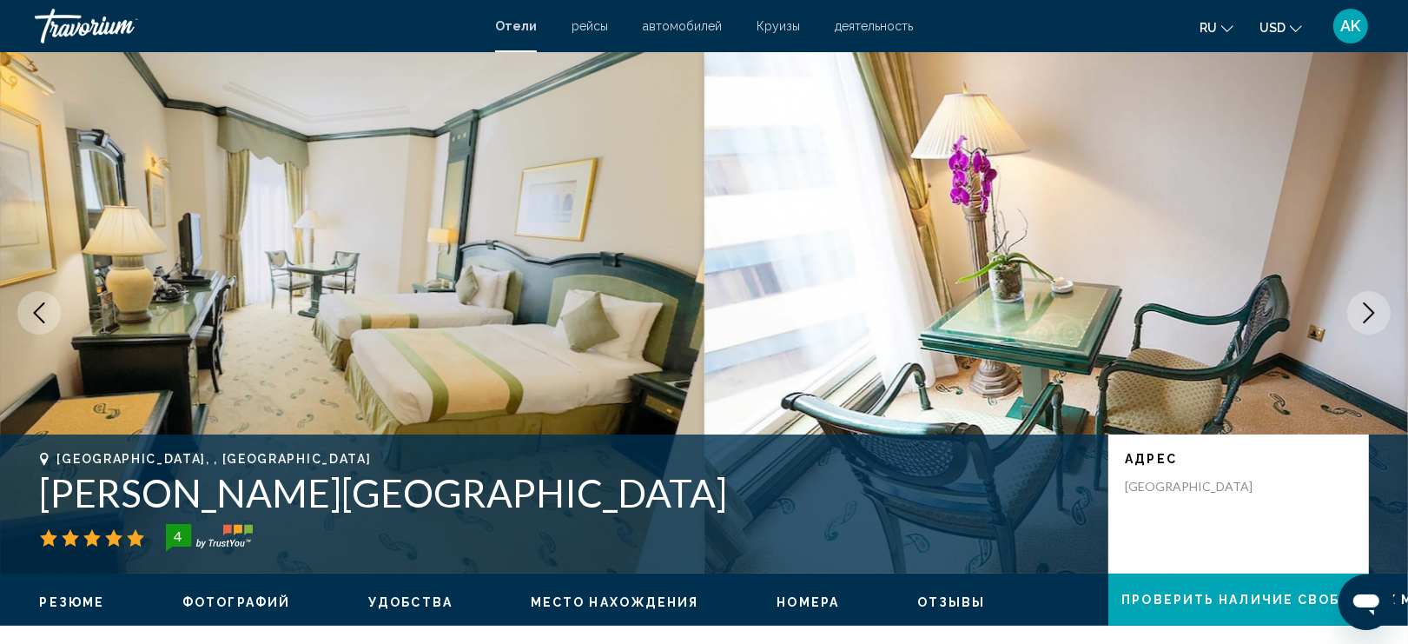
click at [1373, 310] on icon "Next image" at bounding box center [1368, 312] width 21 height 21
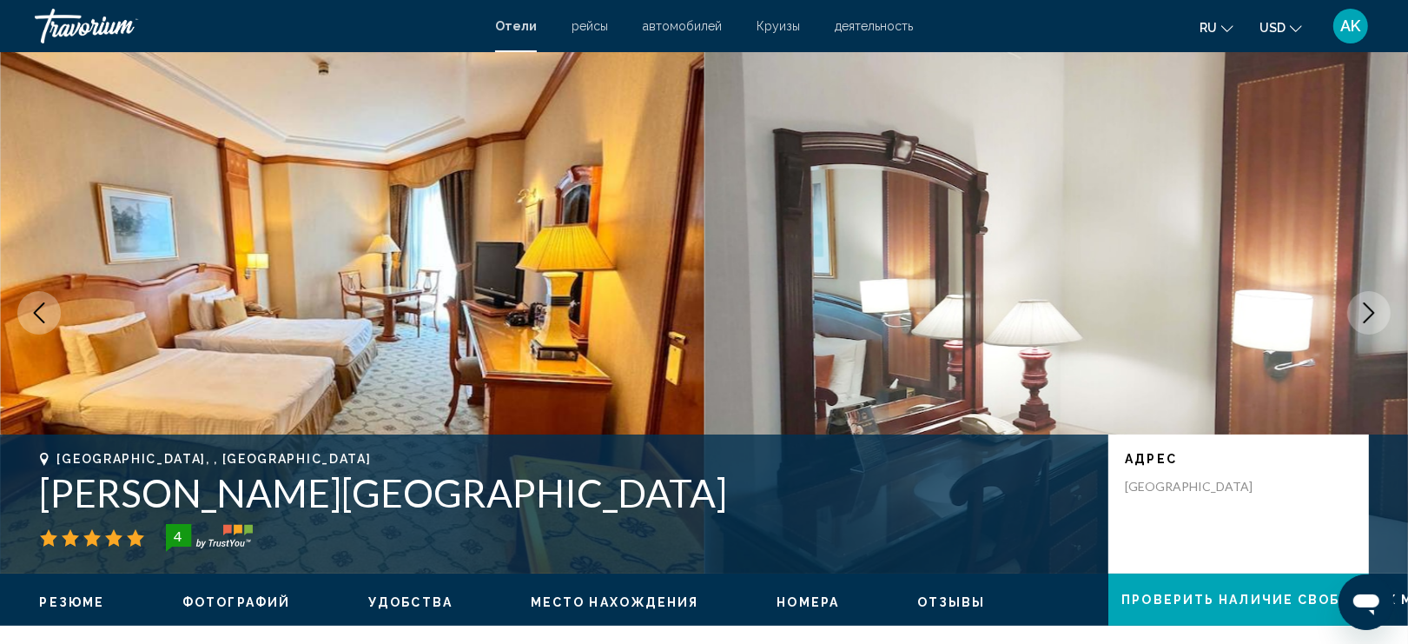
click at [1373, 310] on icon "Next image" at bounding box center [1368, 312] width 21 height 21
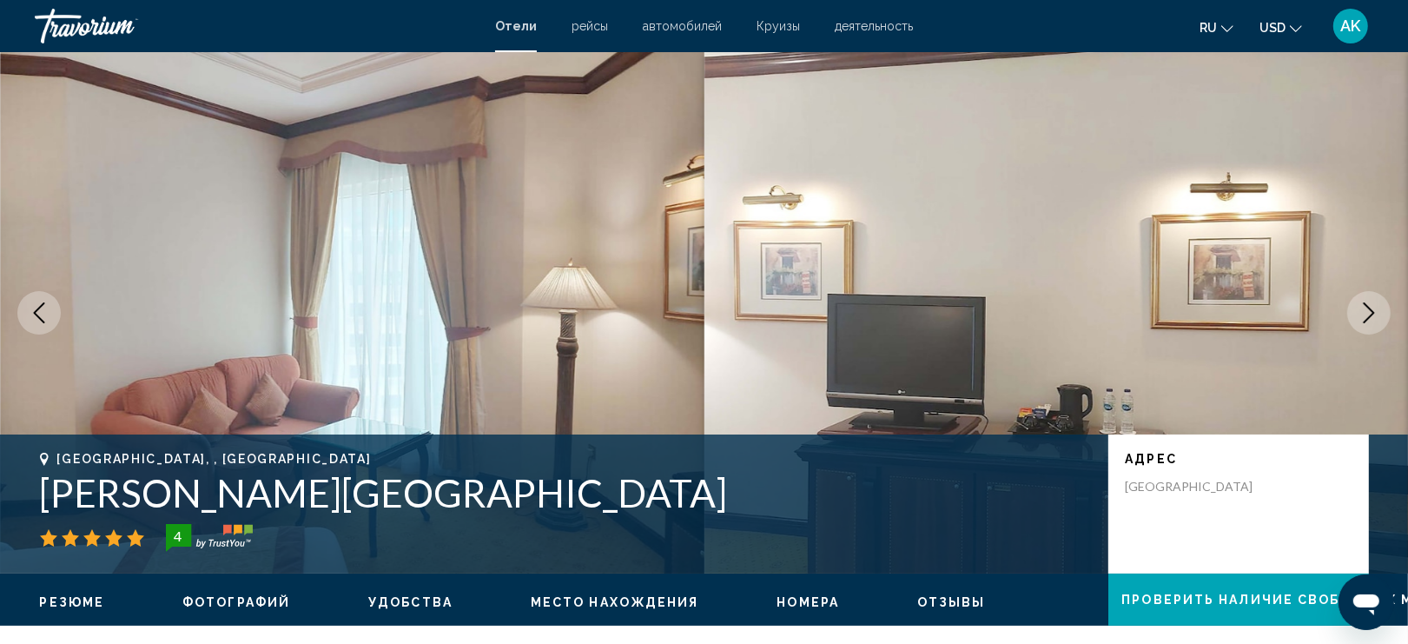
click at [1373, 310] on icon "Next image" at bounding box center [1368, 312] width 21 height 21
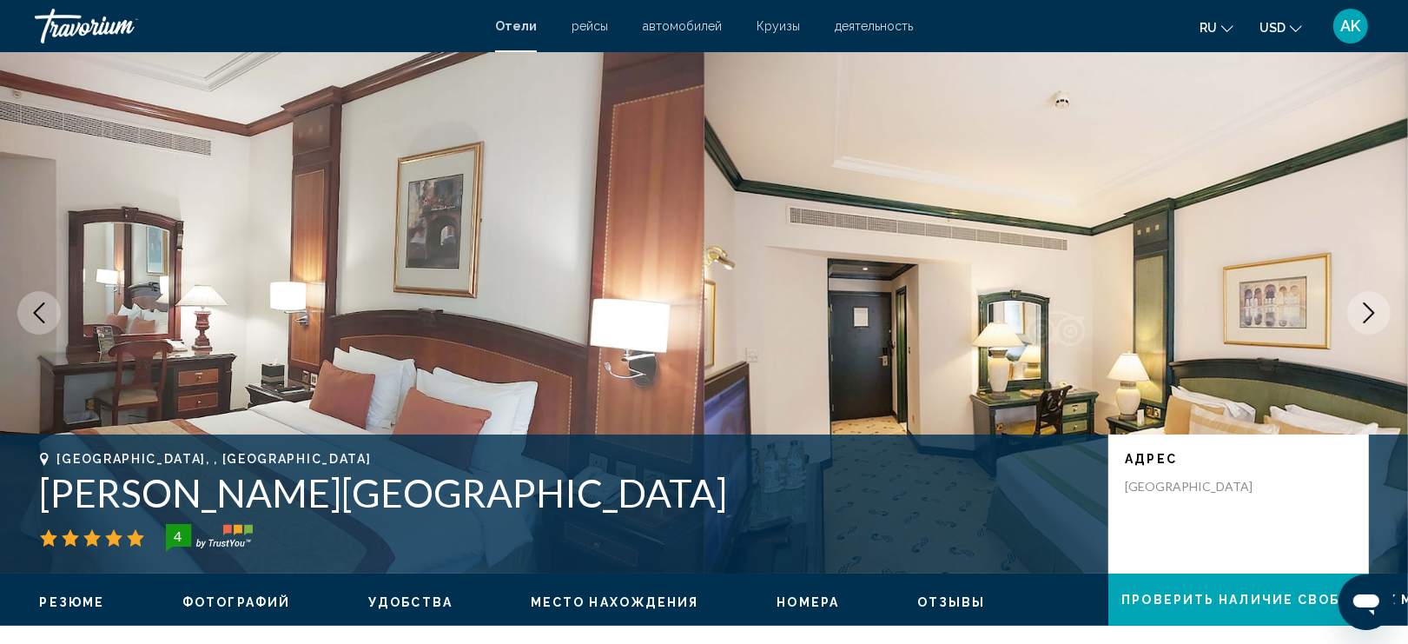
click at [1373, 310] on icon "Next image" at bounding box center [1368, 312] width 21 height 21
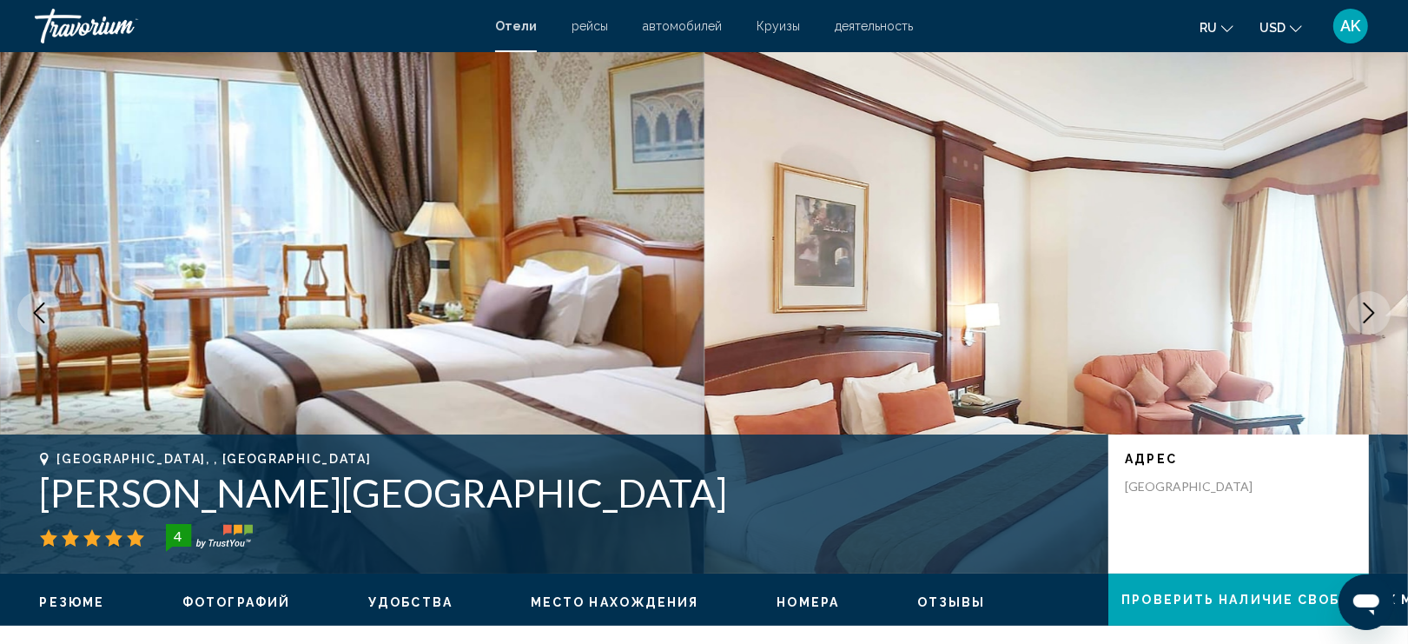
click at [1372, 310] on icon "Next image" at bounding box center [1368, 312] width 11 height 21
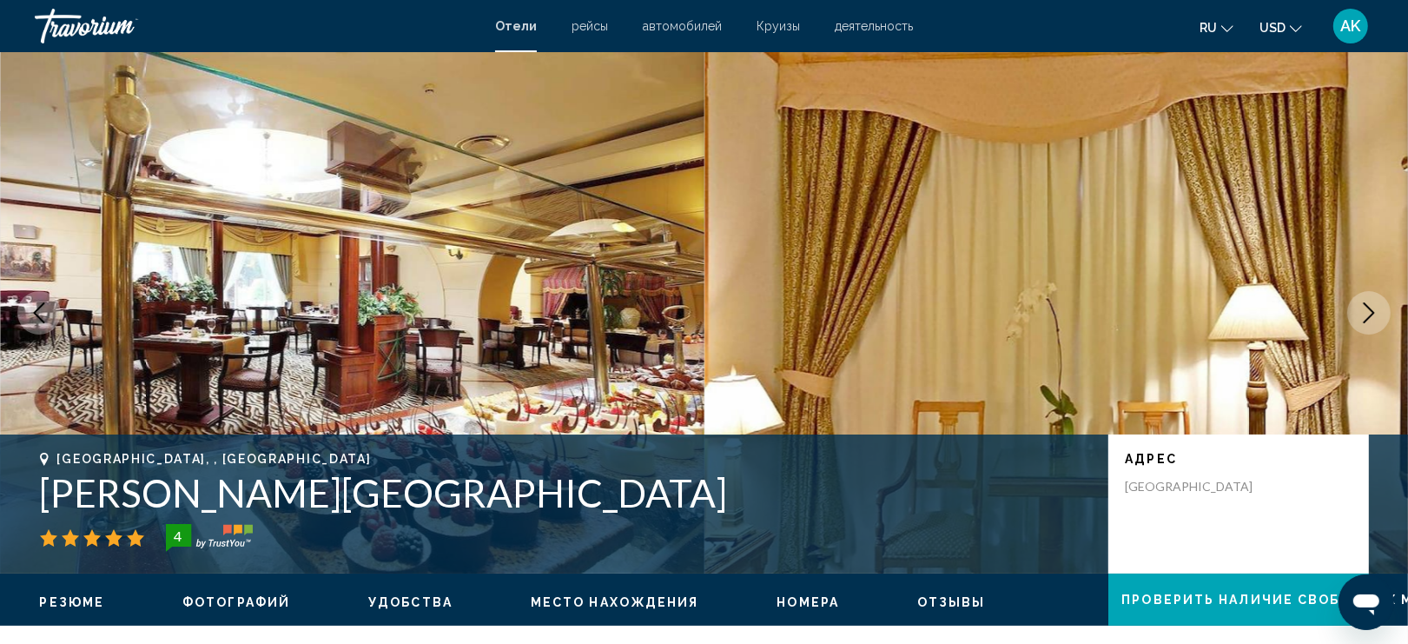
click at [1372, 313] on icon "Next image" at bounding box center [1368, 312] width 21 height 21
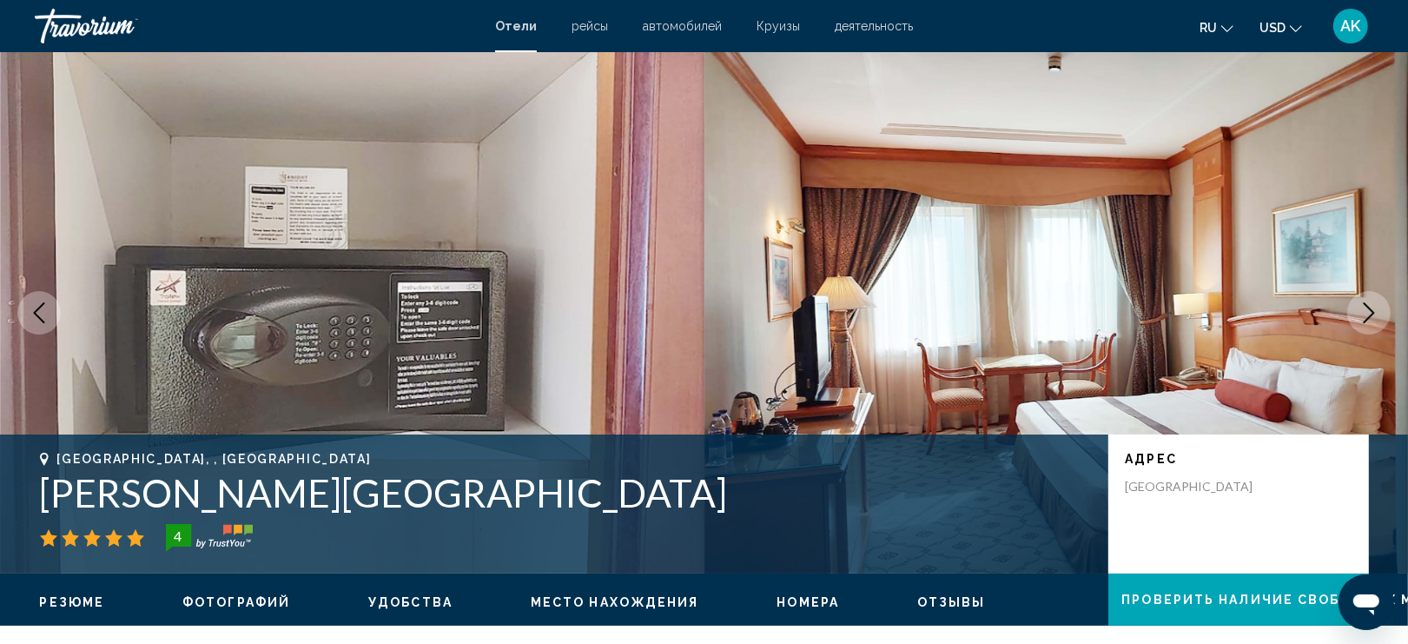
click at [1372, 313] on icon "Next image" at bounding box center [1368, 312] width 21 height 21
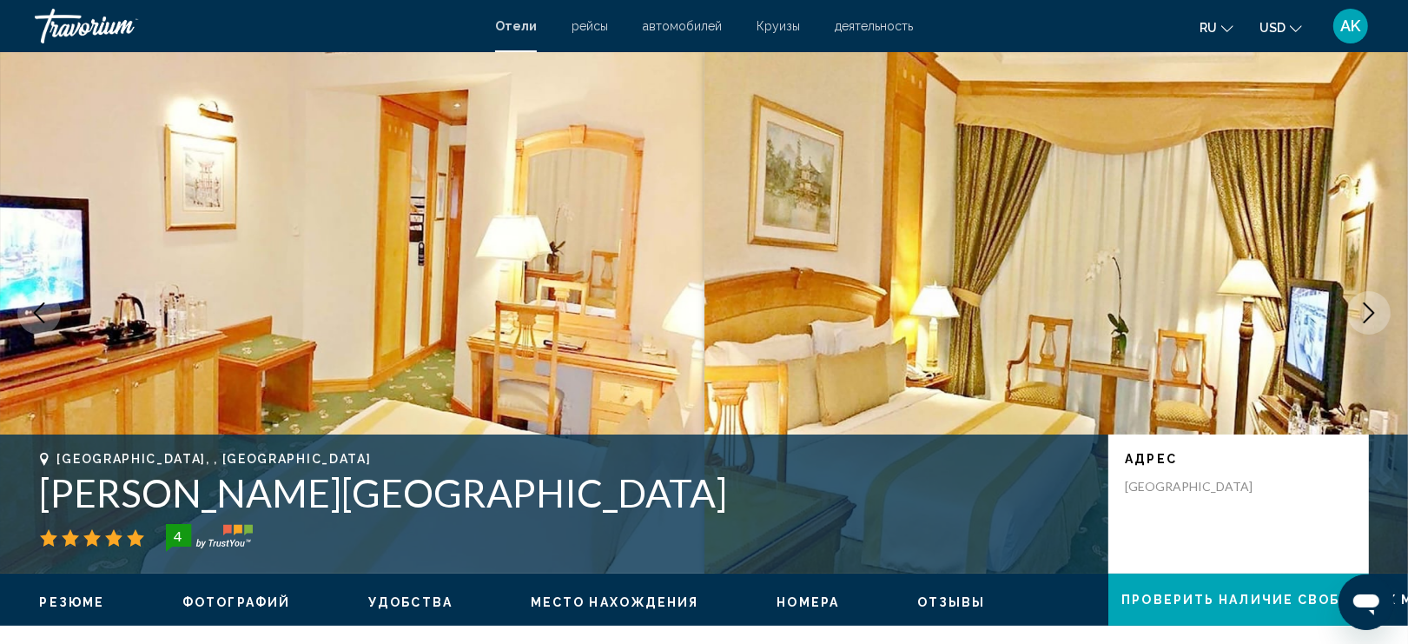
click at [1372, 313] on icon "Next image" at bounding box center [1368, 312] width 21 height 21
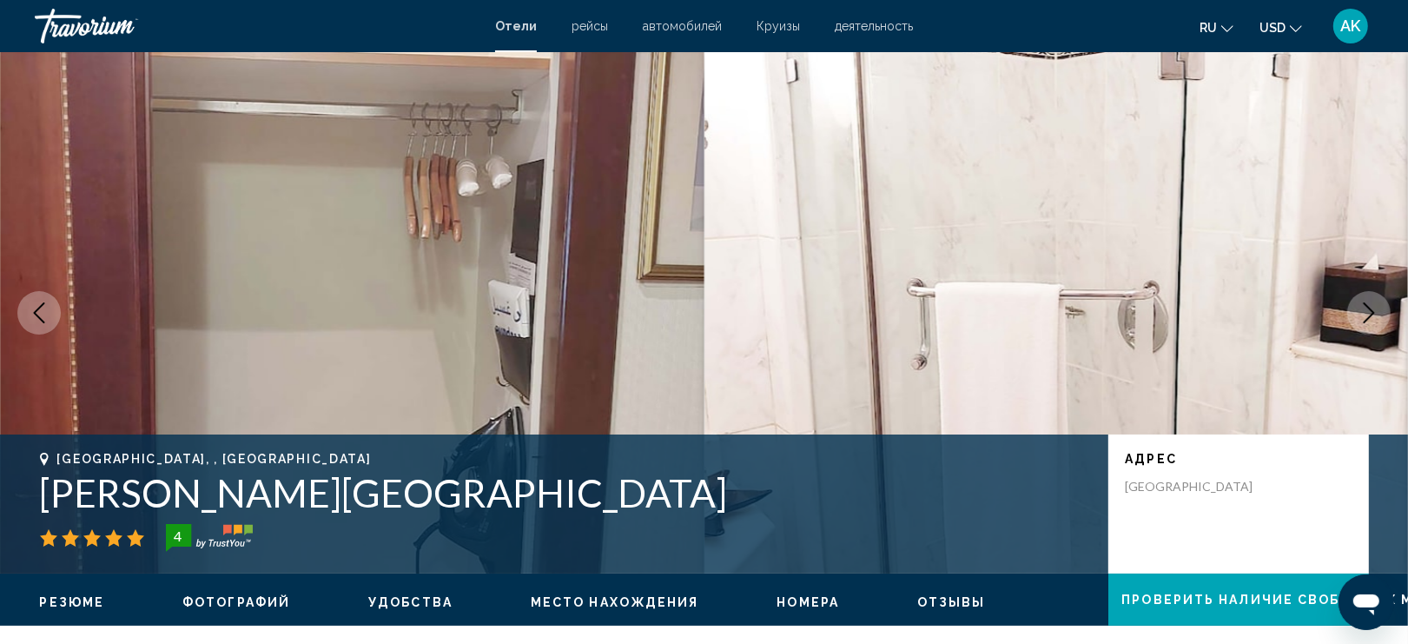
click at [1372, 313] on icon "Next image" at bounding box center [1368, 312] width 21 height 21
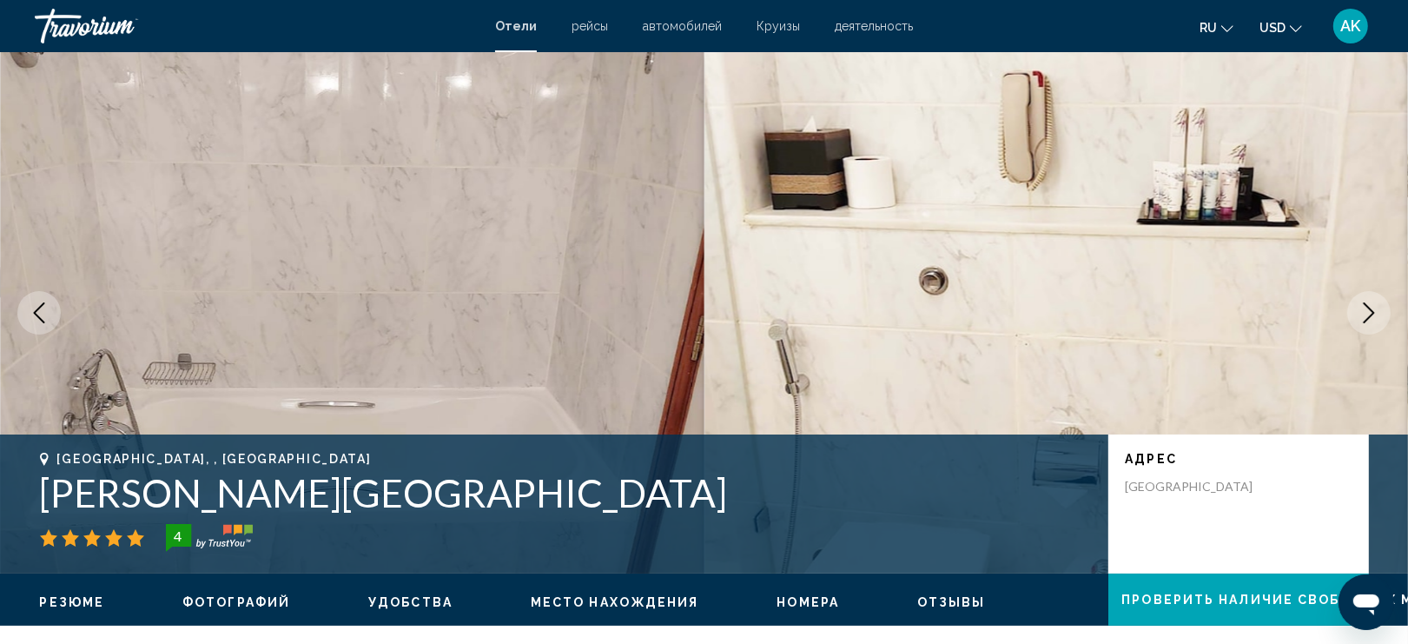
click at [1372, 313] on icon "Next image" at bounding box center [1368, 312] width 21 height 21
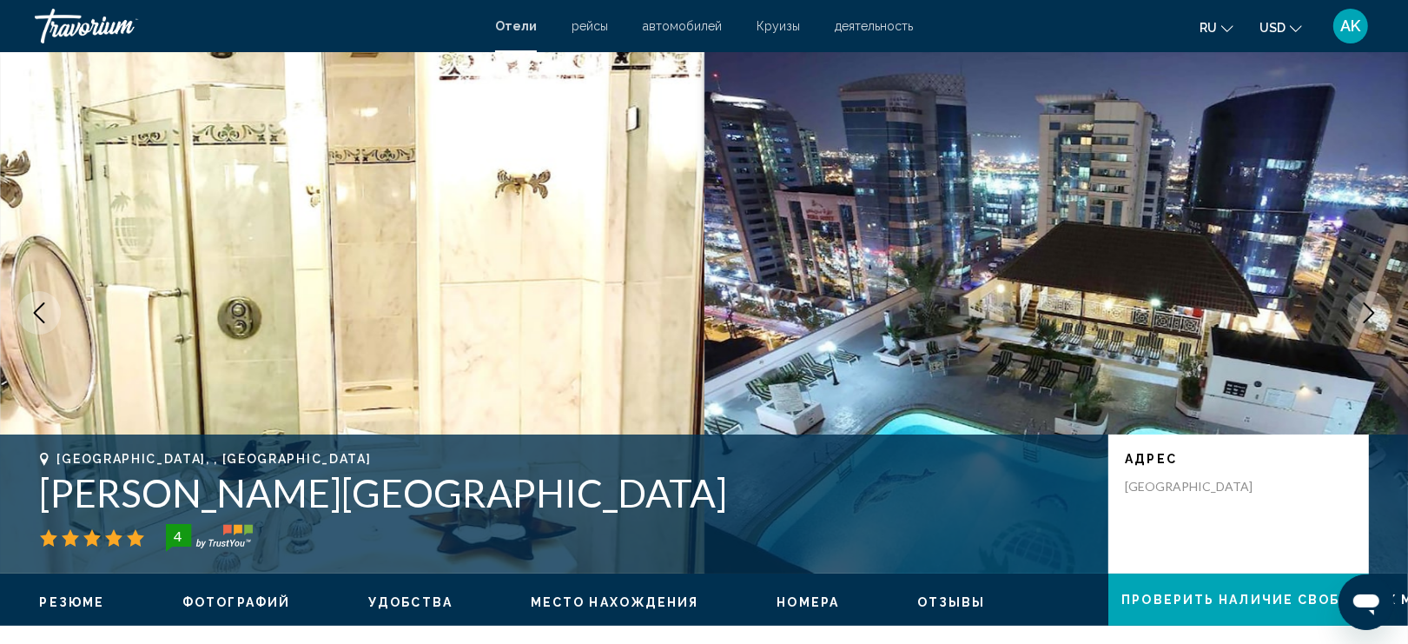
click at [1370, 313] on icon "Next image" at bounding box center [1368, 312] width 21 height 21
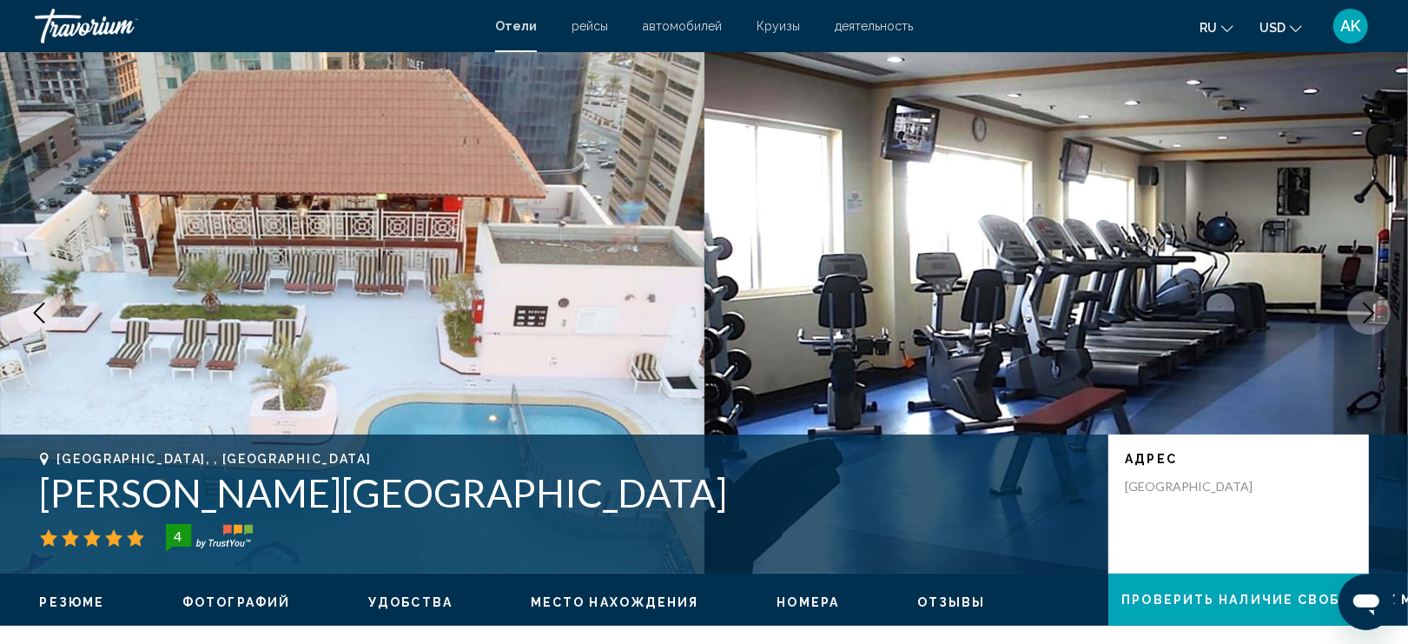
click at [1370, 313] on icon "Next image" at bounding box center [1368, 312] width 21 height 21
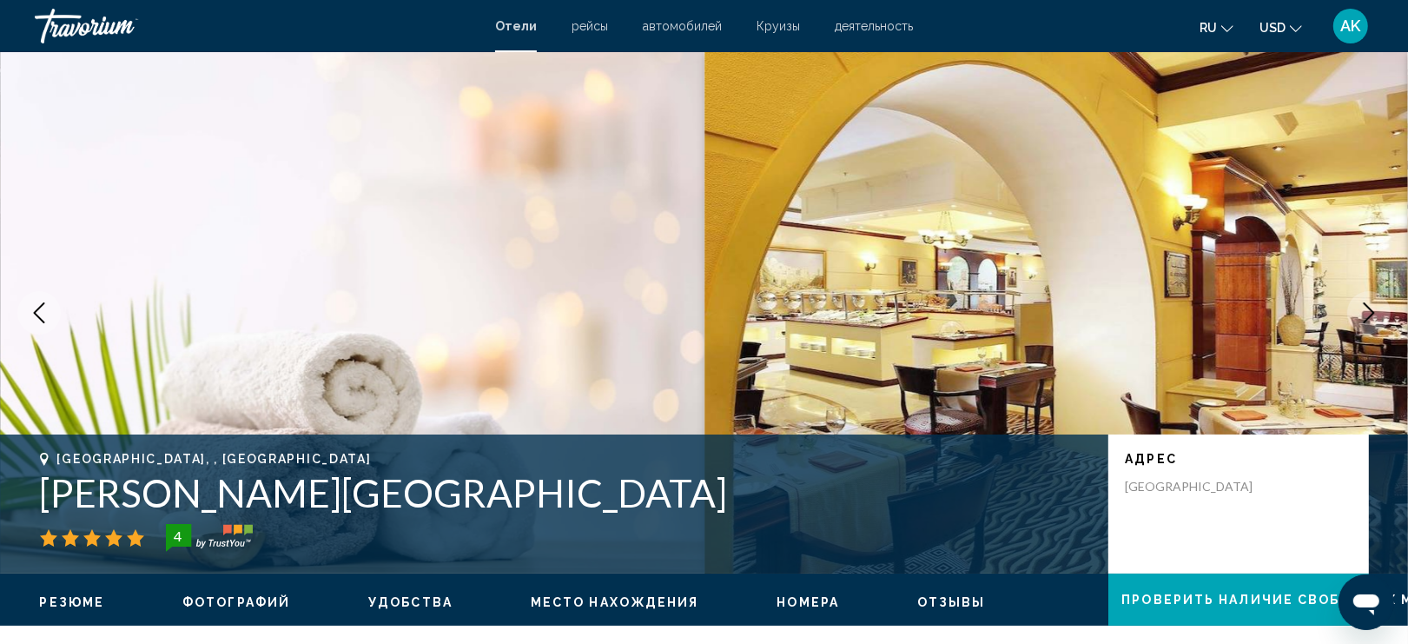
click at [1370, 314] on icon "Next image" at bounding box center [1368, 312] width 21 height 21
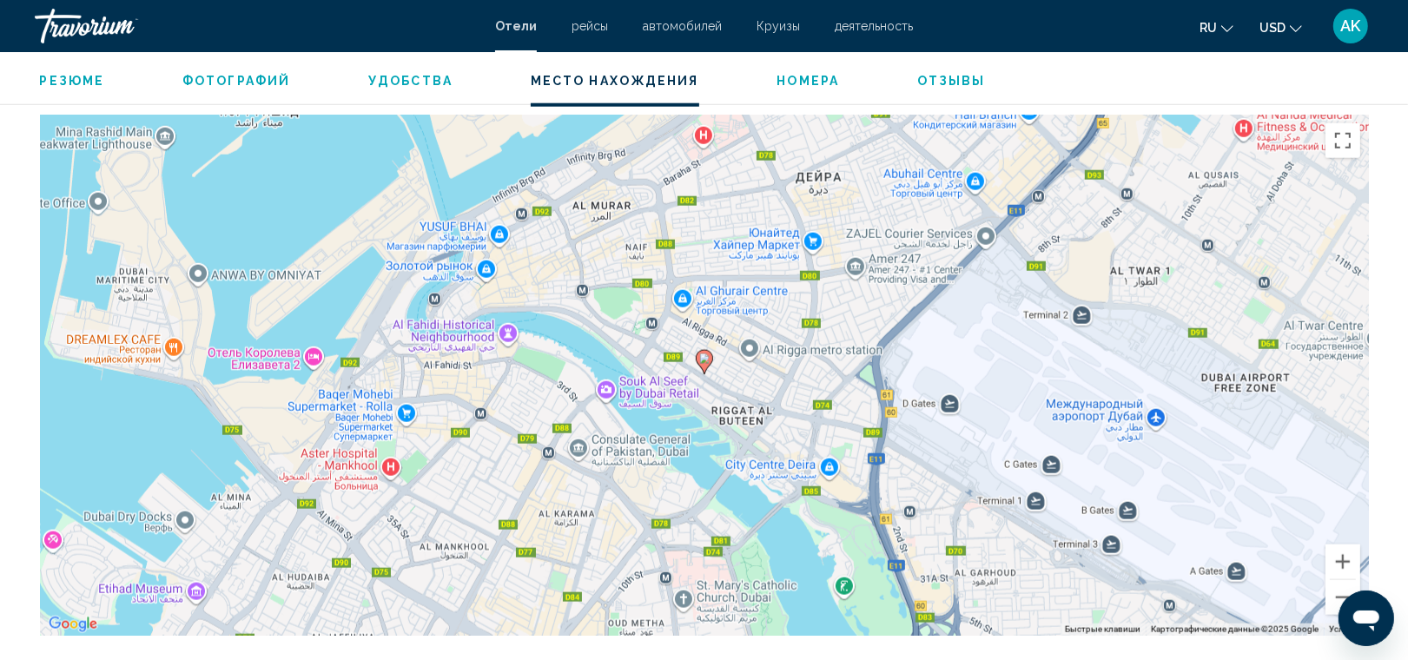
scroll to position [1628, 0]
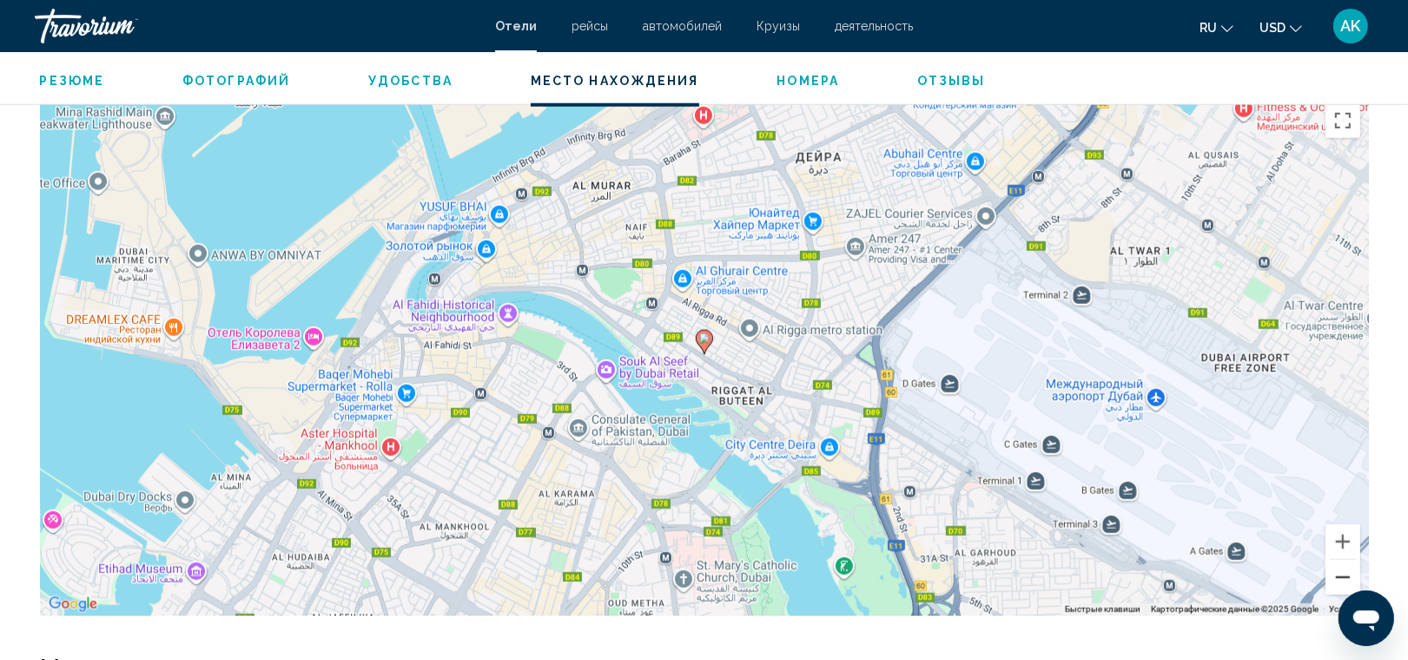
click at [1342, 566] on button "Уменьшить" at bounding box center [1342, 577] width 35 height 35
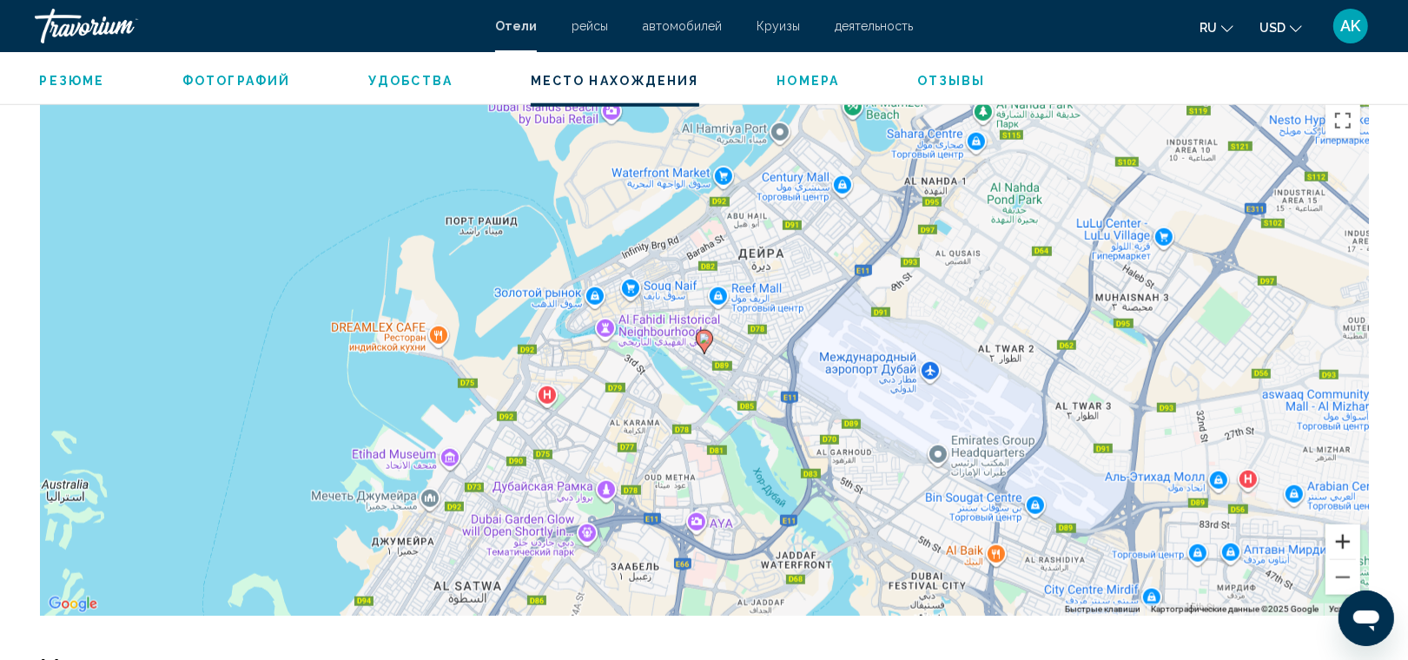
click at [1338, 532] on button "Увеличить" at bounding box center [1342, 542] width 35 height 35
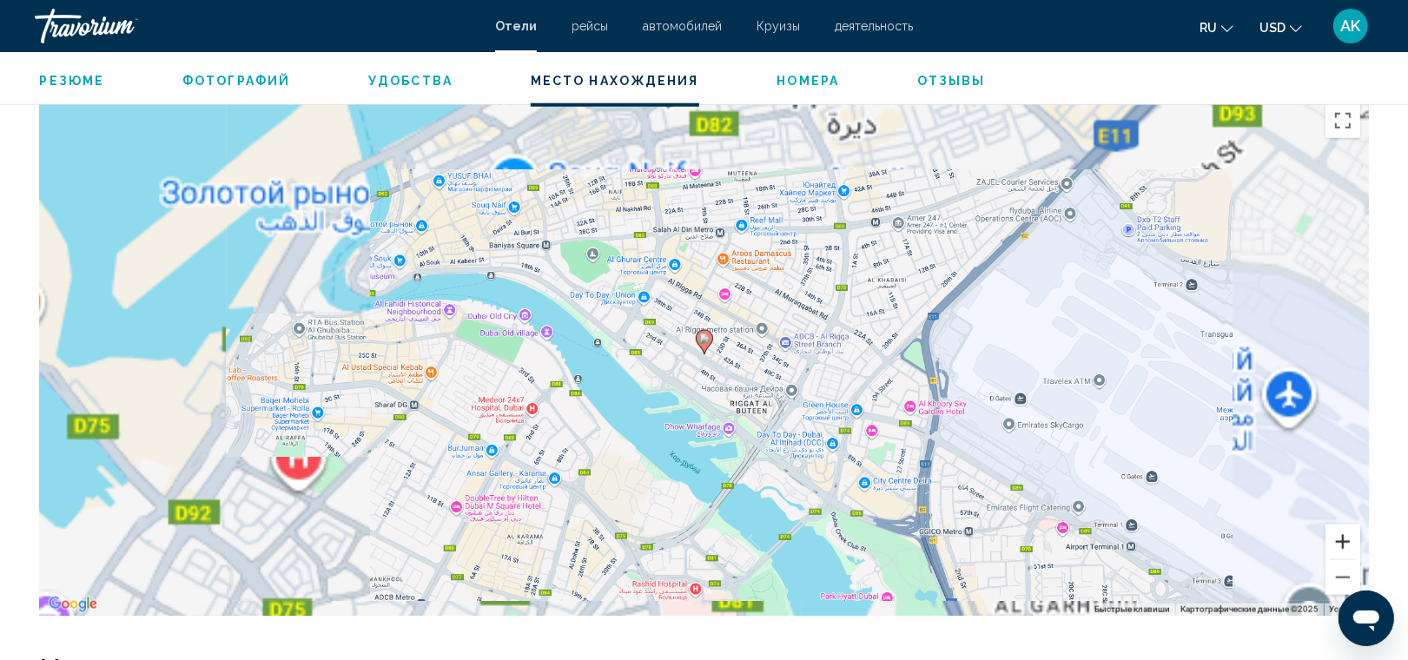
click at [1338, 532] on button "Увеличить" at bounding box center [1342, 542] width 35 height 35
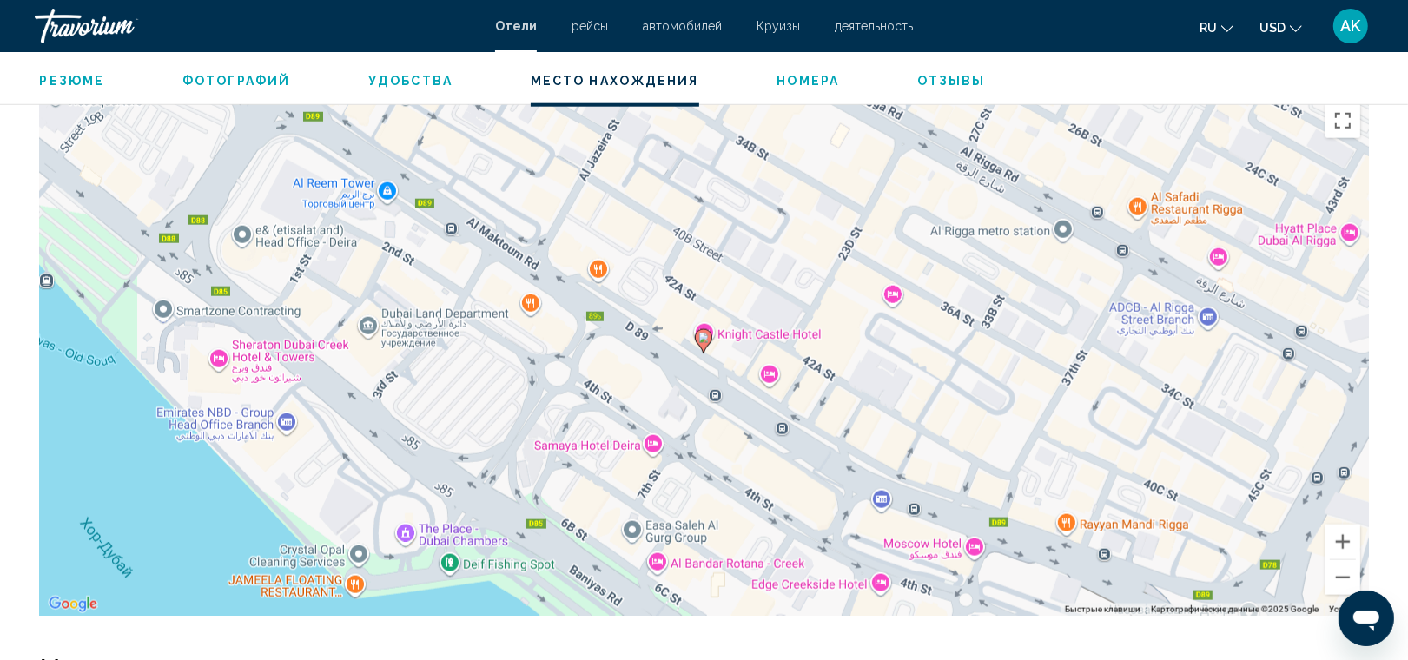
drag, startPoint x: 931, startPoint y: 404, endPoint x: 918, endPoint y: 392, distance: 17.8
click at [918, 392] on div "Чтобы активировать перетаскивание с помощью клавиатуры, нажмите Alt + Ввод. Пос…" at bounding box center [704, 355] width 1329 height 521
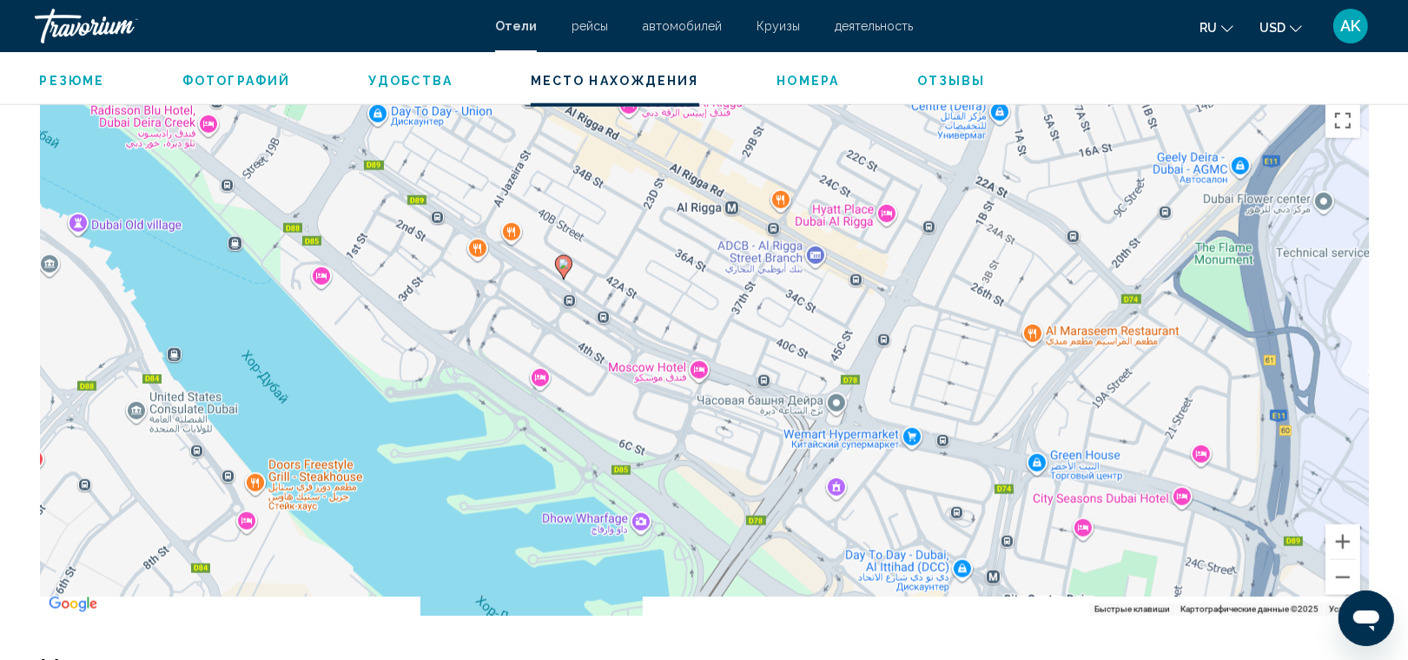
drag, startPoint x: 875, startPoint y: 369, endPoint x: 718, endPoint y: 300, distance: 171.9
click at [718, 300] on div "Чтобы активировать перетаскивание с помощью клавиатуры, нажмите Alt + Ввод. Пос…" at bounding box center [704, 355] width 1329 height 521
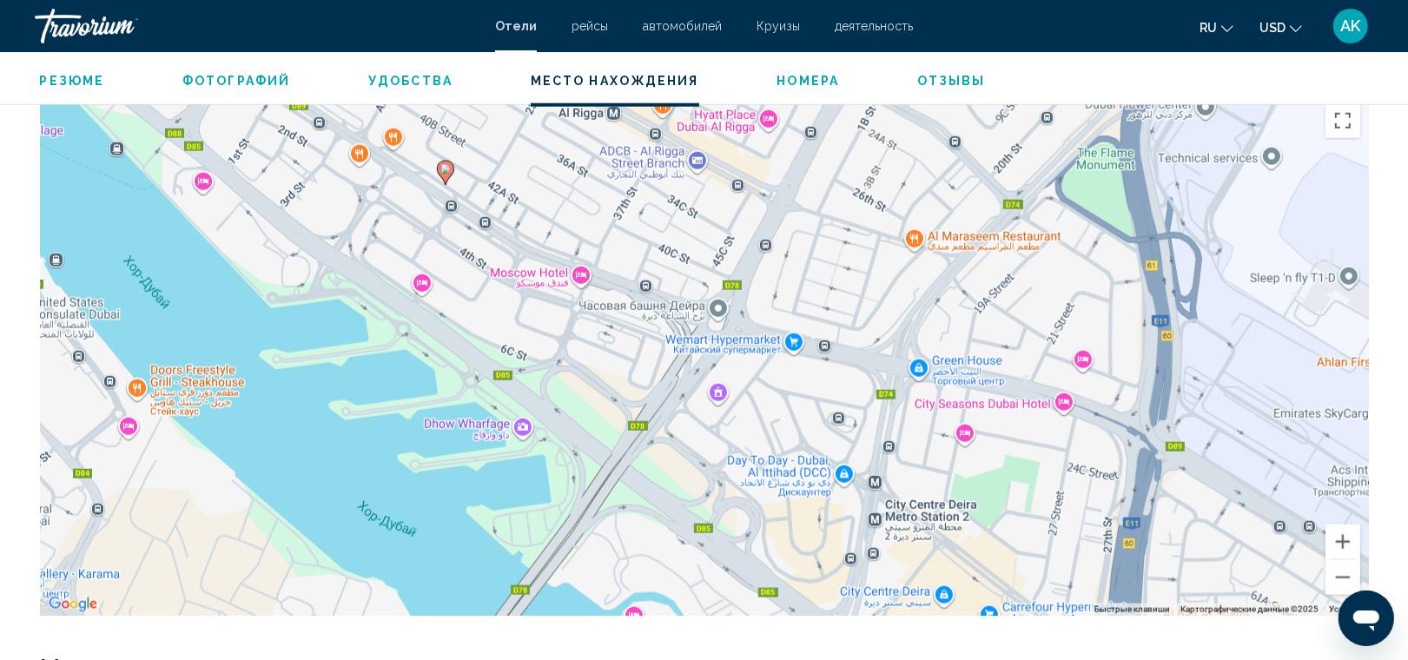
drag, startPoint x: 838, startPoint y: 348, endPoint x: 716, endPoint y: 250, distance: 156.2
click at [716, 250] on div "Чтобы активировать перетаскивание с помощью клавиатуры, нажмите Alt + Ввод. Пос…" at bounding box center [704, 355] width 1329 height 521
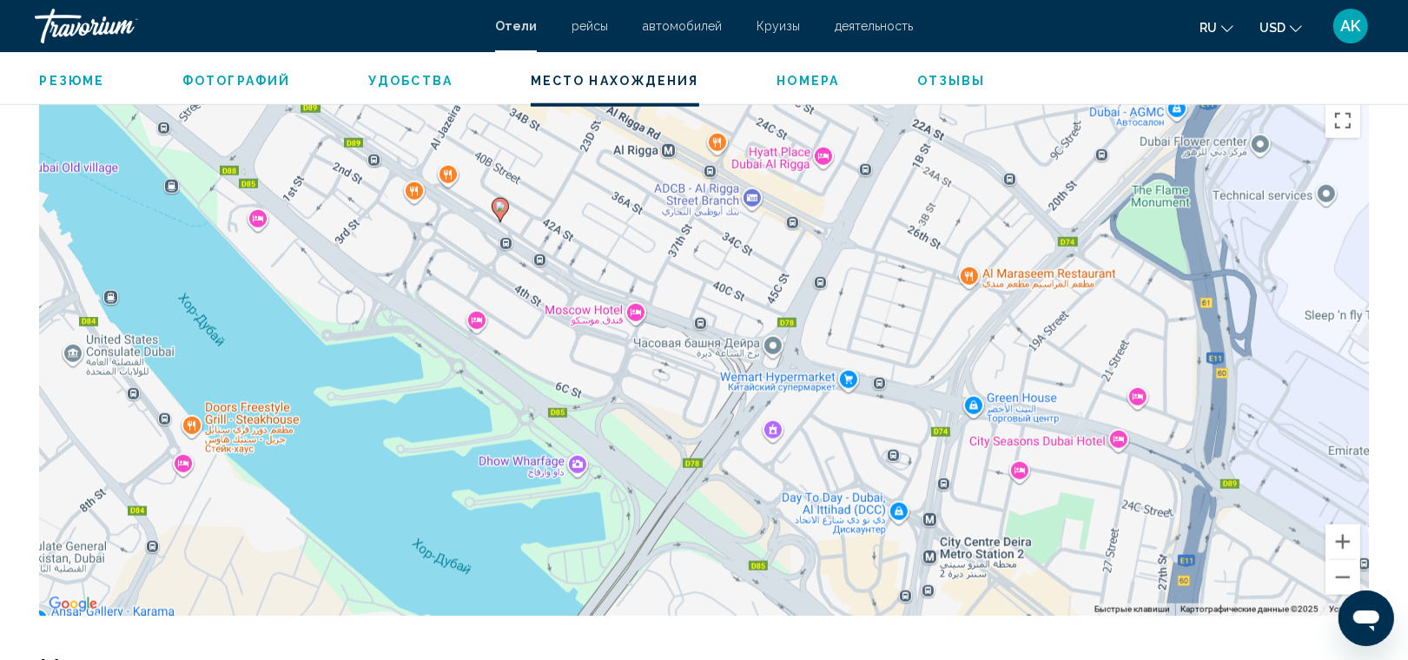
drag, startPoint x: 447, startPoint y: 248, endPoint x: 517, endPoint y: 296, distance: 84.3
click at [517, 296] on div "Чтобы активировать перетаскивание с помощью клавиатуры, нажмите Alt + Ввод. Пос…" at bounding box center [704, 355] width 1329 height 521
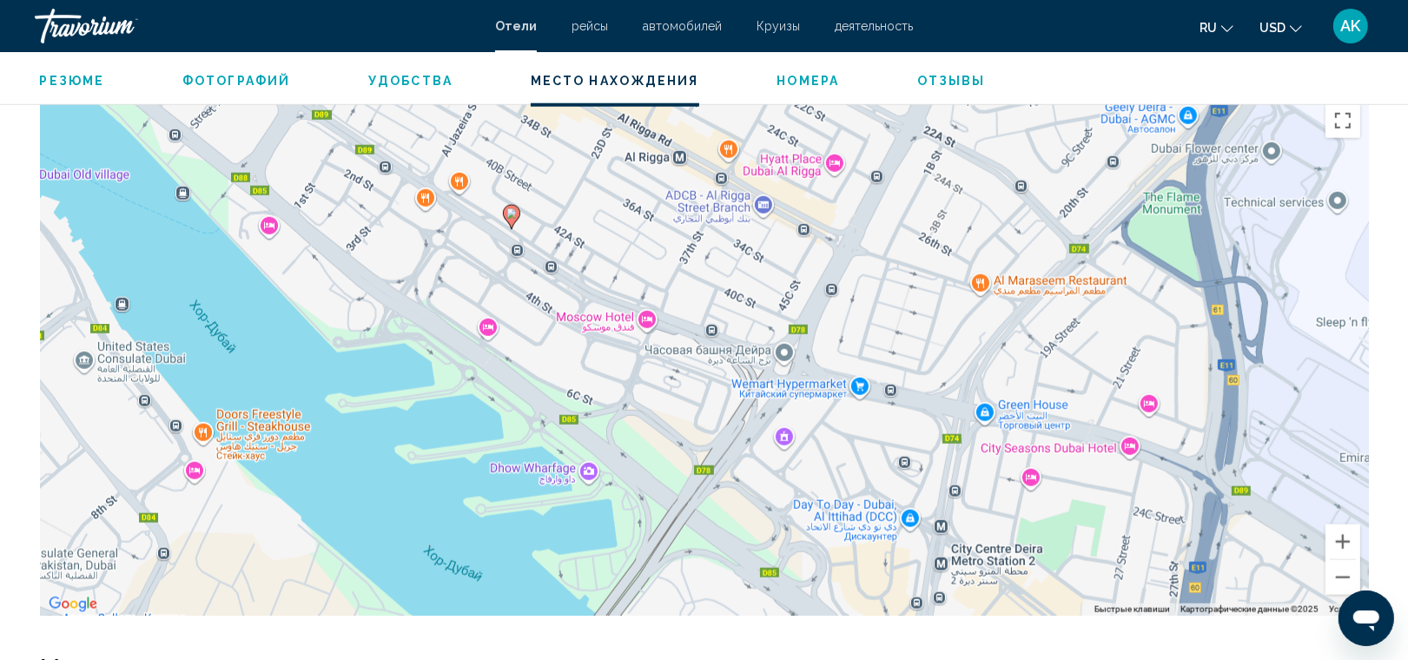
click at [484, 226] on div "Чтобы активировать перетаскивание с помощью клавиатуры, нажмите Alt + Ввод. Пос…" at bounding box center [704, 355] width 1329 height 521
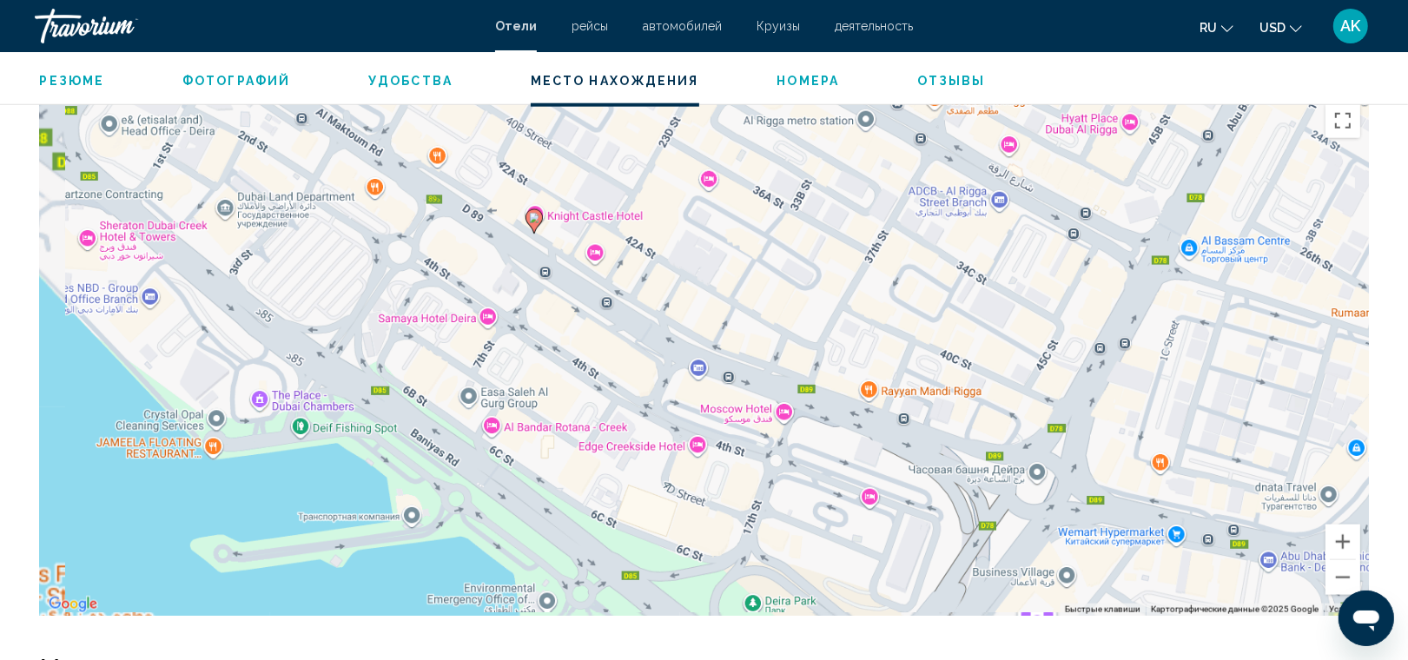
click at [484, 226] on div "Чтобы активировать перетаскивание с помощью клавиатуры, нажмите Alt + Ввод. Пос…" at bounding box center [704, 355] width 1329 height 521
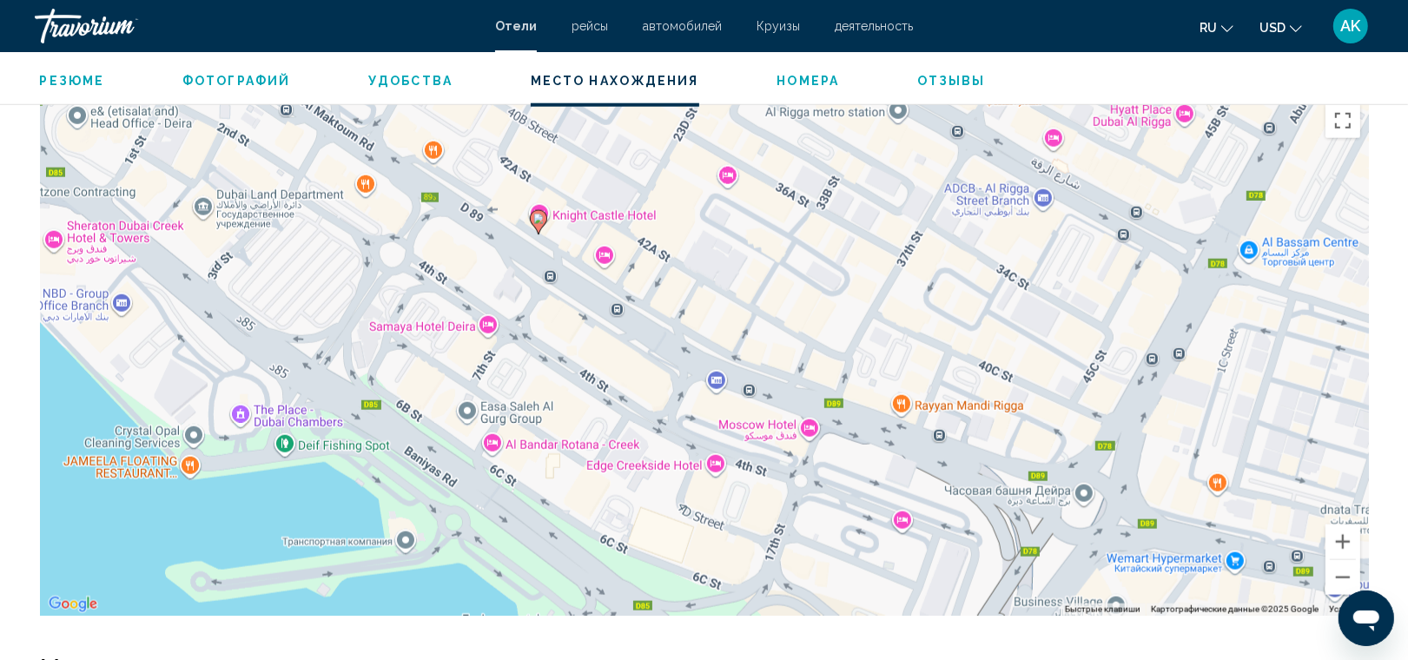
click at [358, 421] on div "Чтобы активировать перетаскивание с помощью клавиатуры, нажмите Alt + Ввод. Пос…" at bounding box center [704, 355] width 1329 height 521
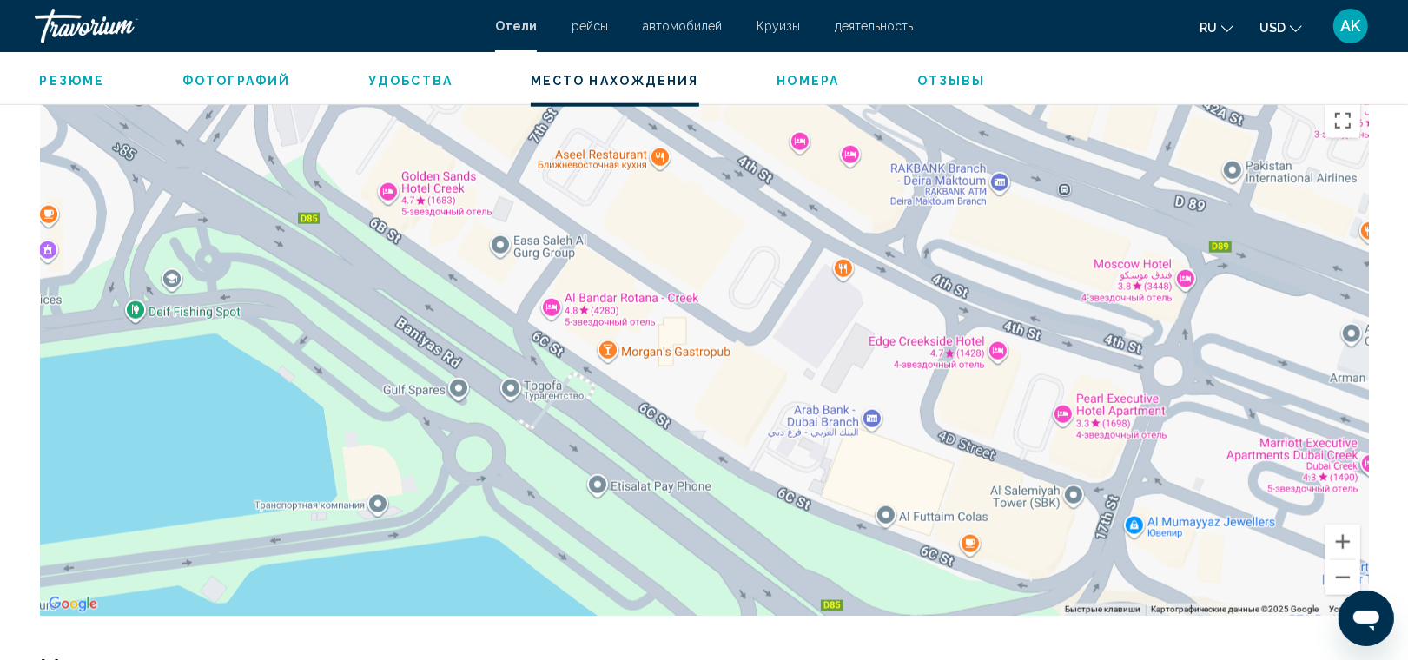
drag, startPoint x: 366, startPoint y: 452, endPoint x: 287, endPoint y: 275, distance: 193.2
click at [287, 275] on div "Чтобы активировать перетаскивание с помощью клавиатуры, нажмите Alt + Ввод. Пос…" at bounding box center [704, 355] width 1329 height 521
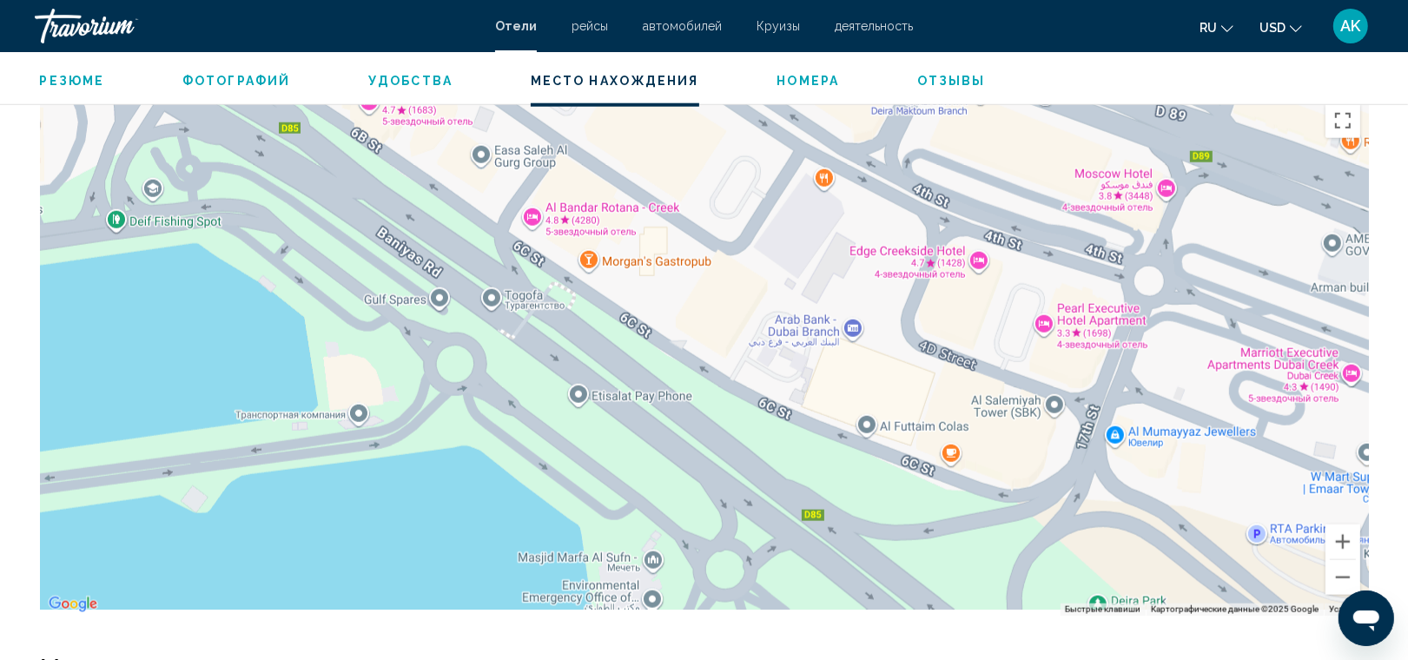
drag, startPoint x: 391, startPoint y: 380, endPoint x: 372, endPoint y: 287, distance: 94.0
click at [372, 287] on div "Main content" at bounding box center [704, 355] width 1329 height 521
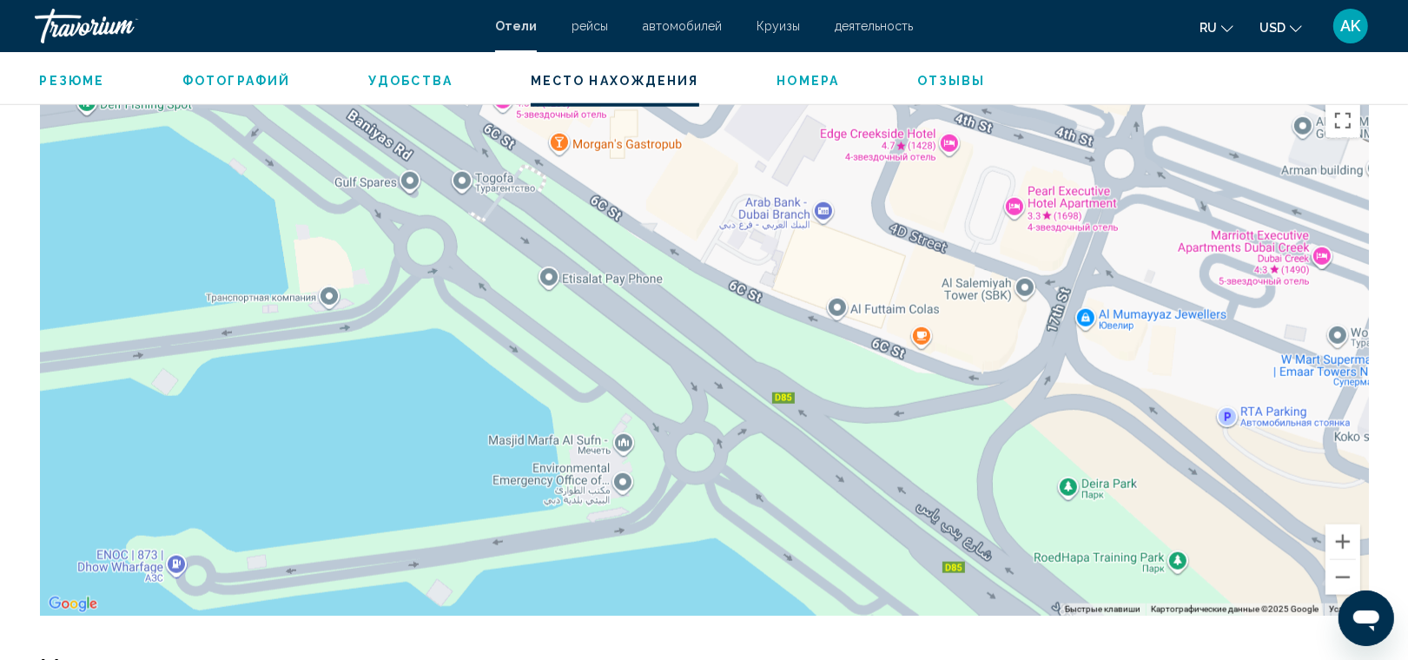
drag, startPoint x: 409, startPoint y: 409, endPoint x: 379, endPoint y: 287, distance: 125.3
click at [379, 287] on div "Main content" at bounding box center [704, 355] width 1329 height 521
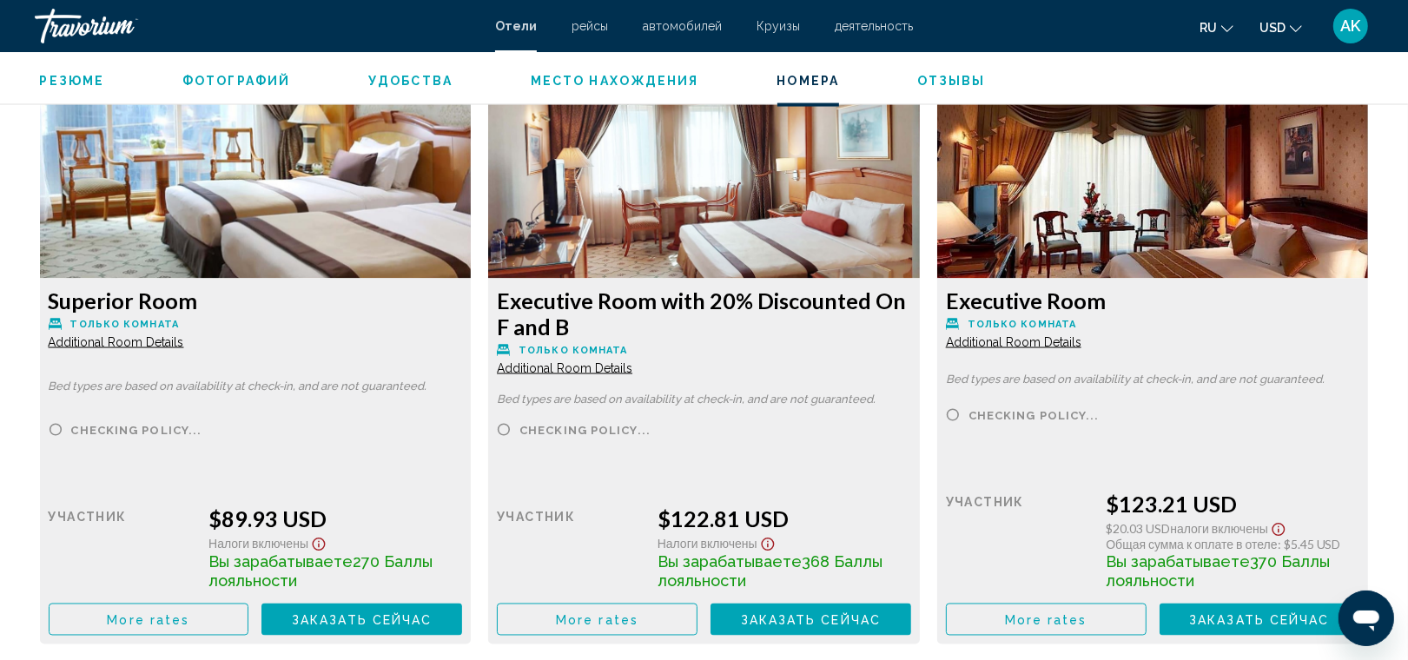
scroll to position [2399, 0]
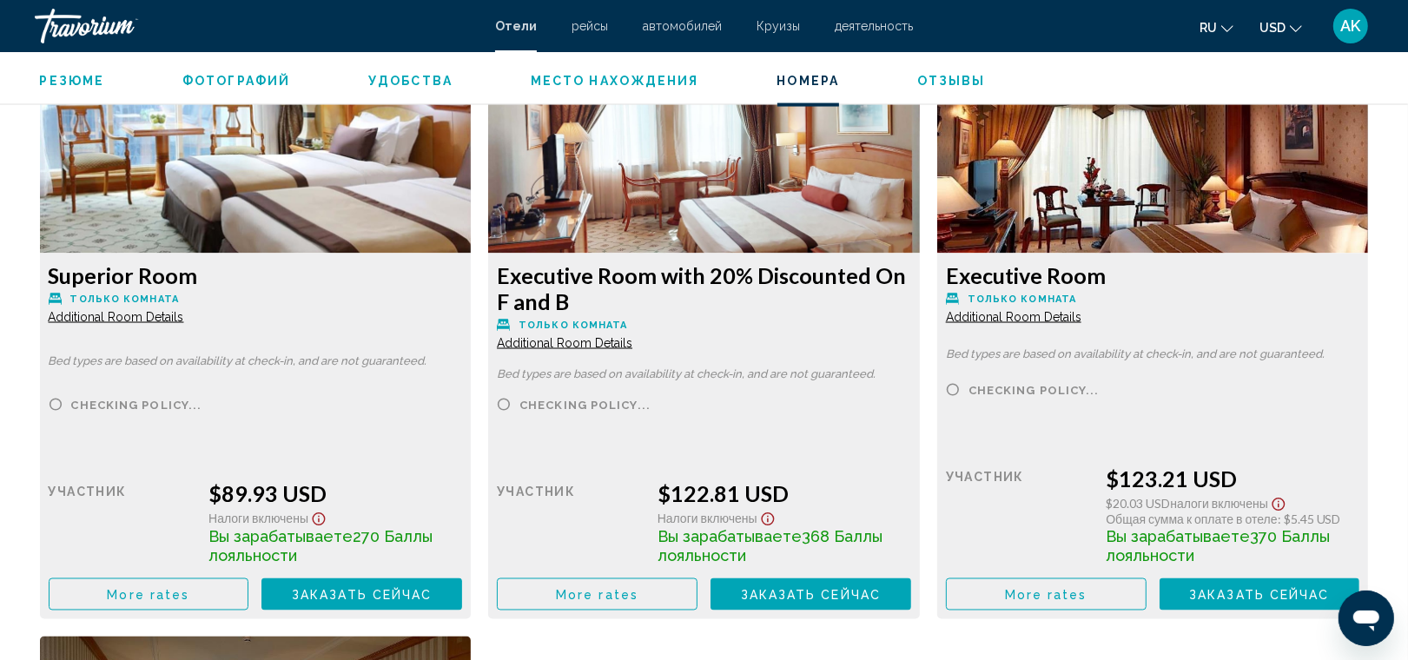
click at [165, 314] on span "Additional Room Details" at bounding box center [116, 317] width 135 height 14
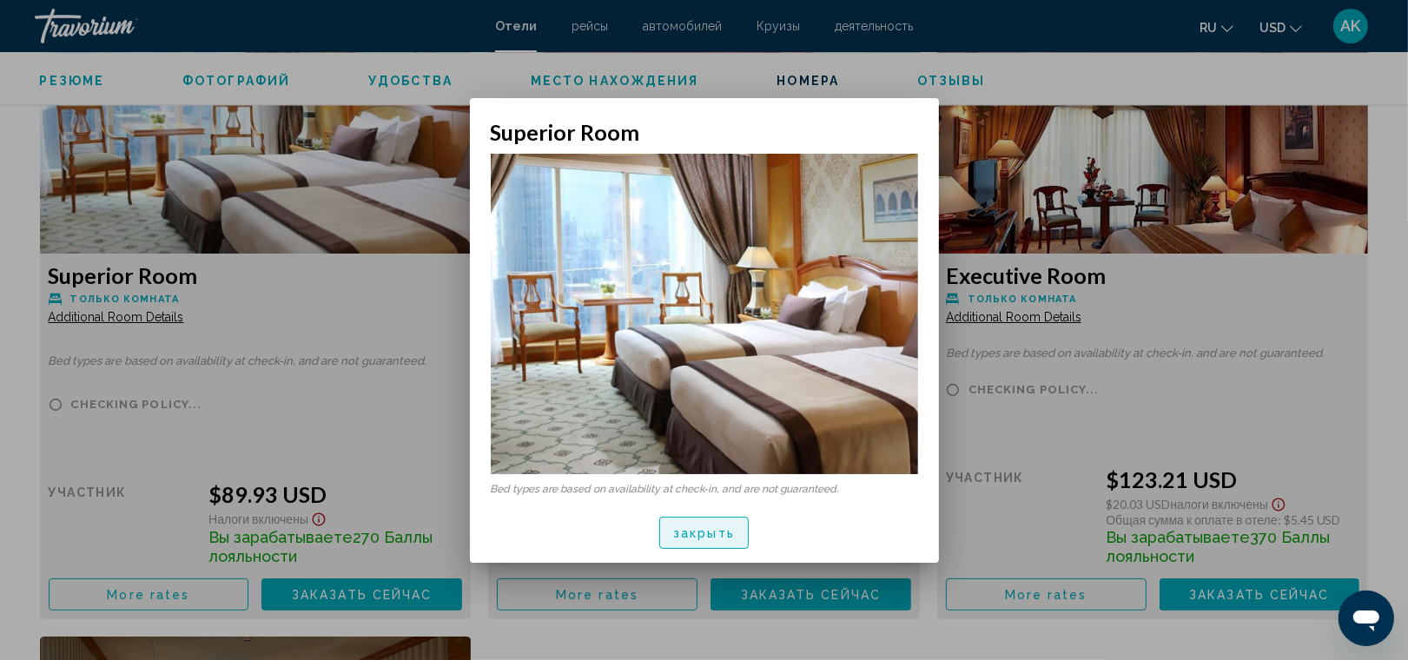
click at [700, 530] on span "закрыть" at bounding box center [704, 533] width 62 height 14
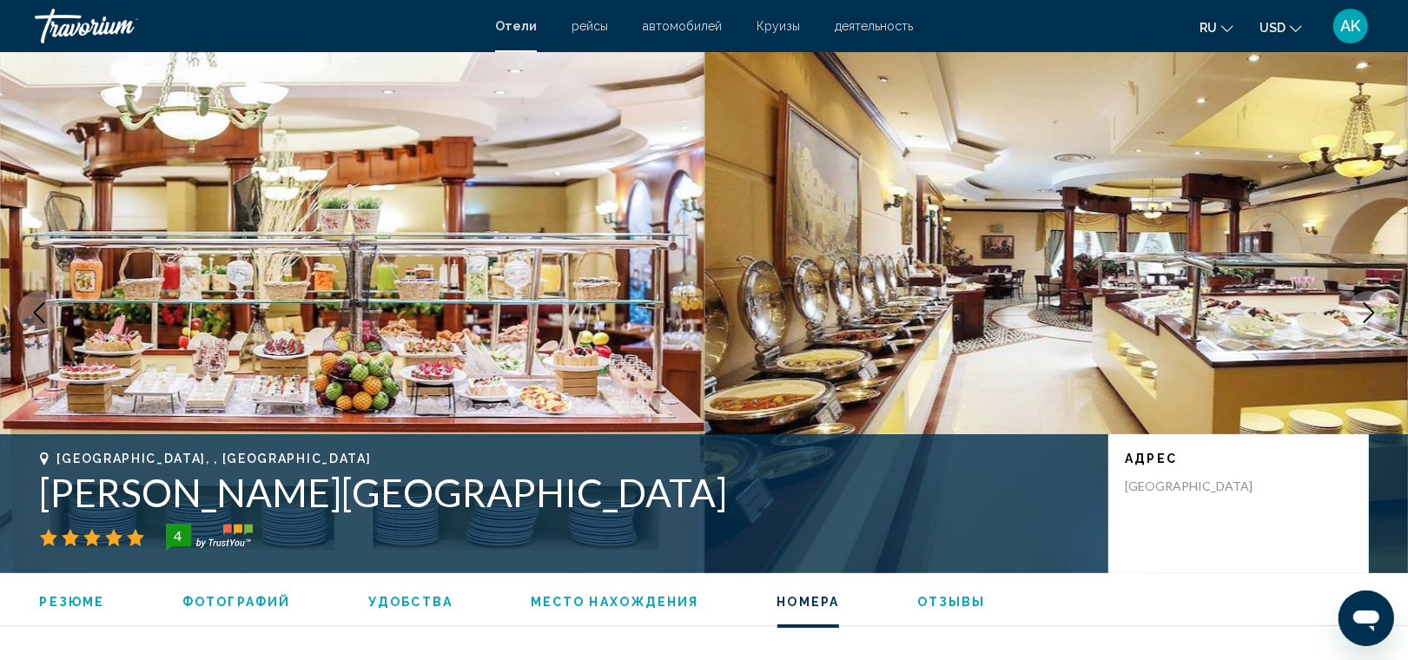
scroll to position [2399, 0]
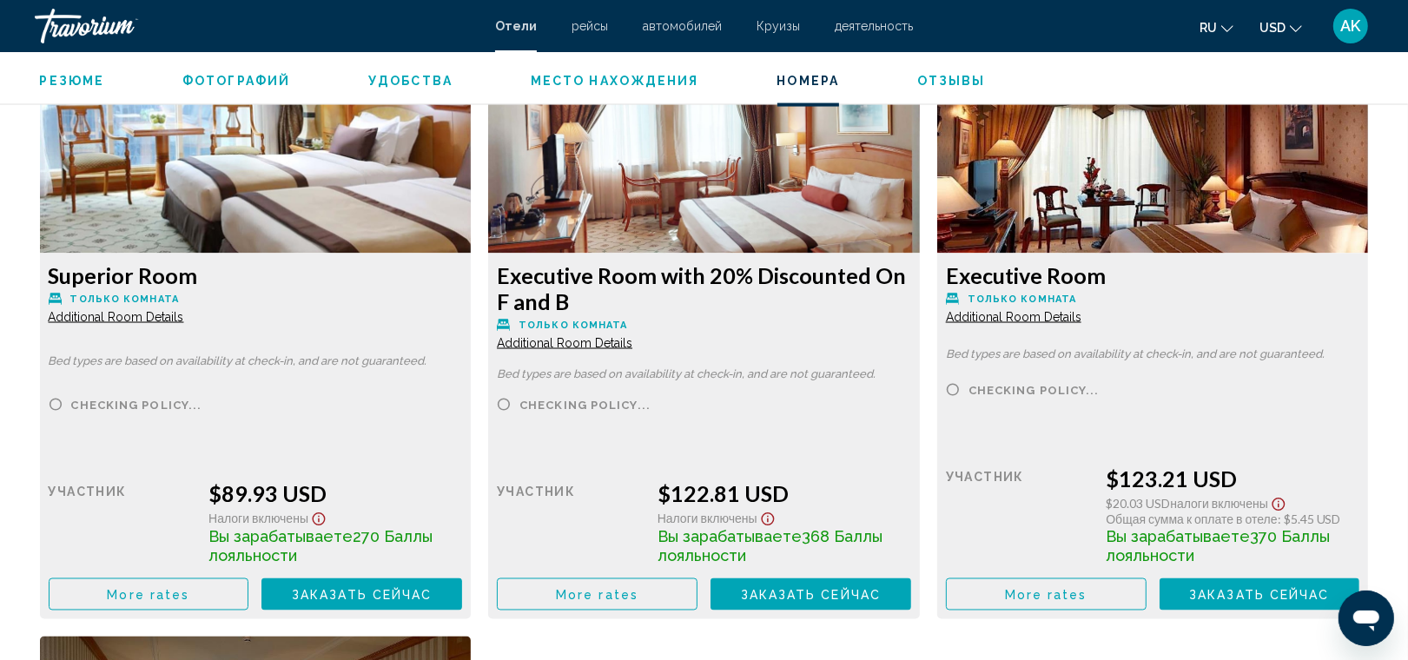
click at [195, 578] on div "Розничная цена $0.00 когда вы выкупаете участник $89.93 USD Налоги включены Вы …" at bounding box center [256, 530] width 414 height 162
click at [195, 587] on button "More rates" at bounding box center [149, 594] width 201 height 32
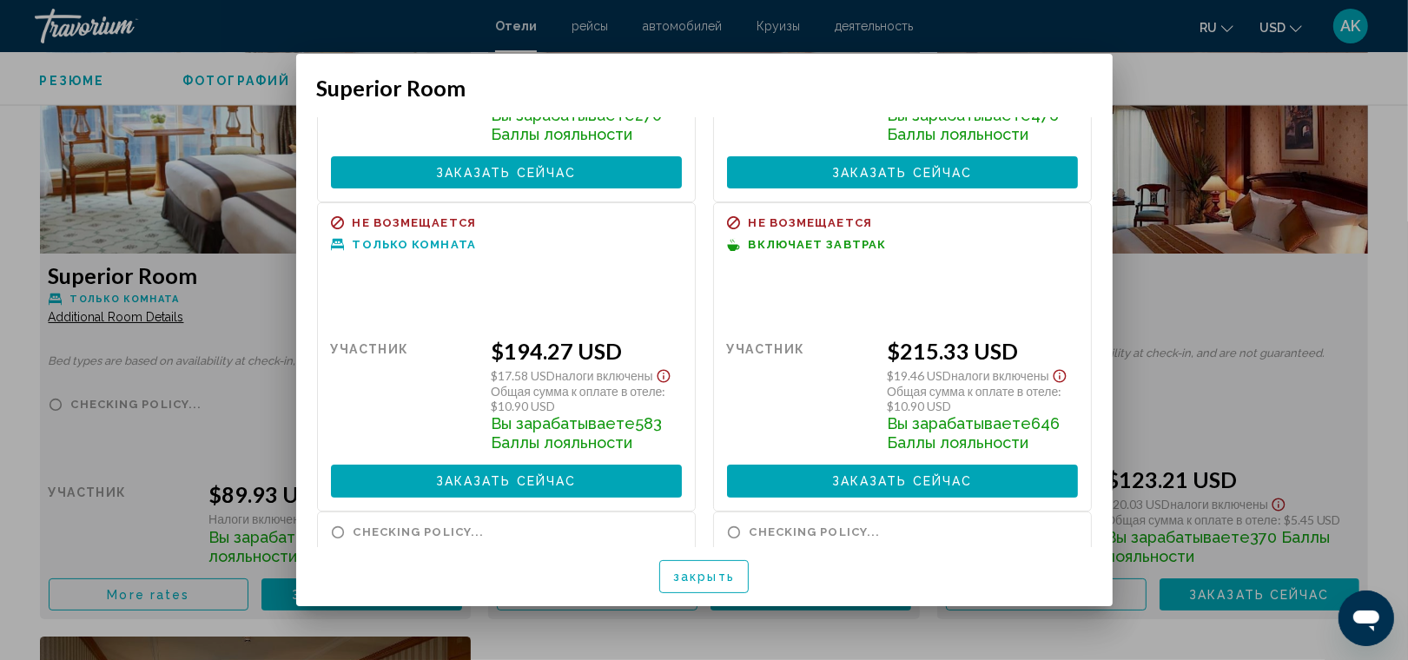
scroll to position [0, 0]
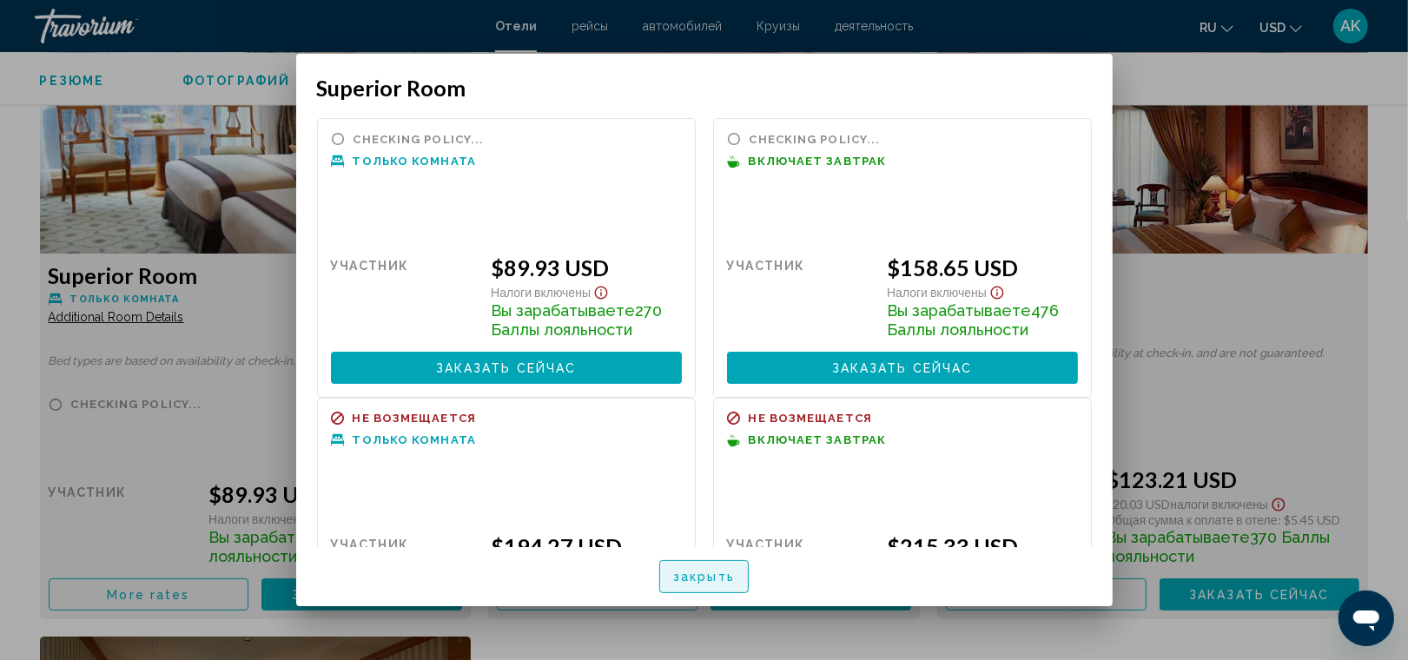
click at [725, 566] on button "закрыть" at bounding box center [703, 576] width 89 height 32
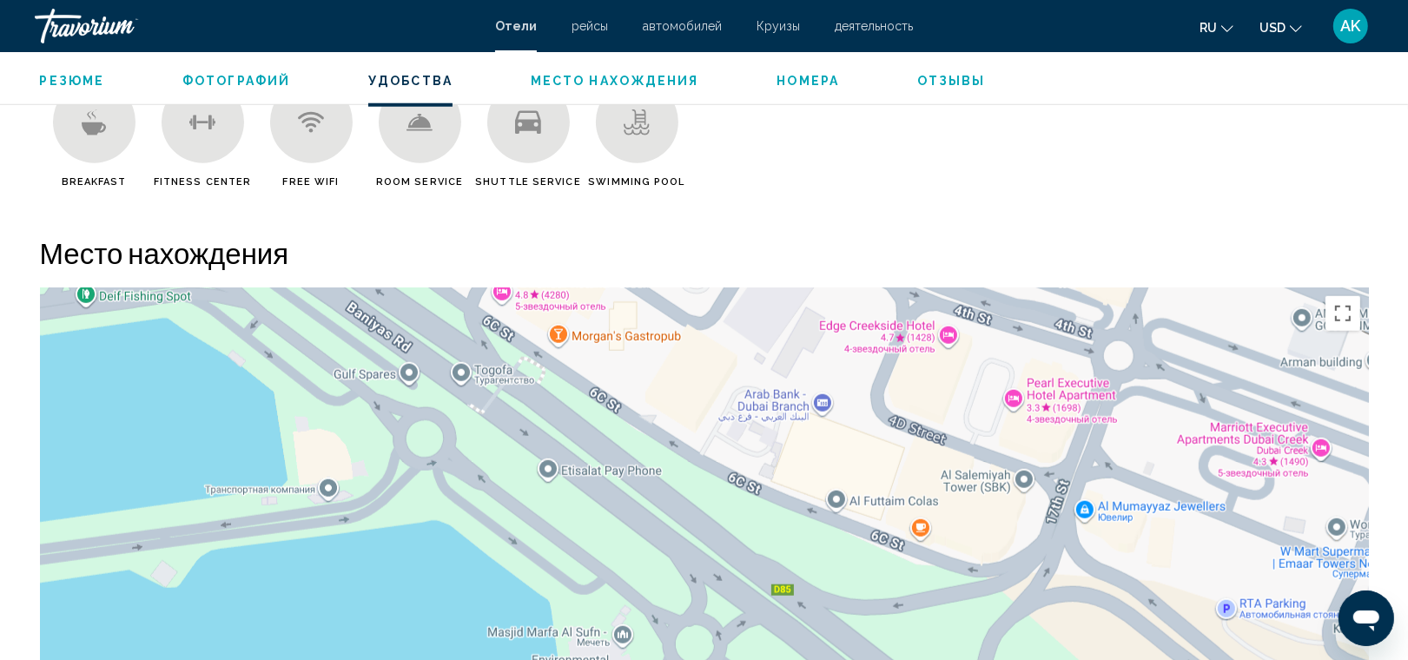
scroll to position [1433, 0]
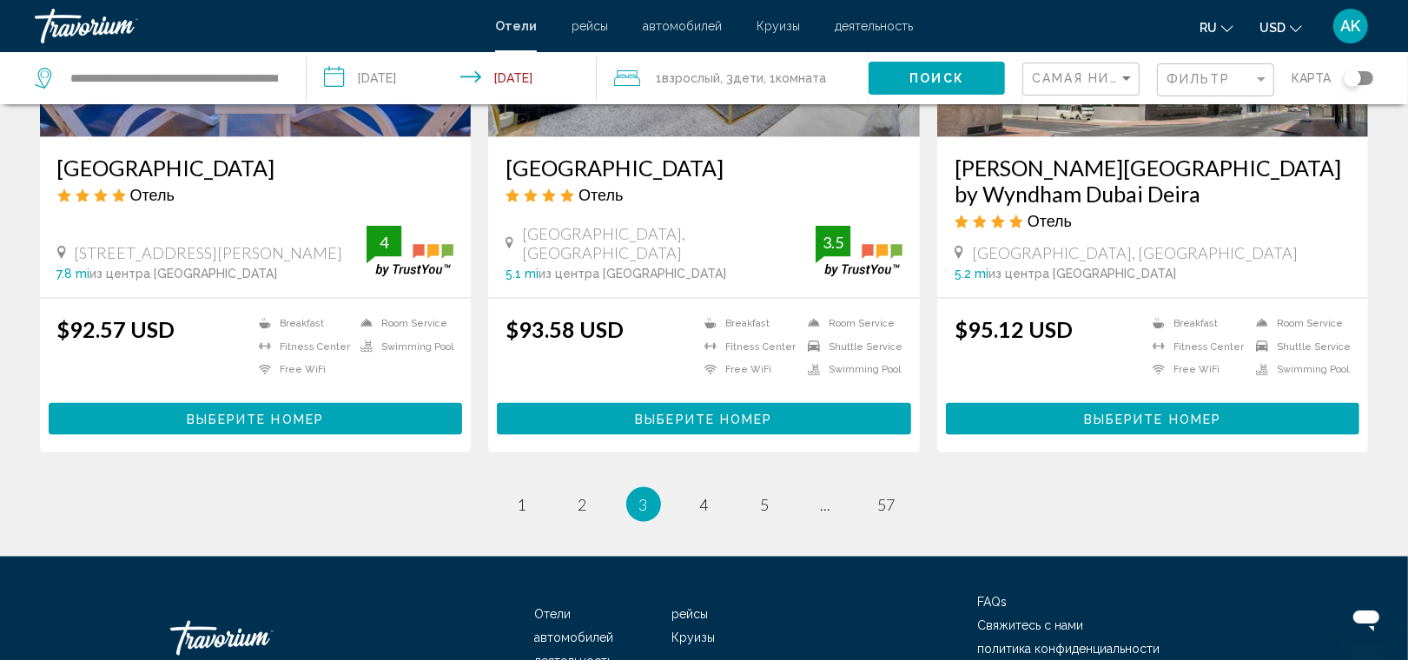
scroll to position [2233, 0]
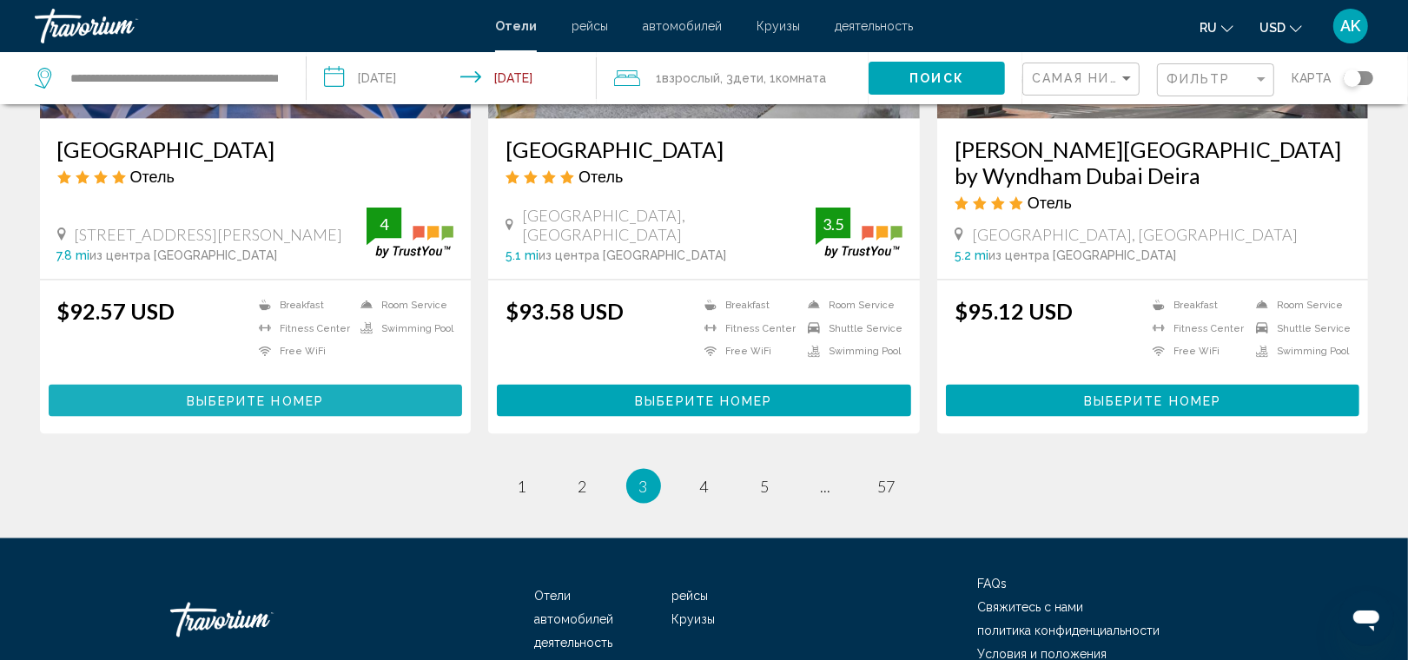
click at [248, 394] on span "Выберите номер" at bounding box center [255, 401] width 137 height 14
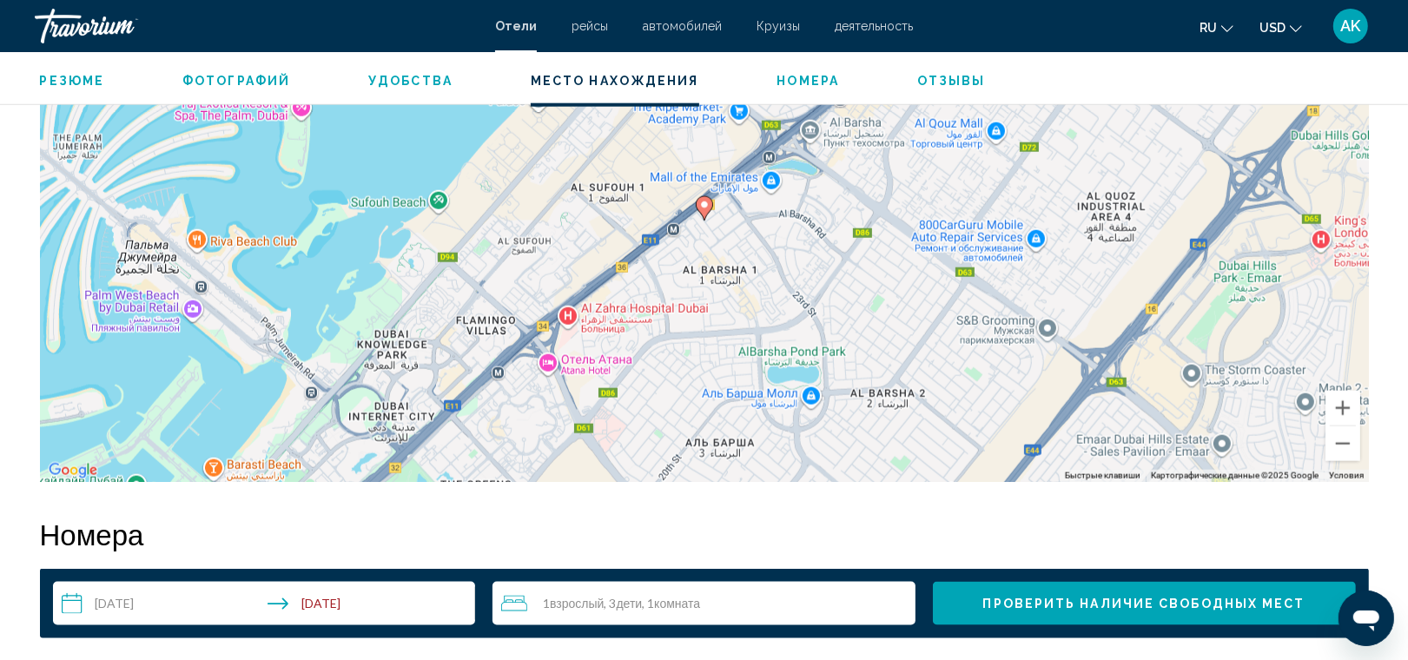
scroll to position [1799, 0]
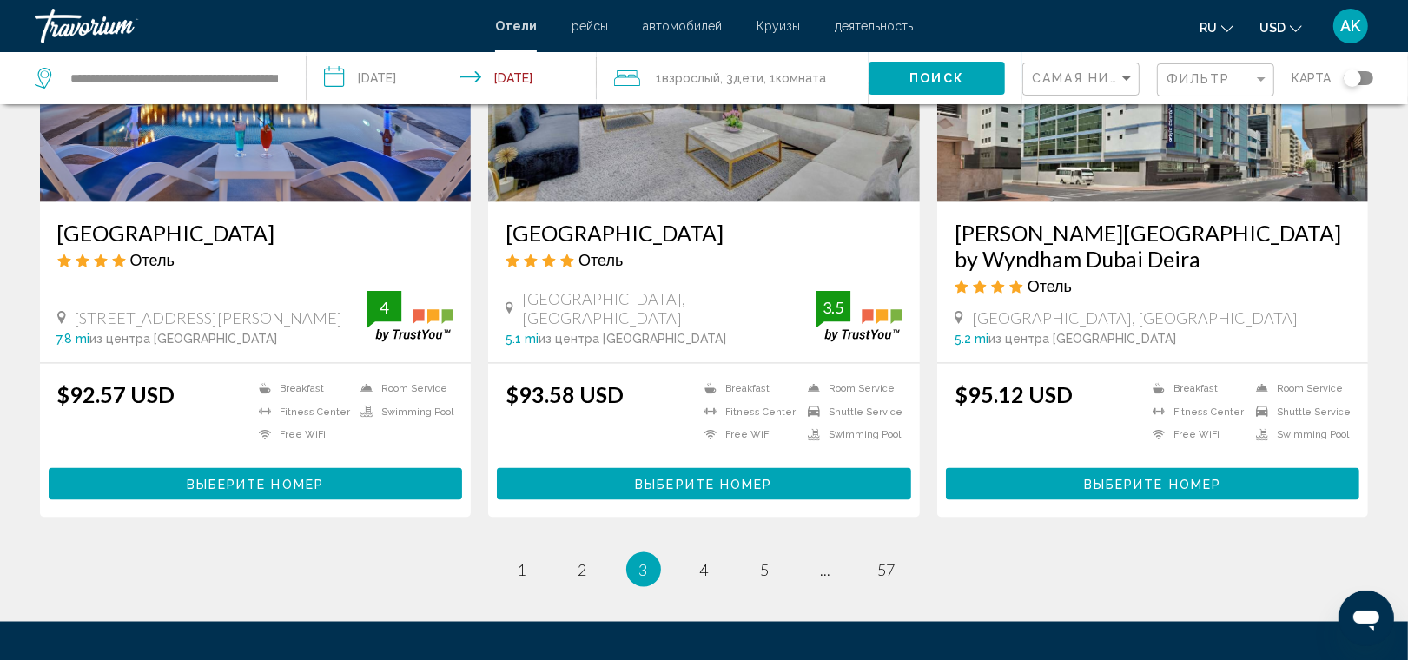
scroll to position [2171, 0]
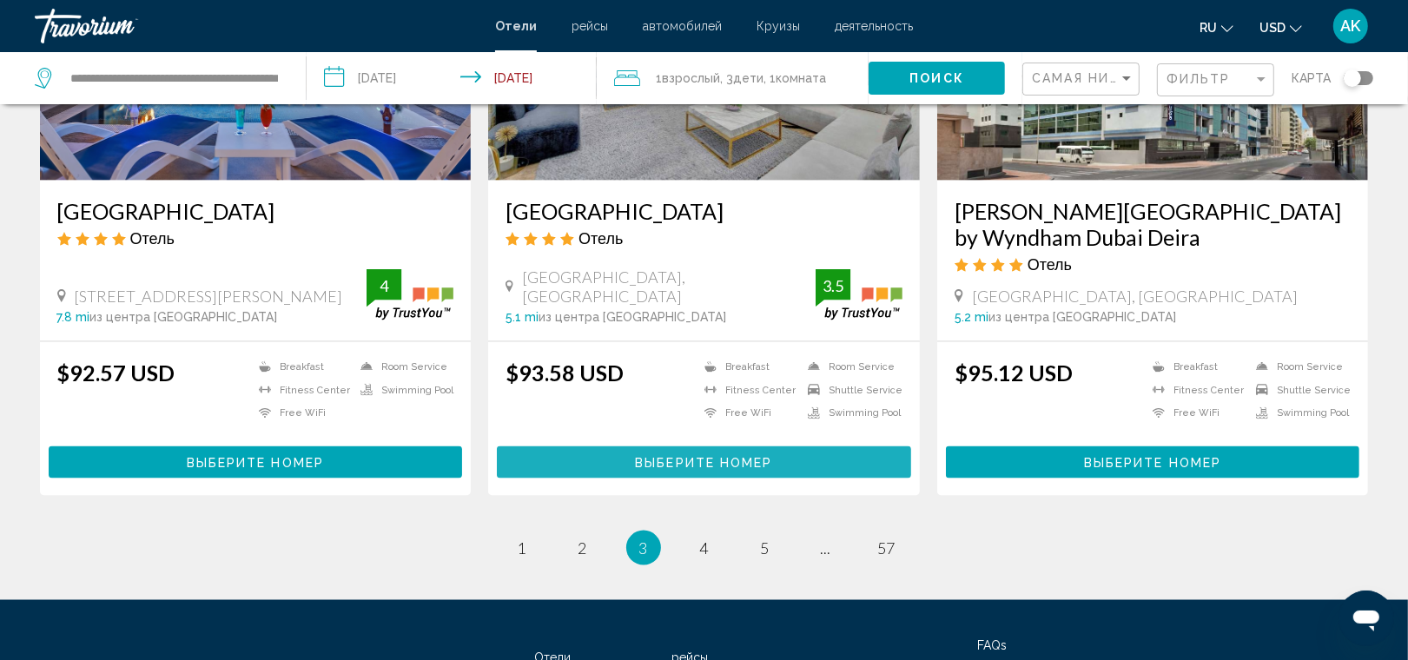
click at [814, 446] on button "Выберите номер" at bounding box center [704, 462] width 414 height 32
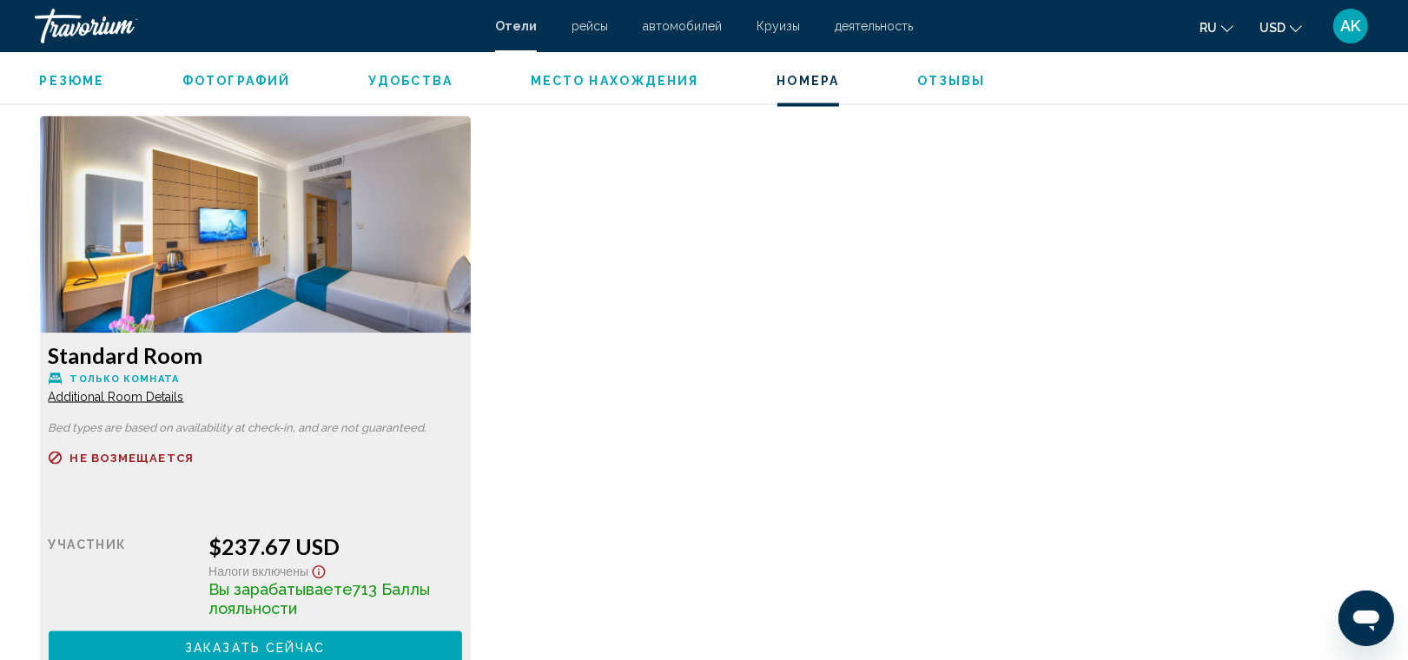
scroll to position [2345, 0]
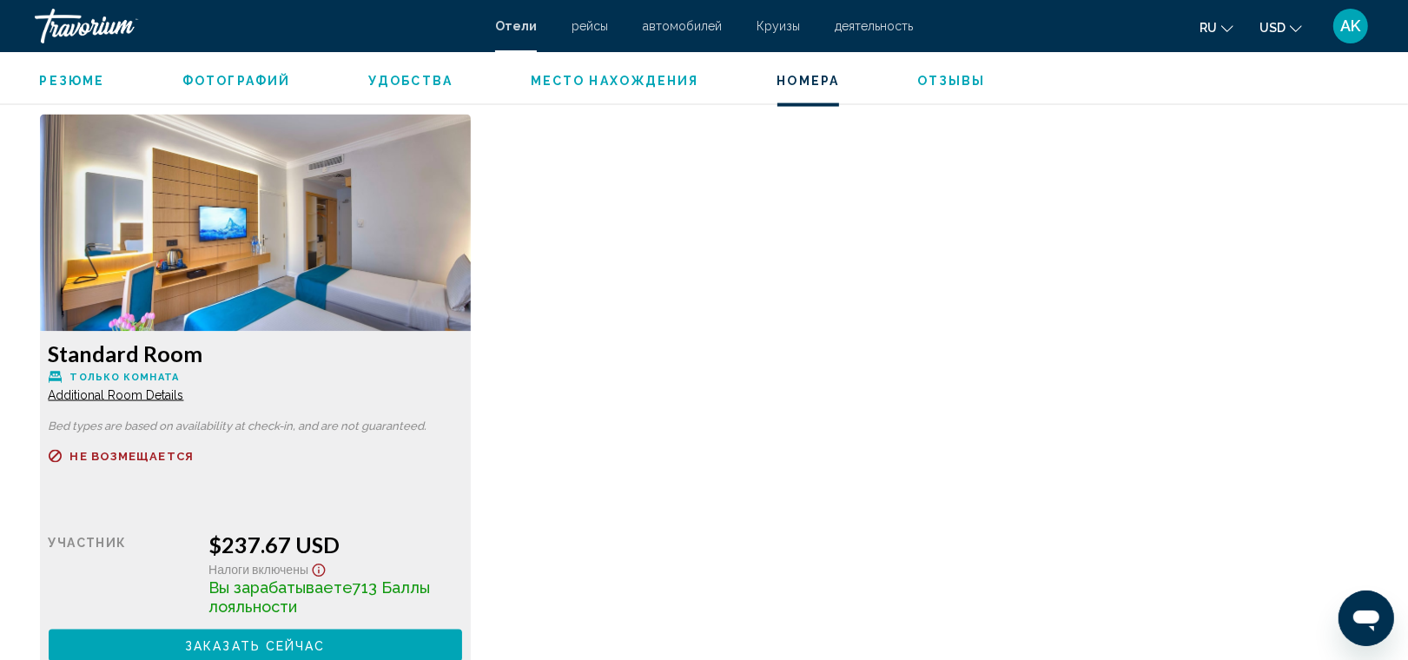
click at [127, 389] on span "Additional Room Details" at bounding box center [116, 395] width 135 height 14
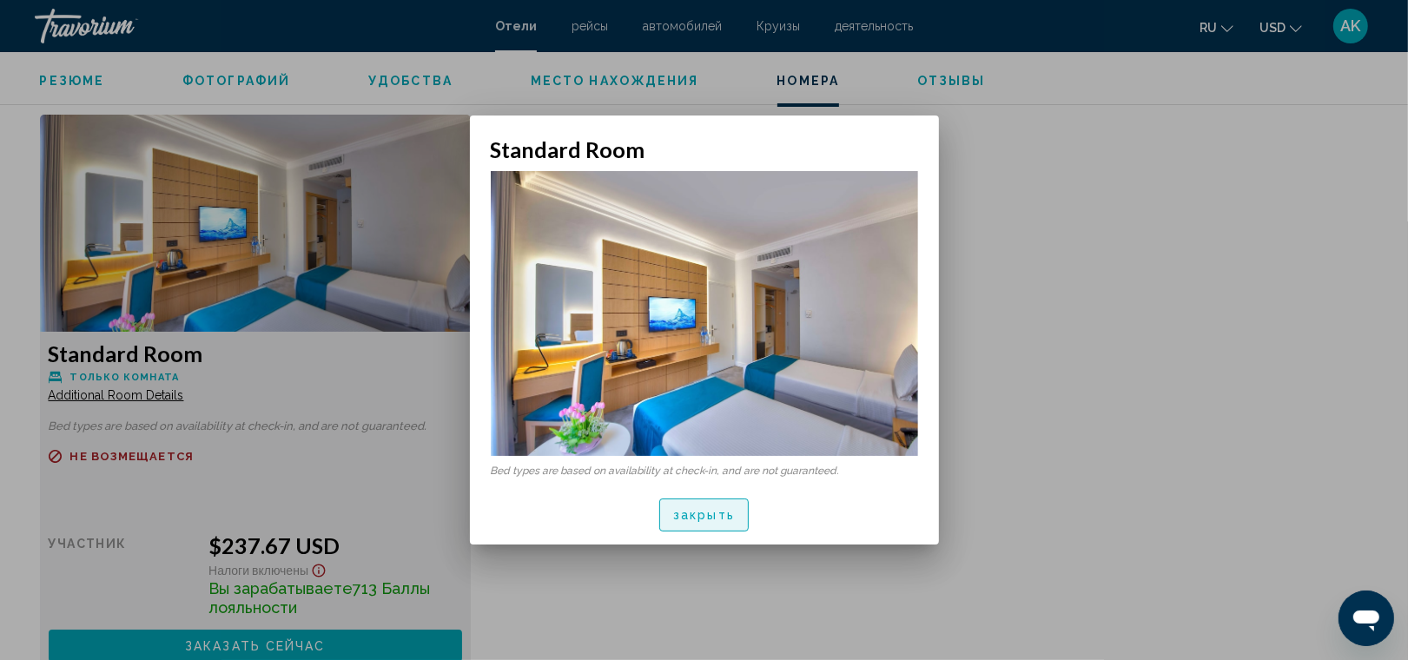
click at [690, 514] on span "закрыть" at bounding box center [704, 516] width 62 height 14
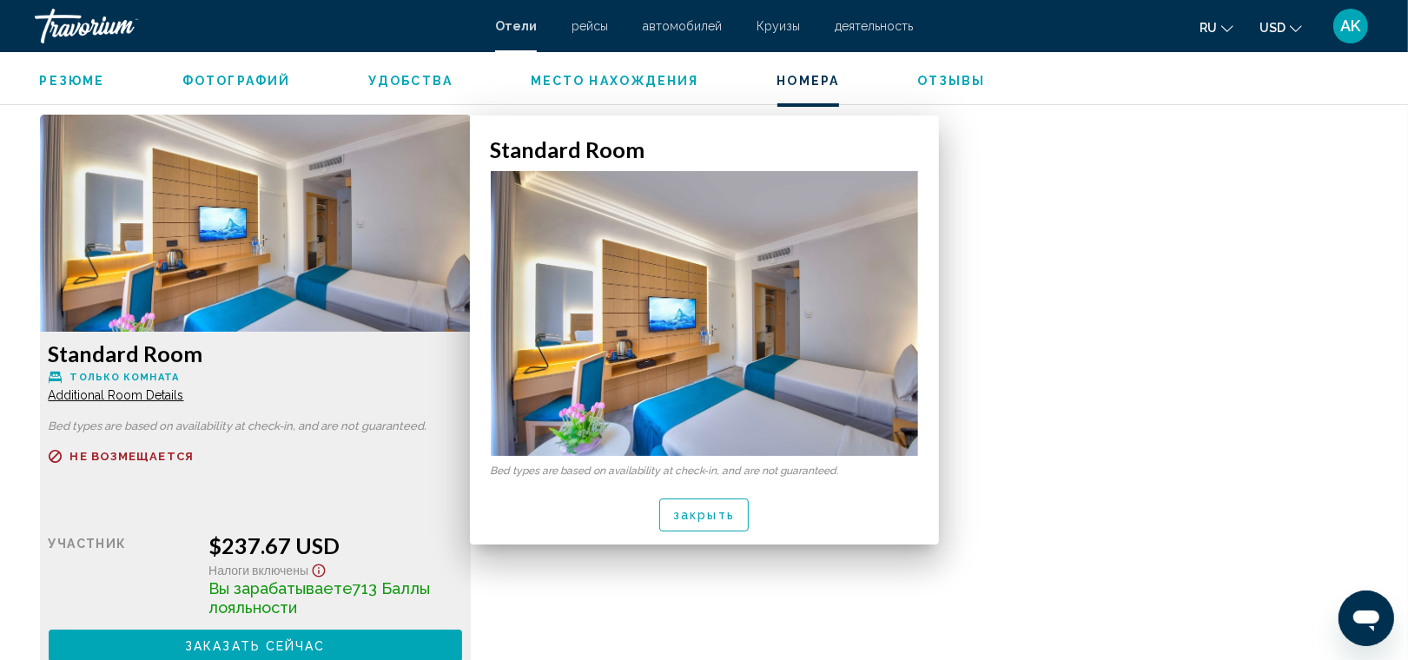
scroll to position [2345, 0]
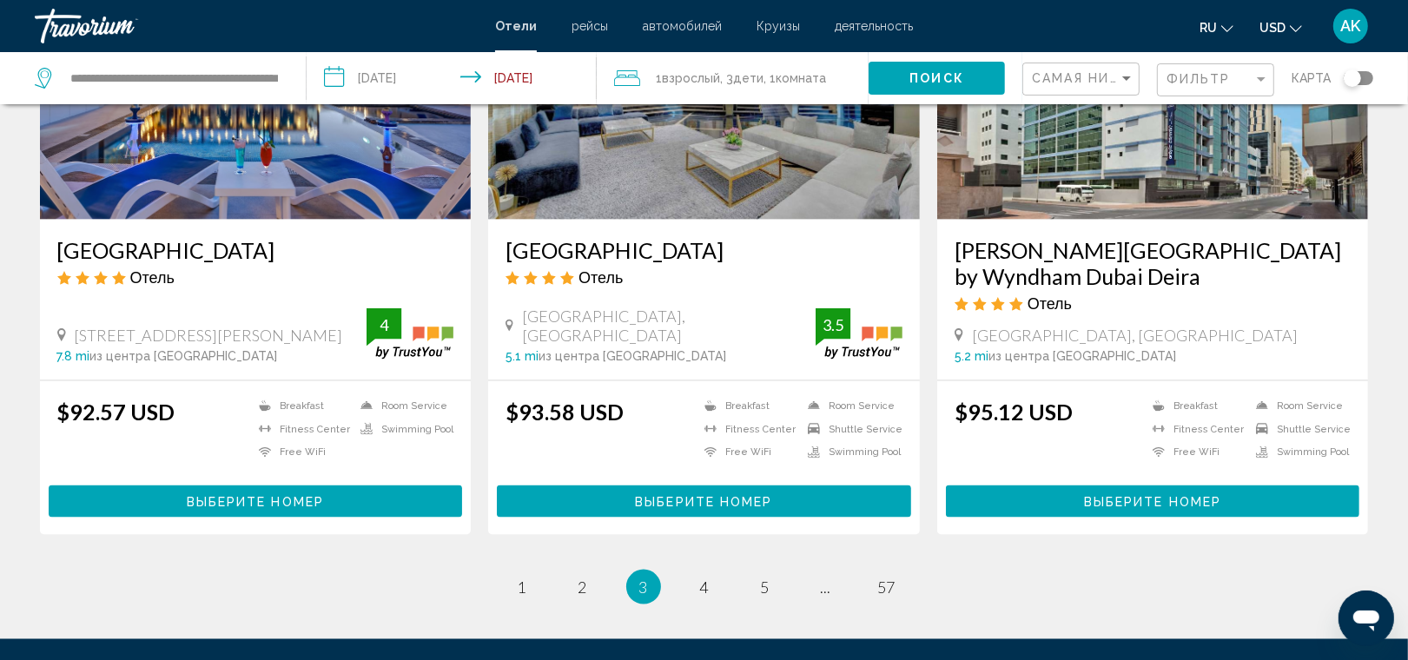
scroll to position [2146, 0]
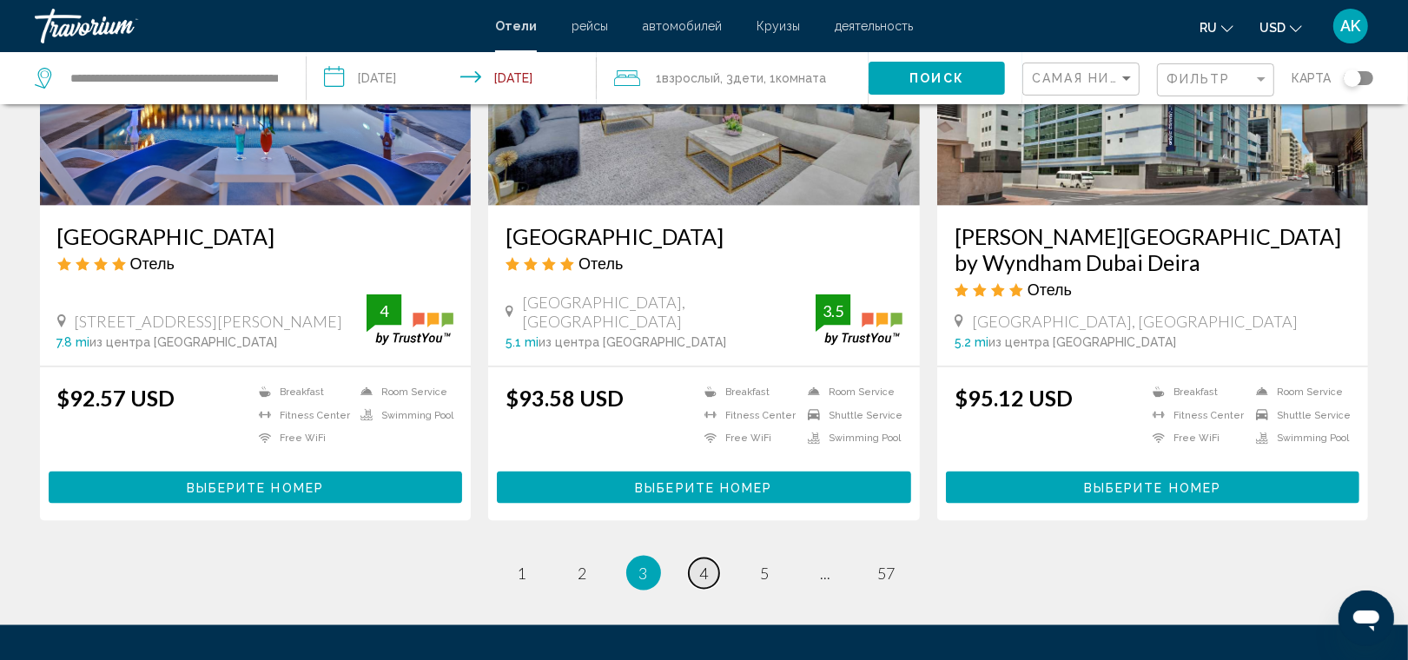
click at [710, 558] on link "page 4" at bounding box center [704, 573] width 30 height 30
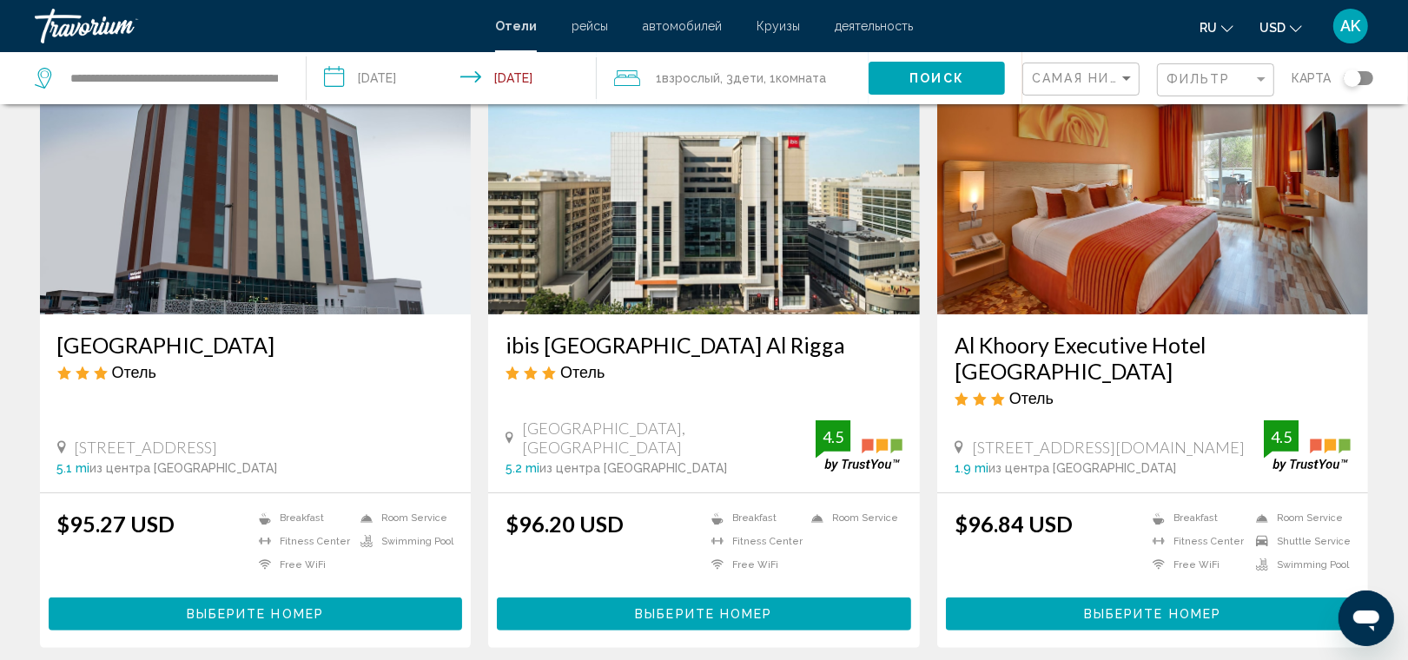
scroll to position [130, 0]
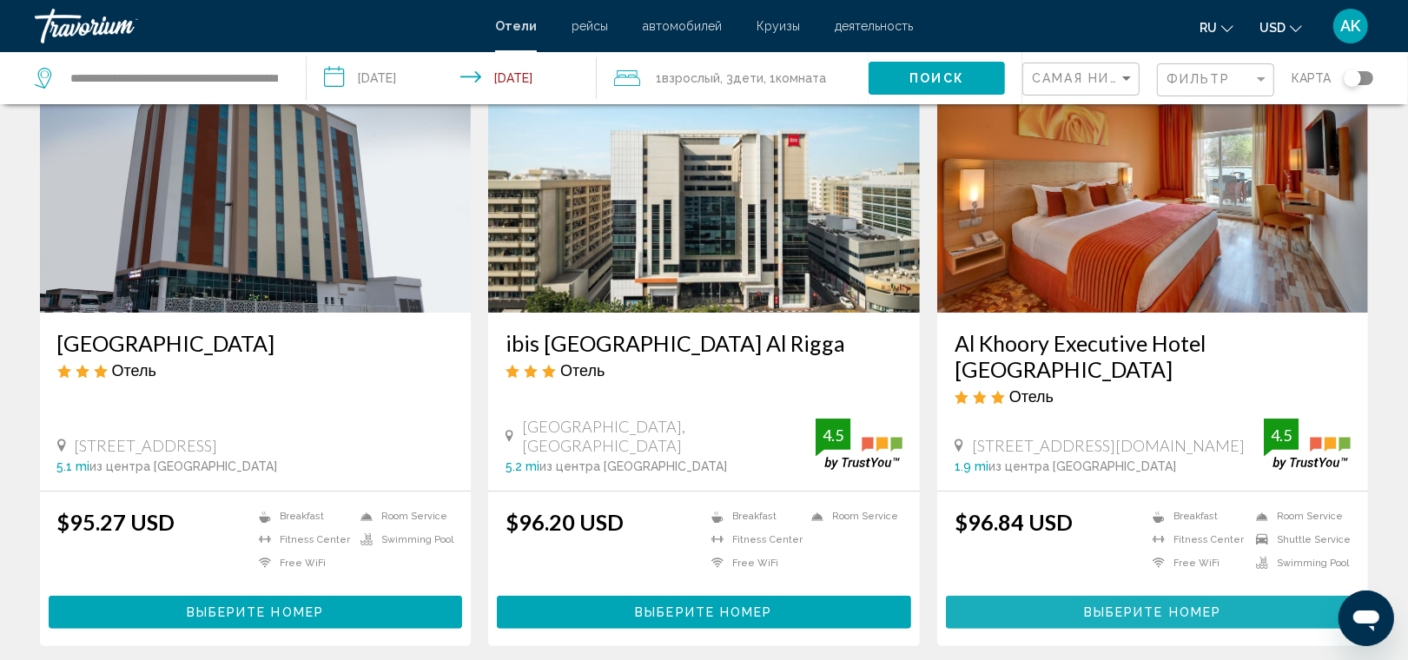
click at [1144, 596] on button "Выберите номер" at bounding box center [1153, 612] width 414 height 32
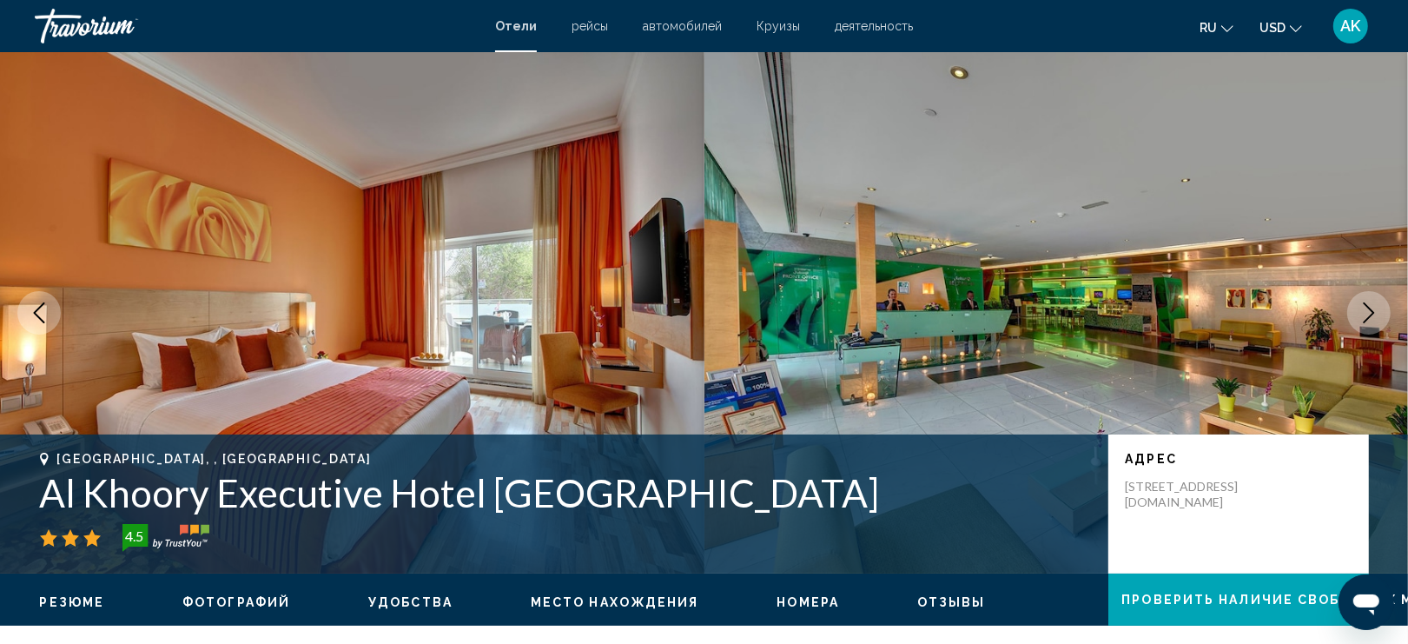
click at [1366, 302] on icon "Next image" at bounding box center [1368, 312] width 21 height 21
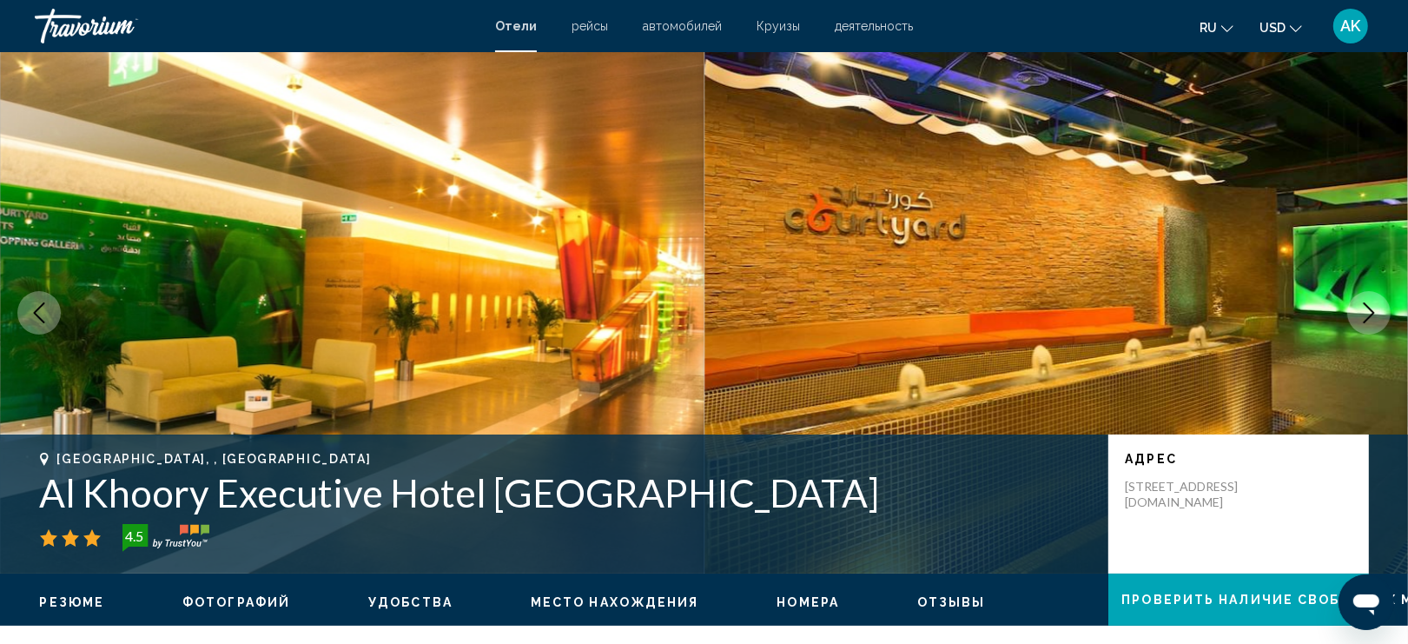
click at [1366, 302] on icon "Next image" at bounding box center [1368, 312] width 21 height 21
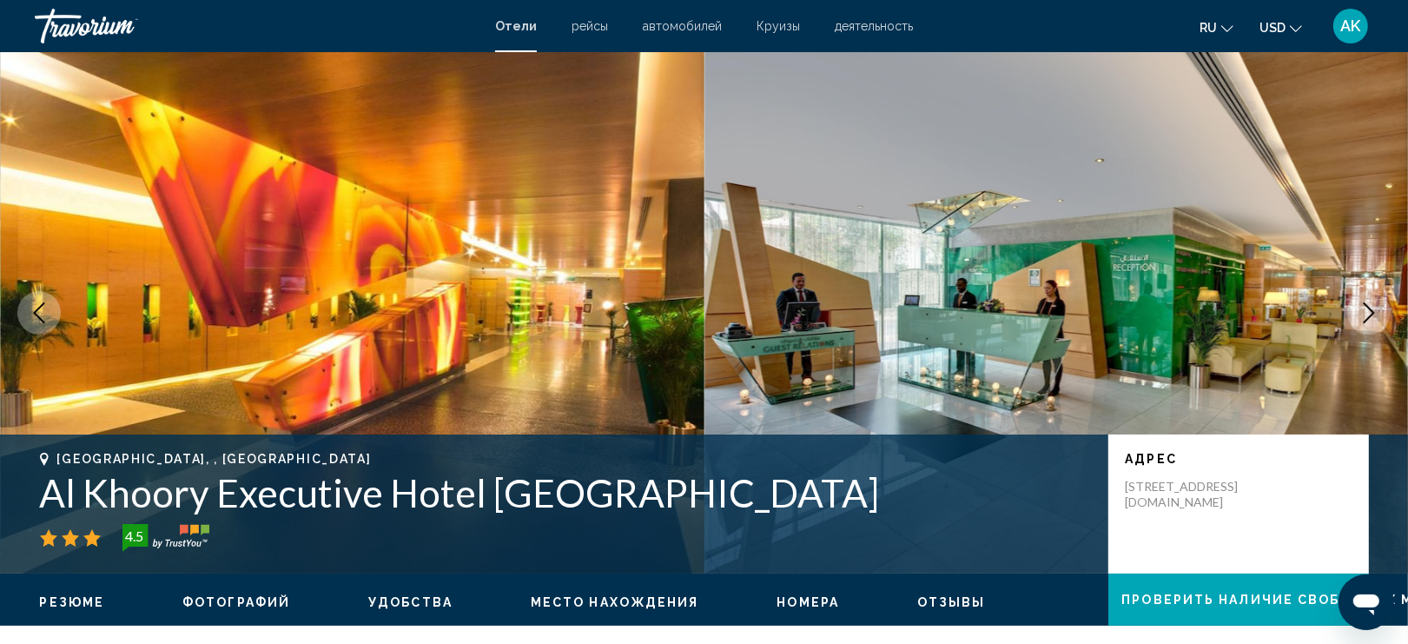
click at [1366, 302] on icon "Next image" at bounding box center [1368, 312] width 21 height 21
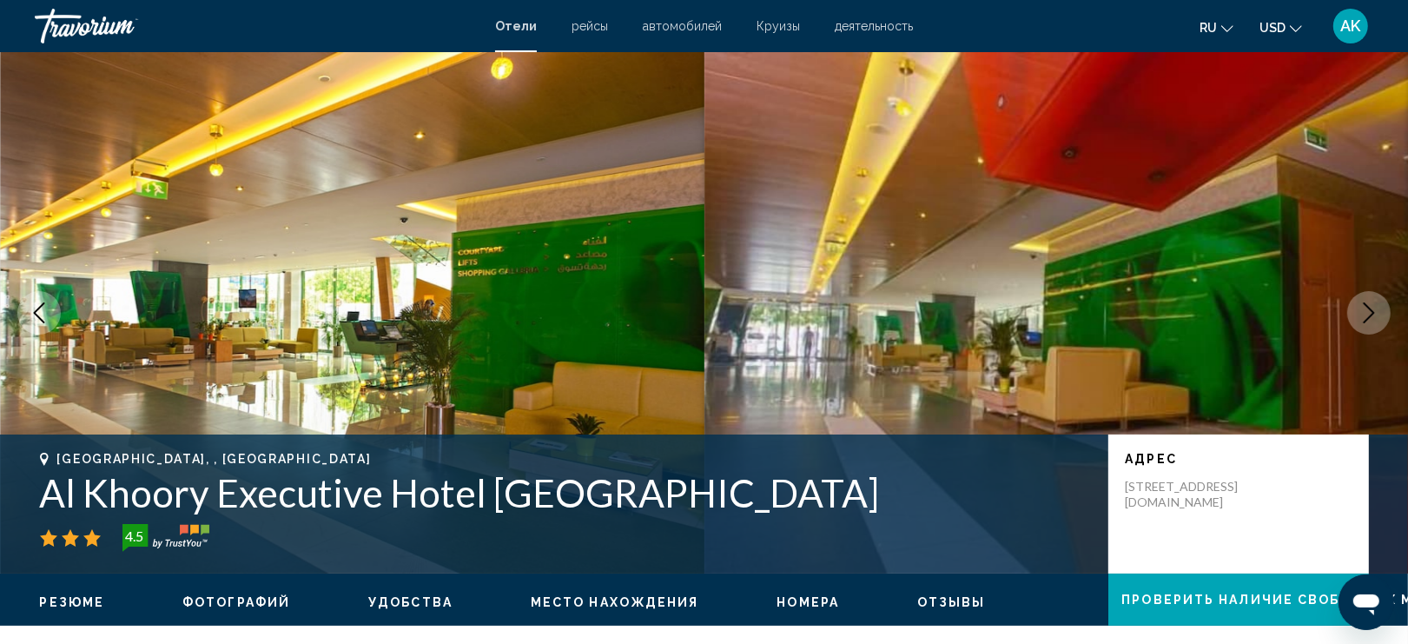
click at [1366, 304] on icon "Next image" at bounding box center [1368, 312] width 21 height 21
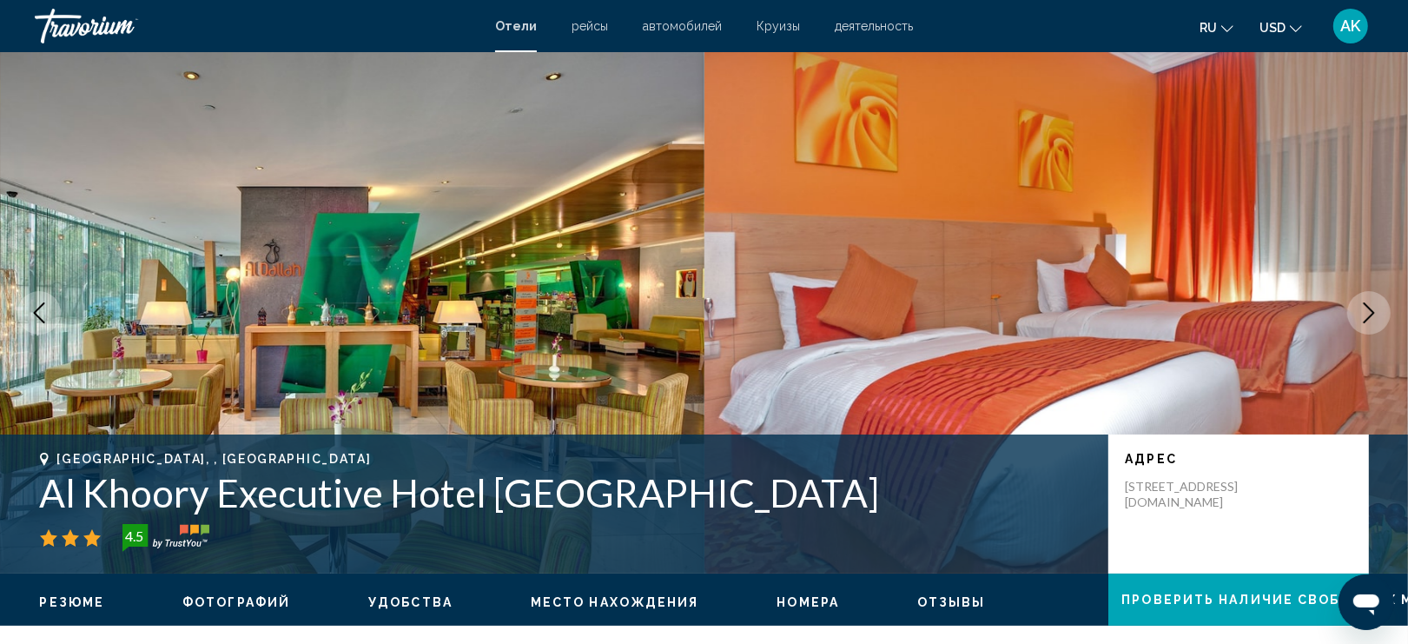
click at [1366, 304] on icon "Next image" at bounding box center [1368, 312] width 21 height 21
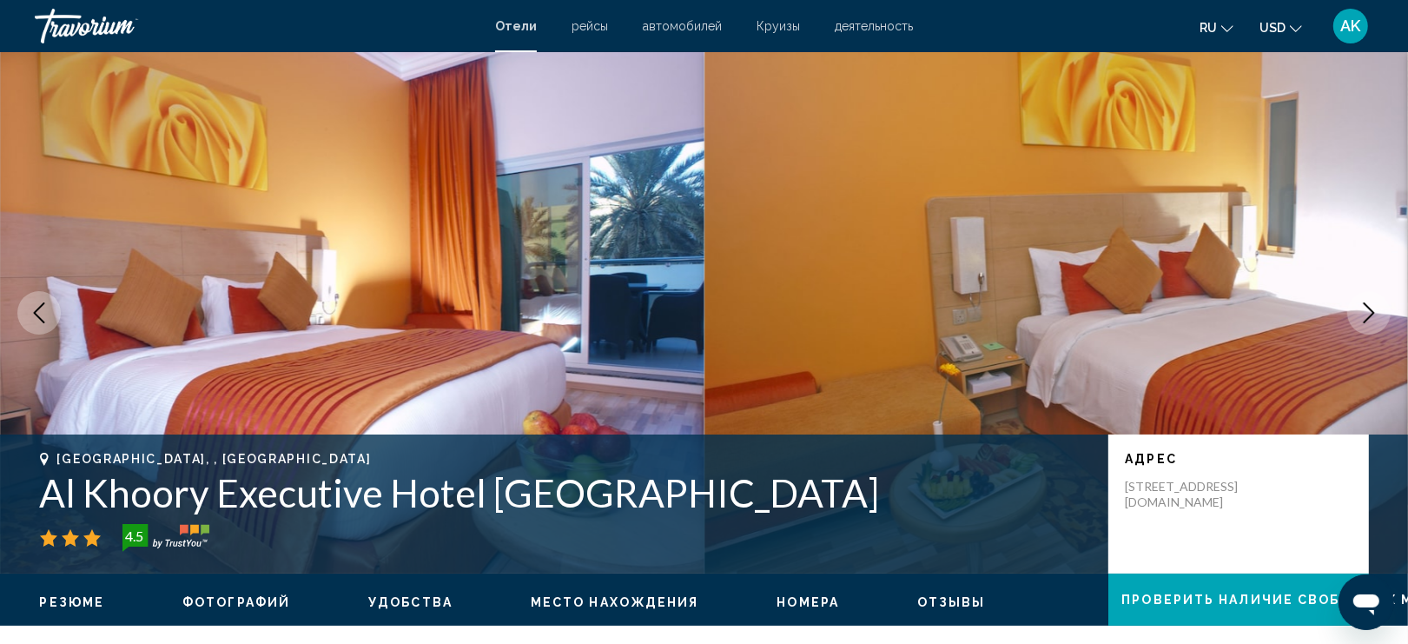
click at [1366, 305] on icon "Next image" at bounding box center [1368, 312] width 11 height 21
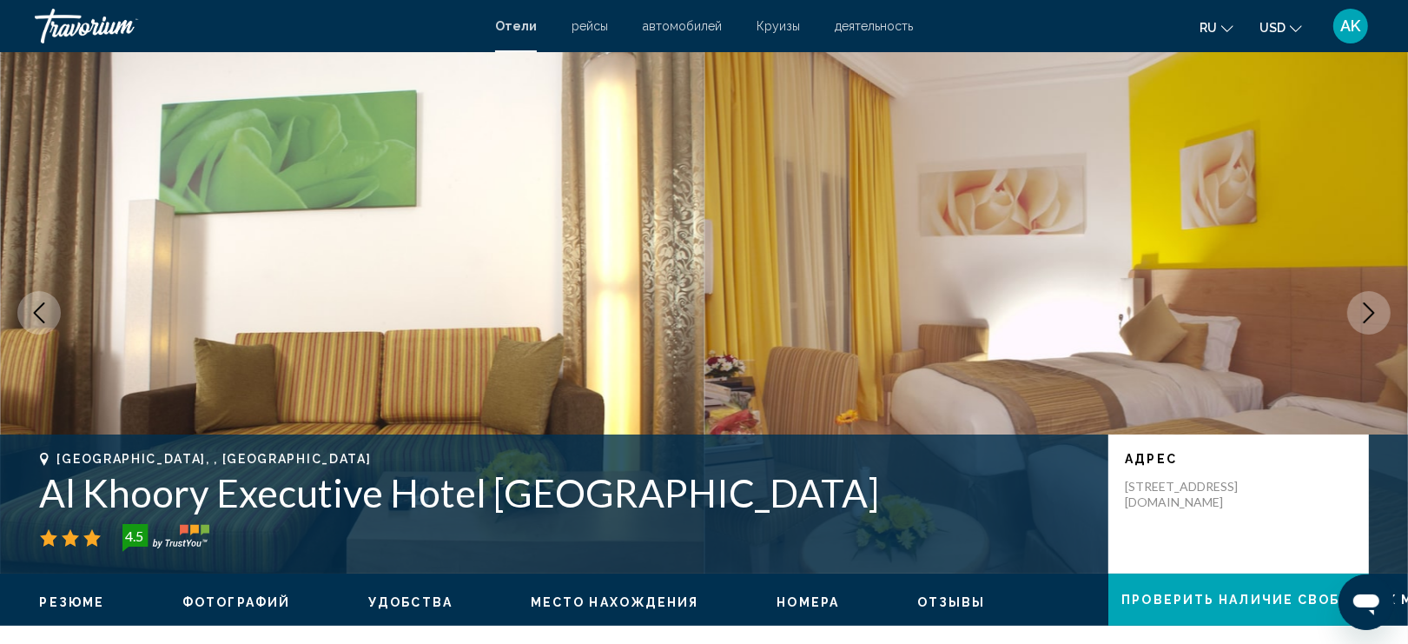
click at [1365, 306] on icon "Next image" at bounding box center [1368, 312] width 21 height 21
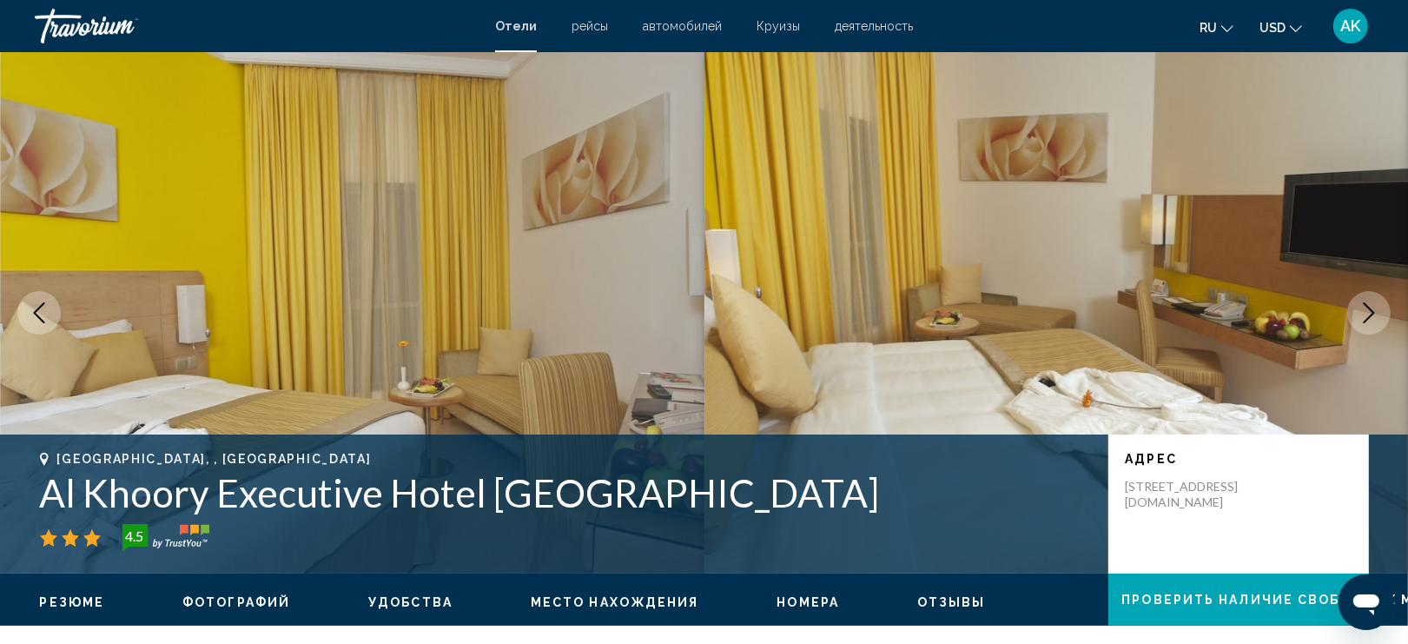
click at [1364, 307] on icon "Next image" at bounding box center [1368, 312] width 21 height 21
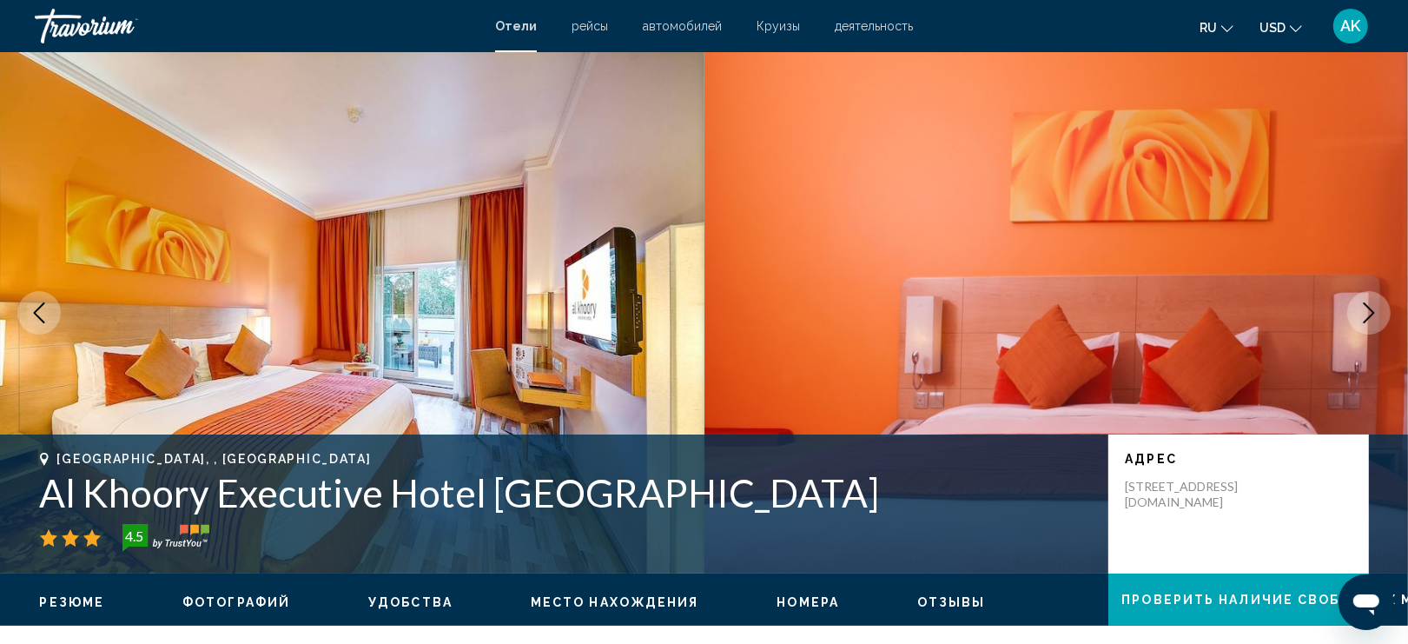
click at [1363, 309] on icon "Next image" at bounding box center [1368, 312] width 21 height 21
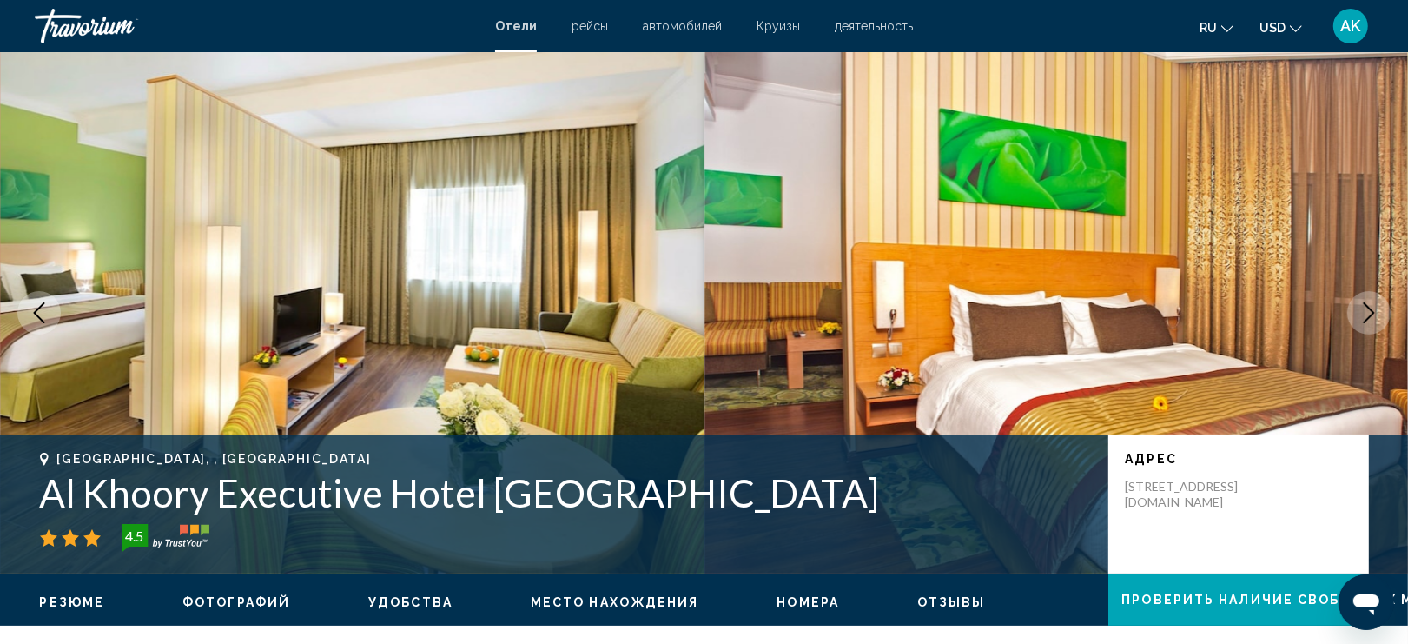
click at [1363, 309] on icon "Next image" at bounding box center [1368, 312] width 21 height 21
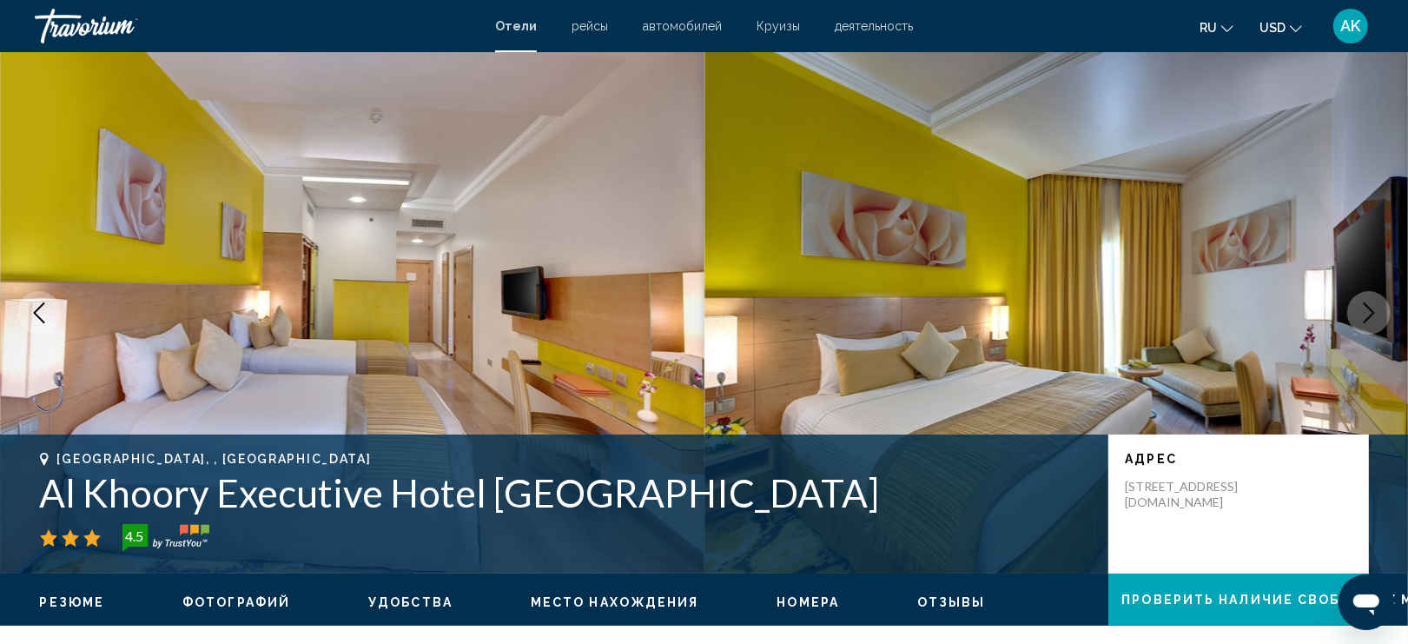
click at [1363, 309] on icon "Next image" at bounding box center [1368, 312] width 21 height 21
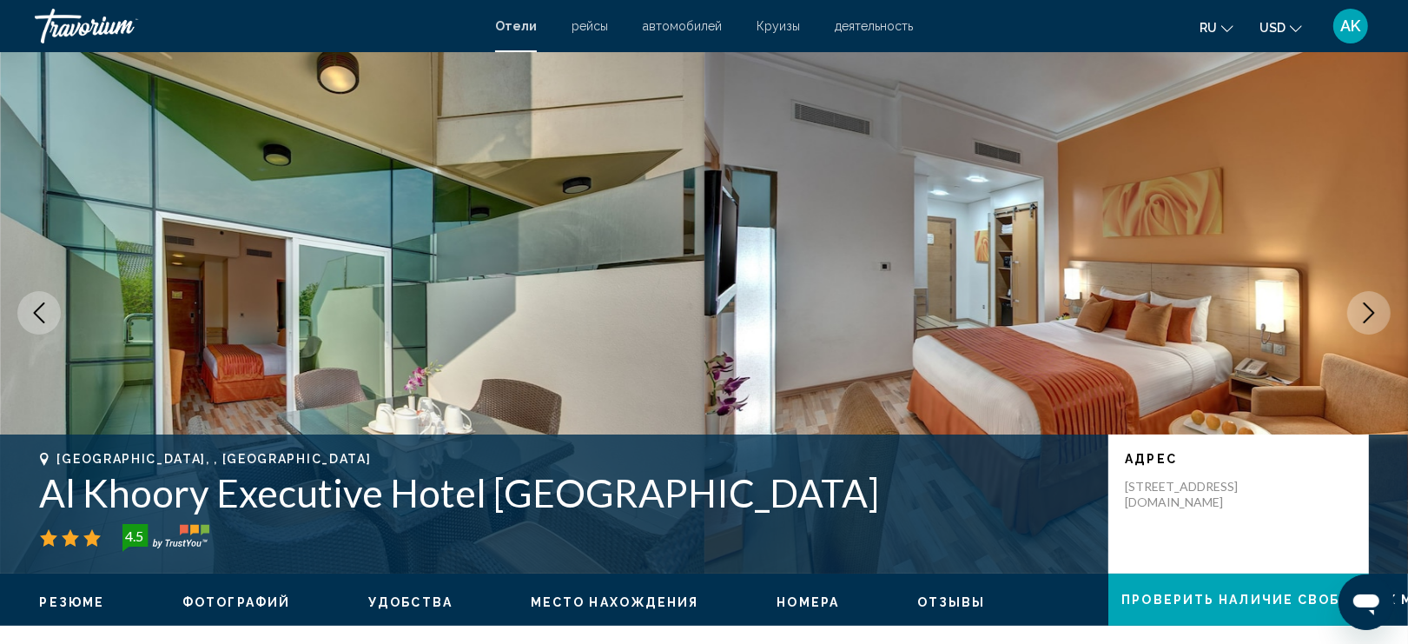
click at [1362, 310] on icon "Next image" at bounding box center [1368, 312] width 21 height 21
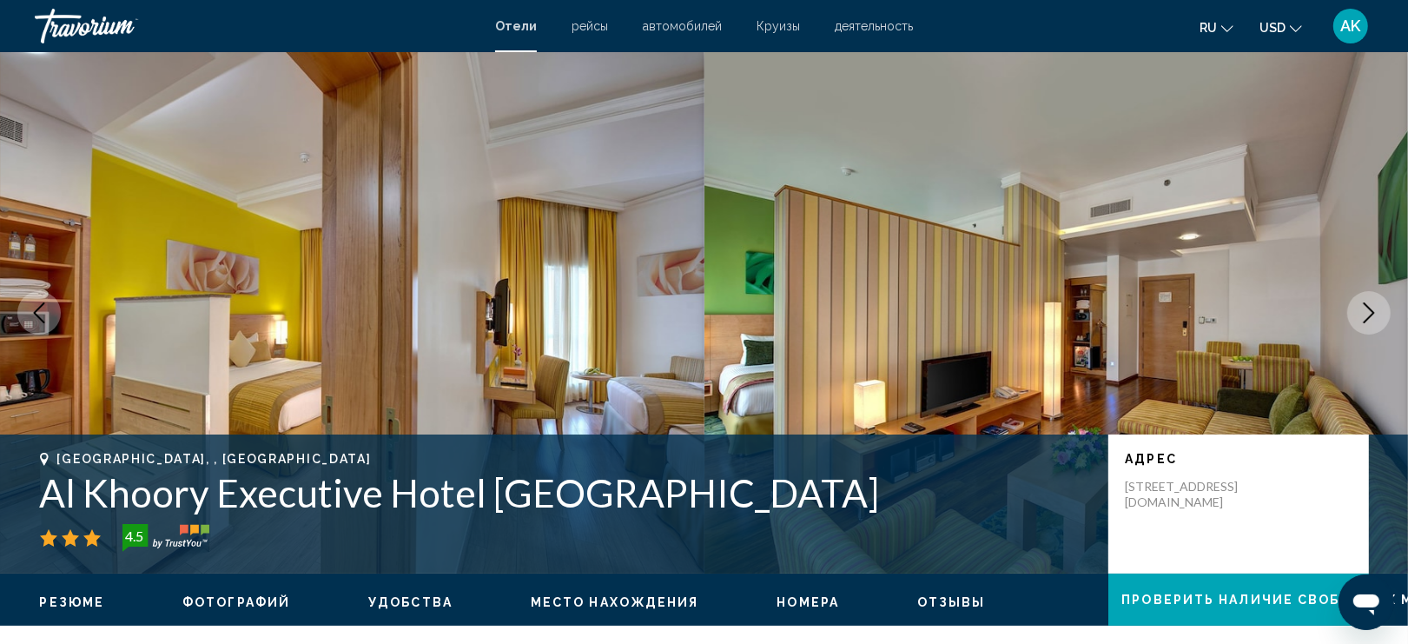
click at [1362, 313] on icon "Next image" at bounding box center [1368, 312] width 21 height 21
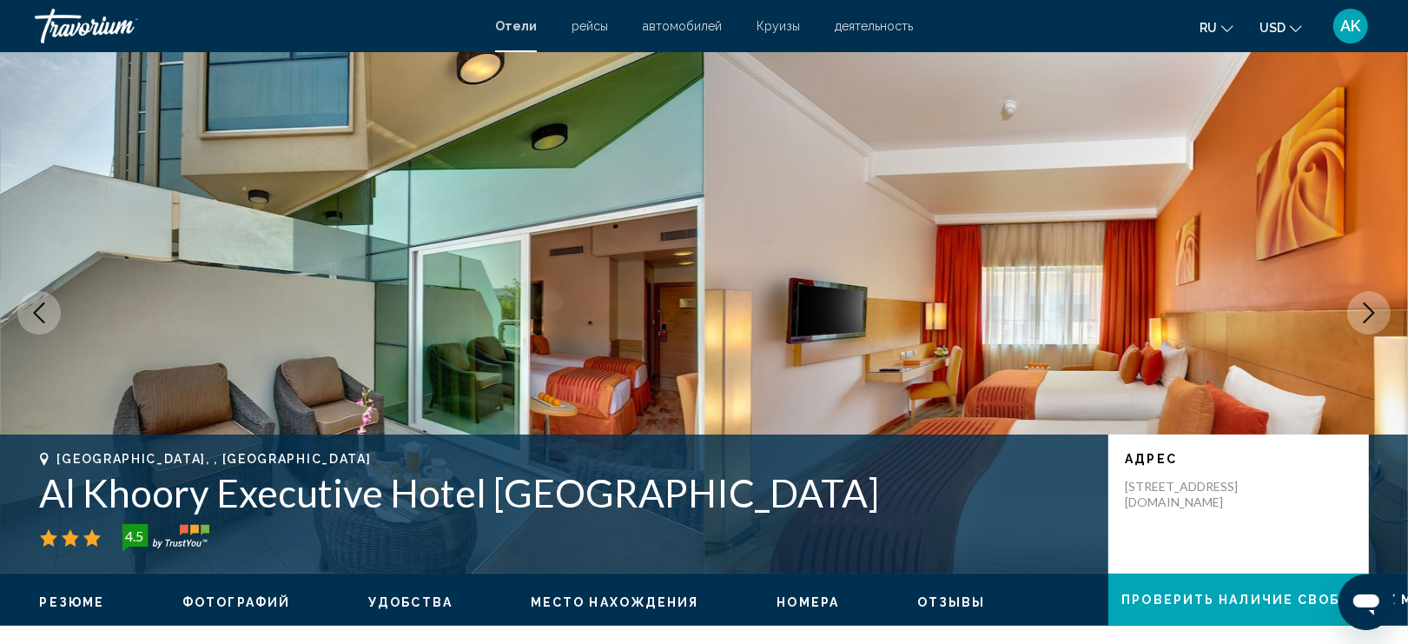
click at [1361, 314] on icon "Next image" at bounding box center [1368, 312] width 21 height 21
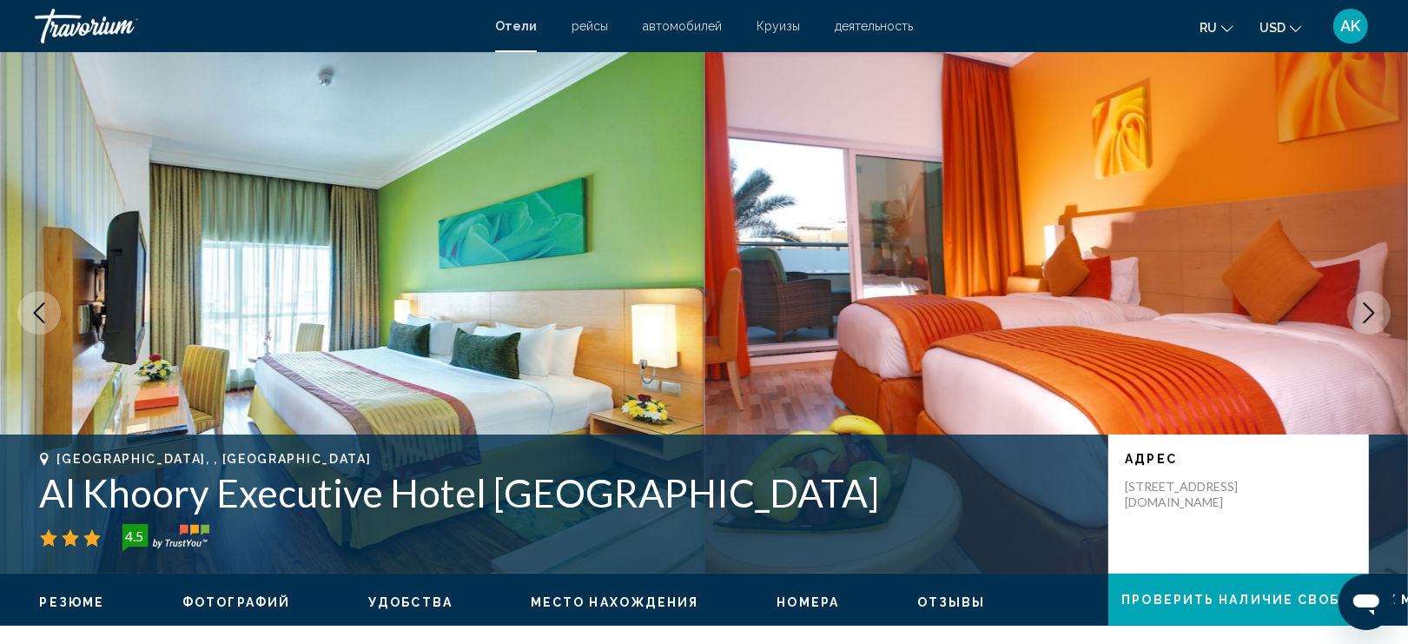
click at [1360, 314] on icon "Next image" at bounding box center [1368, 312] width 21 height 21
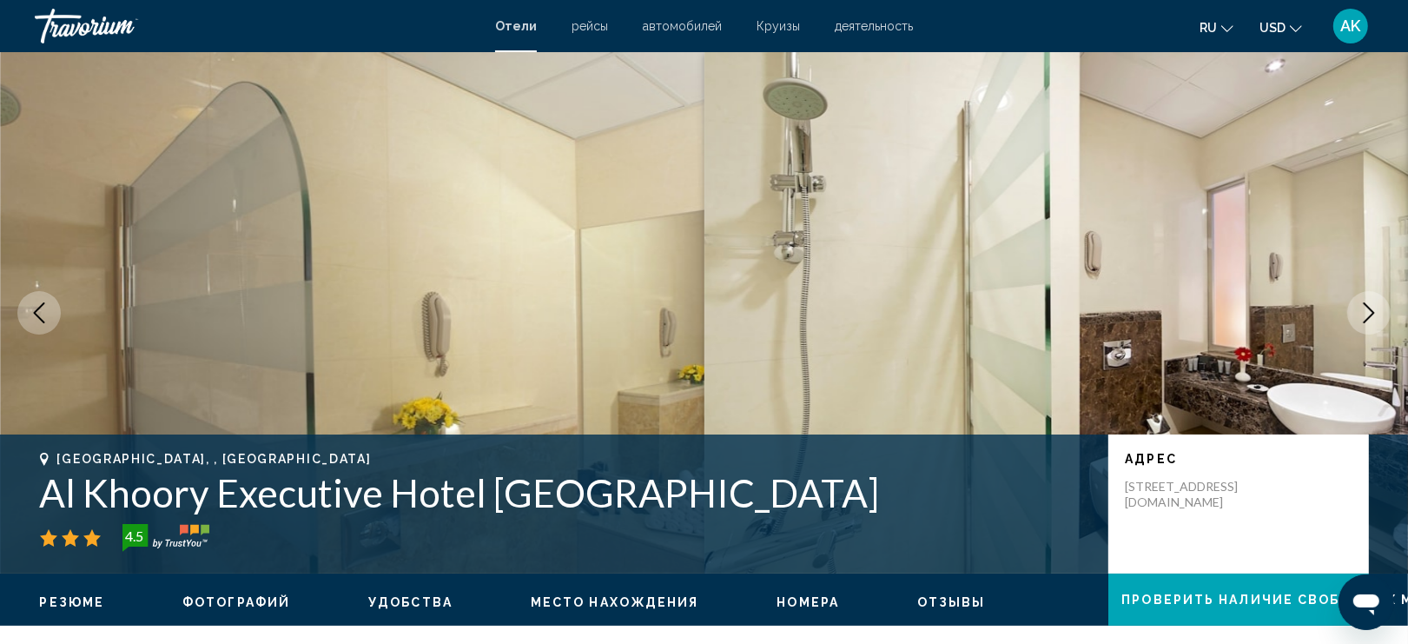
click at [1359, 314] on icon "Next image" at bounding box center [1368, 312] width 21 height 21
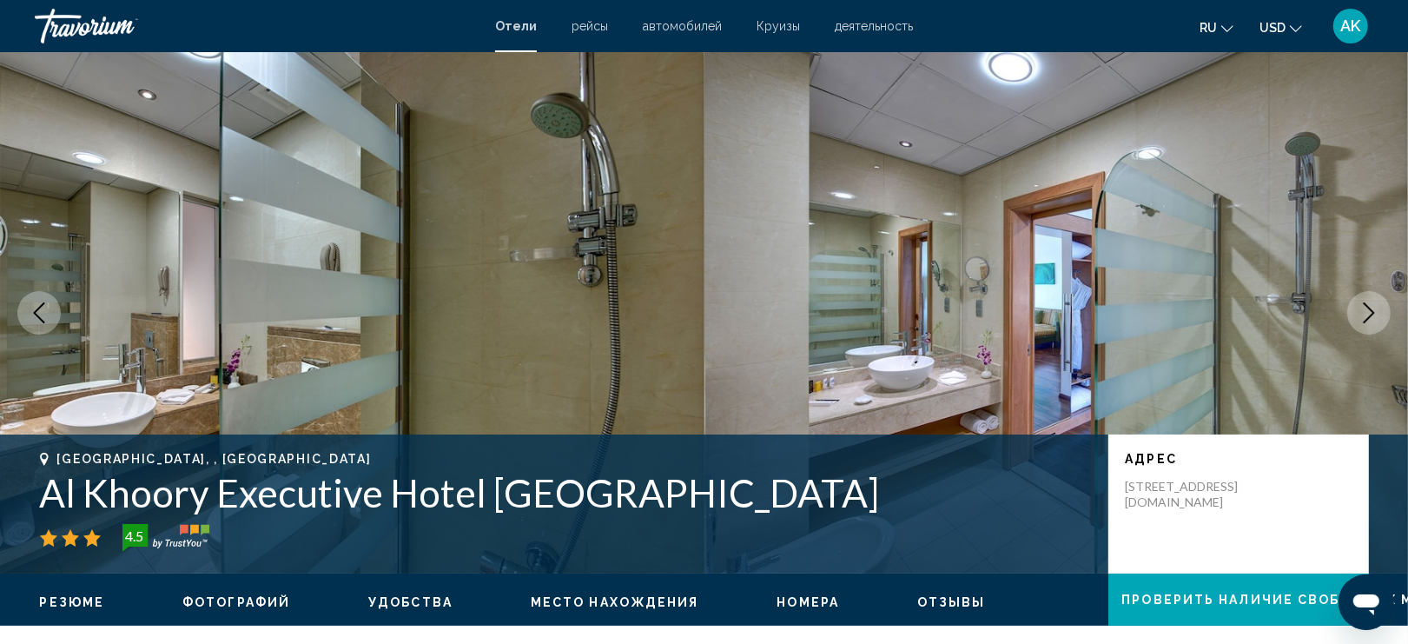
click at [1359, 315] on icon "Next image" at bounding box center [1368, 312] width 21 height 21
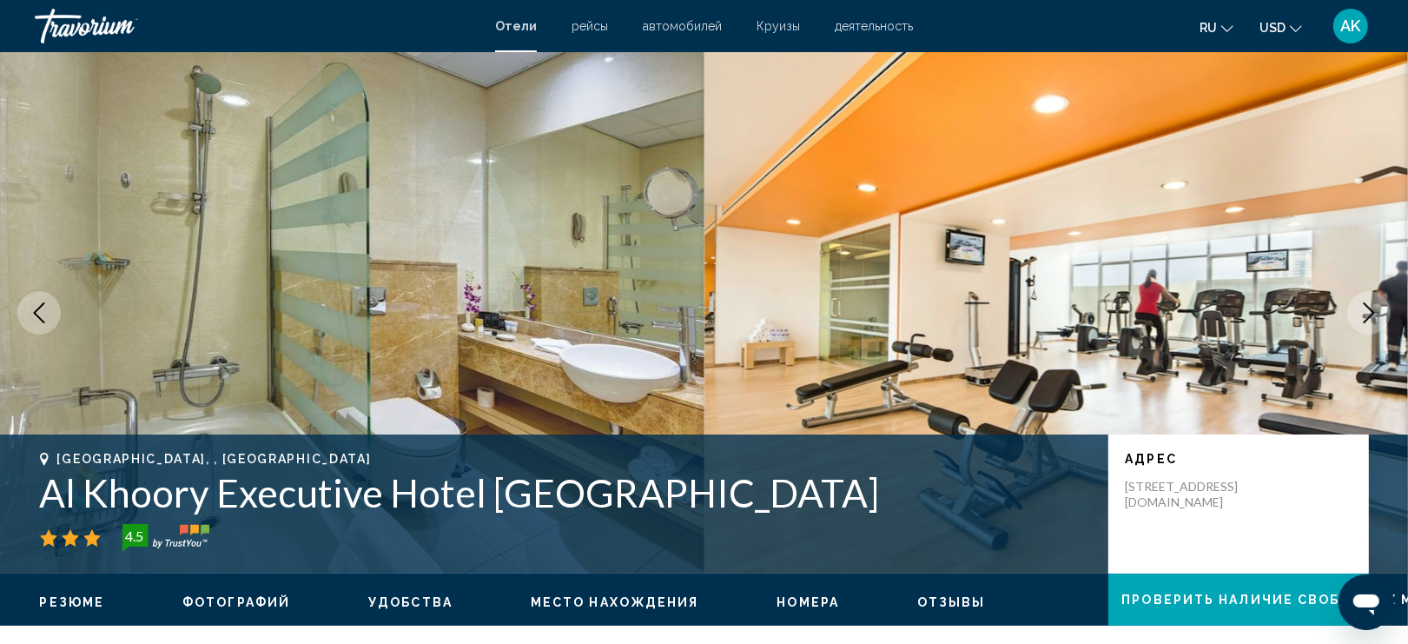
click at [1358, 315] on icon "Next image" at bounding box center [1368, 312] width 21 height 21
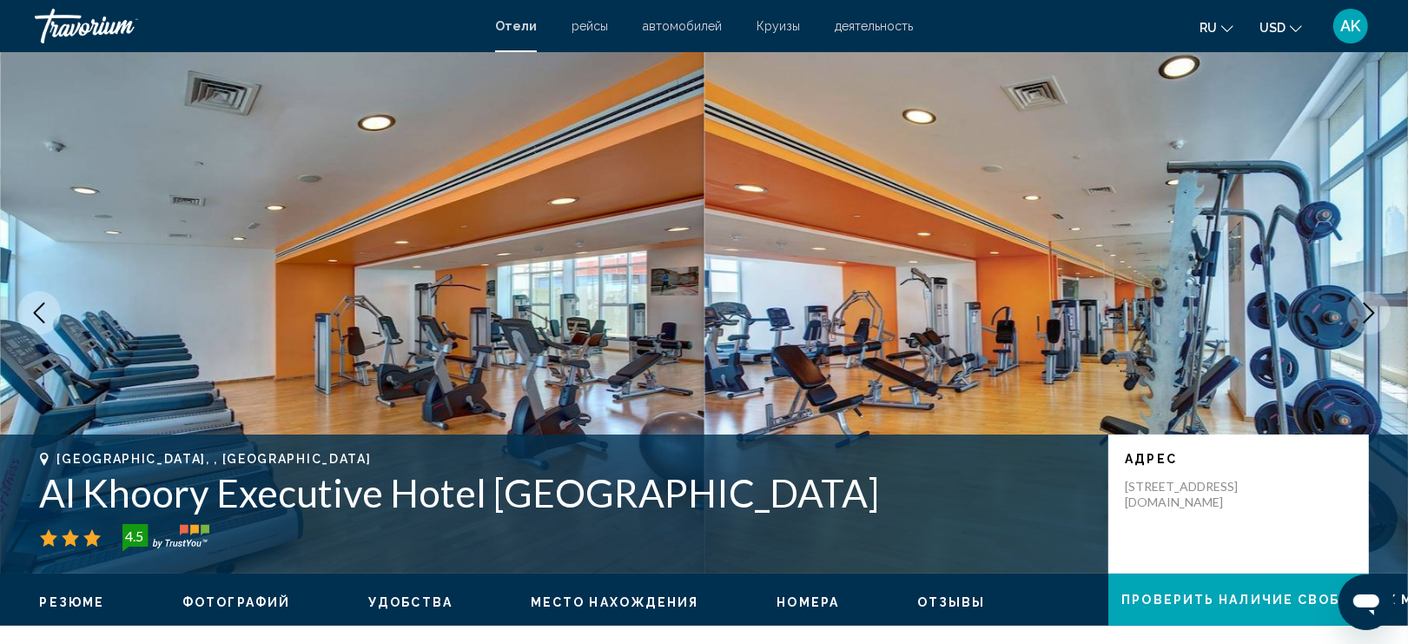
click at [1358, 315] on icon "Next image" at bounding box center [1368, 312] width 21 height 21
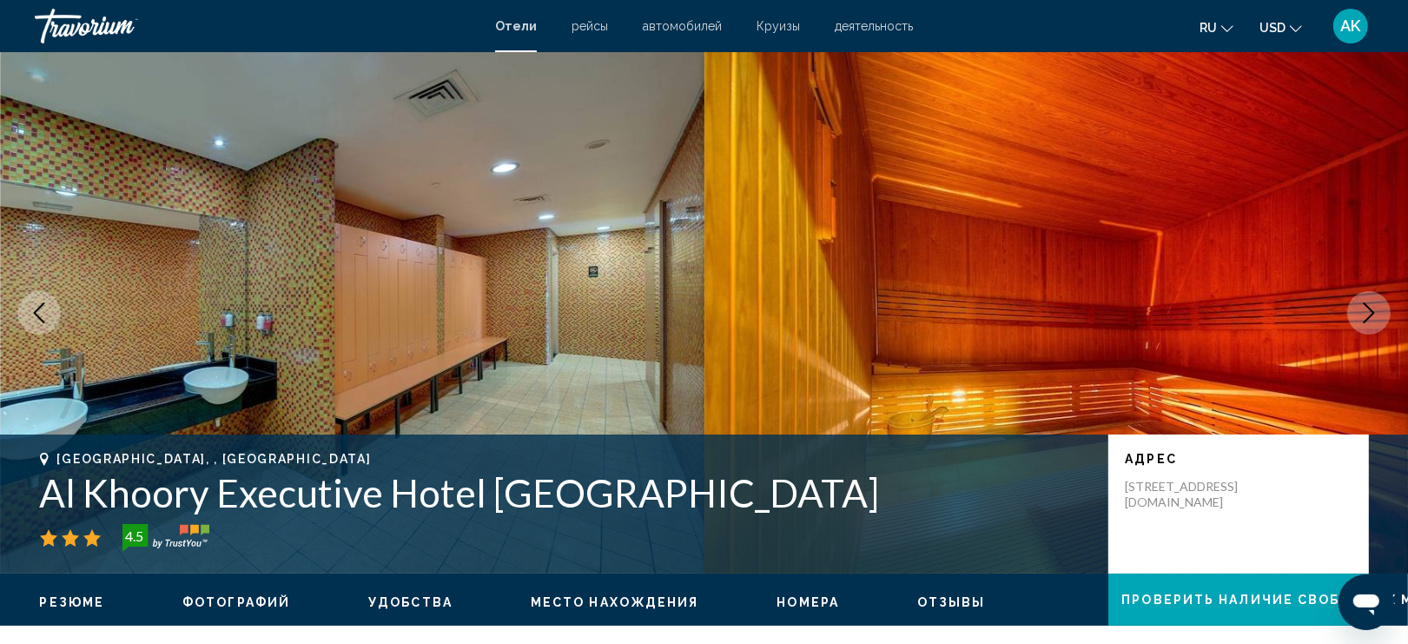
click at [1358, 317] on icon "Next image" at bounding box center [1368, 312] width 21 height 21
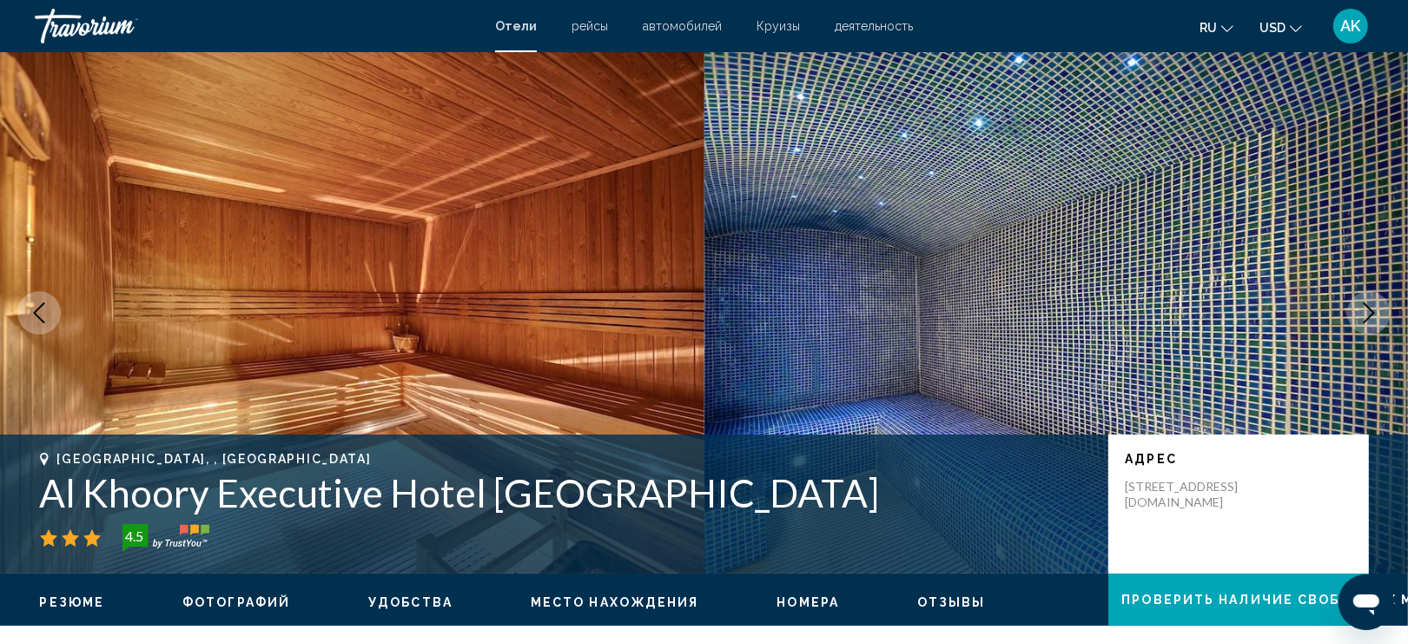
click at [1357, 318] on button "Next image" at bounding box center [1368, 312] width 43 height 43
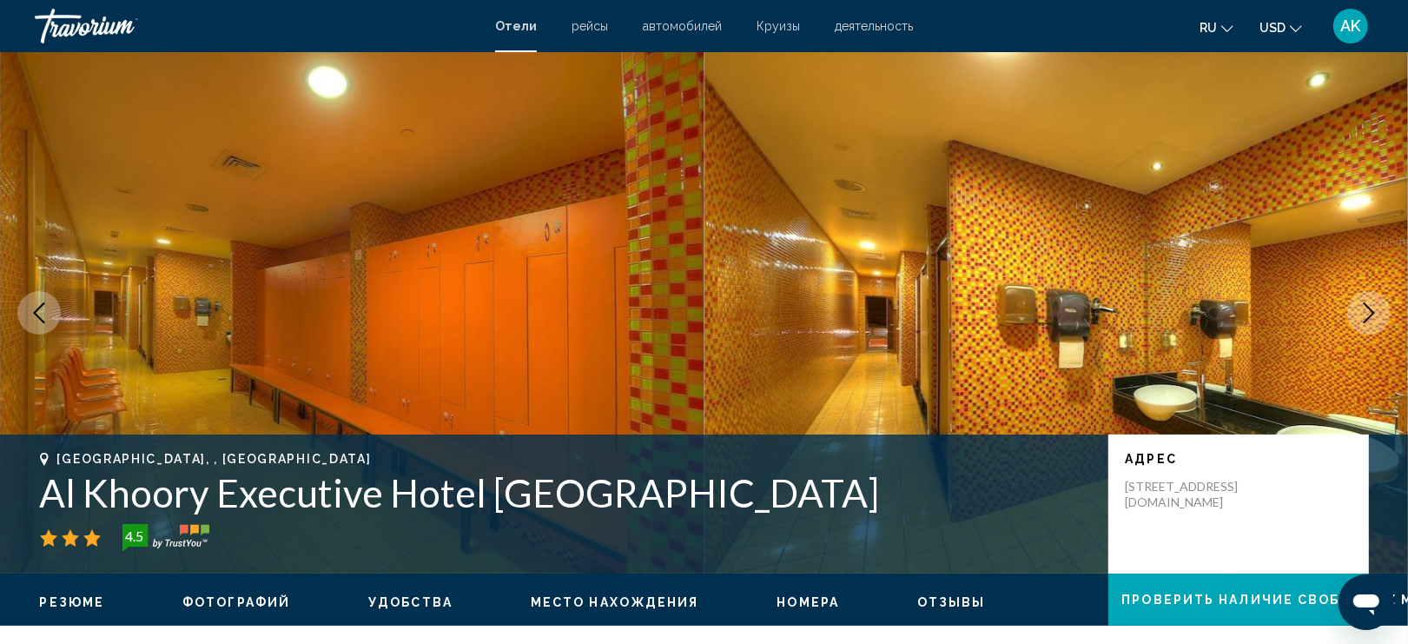
click at [1356, 321] on button "Next image" at bounding box center [1368, 312] width 43 height 43
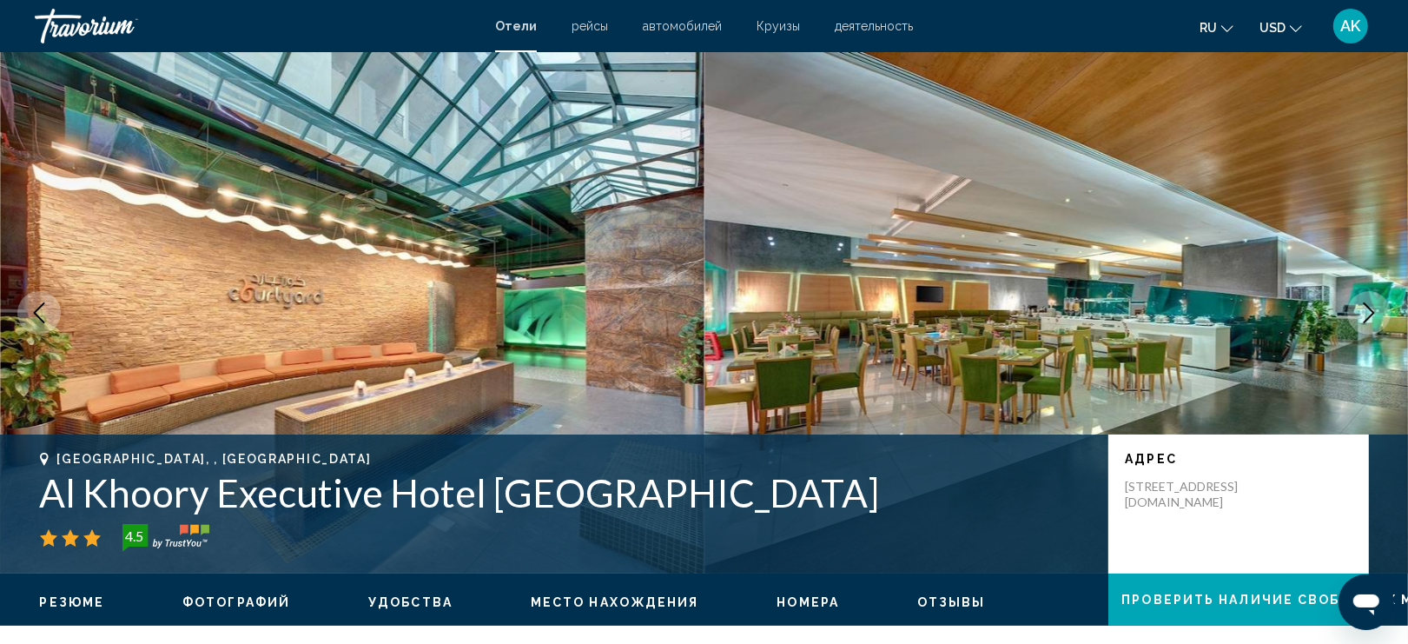
click at [1353, 321] on button "Next image" at bounding box center [1368, 312] width 43 height 43
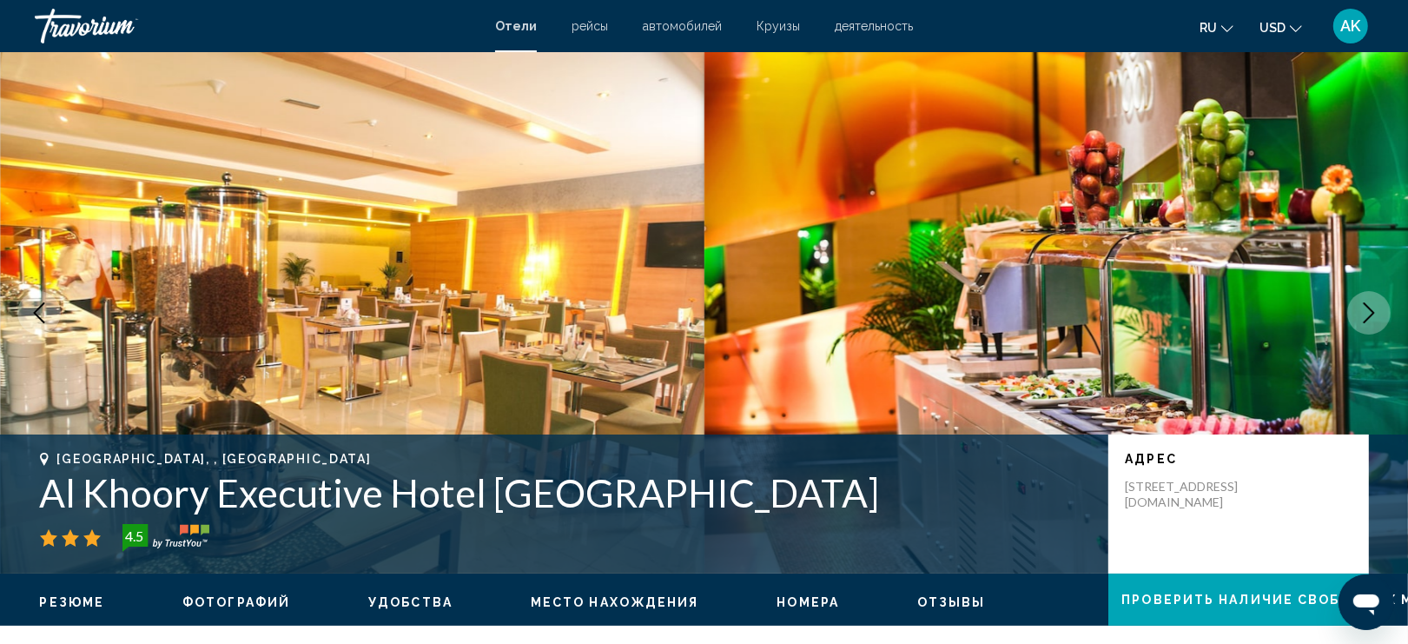
click at [1353, 321] on button "Next image" at bounding box center [1368, 312] width 43 height 43
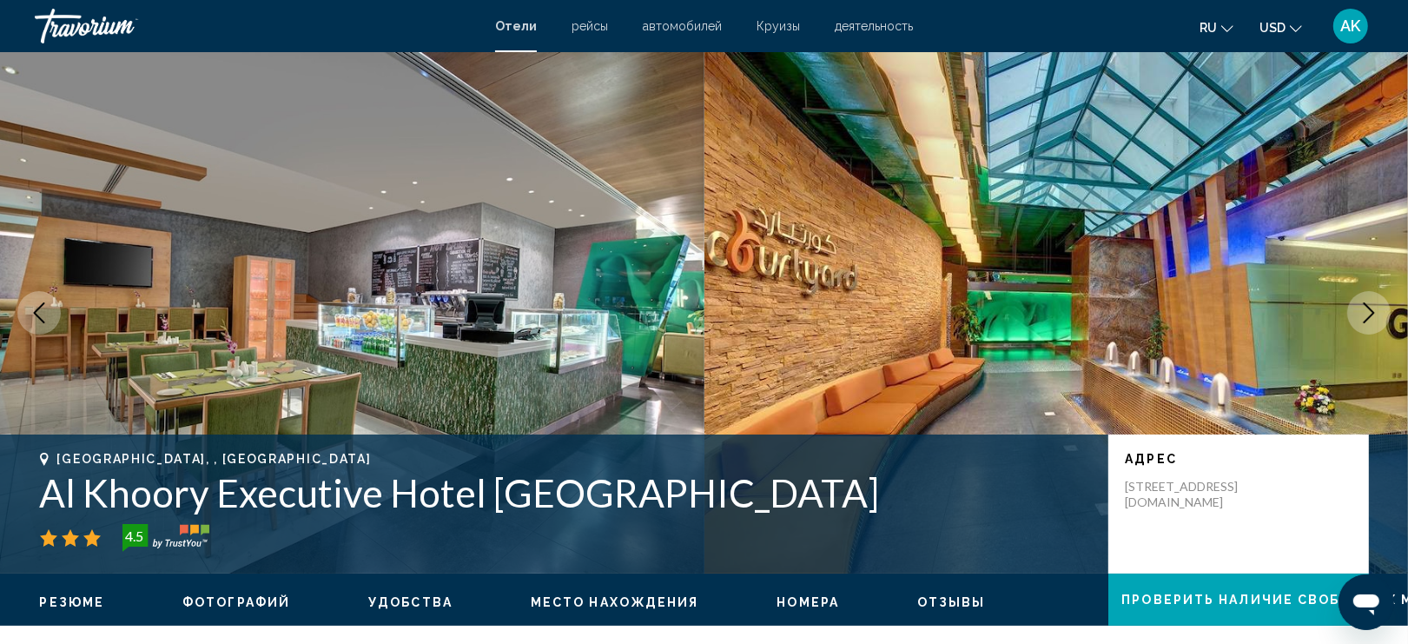
click at [1352, 323] on button "Next image" at bounding box center [1368, 312] width 43 height 43
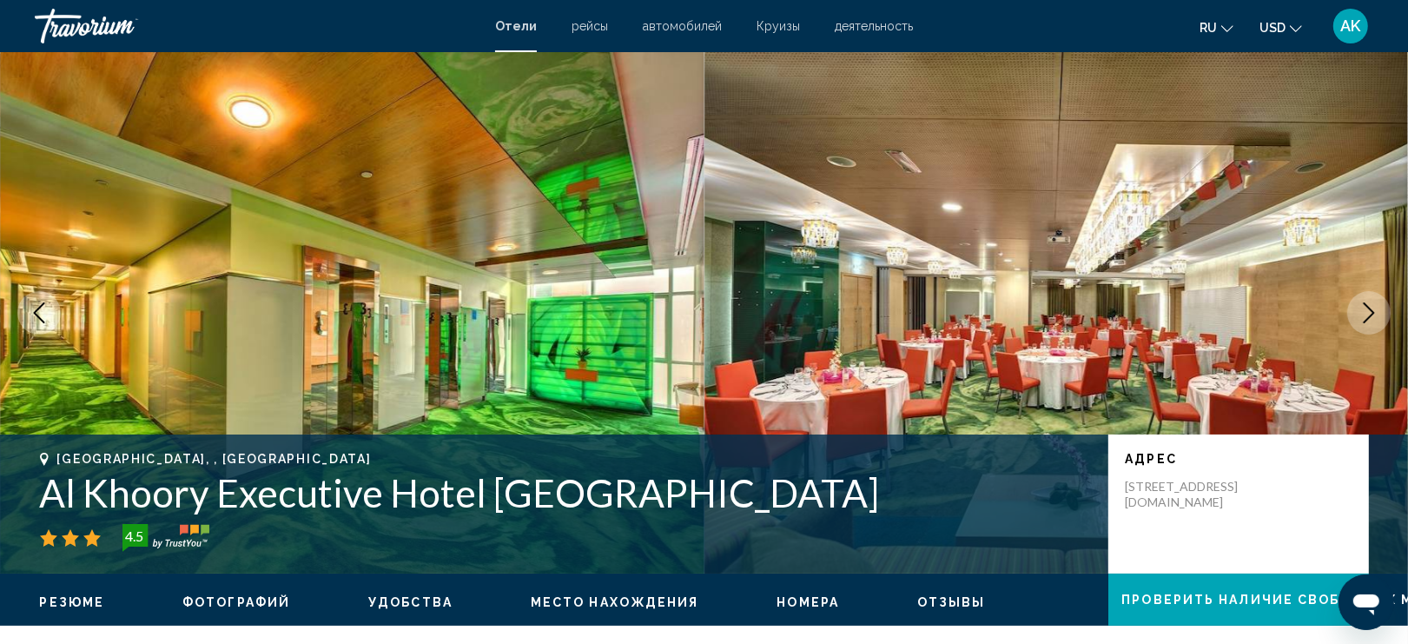
click at [1352, 323] on button "Next image" at bounding box center [1368, 312] width 43 height 43
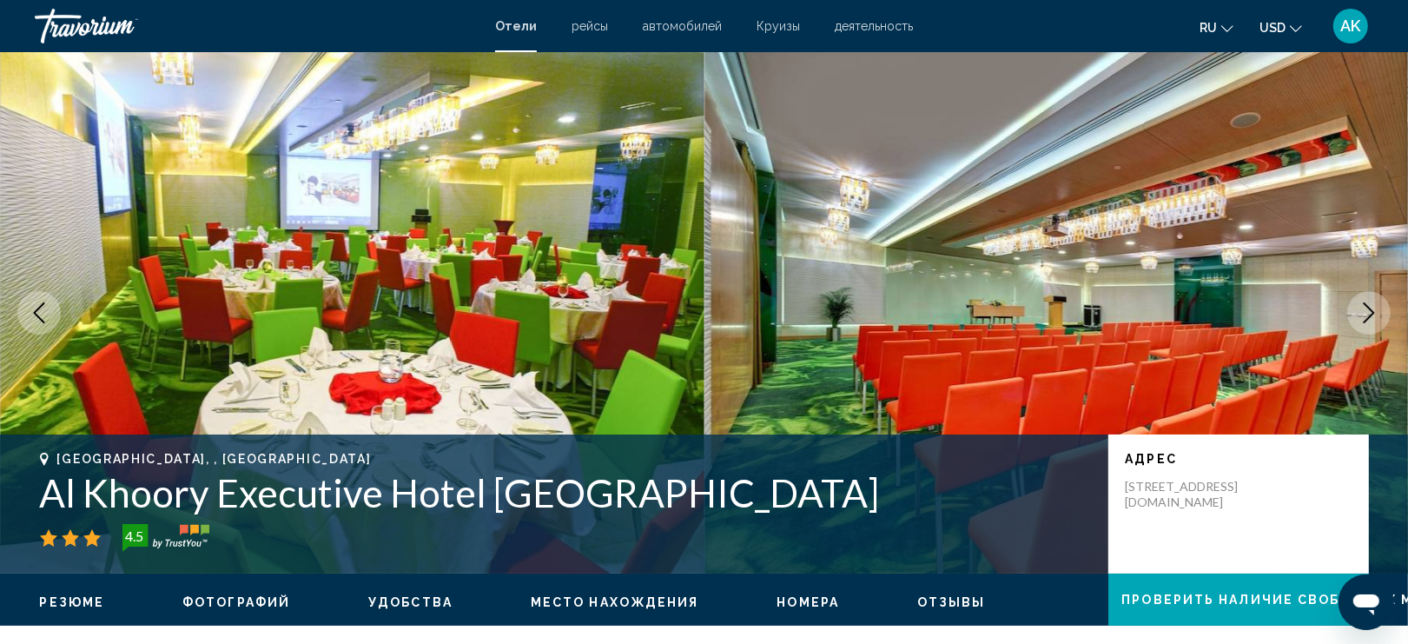
click at [1351, 323] on button "Next image" at bounding box center [1368, 312] width 43 height 43
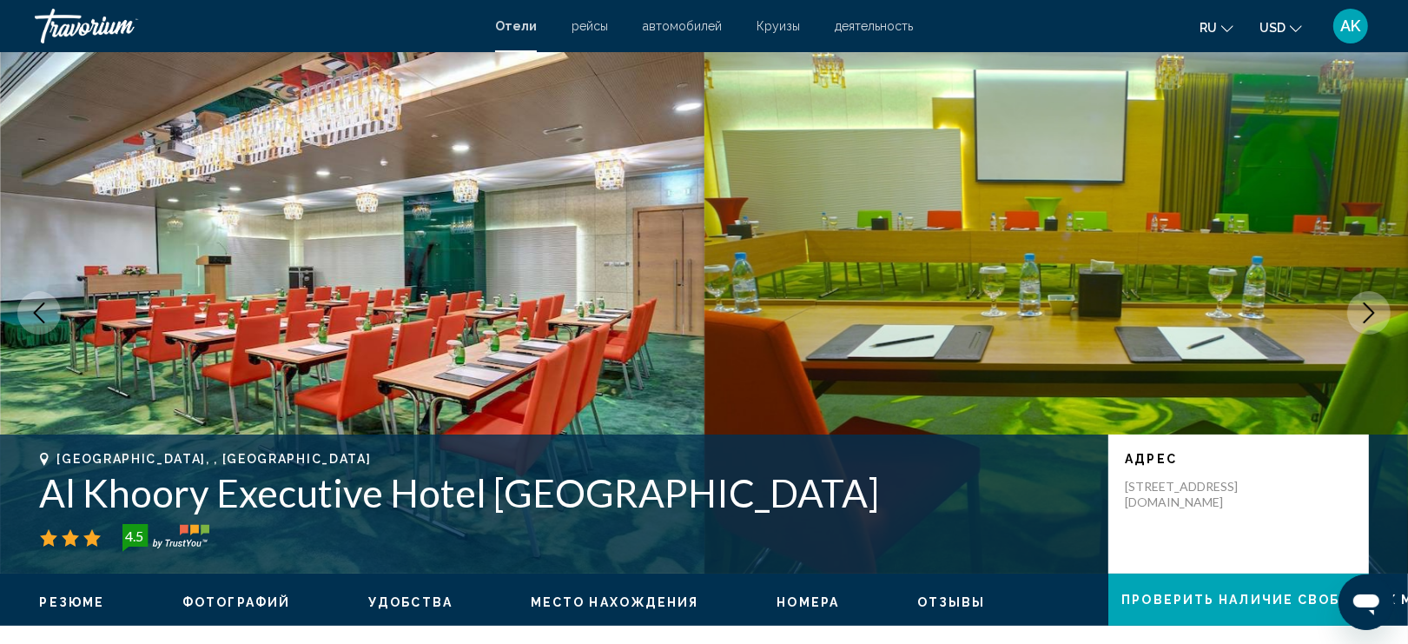
click at [1350, 324] on button "Next image" at bounding box center [1368, 312] width 43 height 43
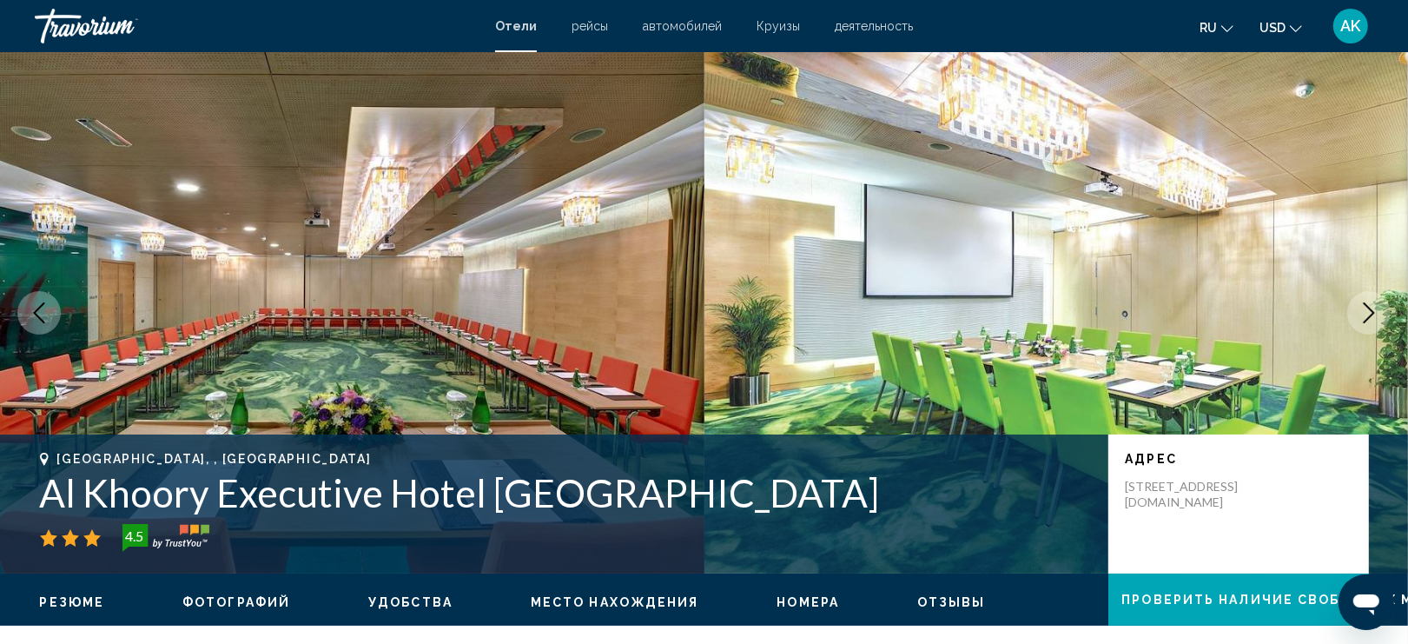
click at [1350, 326] on button "Next image" at bounding box center [1368, 312] width 43 height 43
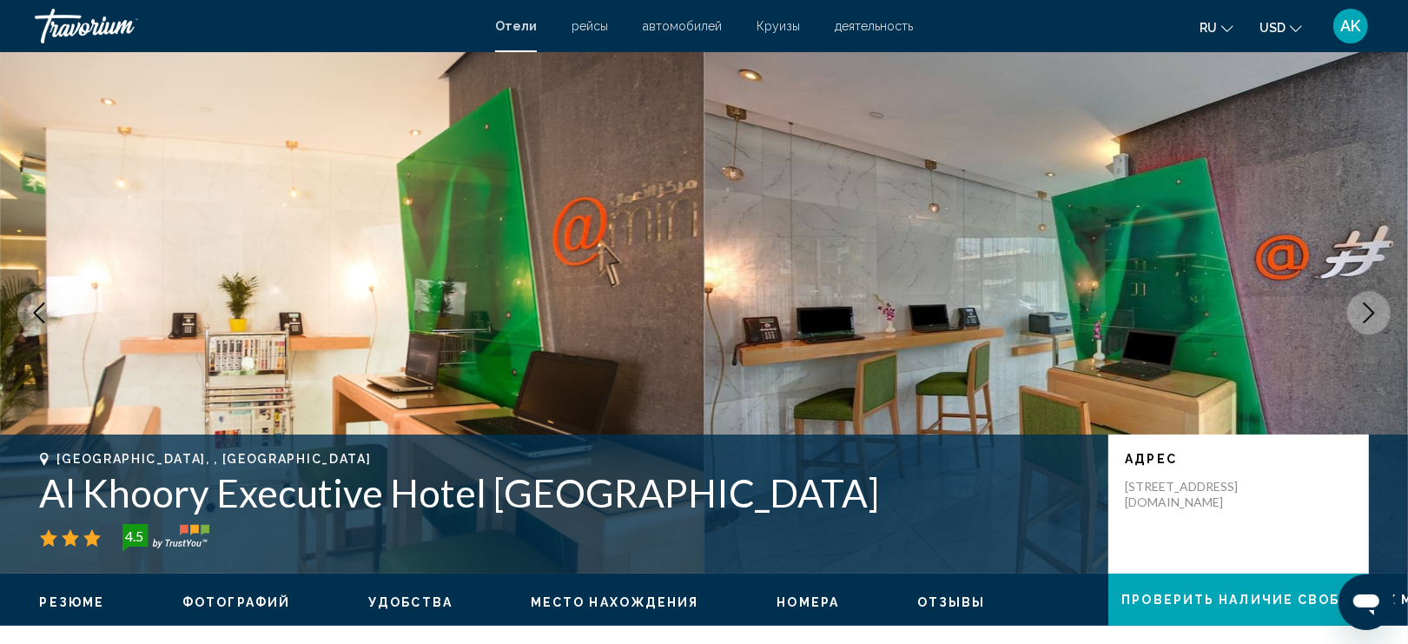
click at [1350, 326] on button "Next image" at bounding box center [1368, 312] width 43 height 43
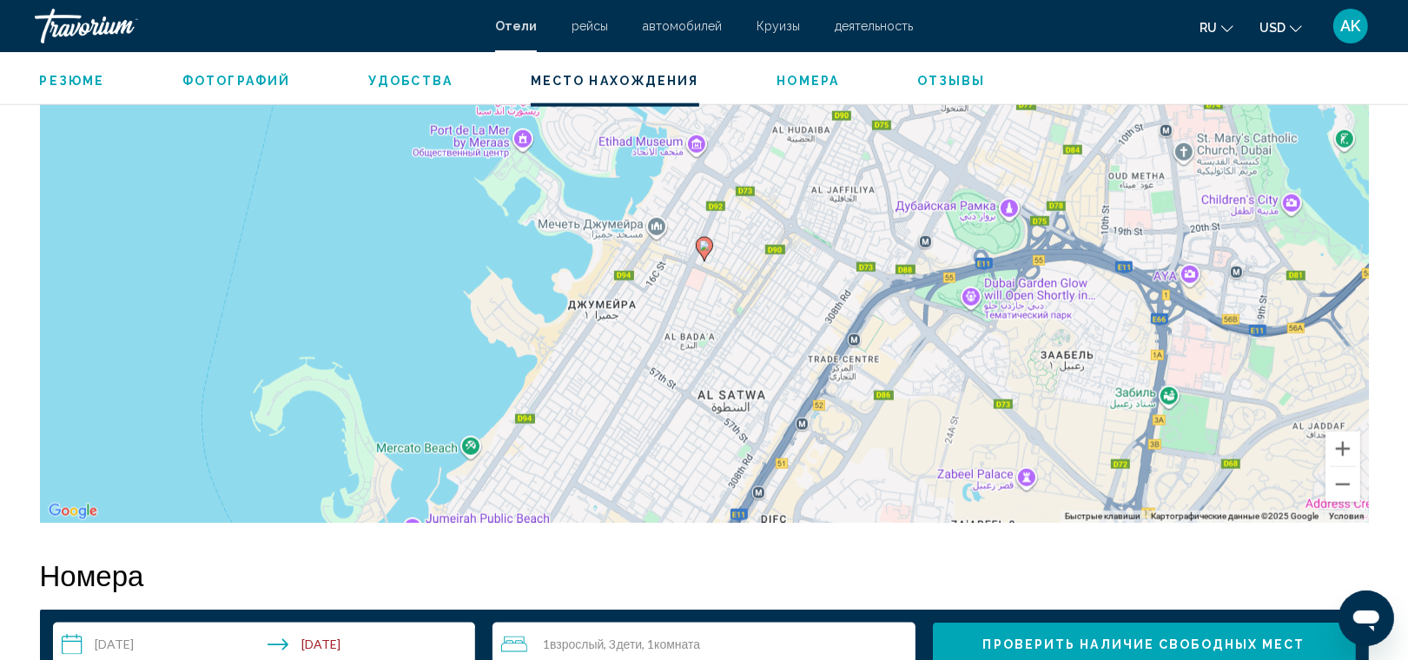
scroll to position [1747, 0]
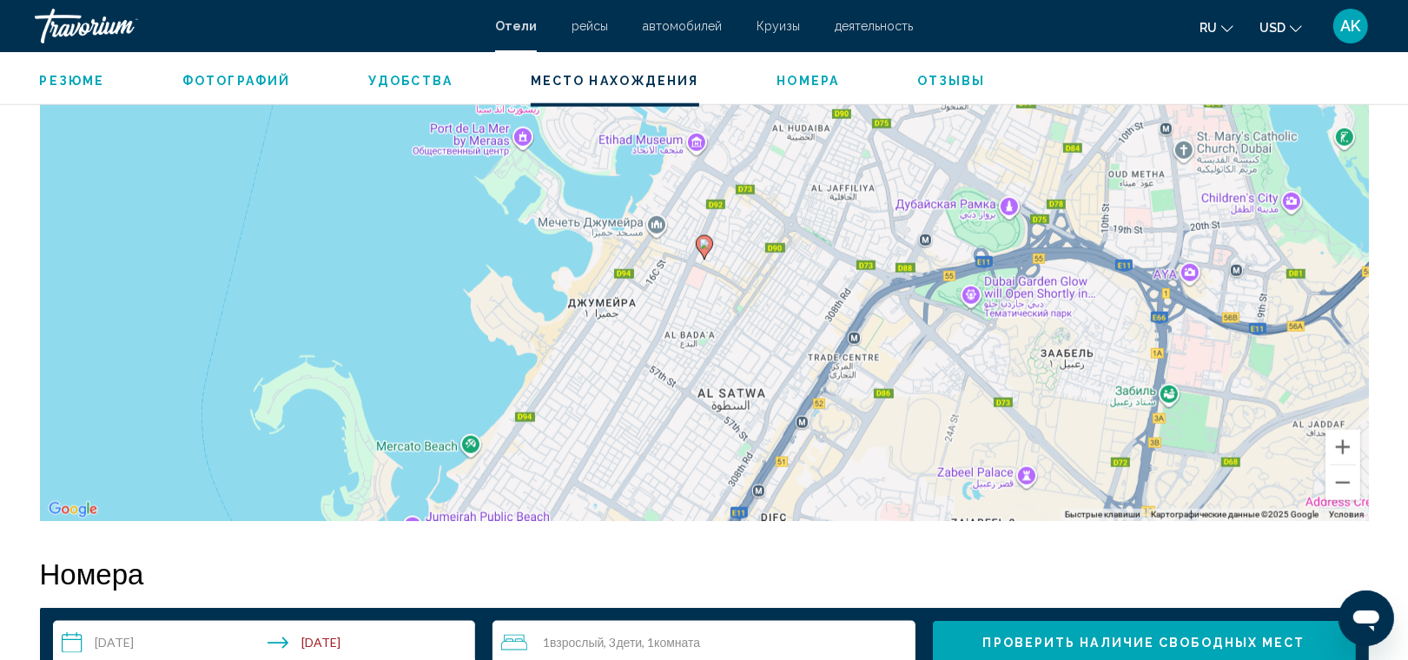
click at [770, 267] on div "Чтобы активировать перетаскивание с помощью клавиатуры, нажмите Alt + Ввод. Пос…" at bounding box center [704, 260] width 1329 height 521
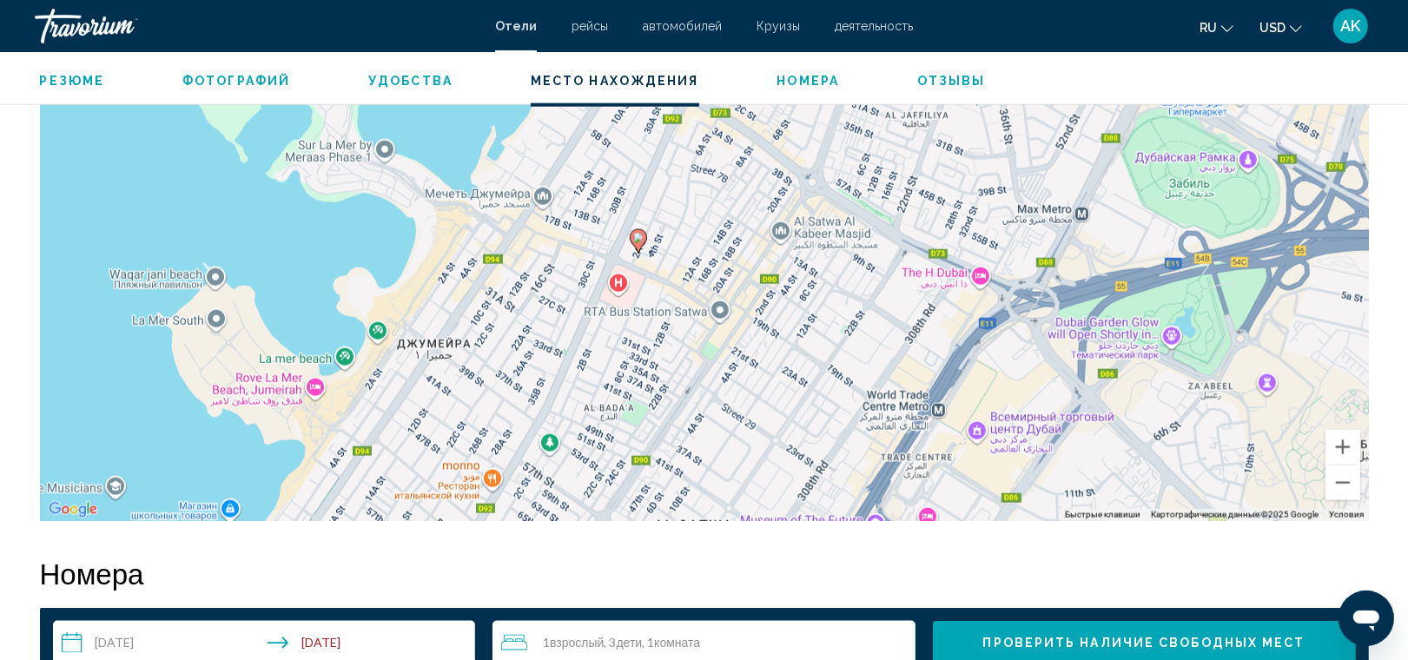
click at [793, 210] on div "Чтобы активировать перетаскивание с помощью клавиатуры, нажмите Alt + Ввод. Пос…" at bounding box center [704, 260] width 1329 height 521
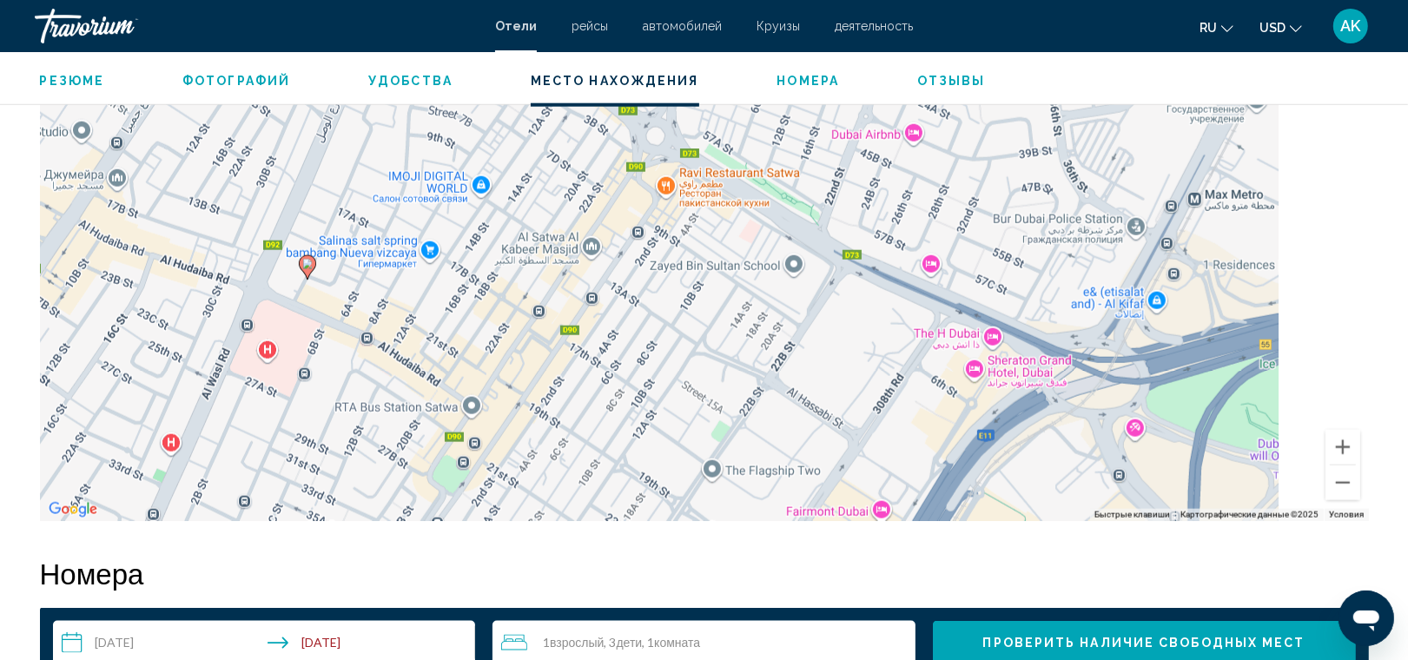
drag, startPoint x: 939, startPoint y: 344, endPoint x: 760, endPoint y: 327, distance: 179.7
click at [760, 327] on div "Чтобы активировать перетаскивание с помощью клавиатуры, нажмите Alt + Ввод. Пос…" at bounding box center [704, 260] width 1329 height 521
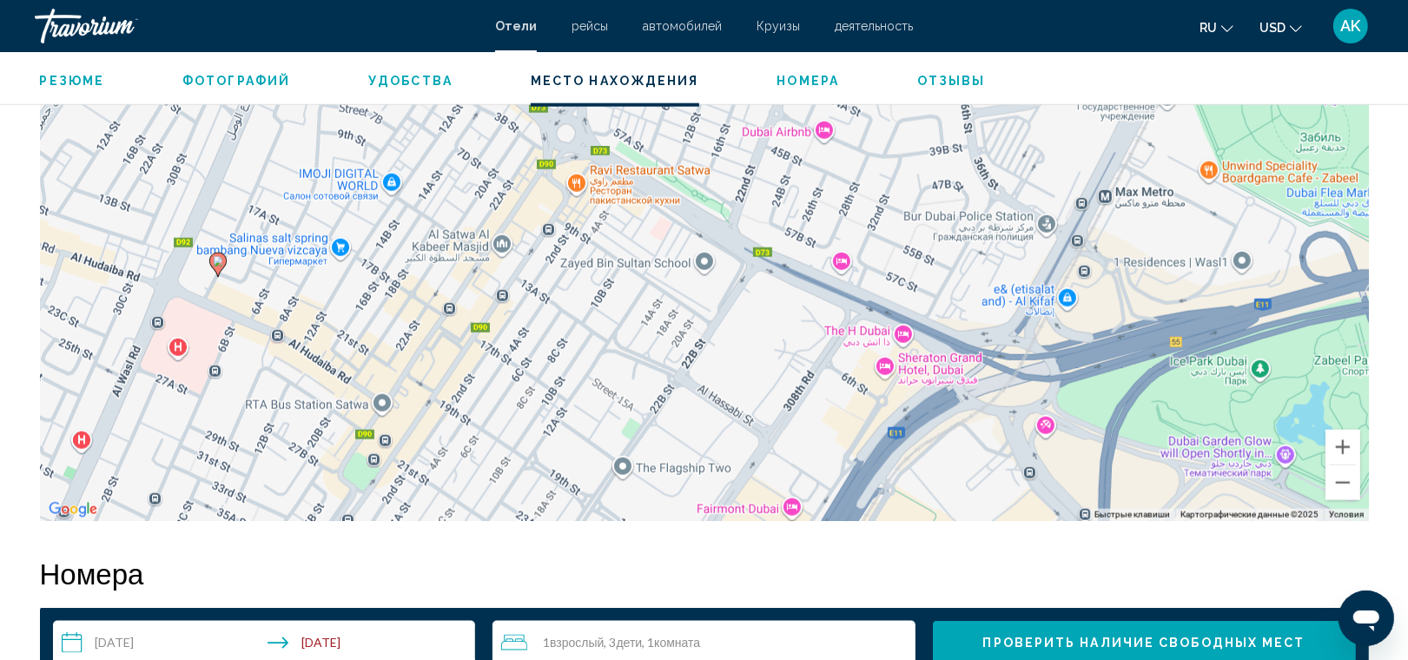
drag, startPoint x: 712, startPoint y: 320, endPoint x: 621, endPoint y: 317, distance: 91.2
click at [621, 317] on div "Чтобы активировать перетаскивание с помощью клавиатуры, нажмите Alt + Ввод. Пос…" at bounding box center [704, 260] width 1329 height 521
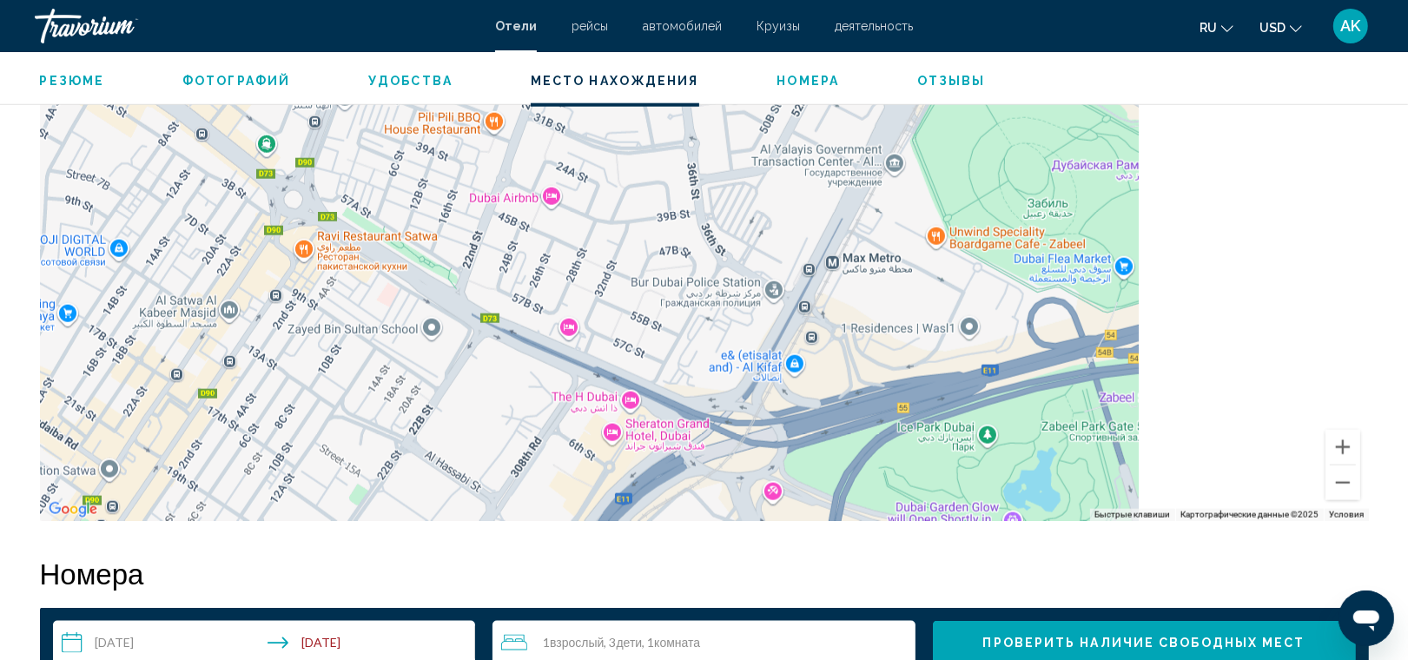
drag, startPoint x: 929, startPoint y: 331, endPoint x: 545, endPoint y: 435, distance: 398.6
click at [545, 435] on div "Чтобы активировать перетаскивание с помощью клавиатуры, нажмите Alt + Ввод. Пос…" at bounding box center [704, 260] width 1329 height 521
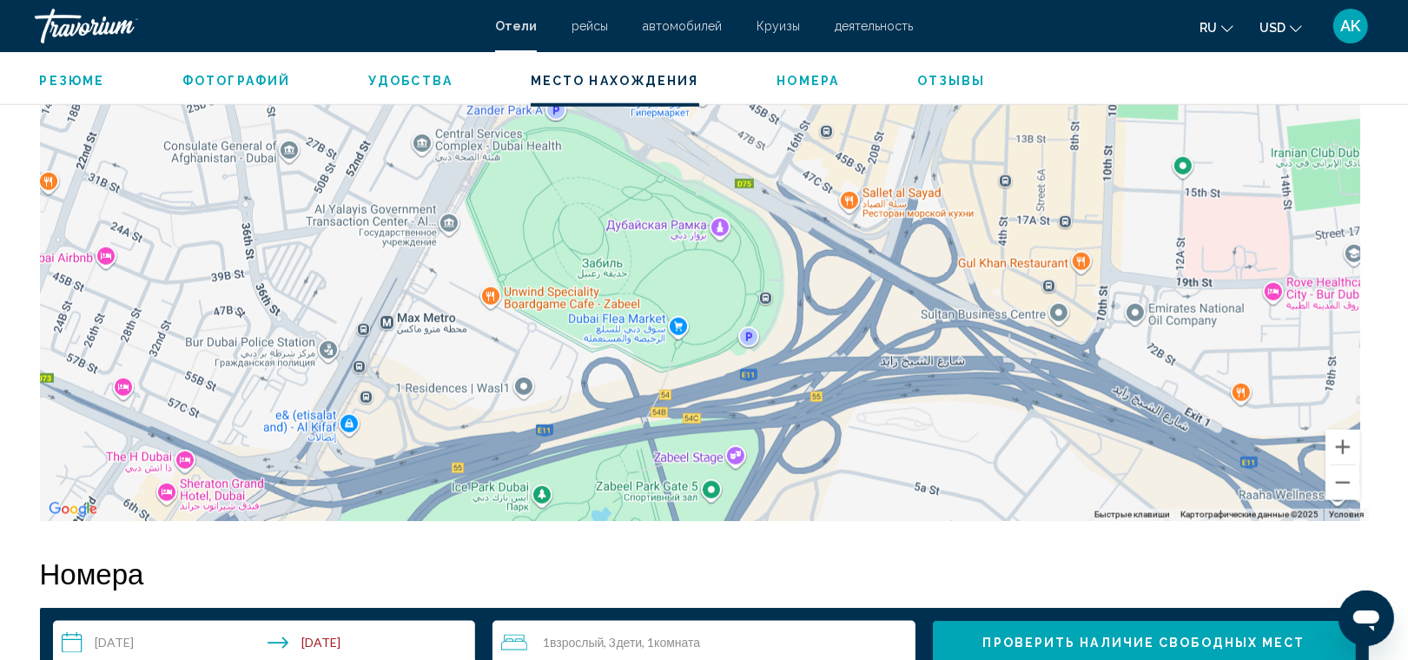
drag, startPoint x: 928, startPoint y: 352, endPoint x: 601, endPoint y: 374, distance: 327.3
click at [601, 374] on div "Чтобы активировать перетаскивание с помощью клавиатуры, нажмите Alt + Ввод. Пос…" at bounding box center [704, 260] width 1329 height 521
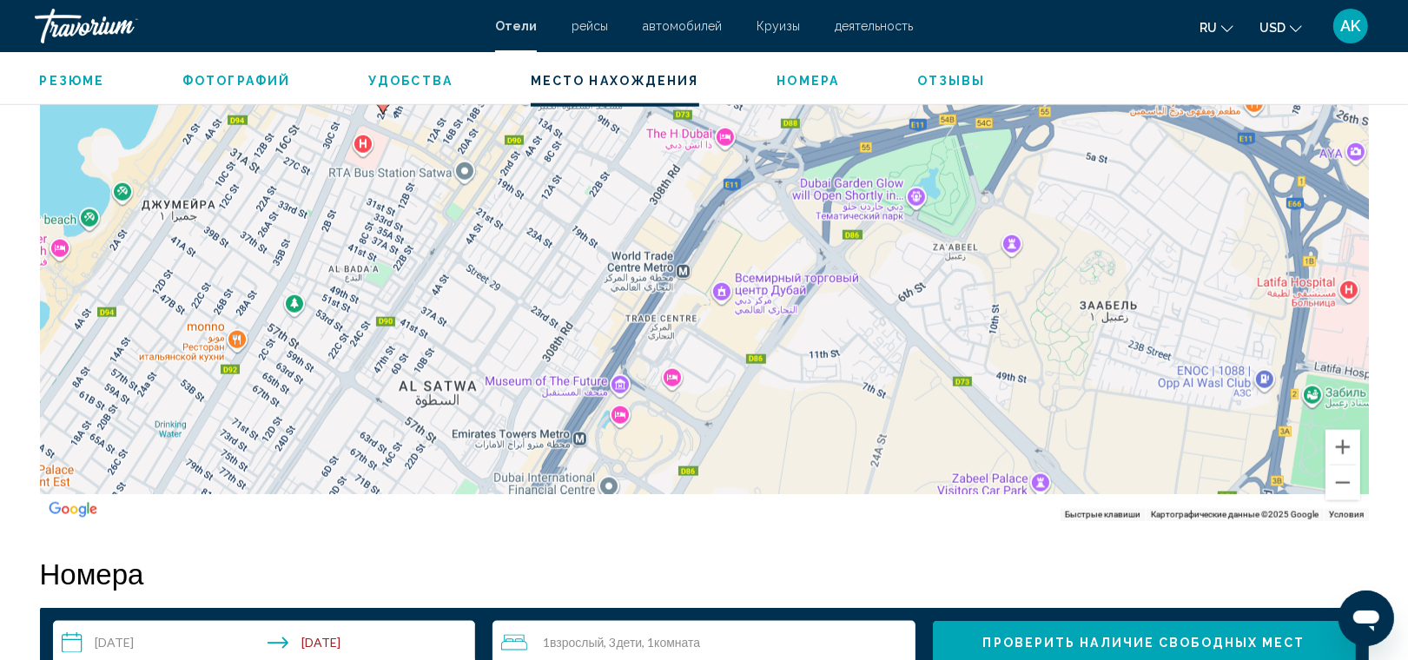
drag, startPoint x: 738, startPoint y: 423, endPoint x: 887, endPoint y: 157, distance: 304.4
click at [887, 157] on div "Чтобы активировать перетаскивание с помощью клавиатуры, нажмите Alt + Ввод. Пос…" at bounding box center [704, 260] width 1329 height 521
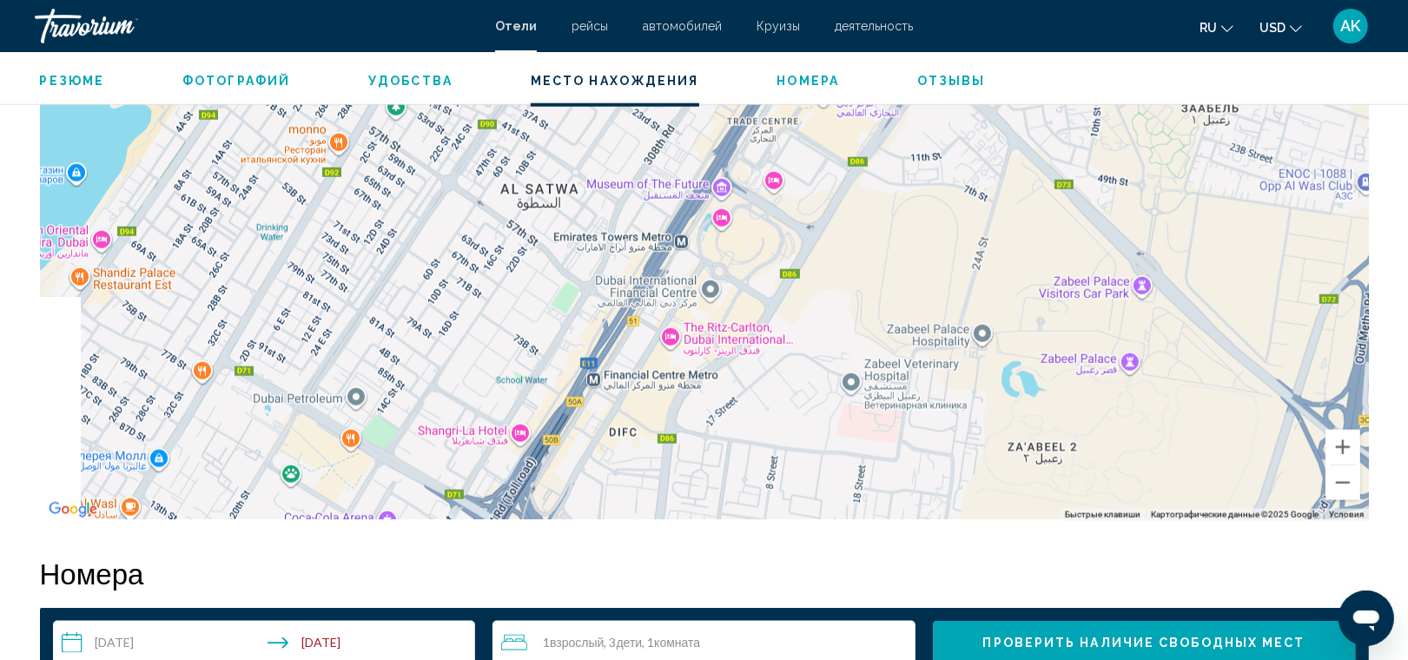
drag, startPoint x: 602, startPoint y: 379, endPoint x: 714, endPoint y: 166, distance: 240.5
click at [714, 166] on div "Чтобы активировать перетаскивание с помощью клавиатуры, нажмите Alt + Ввод. Пос…" at bounding box center [704, 260] width 1329 height 521
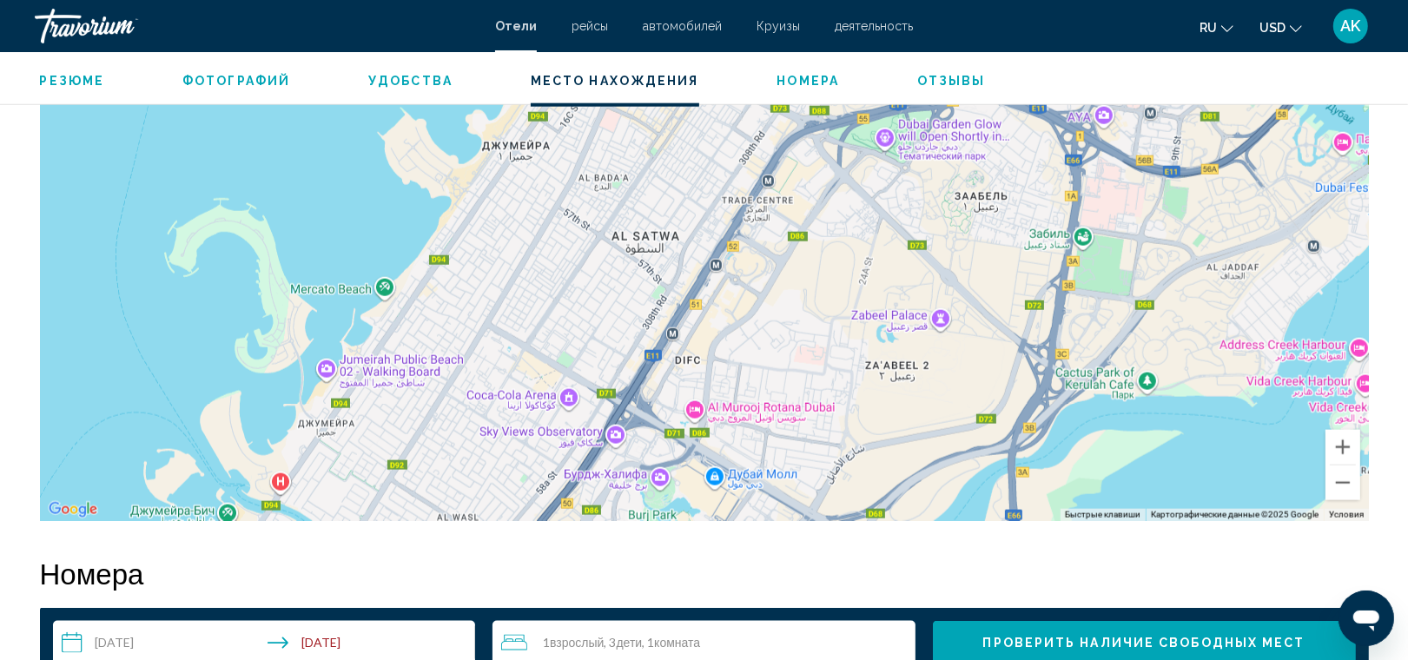
drag, startPoint x: 627, startPoint y: 244, endPoint x: 641, endPoint y: 335, distance: 92.2
click at [641, 335] on div "Чтобы активировать перетаскивание с помощью клавиатуры, нажмите Alt + Ввод. Пос…" at bounding box center [704, 260] width 1329 height 521
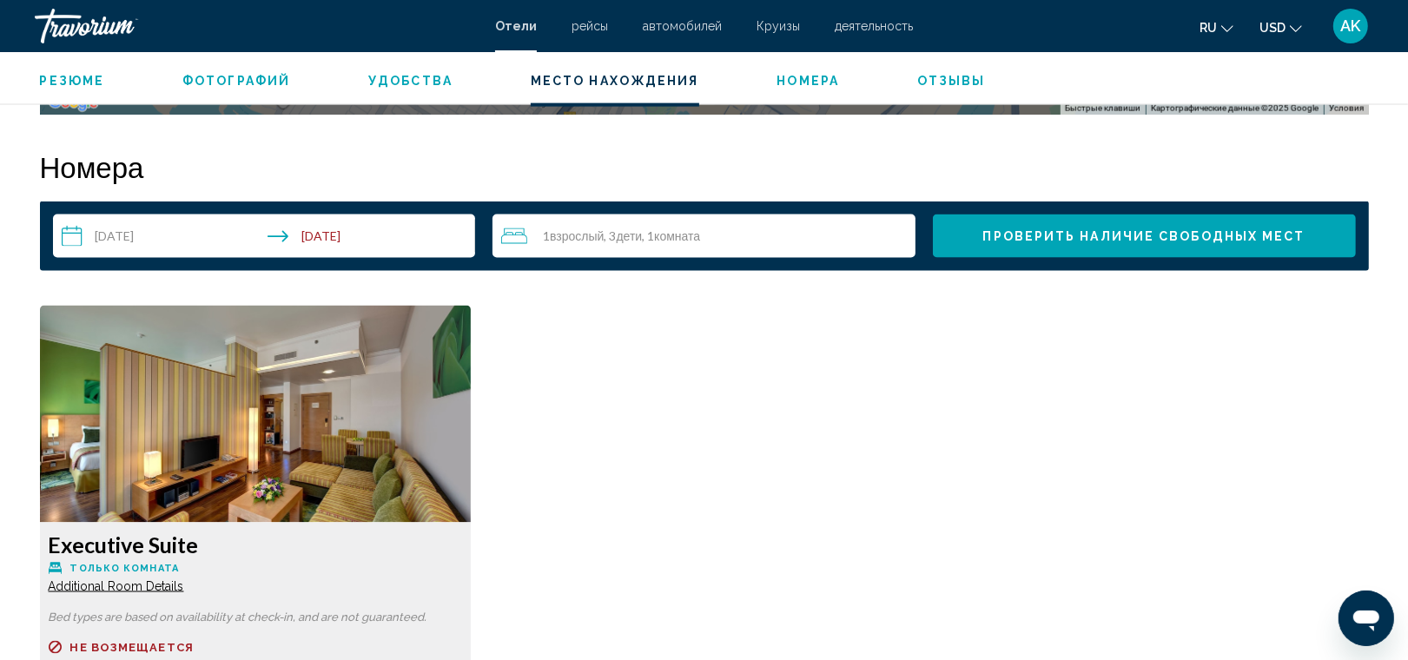
scroll to position [2152, 0]
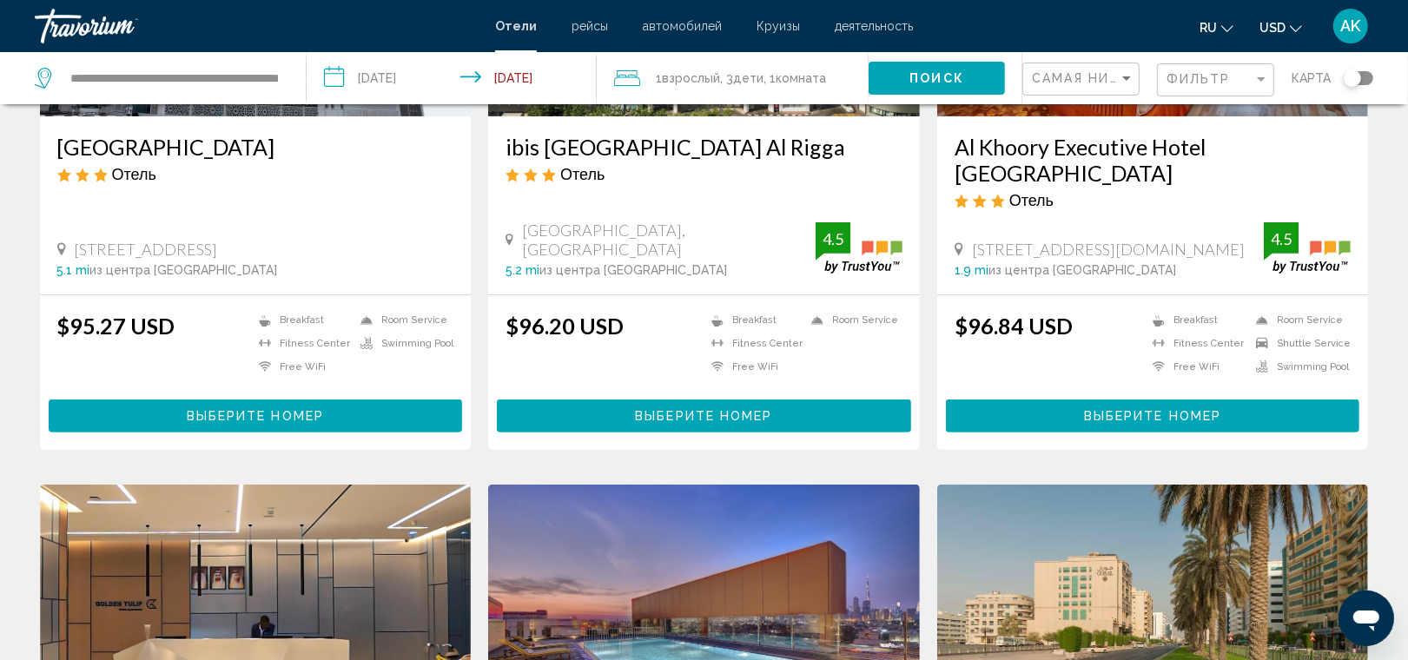
scroll to position [330, 0]
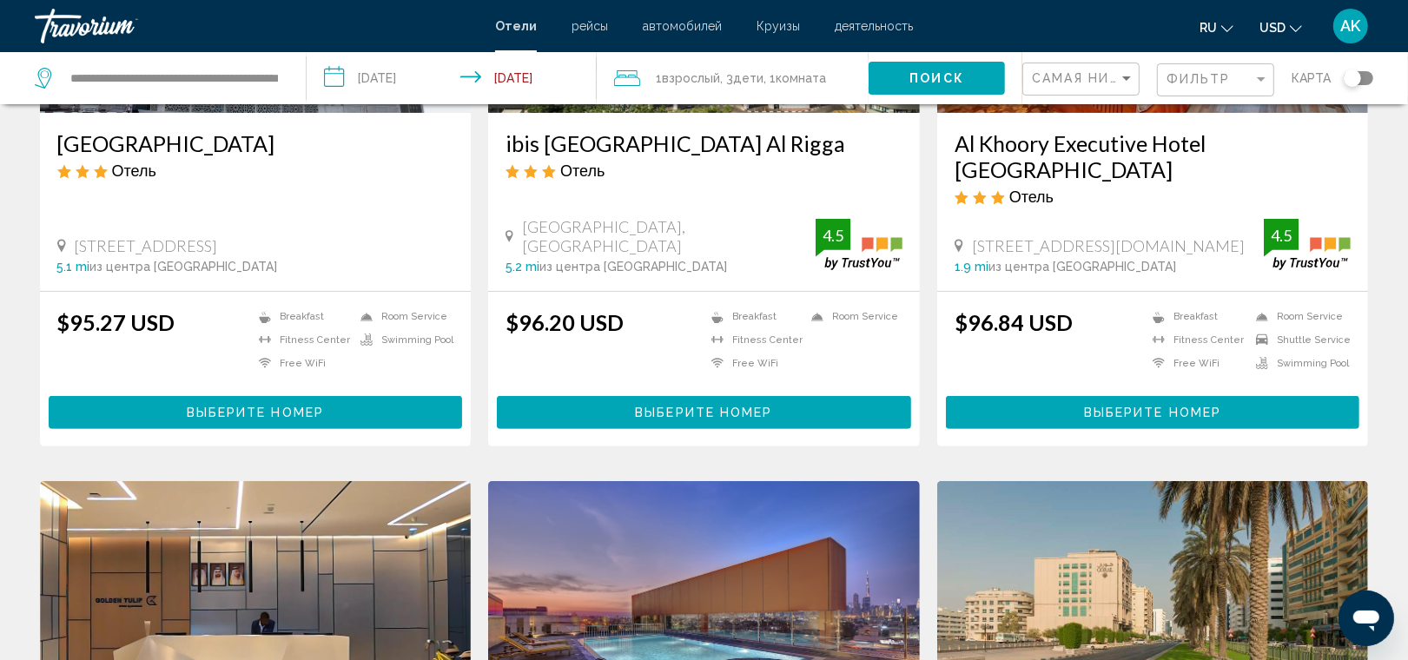
click at [640, 406] on span "Выберите номер" at bounding box center [703, 413] width 137 height 14
